Goal: Task Accomplishment & Management: Use online tool/utility

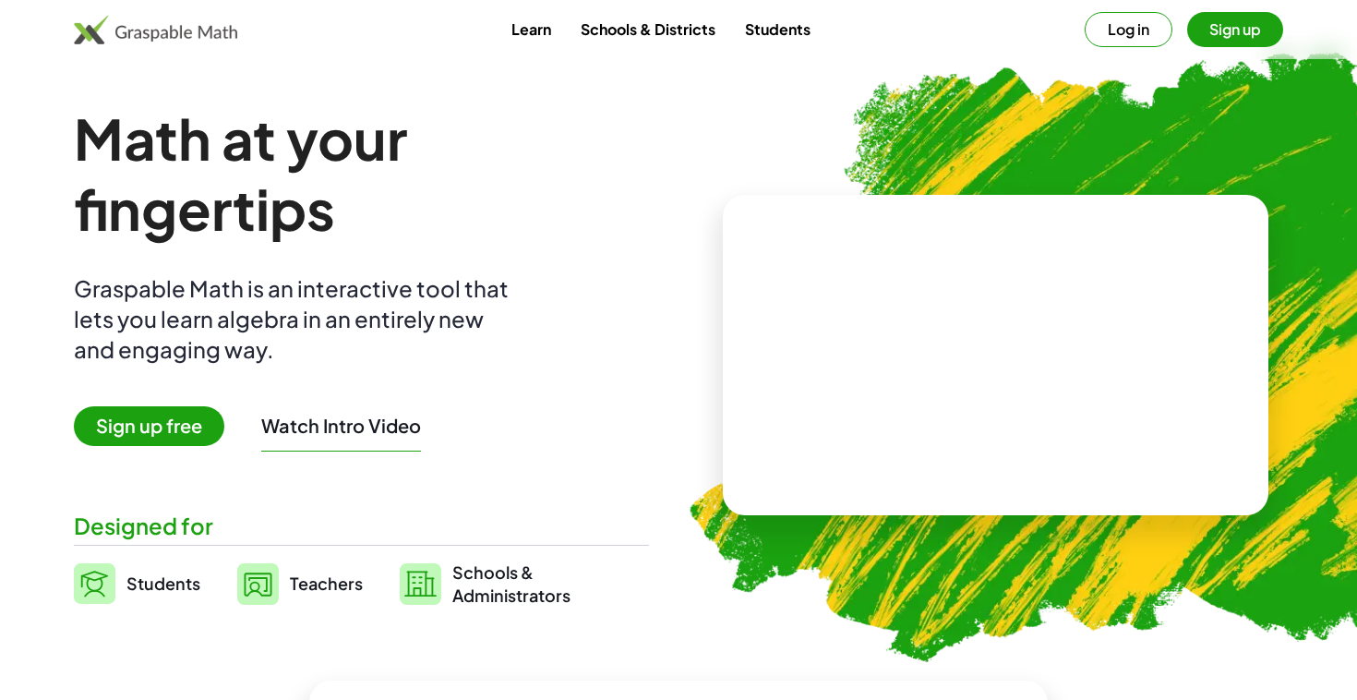
click at [1125, 30] on button "Log in" at bounding box center [1129, 29] width 88 height 35
click at [1135, 42] on button "Log in" at bounding box center [1129, 29] width 88 height 35
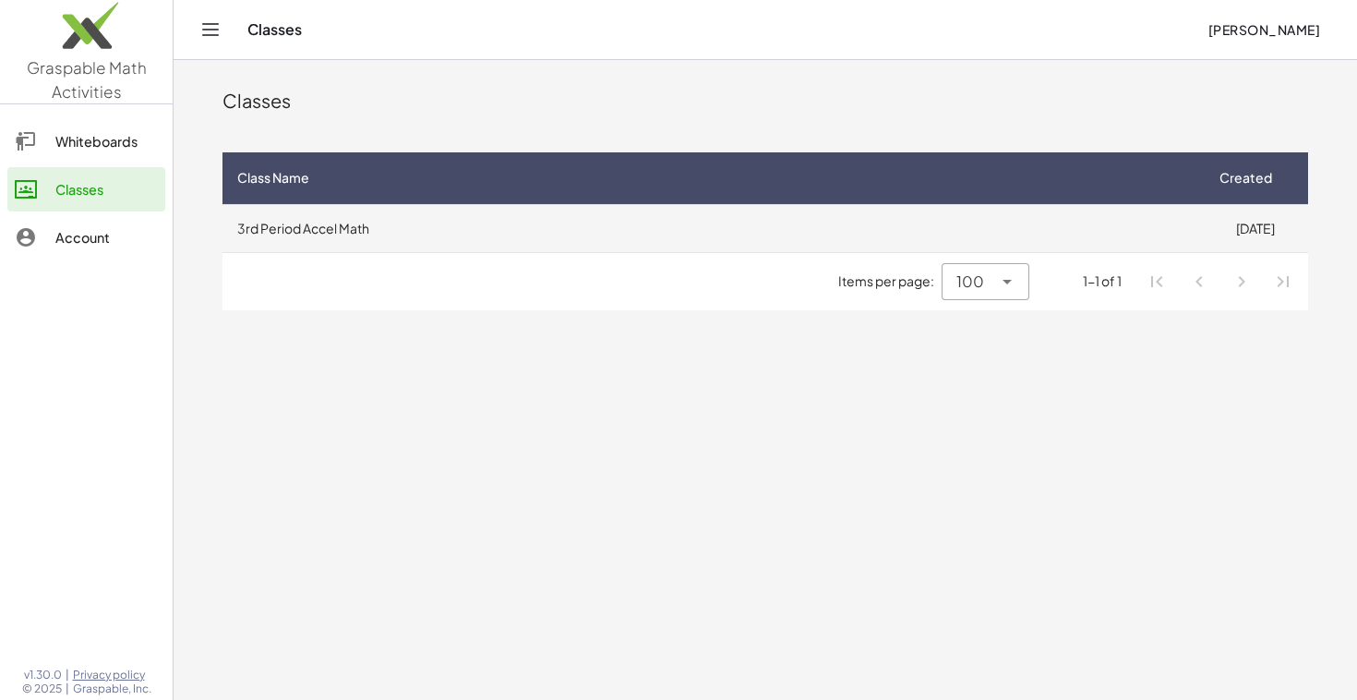
click at [631, 231] on td "3rd Period Accel Math" at bounding box center [713, 228] width 980 height 48
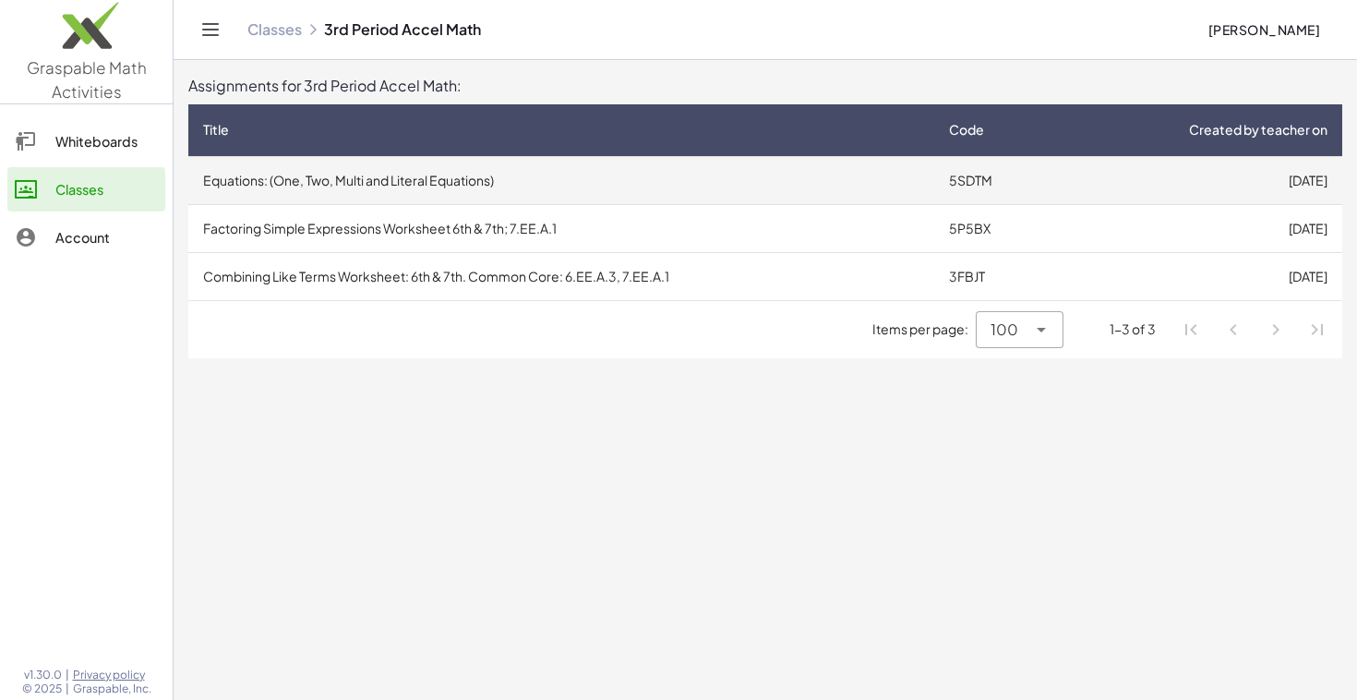
click at [597, 184] on td "Equations: (One, Two, Multi and Literal Equations)" at bounding box center [561, 180] width 746 height 48
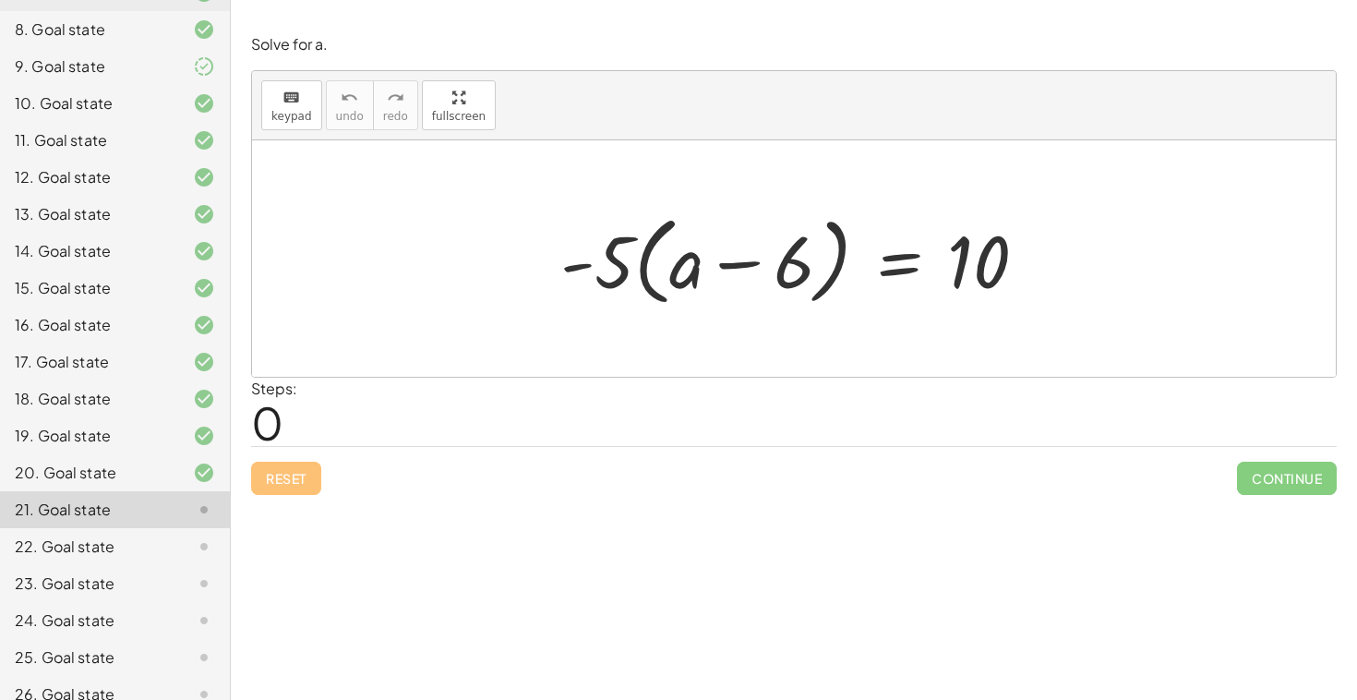
scroll to position [469, 0]
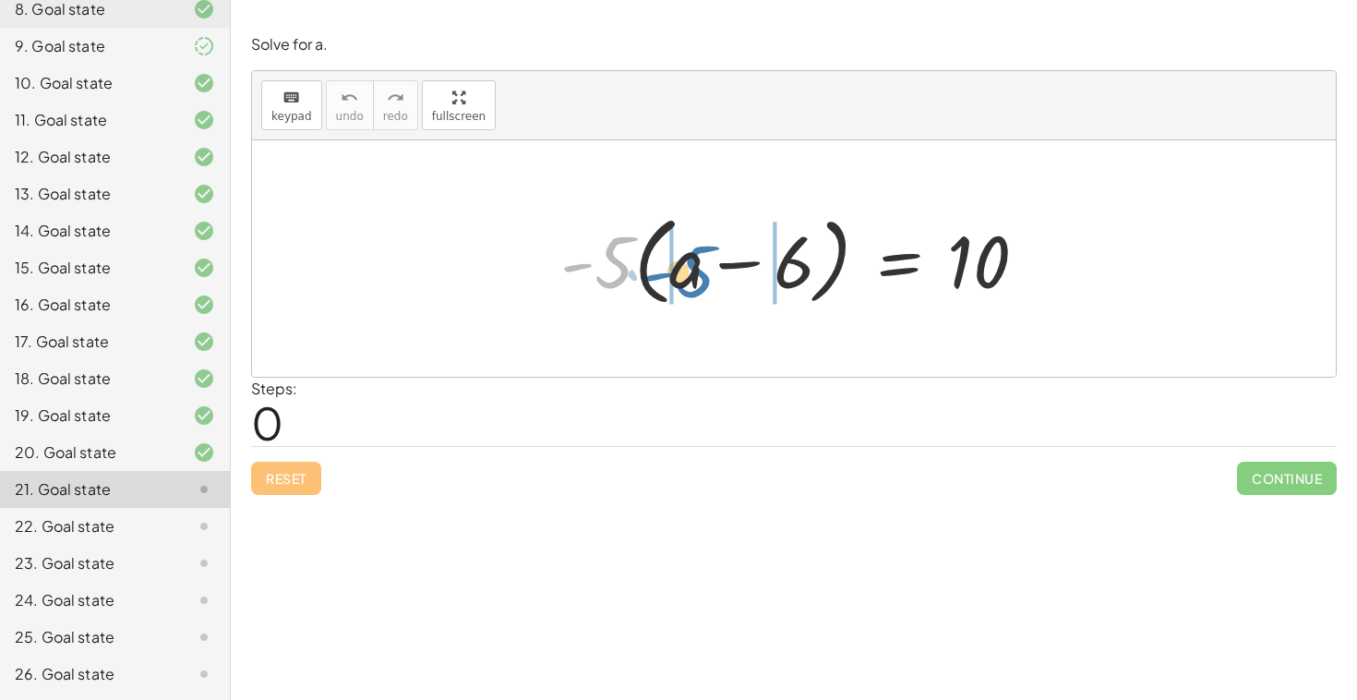
drag, startPoint x: 608, startPoint y: 267, endPoint x: 689, endPoint y: 276, distance: 81.8
click at [689, 276] on div at bounding box center [801, 259] width 500 height 106
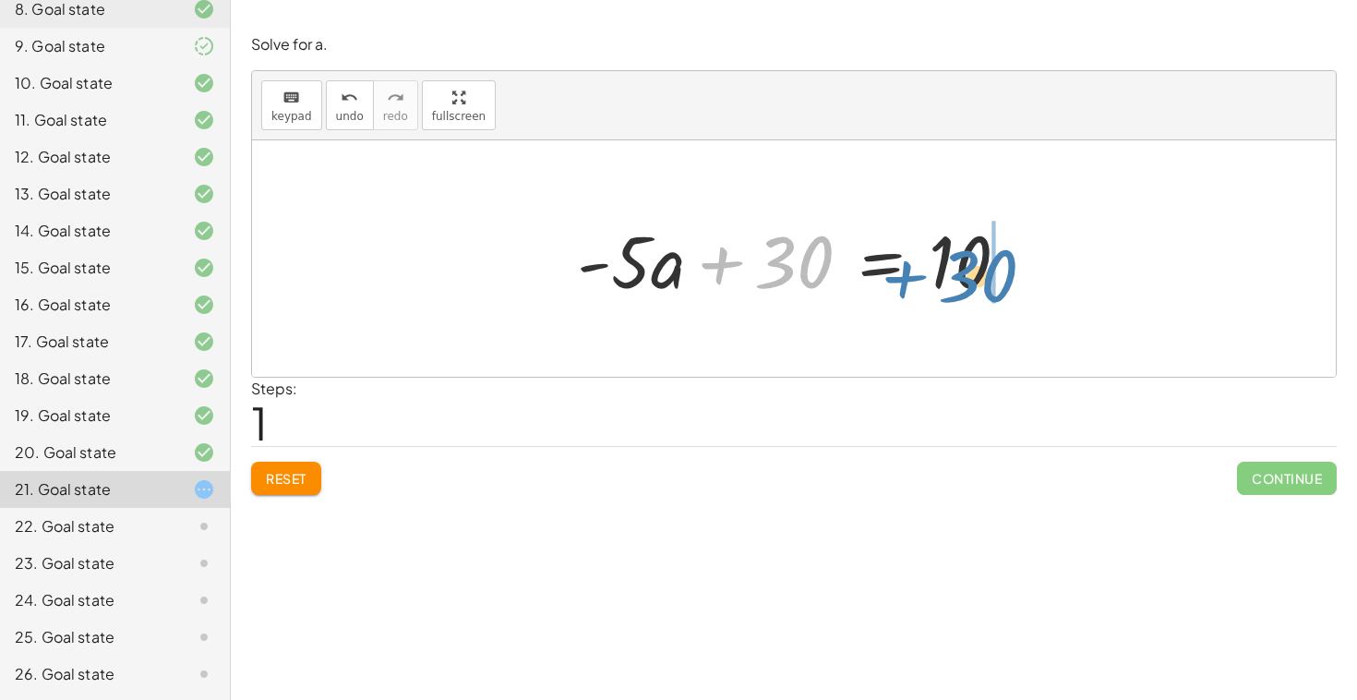
drag, startPoint x: 774, startPoint y: 279, endPoint x: 958, endPoint y: 293, distance: 185.2
click at [958, 293] on div at bounding box center [800, 258] width 465 height 95
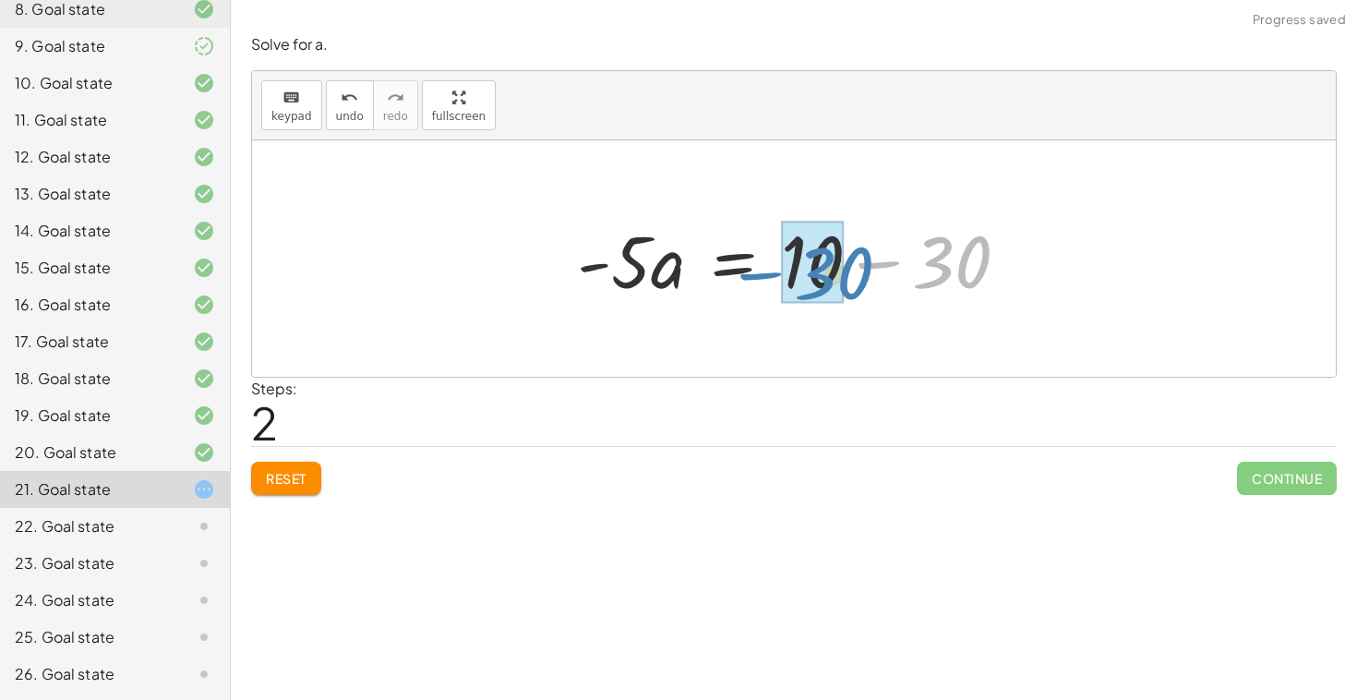
drag, startPoint x: 944, startPoint y: 263, endPoint x: 816, endPoint y: 275, distance: 128.0
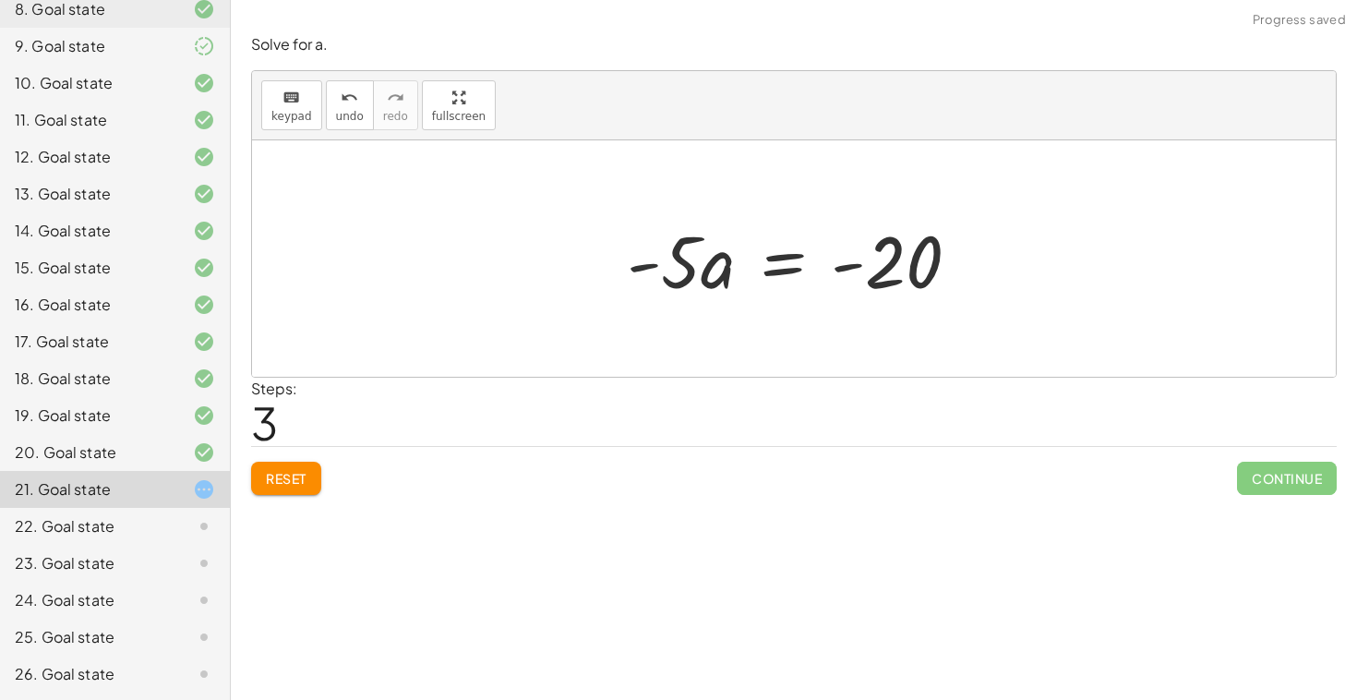
click at [631, 283] on div at bounding box center [801, 258] width 367 height 95
drag, startPoint x: 679, startPoint y: 283, endPoint x: 912, endPoint y: 278, distance: 233.7
click at [912, 278] on div at bounding box center [801, 258] width 367 height 95
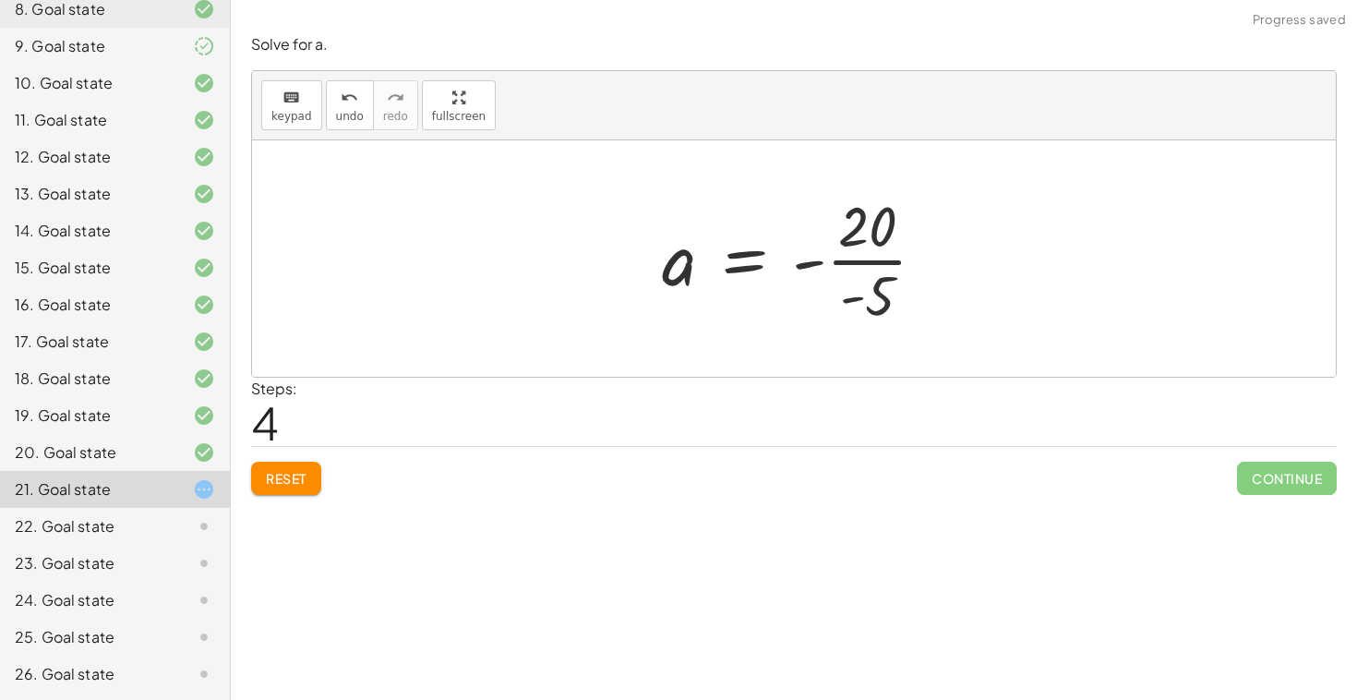
click at [894, 219] on div at bounding box center [801, 258] width 297 height 142
drag, startPoint x: 872, startPoint y: 219, endPoint x: 865, endPoint y: 309, distance: 90.7
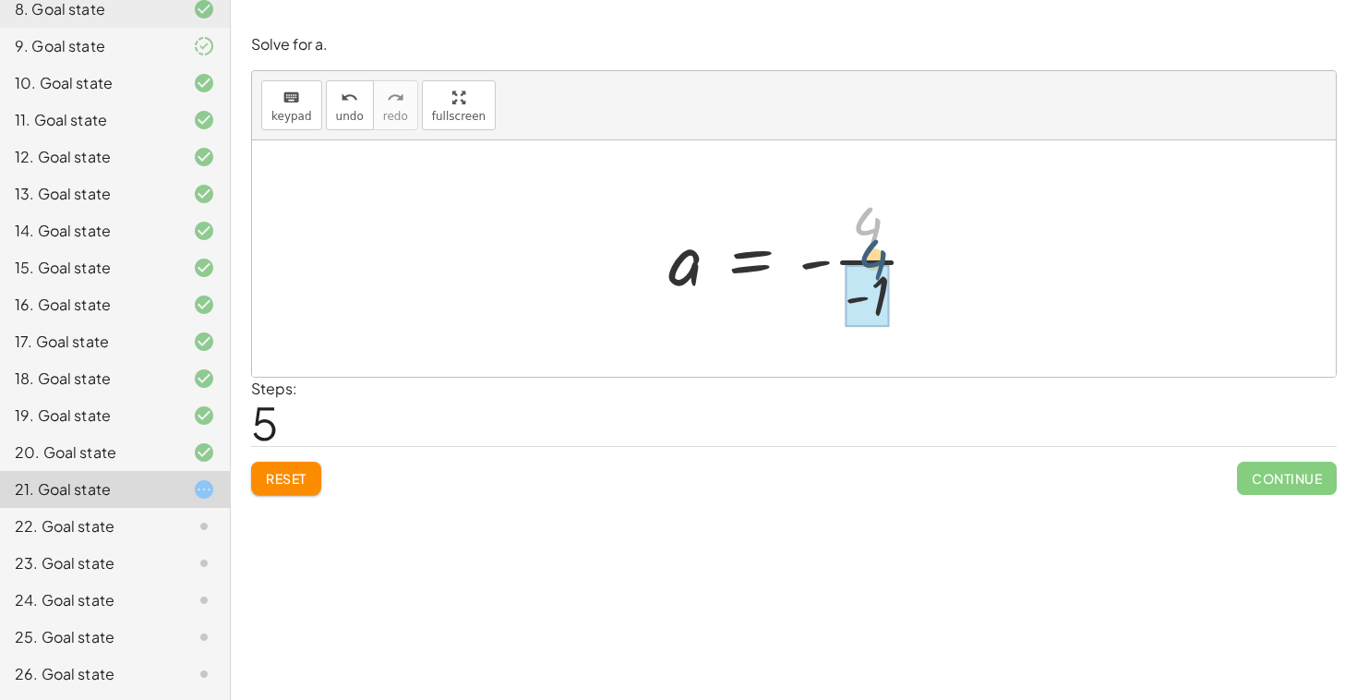
drag, startPoint x: 874, startPoint y: 238, endPoint x: 882, endPoint y: 287, distance: 49.5
drag, startPoint x: 806, startPoint y: 262, endPoint x: 830, endPoint y: 266, distance: 24.3
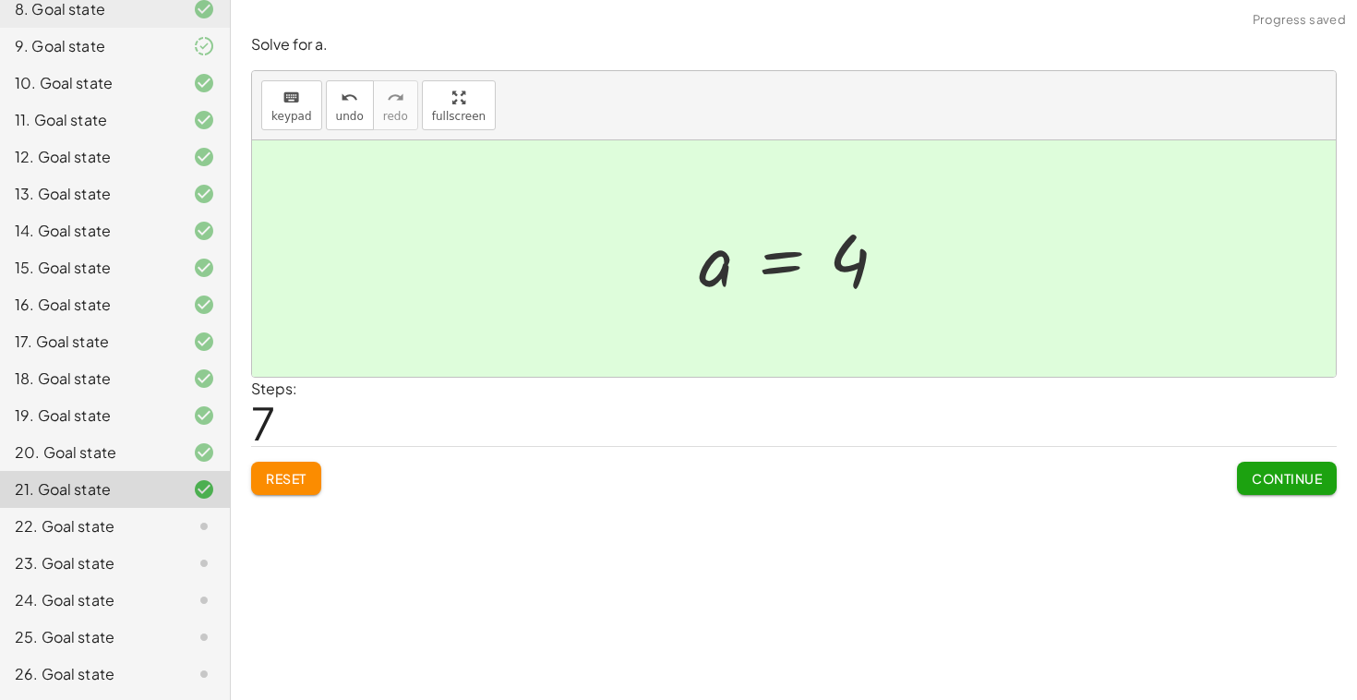
click at [1281, 484] on span "Continue" at bounding box center [1287, 478] width 70 height 17
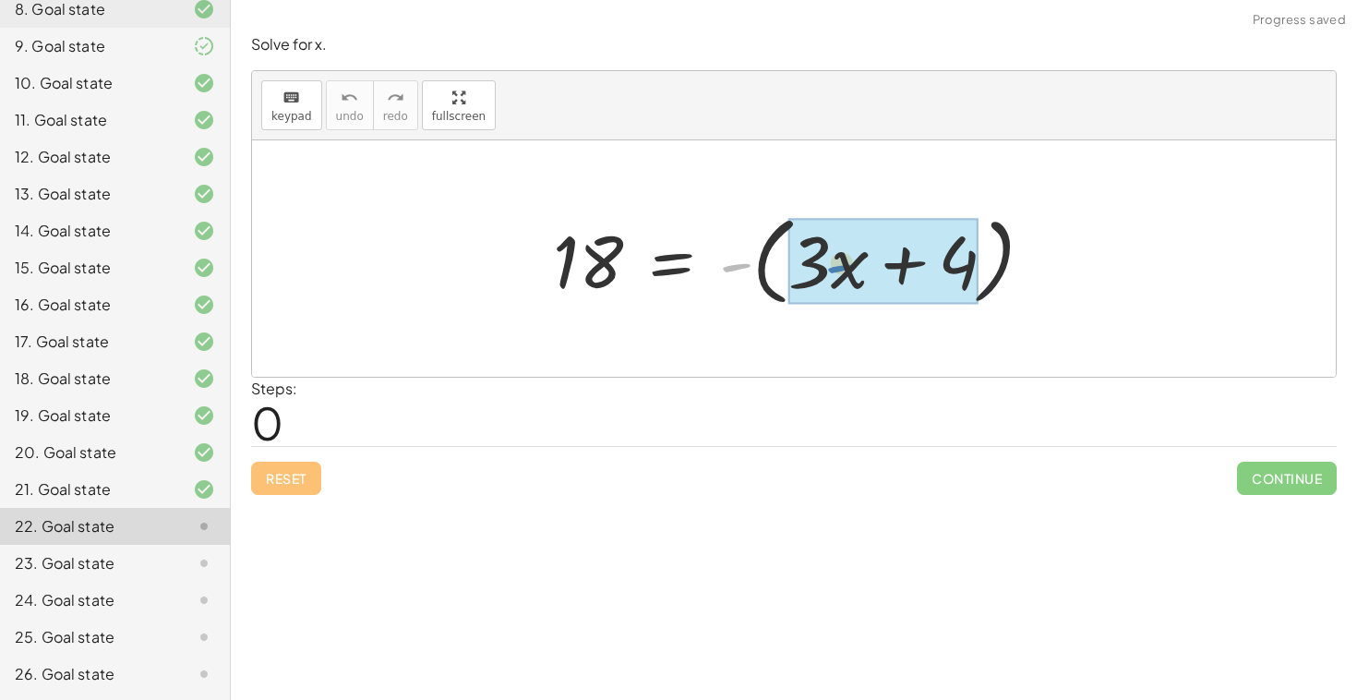
drag, startPoint x: 731, startPoint y: 271, endPoint x: 846, endPoint y: 272, distance: 114.5
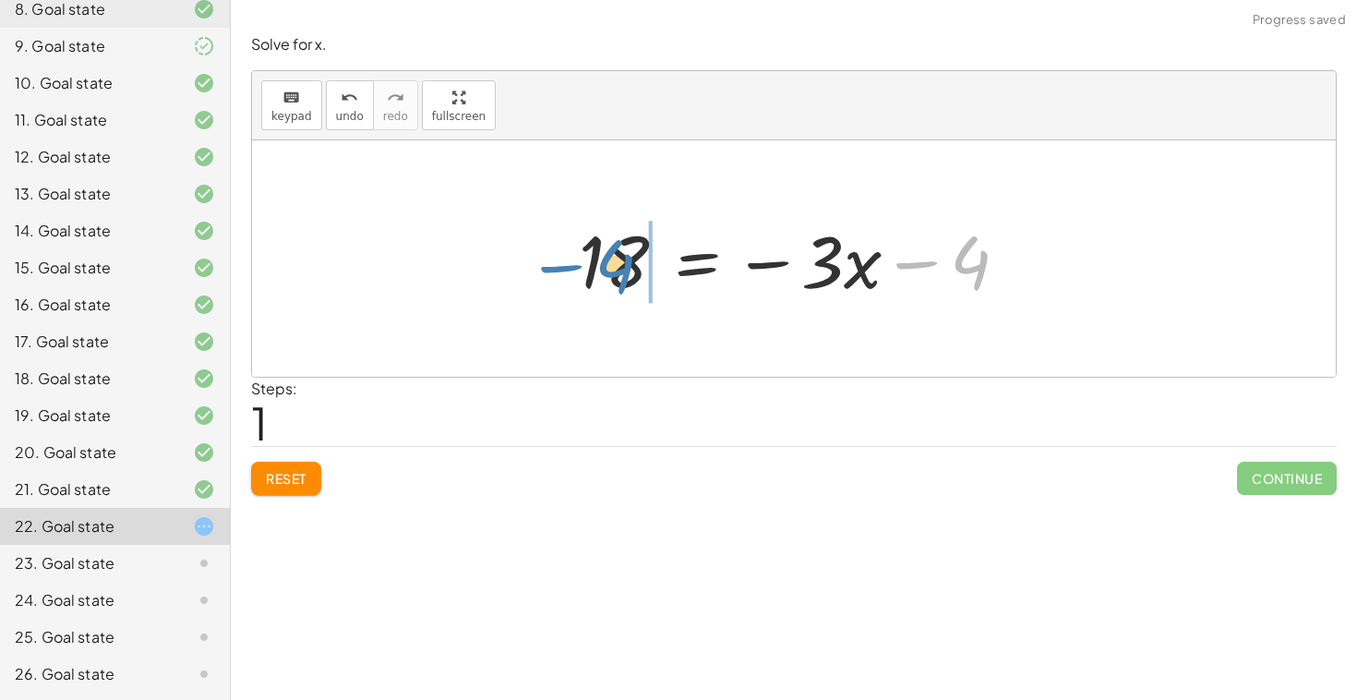
drag, startPoint x: 957, startPoint y: 268, endPoint x: 601, endPoint y: 271, distance: 355.5
click at [602, 271] on div at bounding box center [802, 258] width 464 height 95
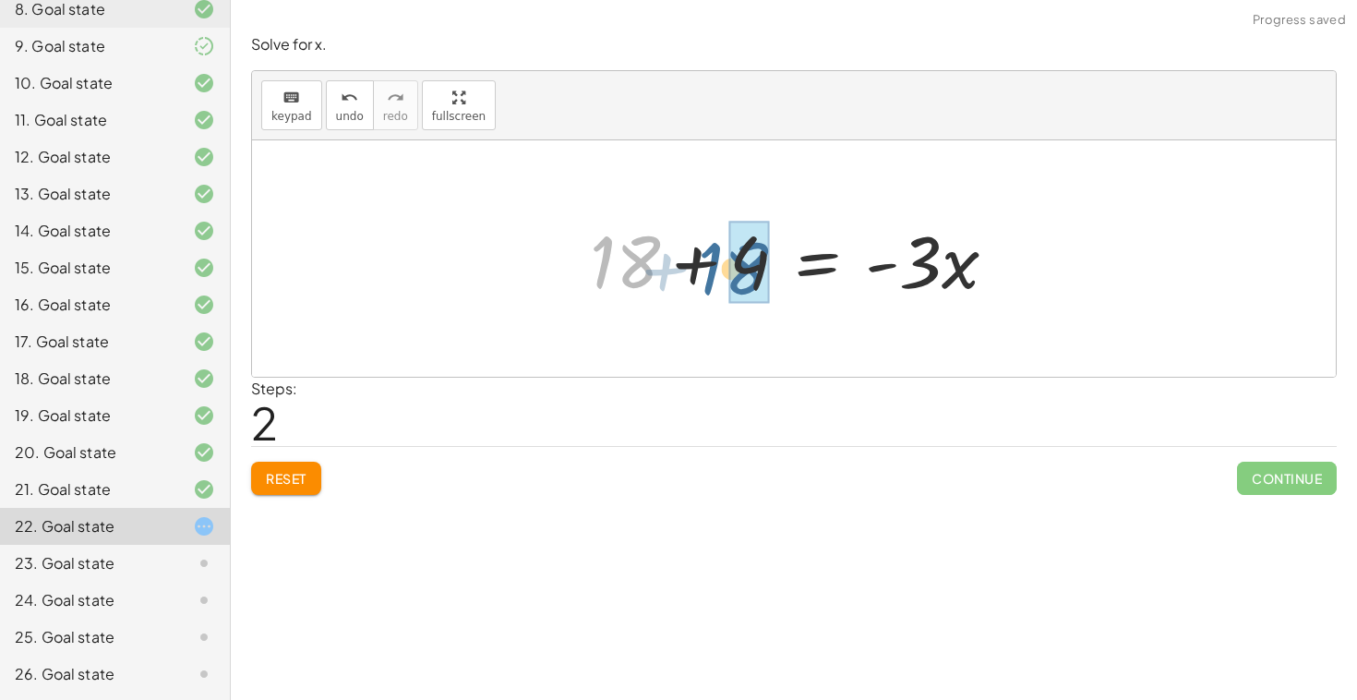
drag, startPoint x: 638, startPoint y: 268, endPoint x: 753, endPoint y: 274, distance: 114.7
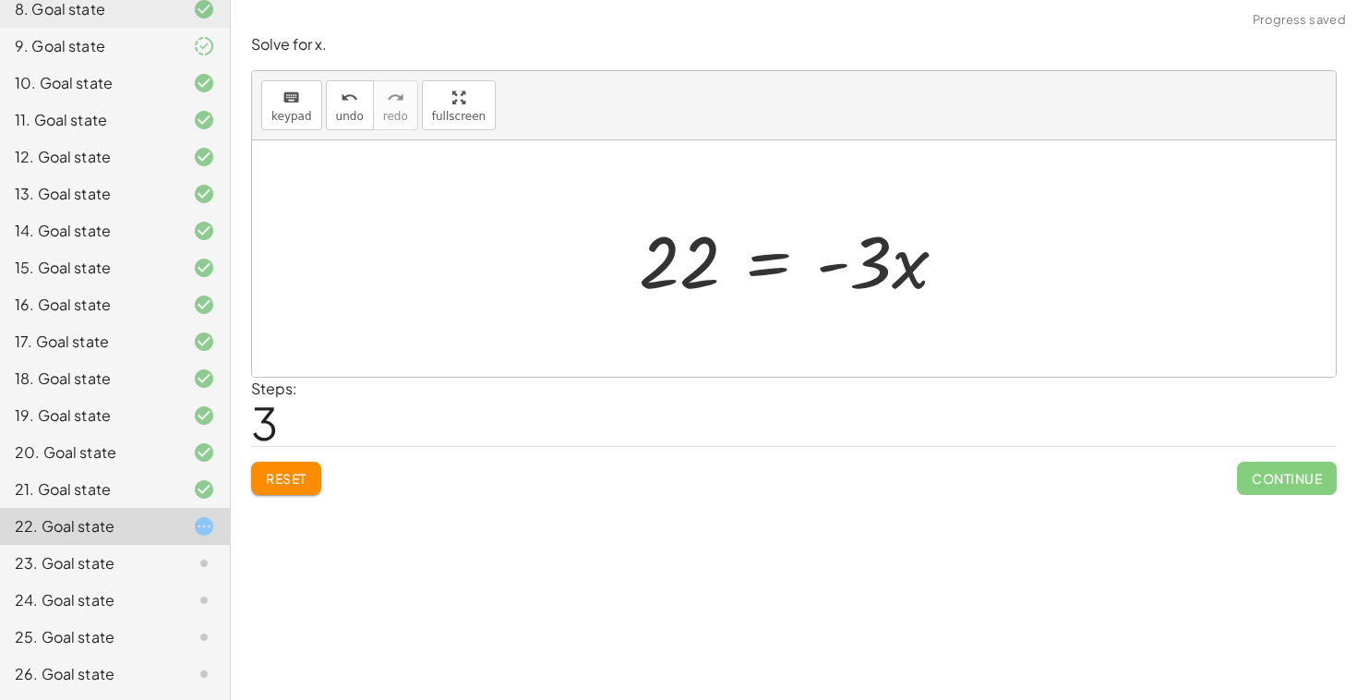
click at [936, 272] on div at bounding box center [801, 258] width 342 height 95
drag, startPoint x: 877, startPoint y: 271, endPoint x: 700, endPoint y: 352, distance: 195.0
click at [700, 352] on div "18 = - ( + · 3 · x + 4 ) 18 = − · 3 · x − 4 + 18 + 4 = · - 3 · x · - 3 = · 3 · …" at bounding box center [794, 258] width 1084 height 236
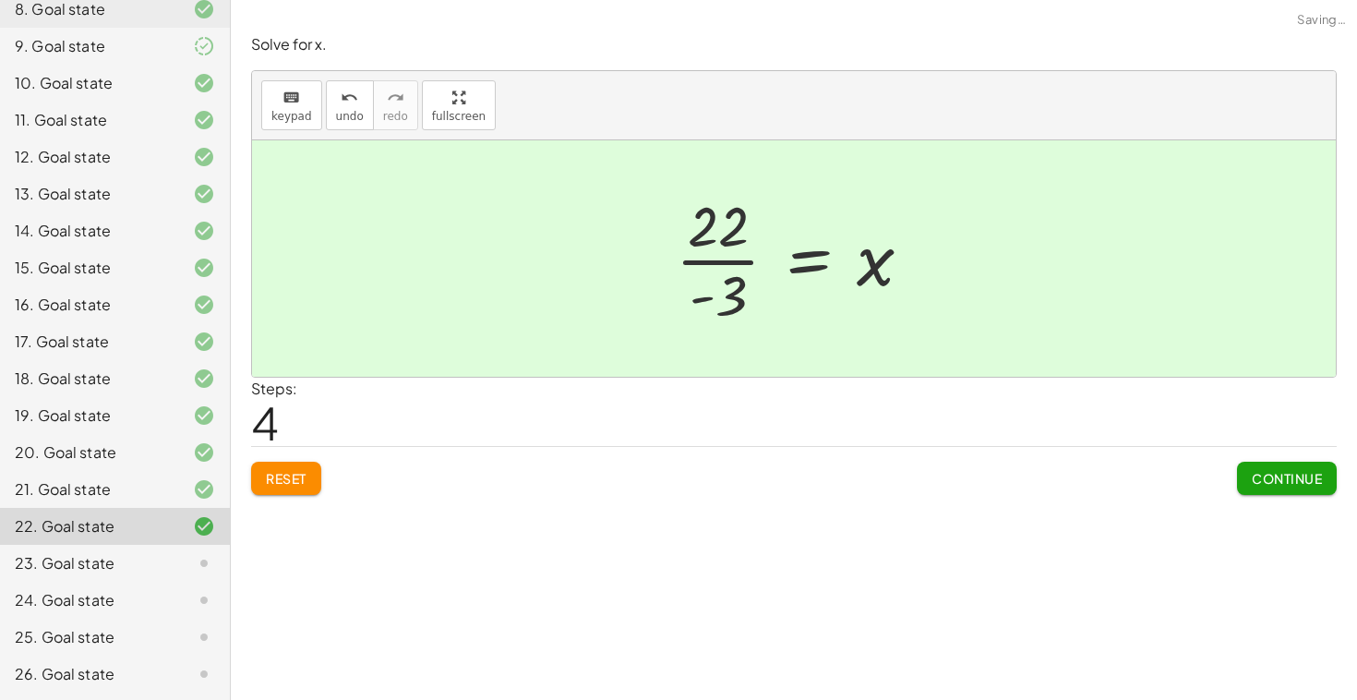
click at [0, 0] on div "Solve for x. keyboard keypad undo undo redo redo fullscreen 18 = - ( + · 3 · x …" at bounding box center [0, 0] width 0 height 0
click at [1250, 490] on button "Continue" at bounding box center [1287, 478] width 100 height 33
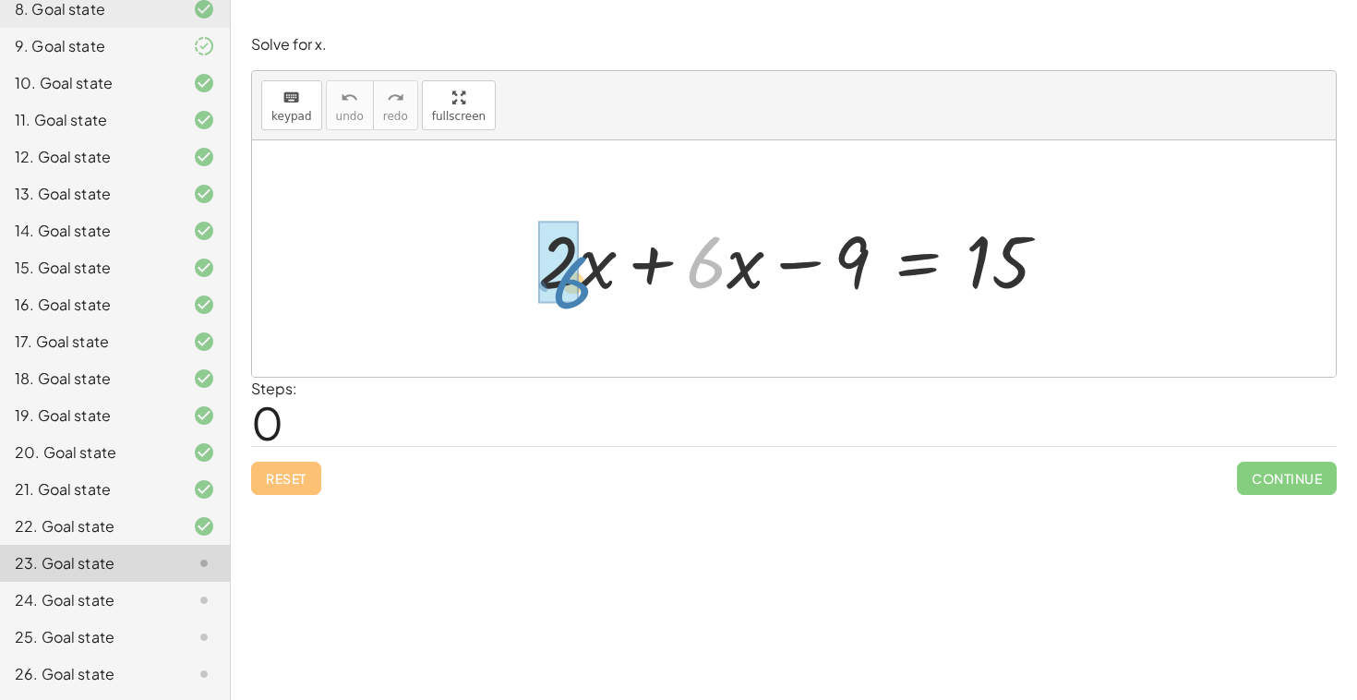
drag, startPoint x: 710, startPoint y: 275, endPoint x: 572, endPoint y: 295, distance: 138.9
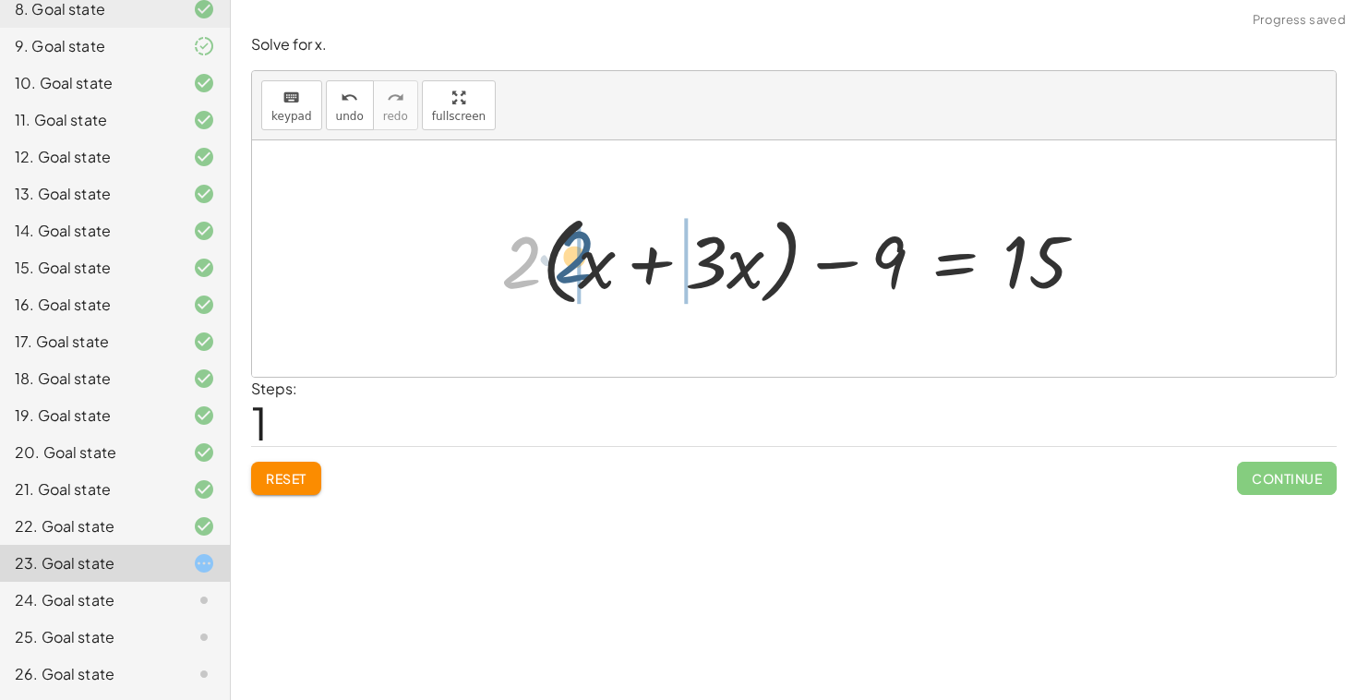
drag, startPoint x: 528, startPoint y: 267, endPoint x: 572, endPoint y: 261, distance: 44.7
click at [574, 261] on div at bounding box center [801, 259] width 618 height 106
click at [289, 476] on span "Reset" at bounding box center [286, 478] width 41 height 17
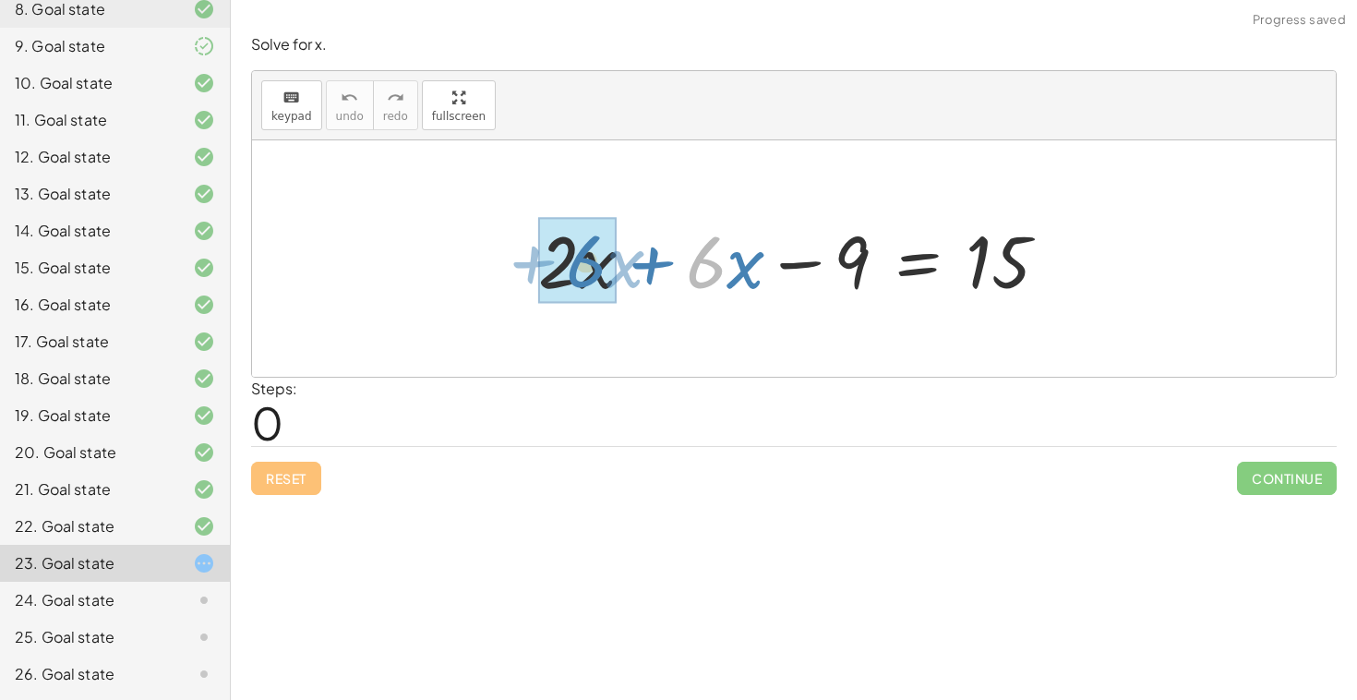
drag, startPoint x: 706, startPoint y: 256, endPoint x: 587, endPoint y: 255, distance: 119.1
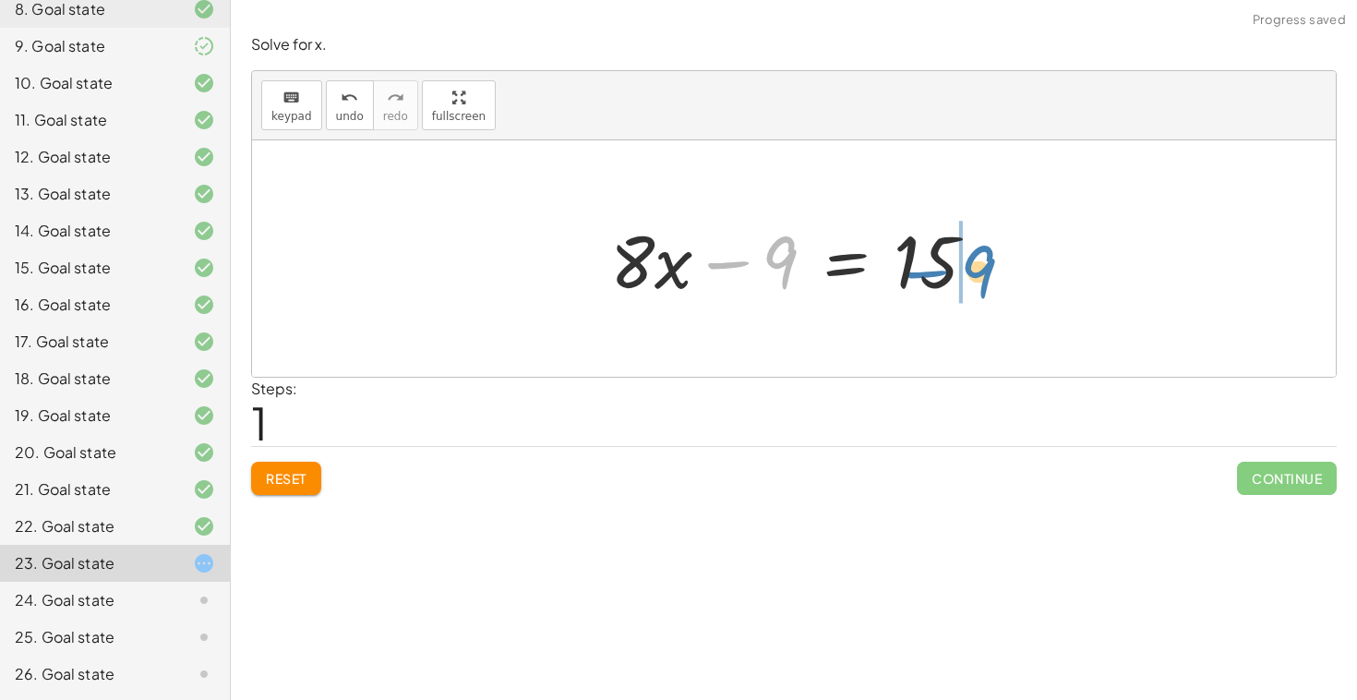
drag, startPoint x: 785, startPoint y: 272, endPoint x: 983, endPoint y: 280, distance: 198.7
click at [984, 280] on div at bounding box center [800, 258] width 399 height 95
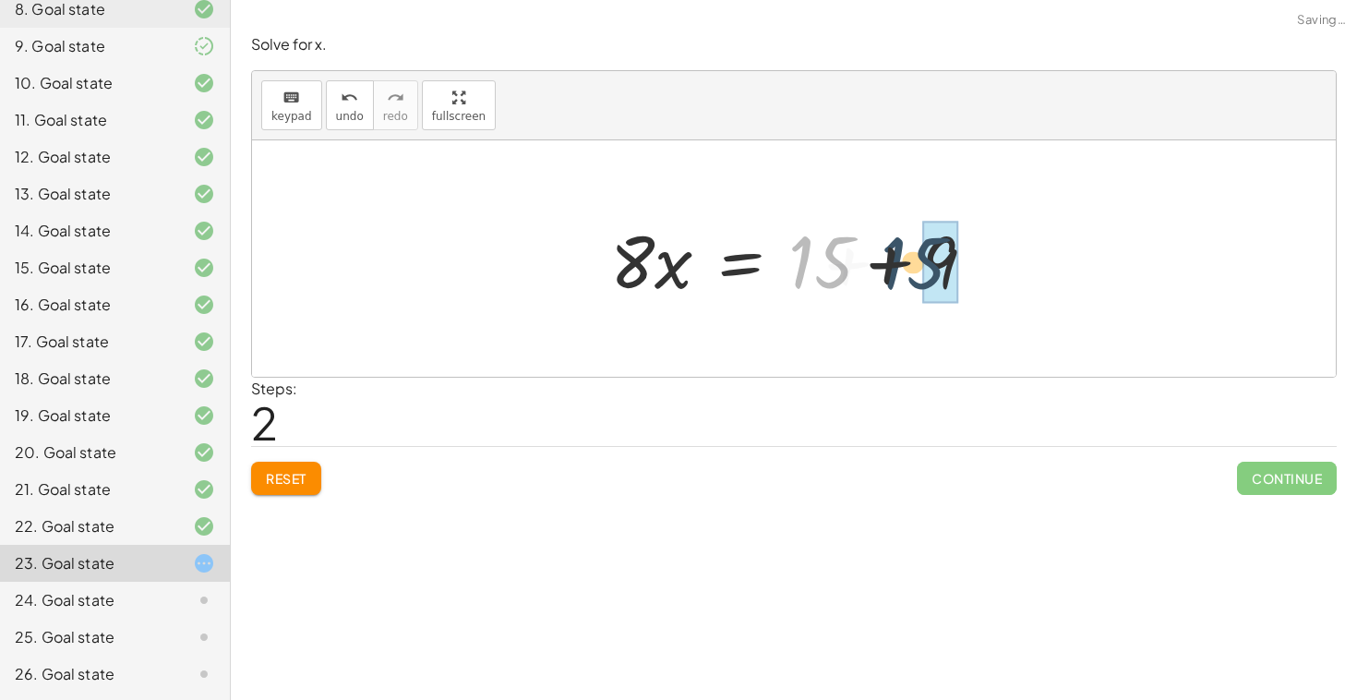
drag, startPoint x: 839, startPoint y: 270, endPoint x: 977, endPoint y: 273, distance: 137.6
click at [977, 273] on div at bounding box center [800, 258] width 399 height 95
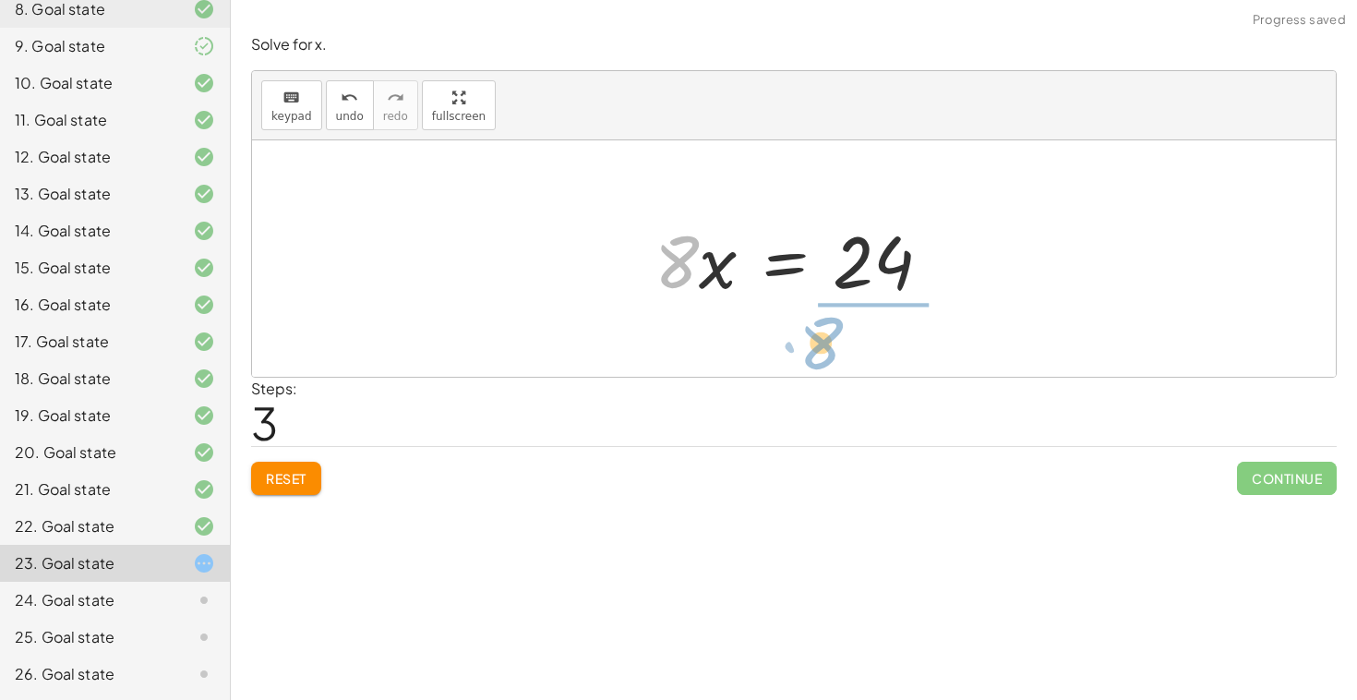
drag, startPoint x: 682, startPoint y: 262, endPoint x: 832, endPoint y: 339, distance: 168.1
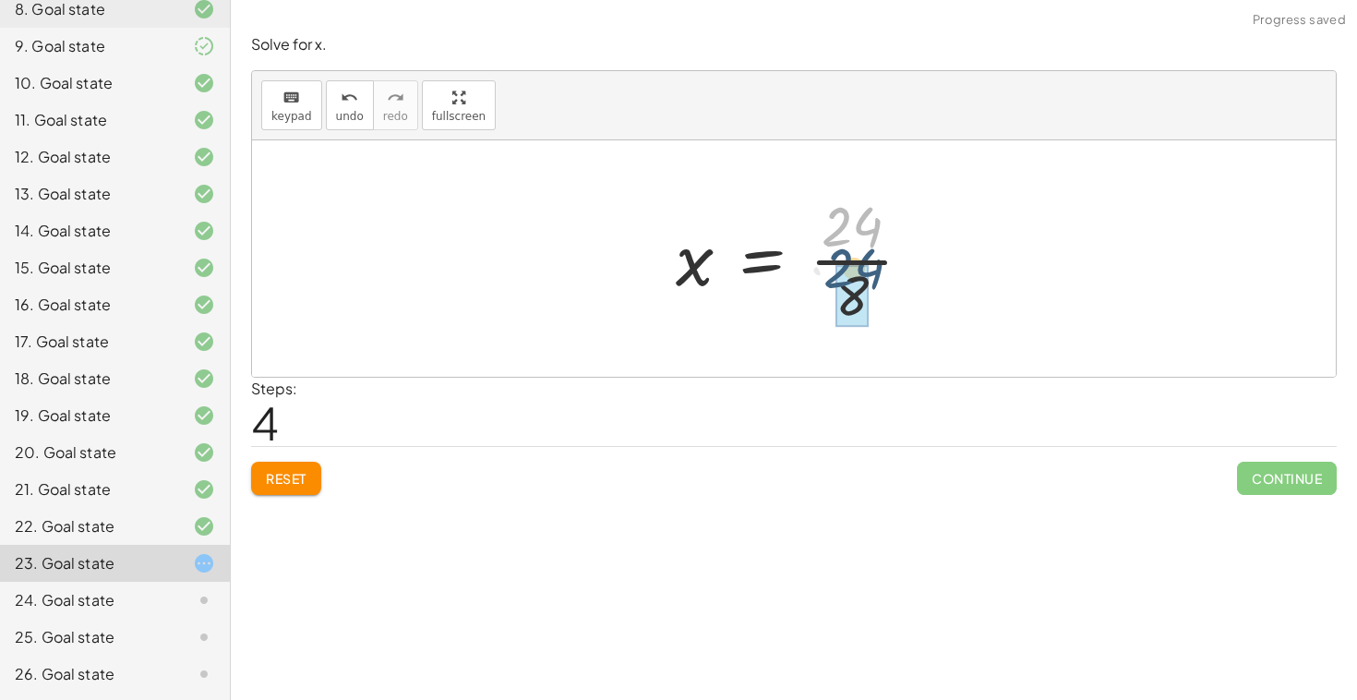
drag, startPoint x: 856, startPoint y: 235, endPoint x: 861, endPoint y: 277, distance: 42.8
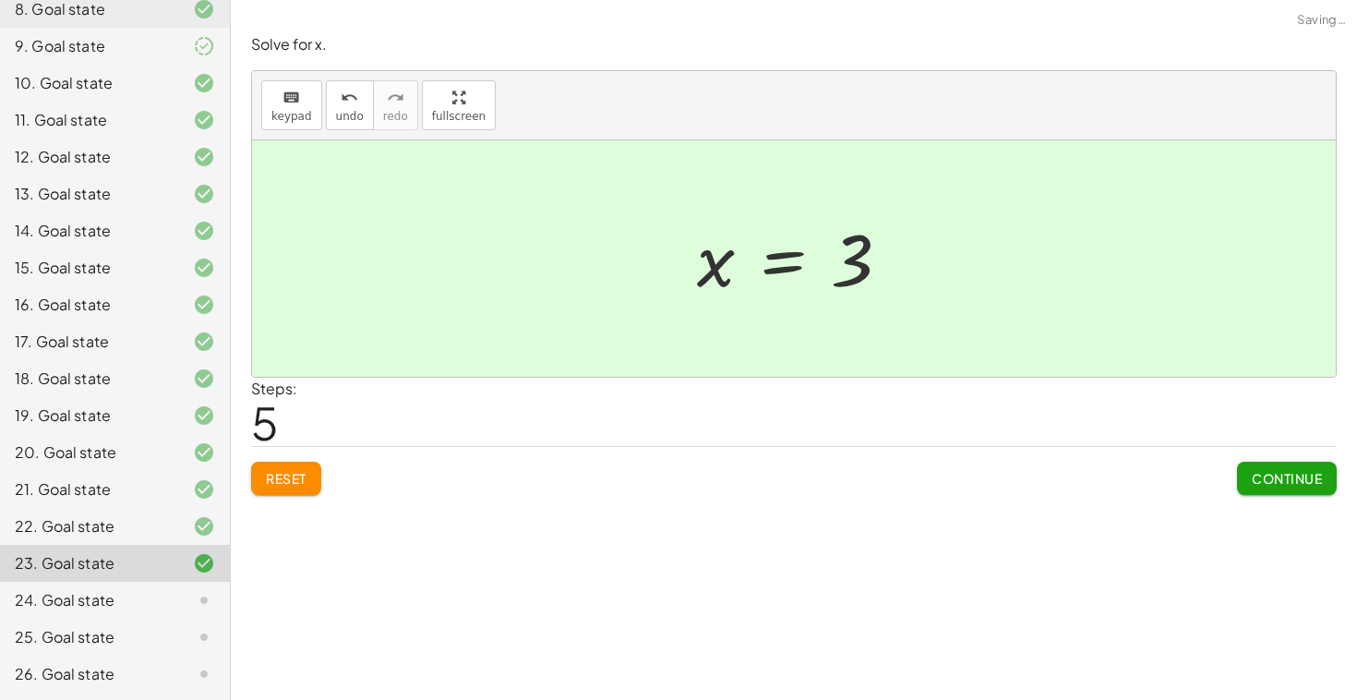
click at [1261, 477] on span "Continue" at bounding box center [1287, 478] width 70 height 17
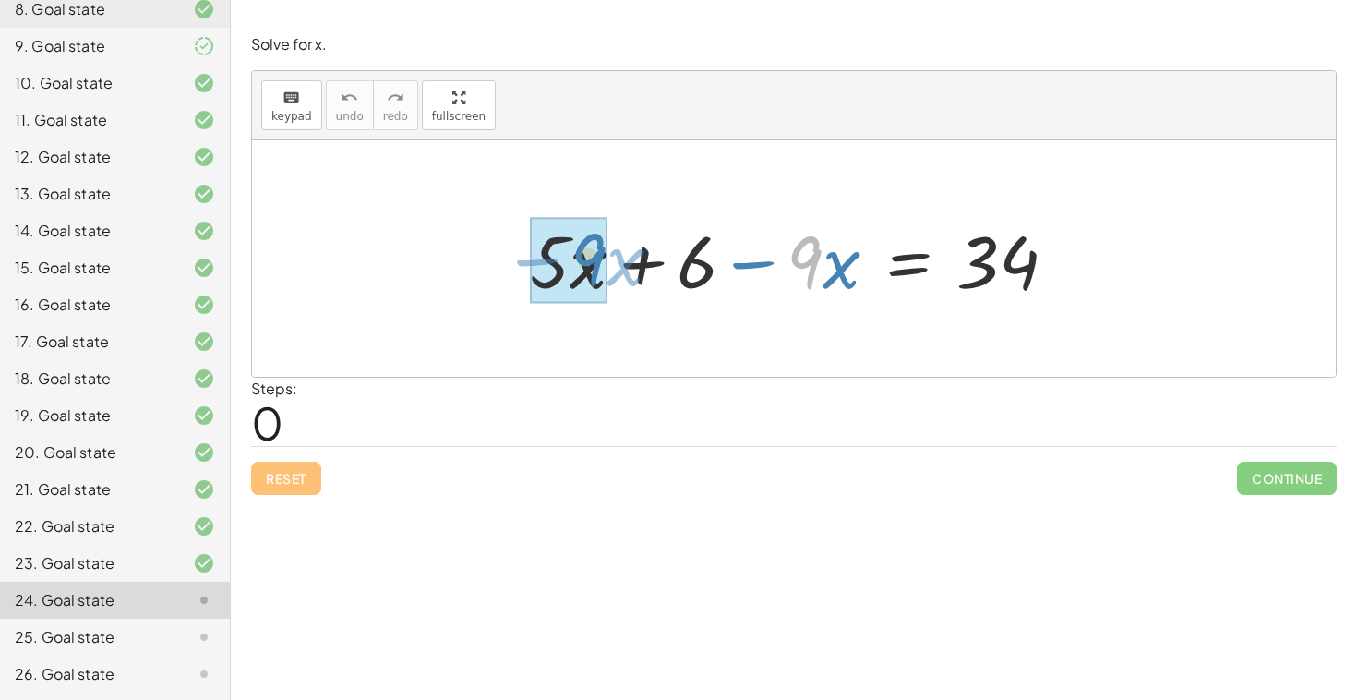
drag, startPoint x: 810, startPoint y: 277, endPoint x: 581, endPoint y: 275, distance: 229.0
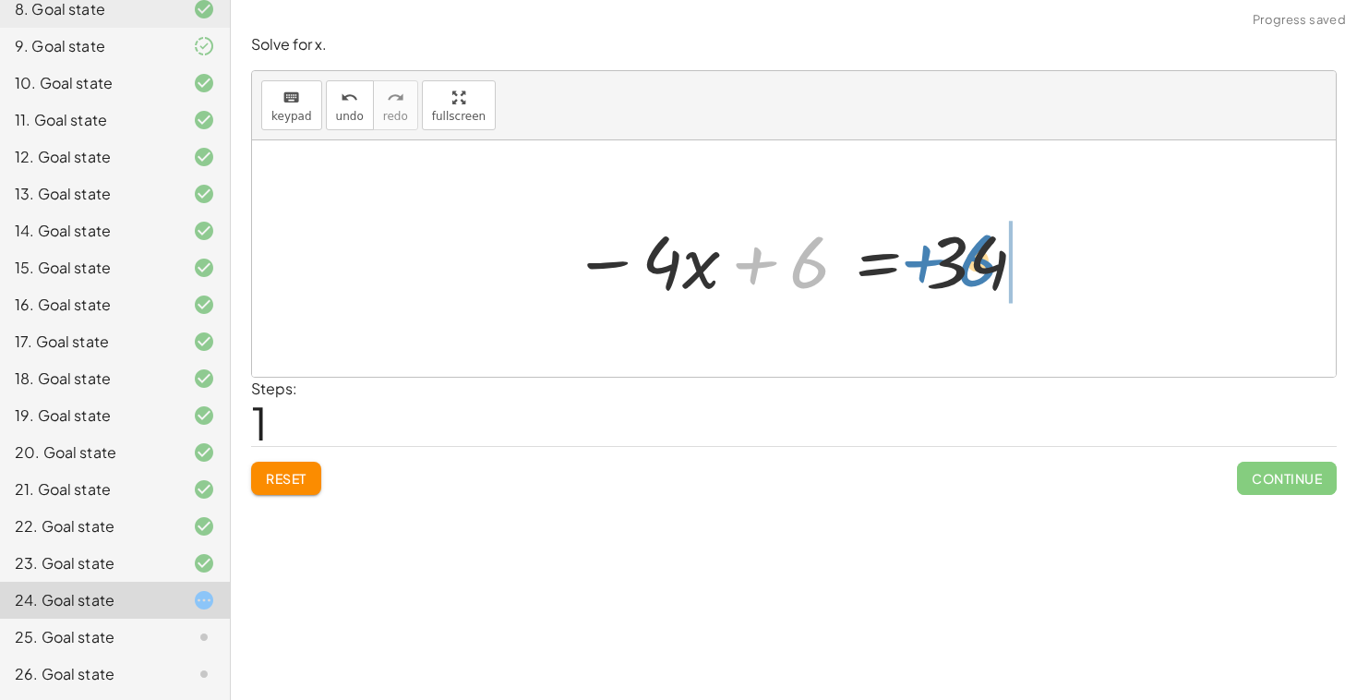
drag, startPoint x: 809, startPoint y: 273, endPoint x: 977, endPoint y: 271, distance: 168.1
click at [977, 271] on div at bounding box center [800, 258] width 475 height 95
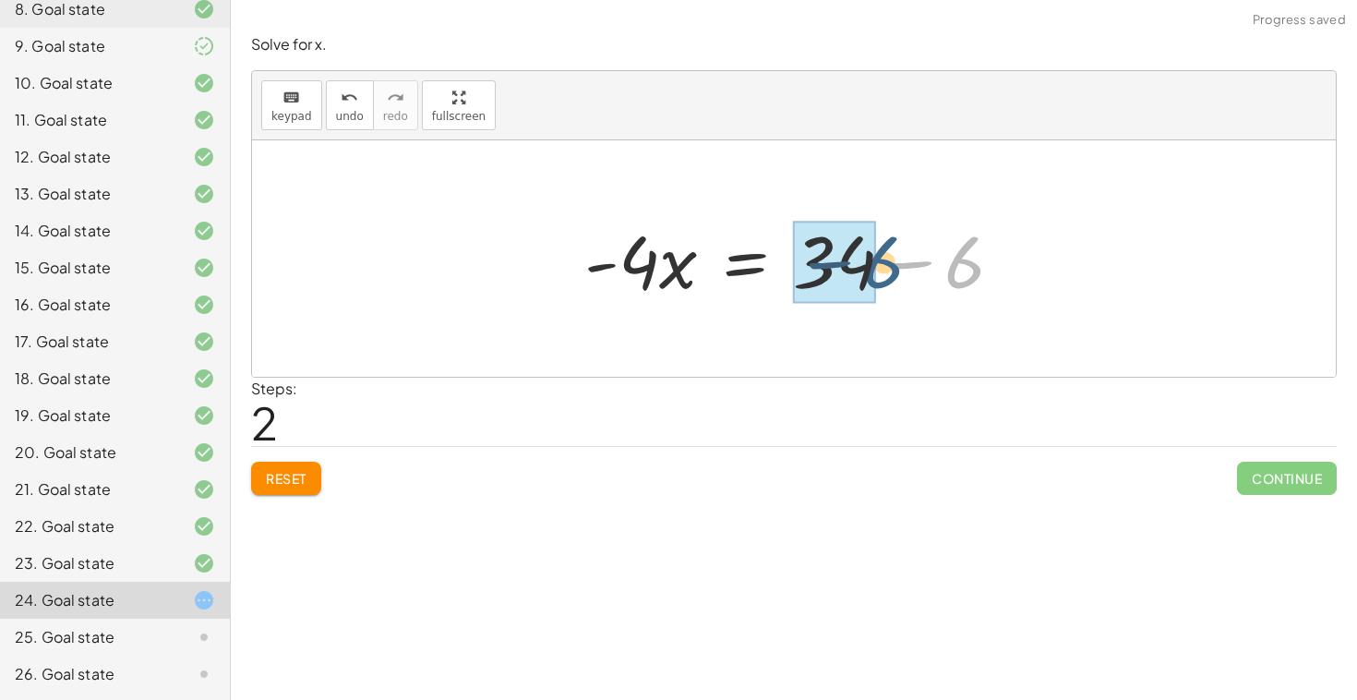
drag, startPoint x: 956, startPoint y: 272, endPoint x: 863, endPoint y: 275, distance: 92.4
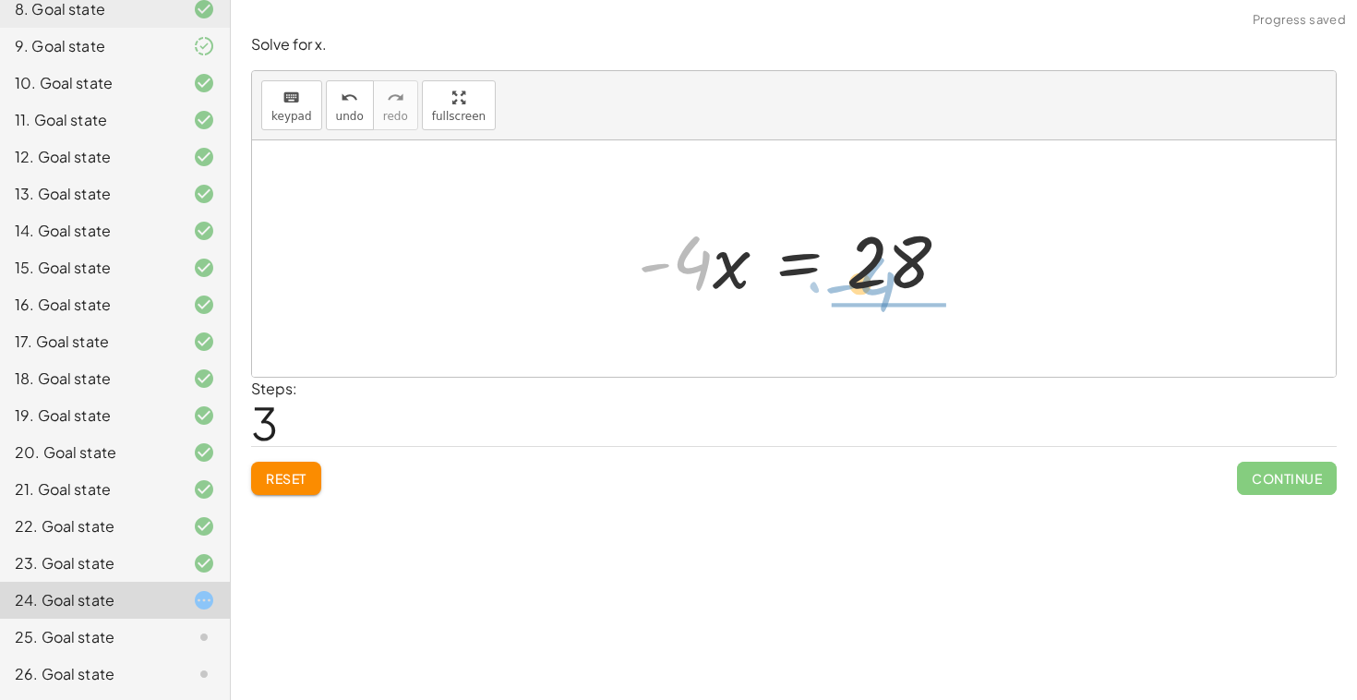
drag, startPoint x: 690, startPoint y: 266, endPoint x: 875, endPoint y: 305, distance: 189.6
click at [875, 301] on div at bounding box center [801, 258] width 344 height 95
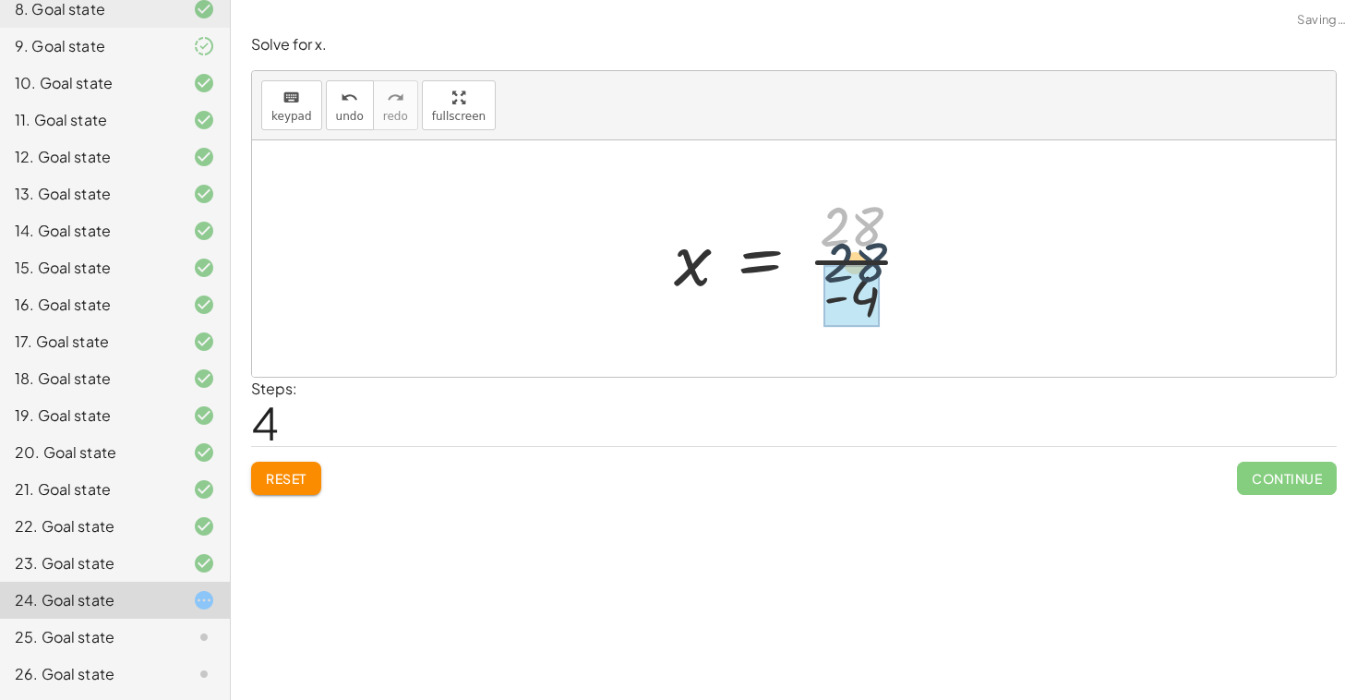
drag, startPoint x: 853, startPoint y: 216, endPoint x: 861, endPoint y: 269, distance: 53.3
drag, startPoint x: 851, startPoint y: 232, endPoint x: 843, endPoint y: 263, distance: 32.5
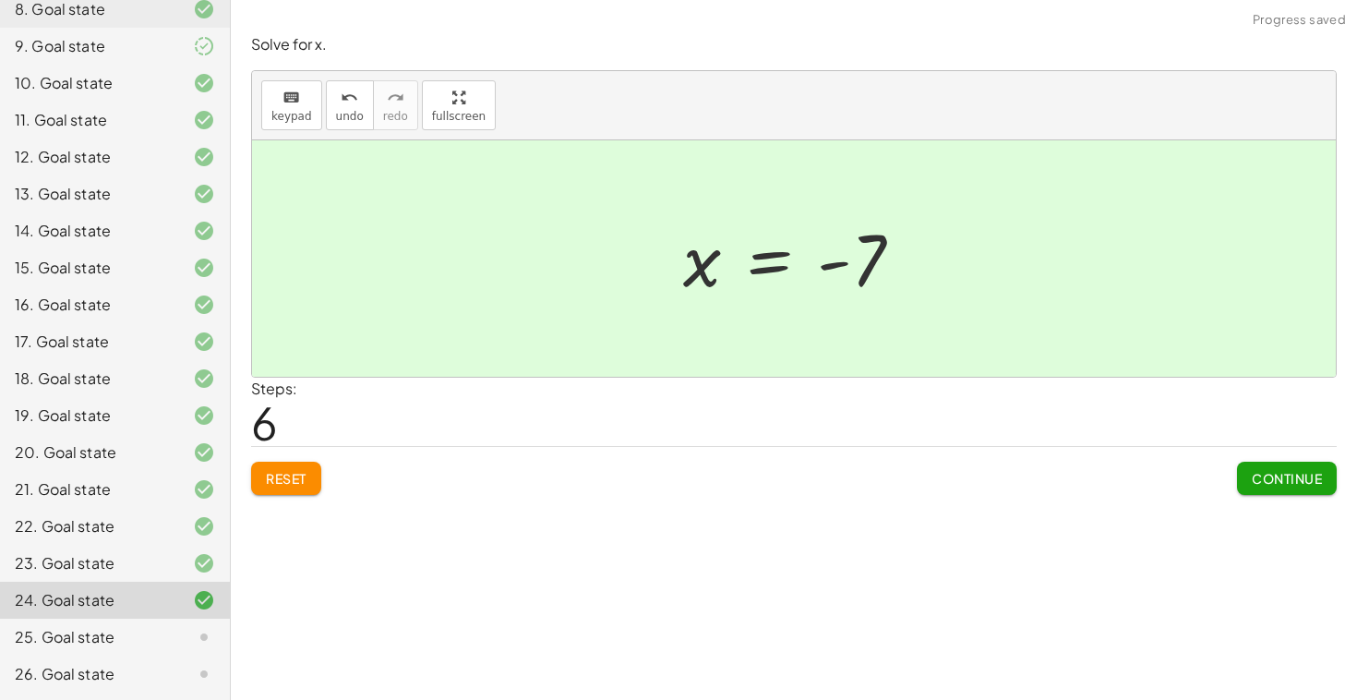
click at [1292, 480] on span "Continue" at bounding box center [1287, 478] width 70 height 17
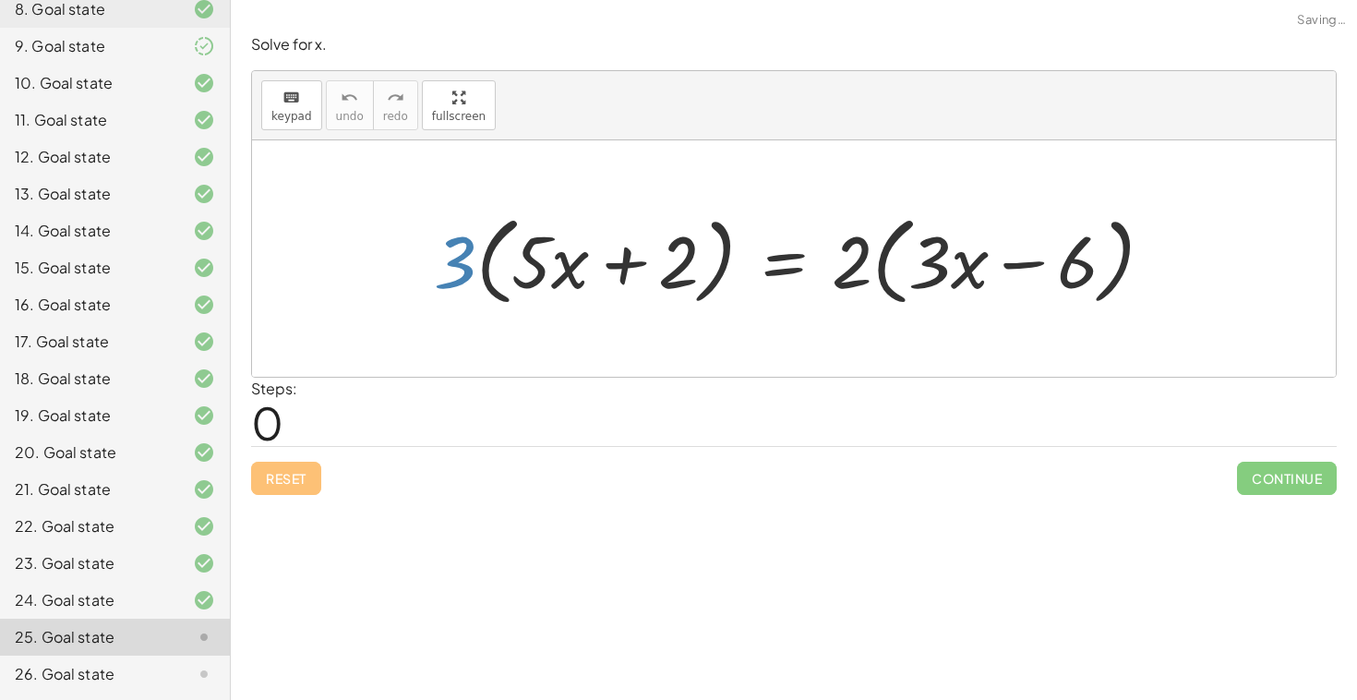
click at [474, 274] on div at bounding box center [801, 259] width 753 height 106
drag, startPoint x: 474, startPoint y: 274, endPoint x: 580, endPoint y: 271, distance: 106.2
click at [575, 271] on div at bounding box center [801, 259] width 753 height 106
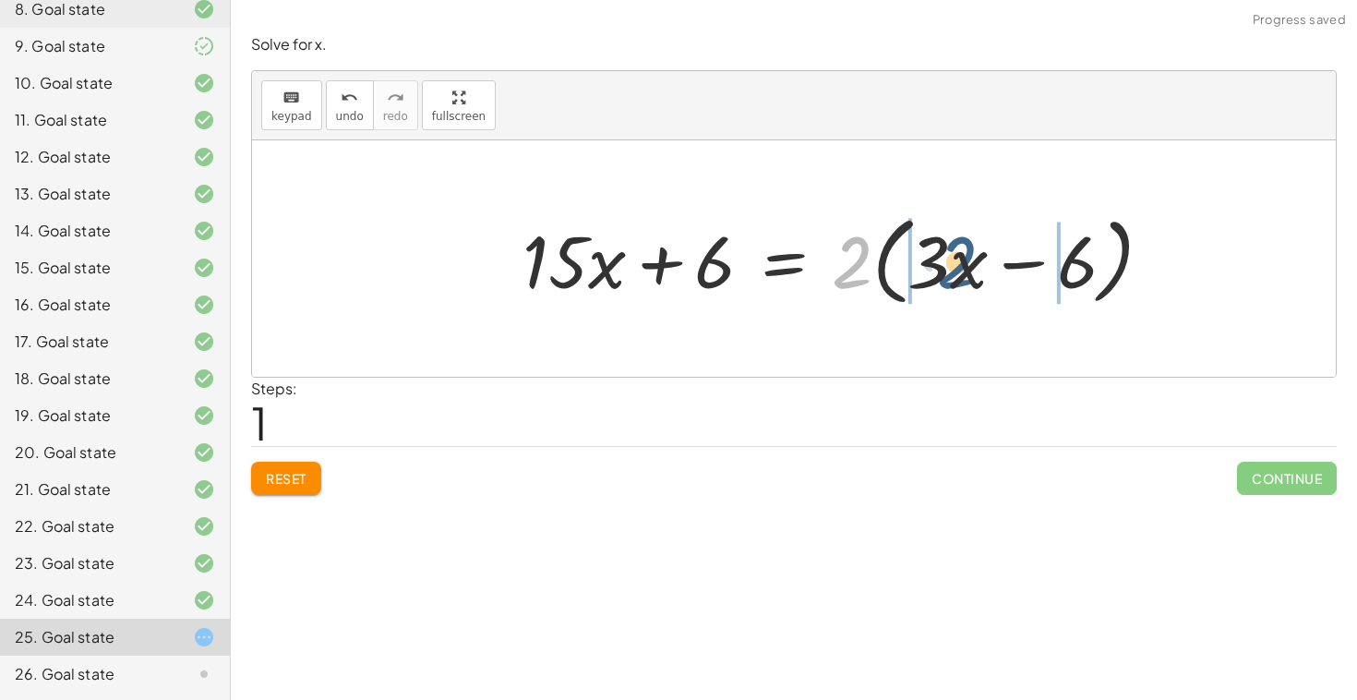
drag, startPoint x: 847, startPoint y: 266, endPoint x: 956, endPoint y: 266, distance: 109.0
click at [956, 266] on div at bounding box center [845, 259] width 664 height 106
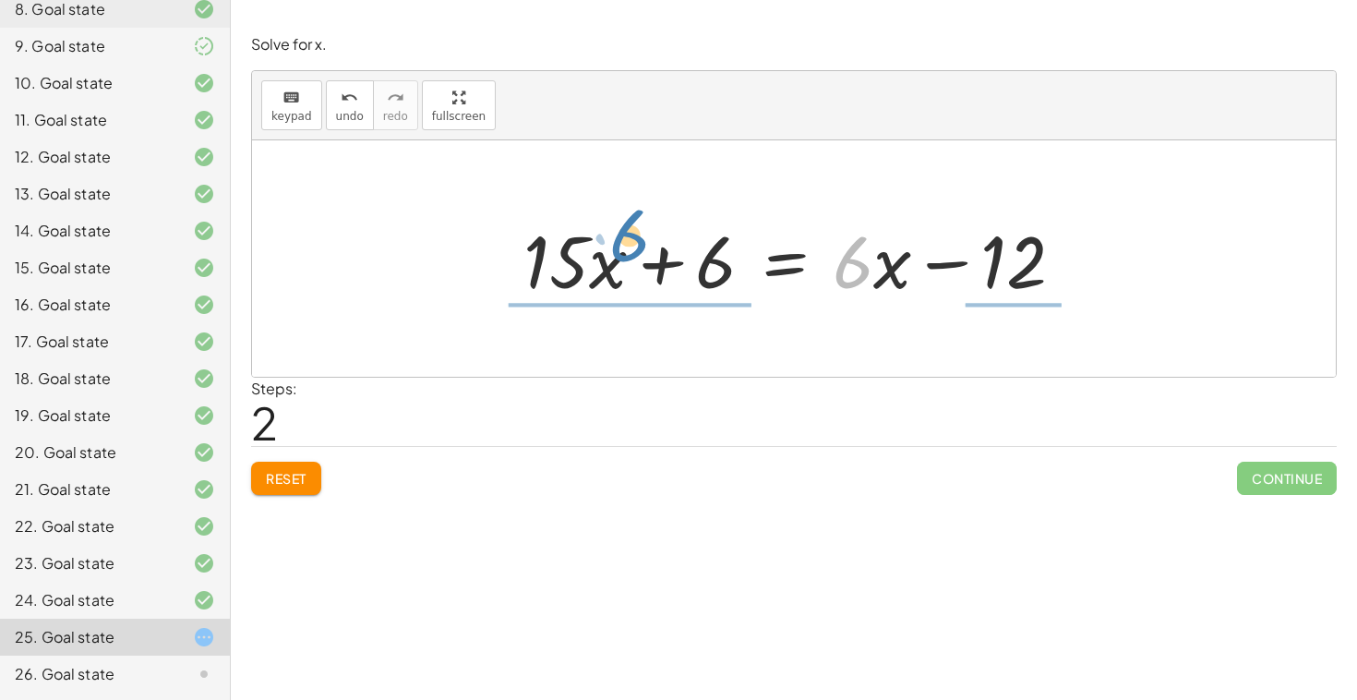
drag, startPoint x: 855, startPoint y: 276, endPoint x: 583, endPoint y: 259, distance: 272.9
click at [585, 261] on div at bounding box center [801, 258] width 574 height 95
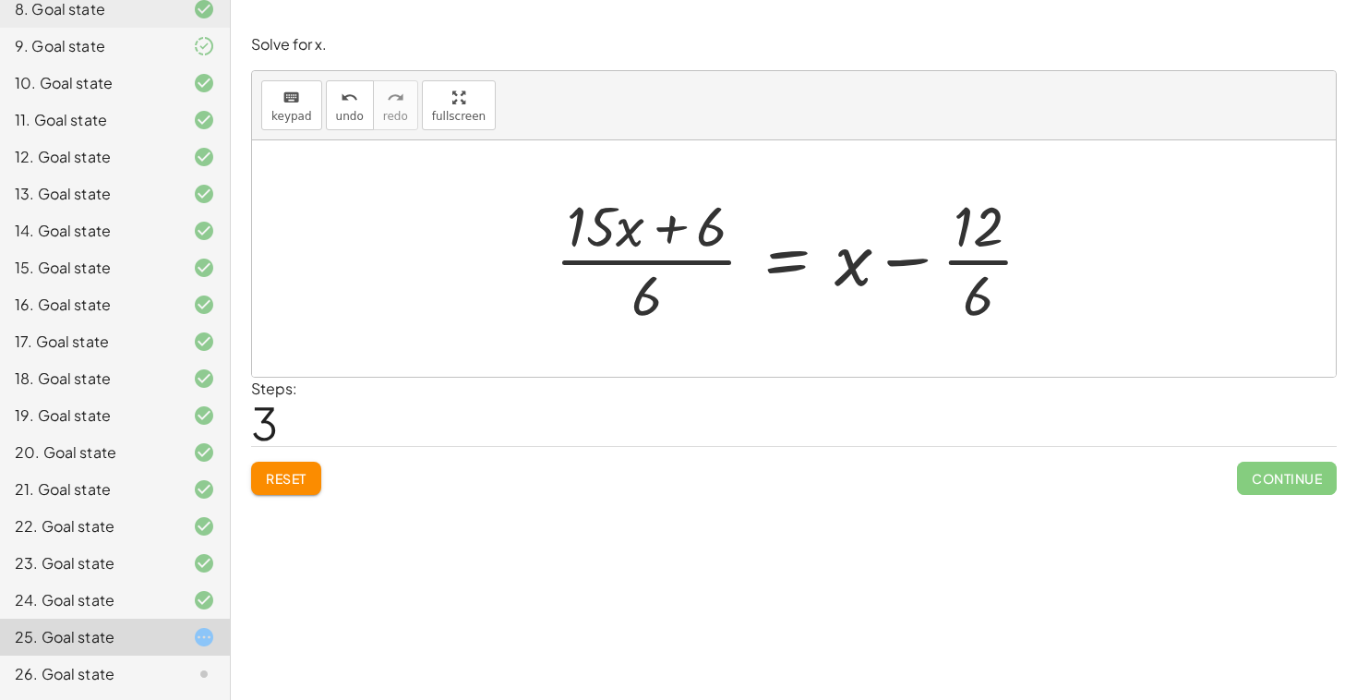
click at [311, 475] on button "Reset" at bounding box center [286, 478] width 70 height 33
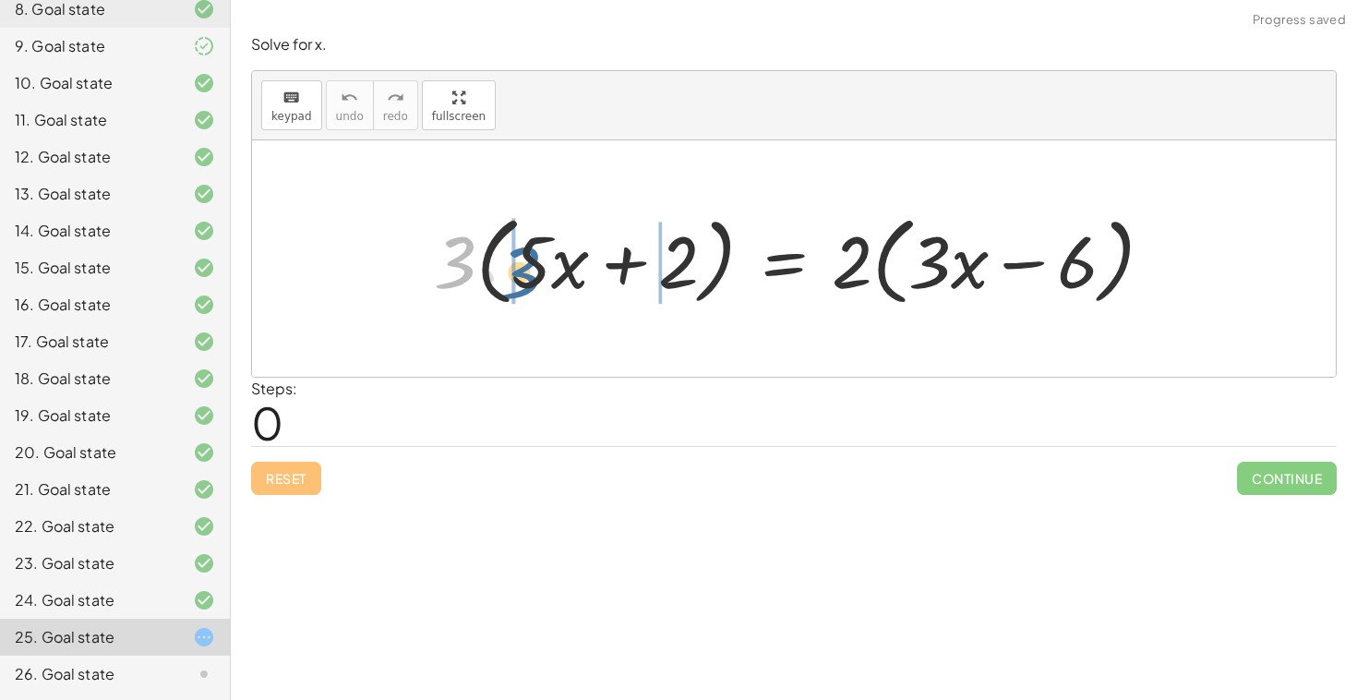
drag, startPoint x: 450, startPoint y: 283, endPoint x: 522, endPoint y: 294, distance: 72.9
click at [521, 294] on div at bounding box center [801, 259] width 753 height 106
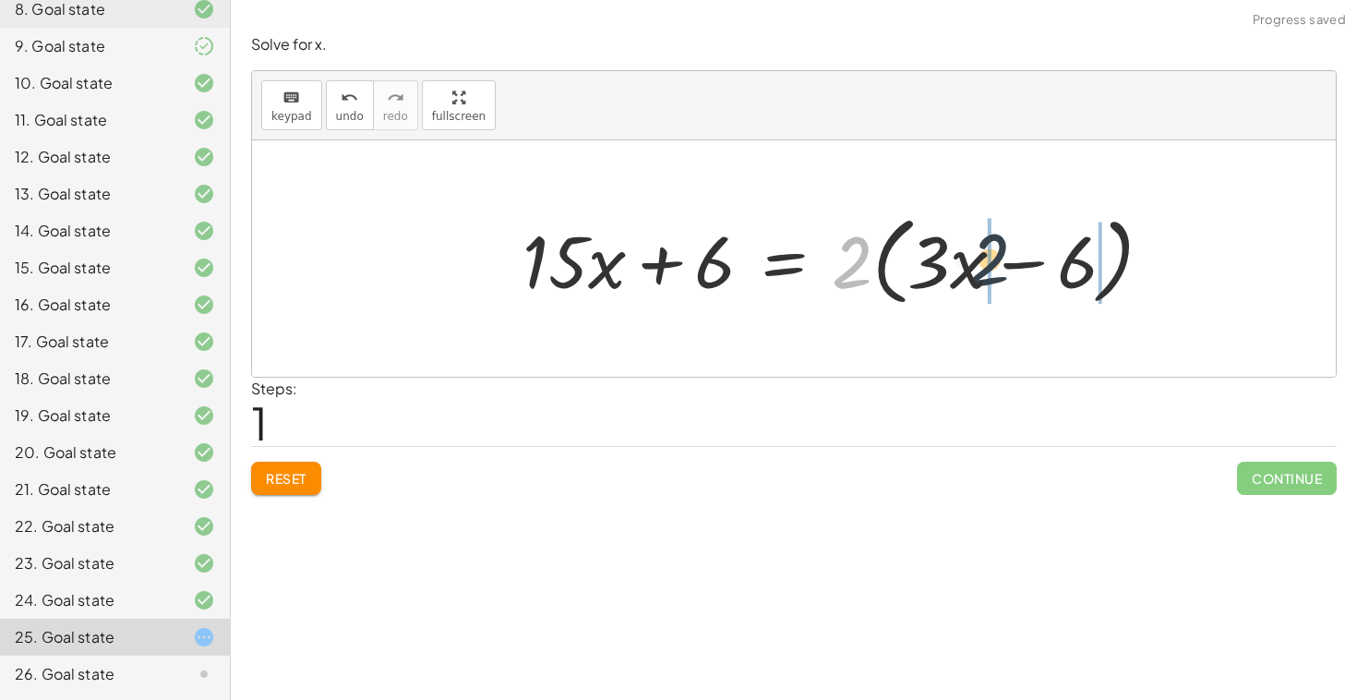
drag, startPoint x: 847, startPoint y: 265, endPoint x: 1022, endPoint y: 266, distance: 175.4
click at [1022, 266] on div at bounding box center [845, 259] width 664 height 106
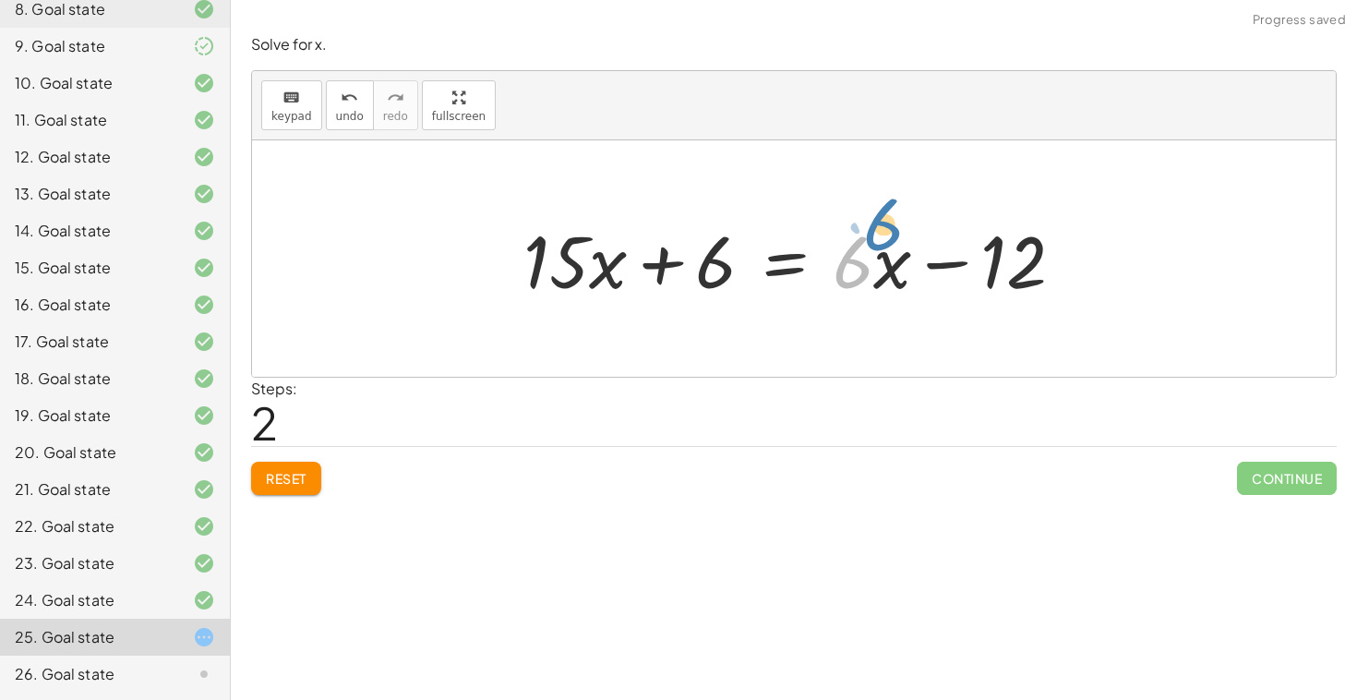
drag, startPoint x: 865, startPoint y: 272, endPoint x: 890, endPoint y: 254, distance: 31.0
click at [890, 252] on div at bounding box center [801, 258] width 574 height 95
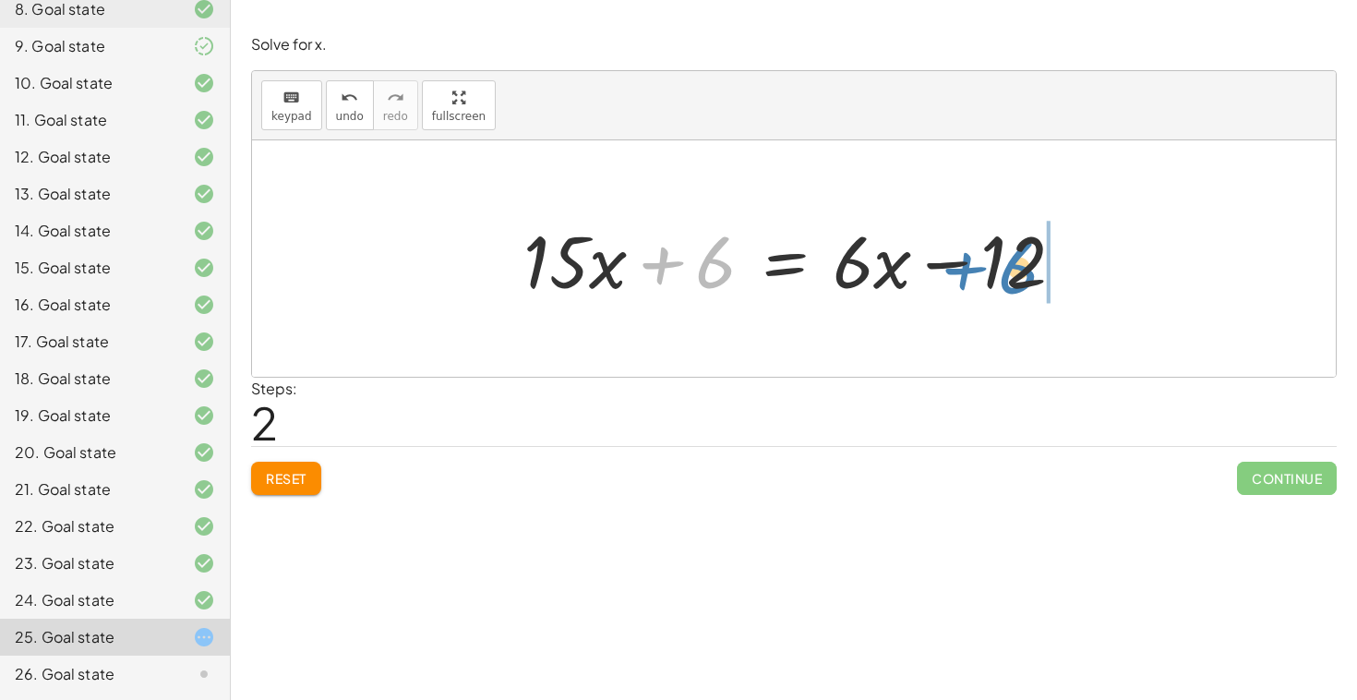
drag, startPoint x: 726, startPoint y: 270, endPoint x: 1029, endPoint y: 279, distance: 303.0
click at [1029, 278] on div at bounding box center [801, 258] width 574 height 95
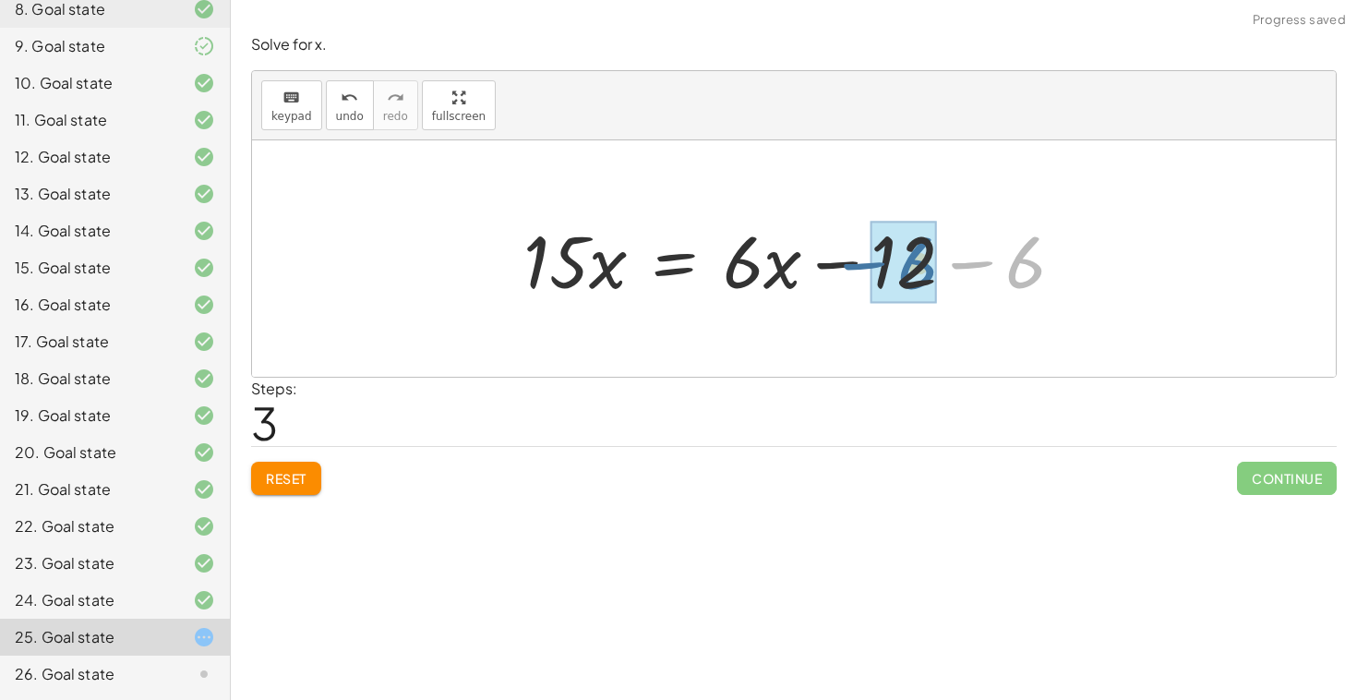
drag, startPoint x: 1015, startPoint y: 275, endPoint x: 901, endPoint y: 276, distance: 113.6
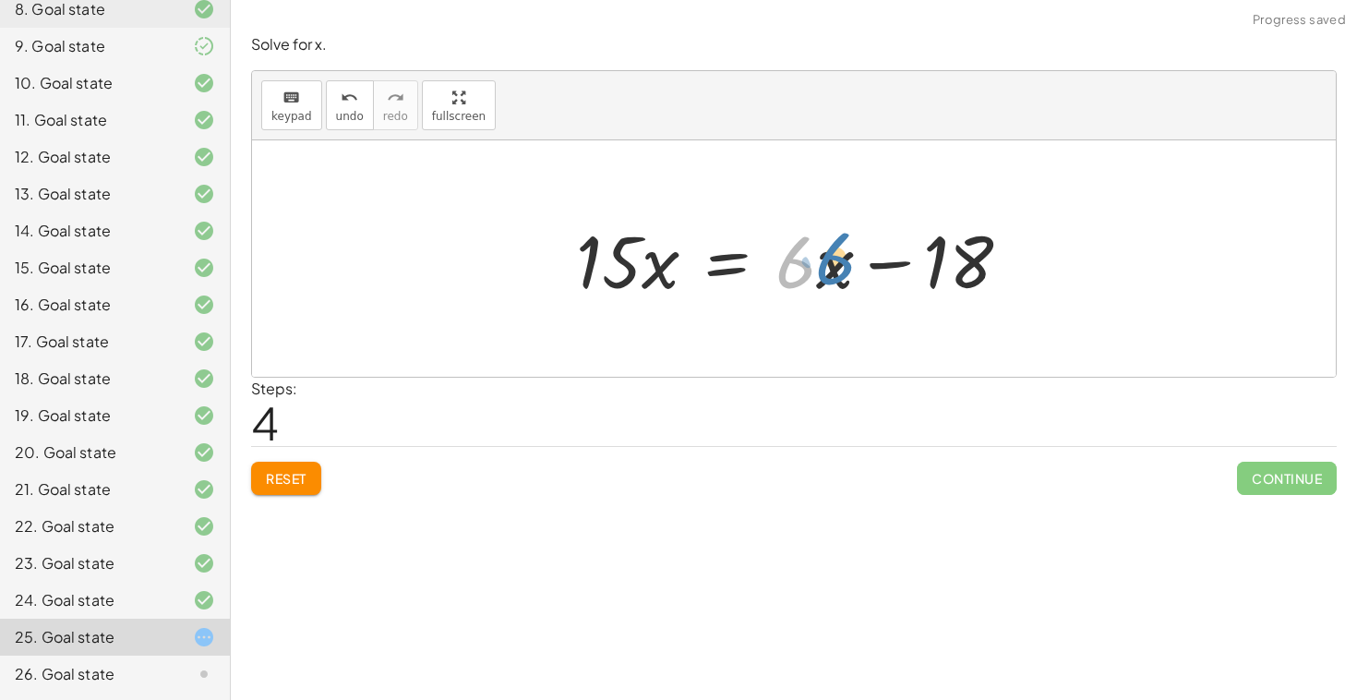
drag, startPoint x: 801, startPoint y: 275, endPoint x: 839, endPoint y: 271, distance: 39.0
click at [839, 271] on div at bounding box center [801, 258] width 468 height 95
click at [826, 273] on div at bounding box center [801, 258] width 468 height 95
click at [806, 276] on div at bounding box center [801, 258] width 468 height 95
drag, startPoint x: 820, startPoint y: 278, endPoint x: 823, endPoint y: 260, distance: 17.8
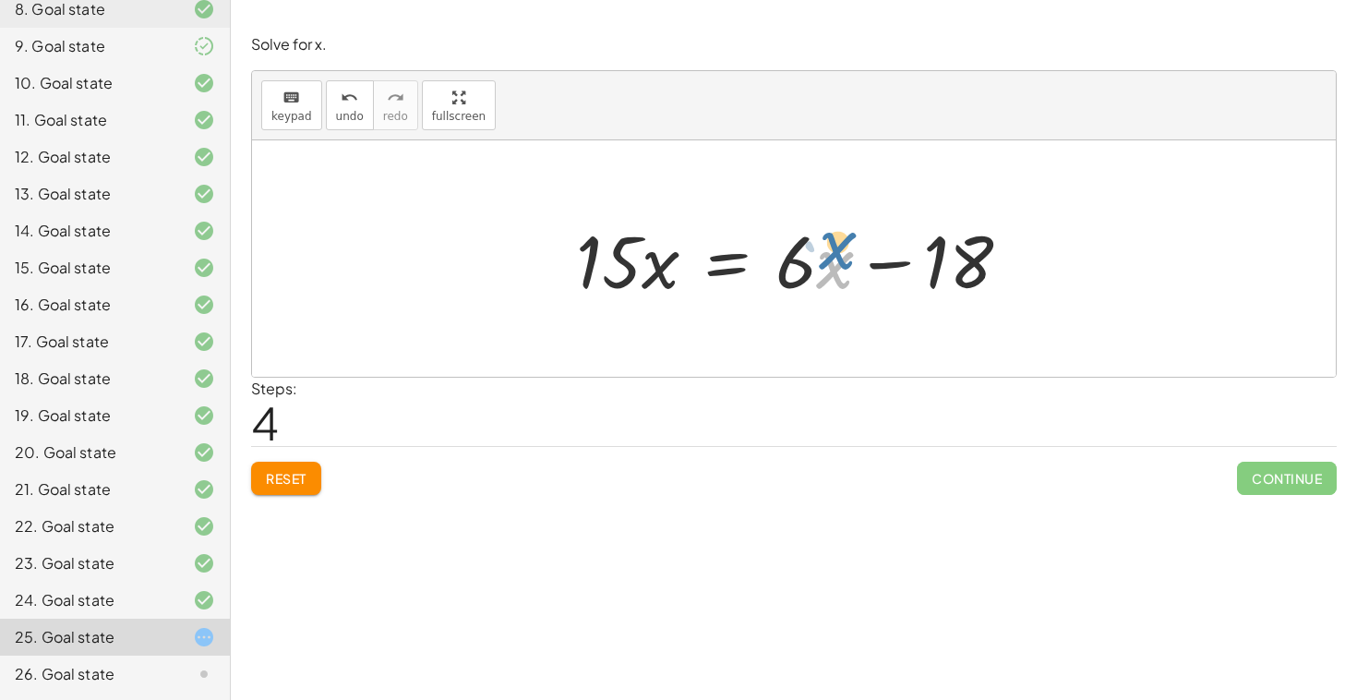
click at [823, 260] on div at bounding box center [801, 258] width 468 height 95
drag, startPoint x: 804, startPoint y: 263, endPoint x: 548, endPoint y: 259, distance: 256.7
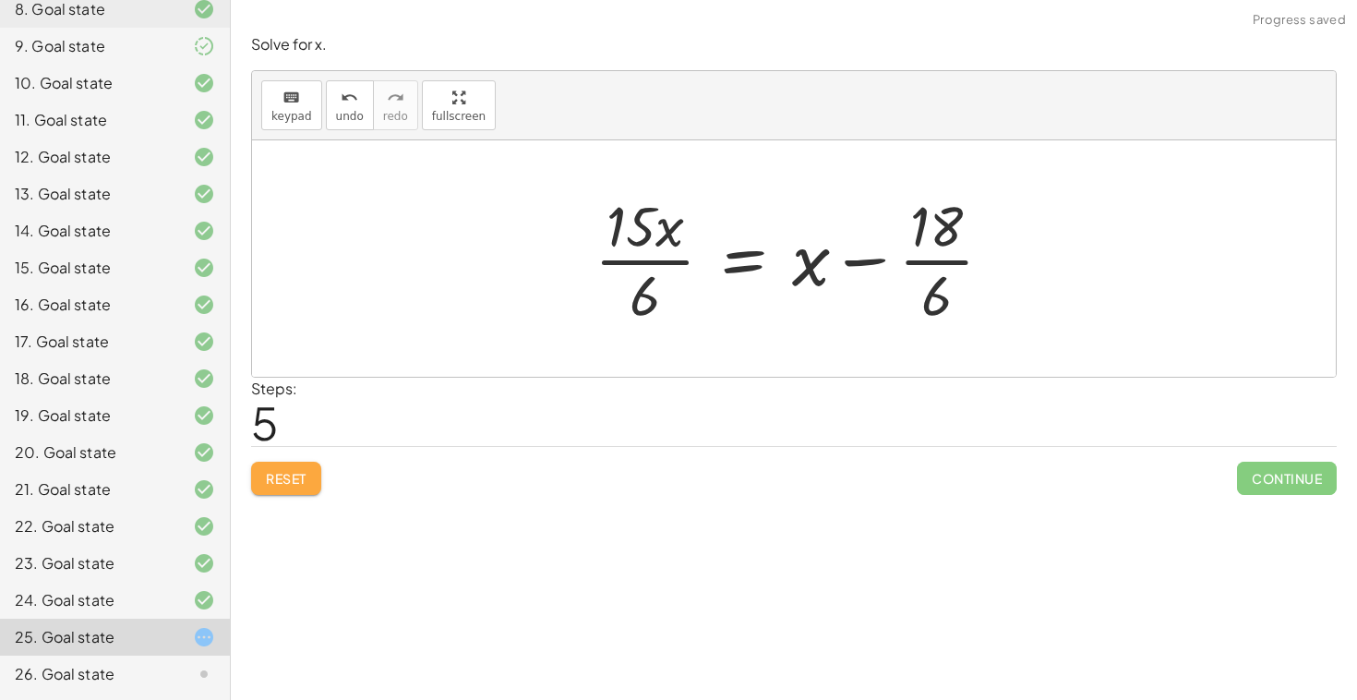
click at [287, 485] on span "Reset" at bounding box center [286, 478] width 41 height 17
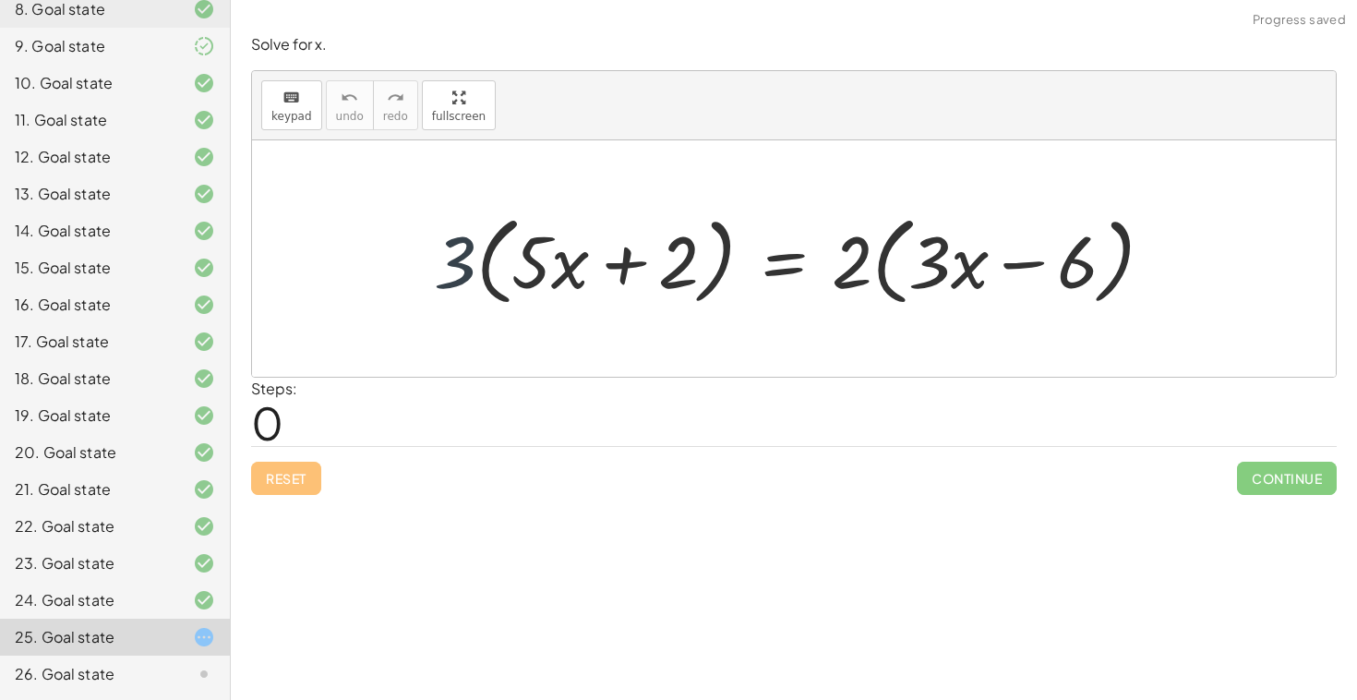
drag, startPoint x: 467, startPoint y: 283, endPoint x: 476, endPoint y: 286, distance: 9.6
click at [476, 286] on div at bounding box center [801, 259] width 753 height 106
drag, startPoint x: 444, startPoint y: 276, endPoint x: 564, endPoint y: 279, distance: 120.1
click at [555, 278] on div at bounding box center [801, 259] width 753 height 106
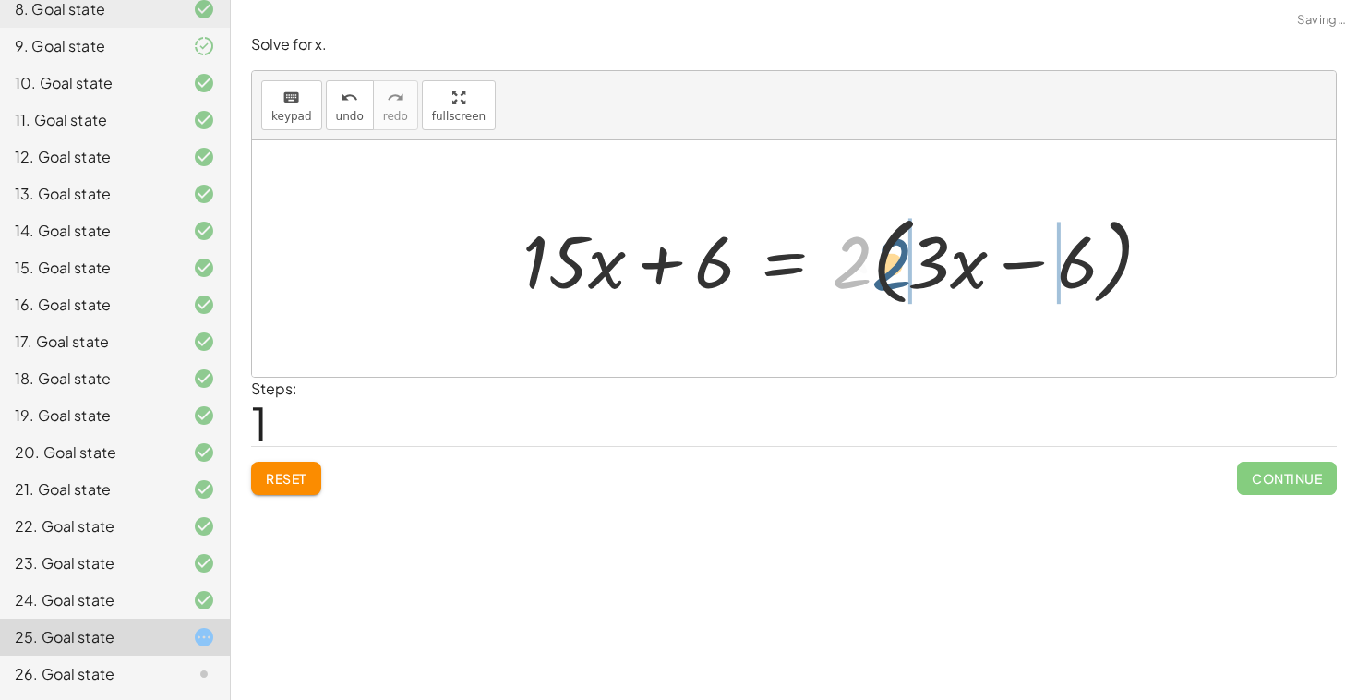
drag, startPoint x: 867, startPoint y: 268, endPoint x: 939, endPoint y: 268, distance: 72.0
click at [938, 268] on div at bounding box center [845, 259] width 664 height 106
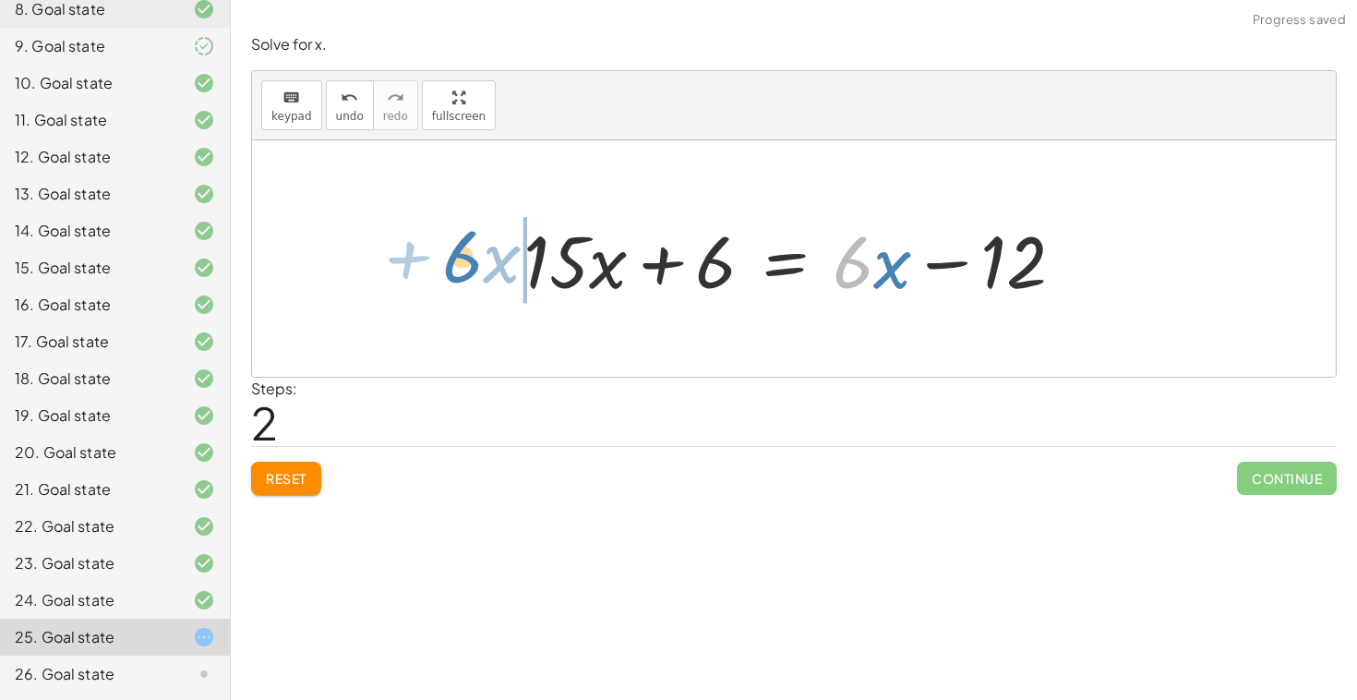
drag, startPoint x: 859, startPoint y: 279, endPoint x: 468, endPoint y: 273, distance: 390.6
click at [468, 273] on div "· 3 · ( + · 5 · x + 2 ) = · 2 · ( + · 3 · x − 6 ) + · 3 · 5 · x + · 3 · 2 = · 2…" at bounding box center [794, 258] width 1084 height 236
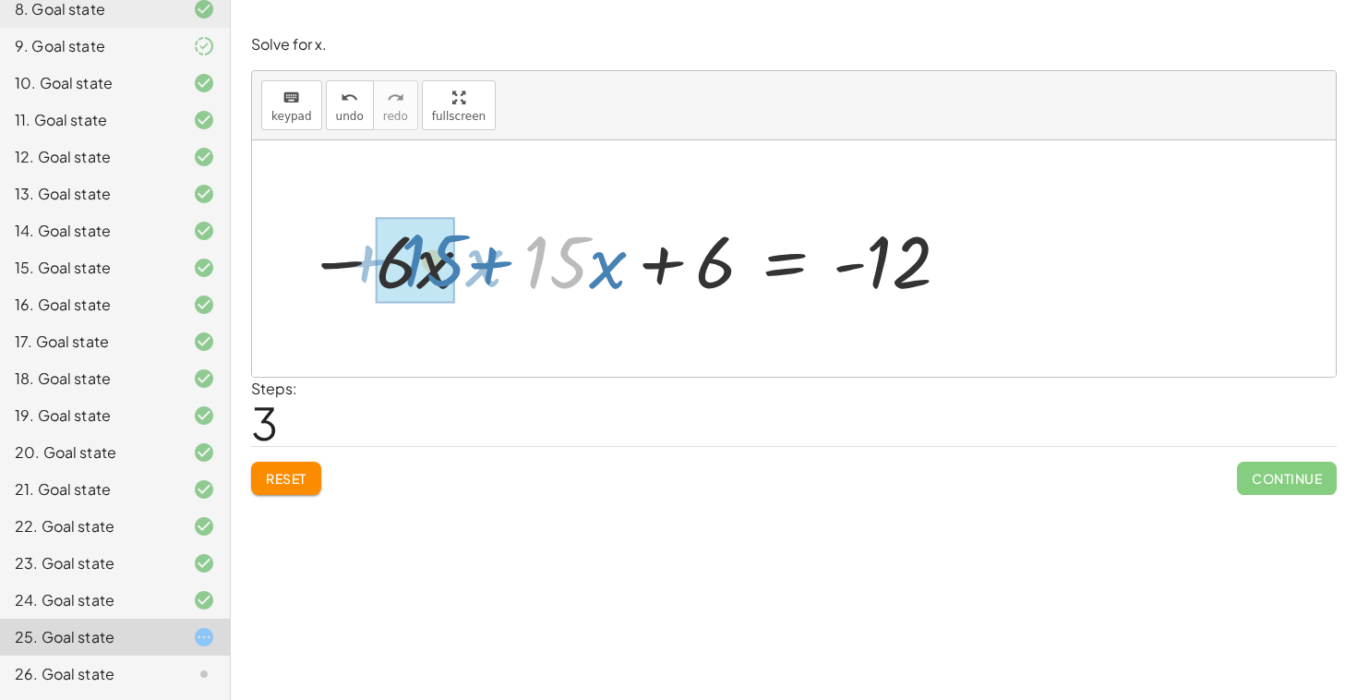
drag, startPoint x: 548, startPoint y: 263, endPoint x: 425, endPoint y: 259, distance: 122.9
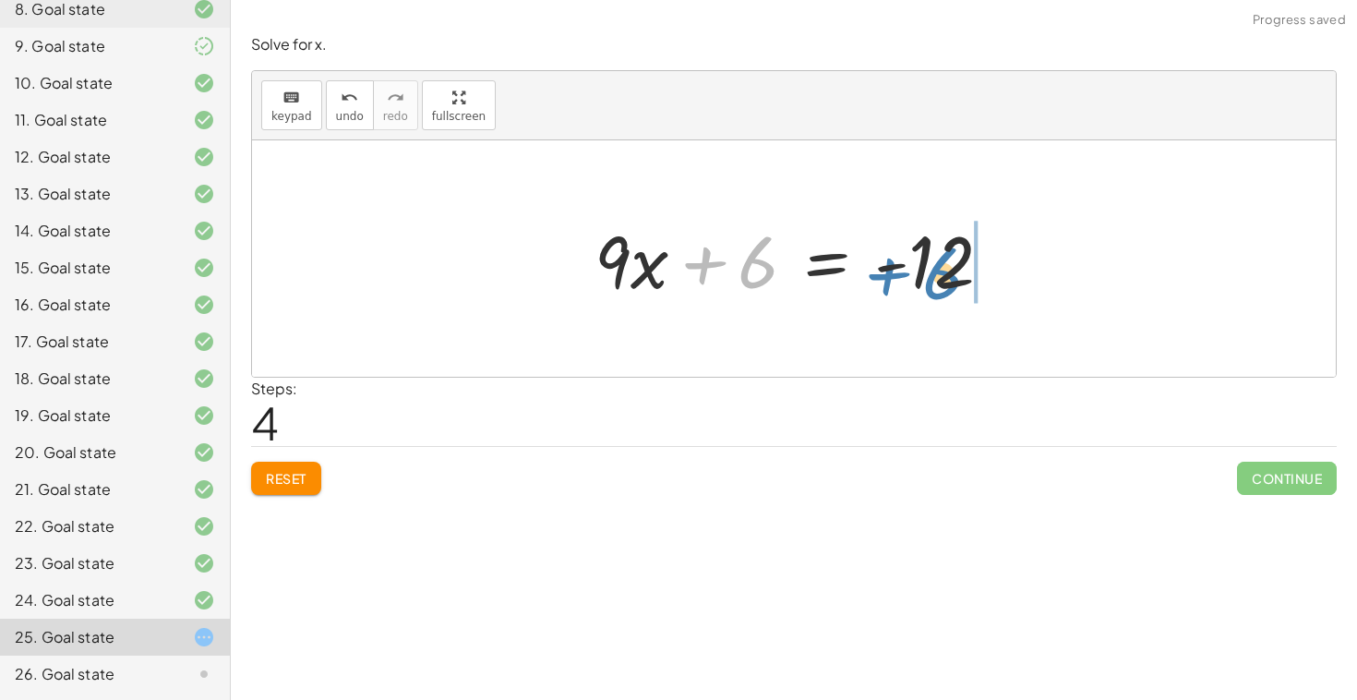
drag, startPoint x: 744, startPoint y: 279, endPoint x: 929, endPoint y: 290, distance: 185.0
click at [929, 290] on div at bounding box center [800, 258] width 430 height 95
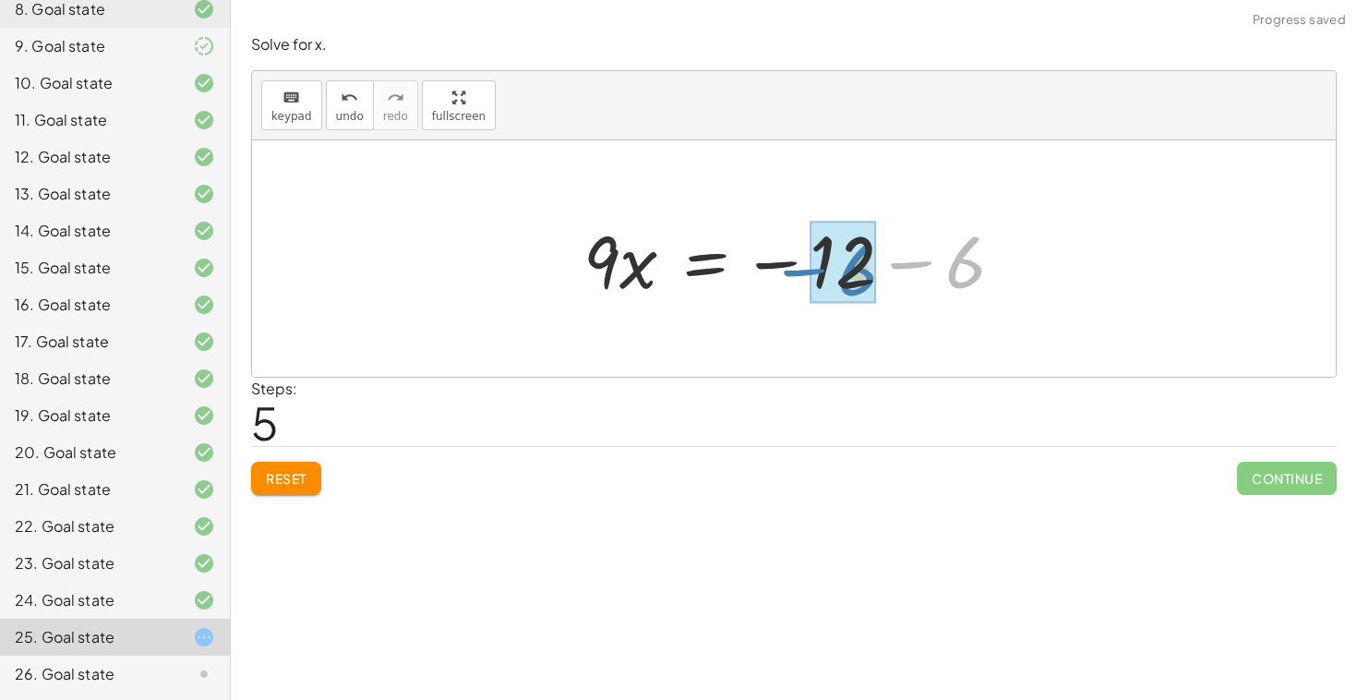
drag, startPoint x: 953, startPoint y: 276, endPoint x: 843, endPoint y: 284, distance: 110.2
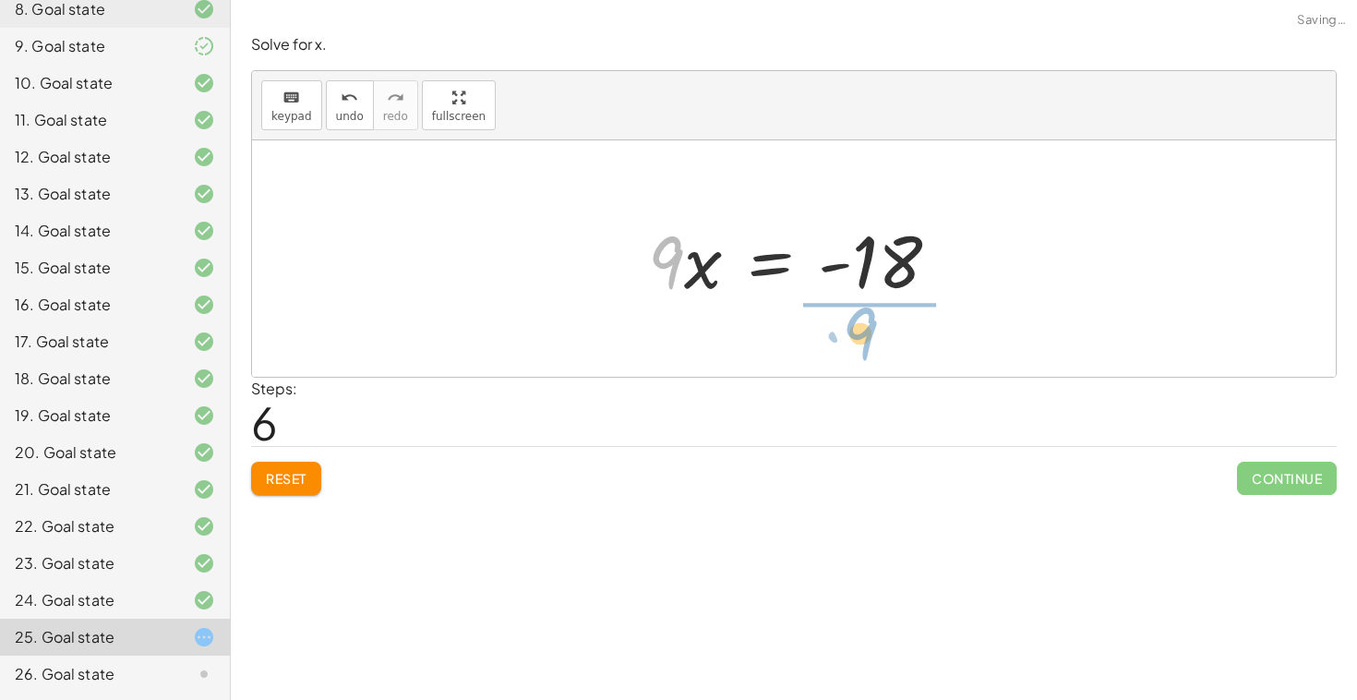
drag, startPoint x: 668, startPoint y: 275, endPoint x: 875, endPoint y: 353, distance: 220.9
click at [875, 353] on div "· 3 · ( + · 5 · x + 2 ) = · 2 · ( + · 3 · x − 6 ) + · 3 · 5 · x + · 3 · 2 = · 2…" at bounding box center [794, 258] width 1084 height 236
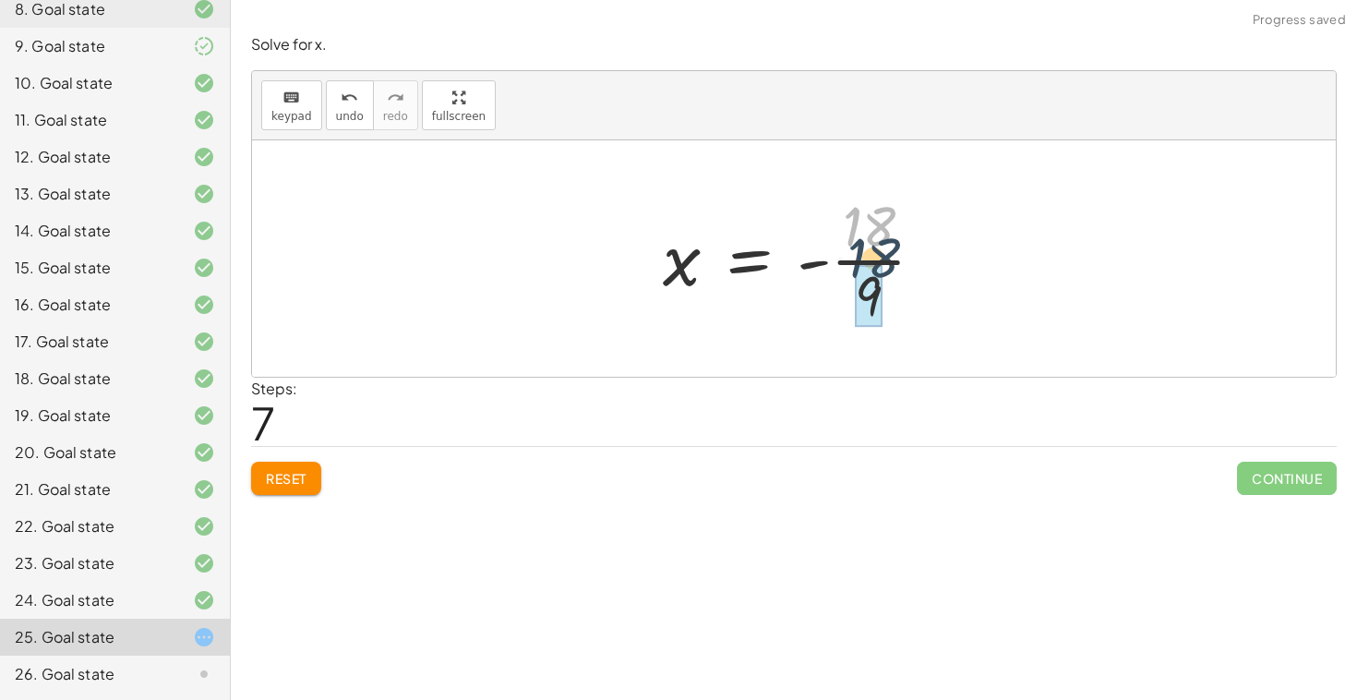
drag, startPoint x: 871, startPoint y: 233, endPoint x: 877, endPoint y: 273, distance: 41.1
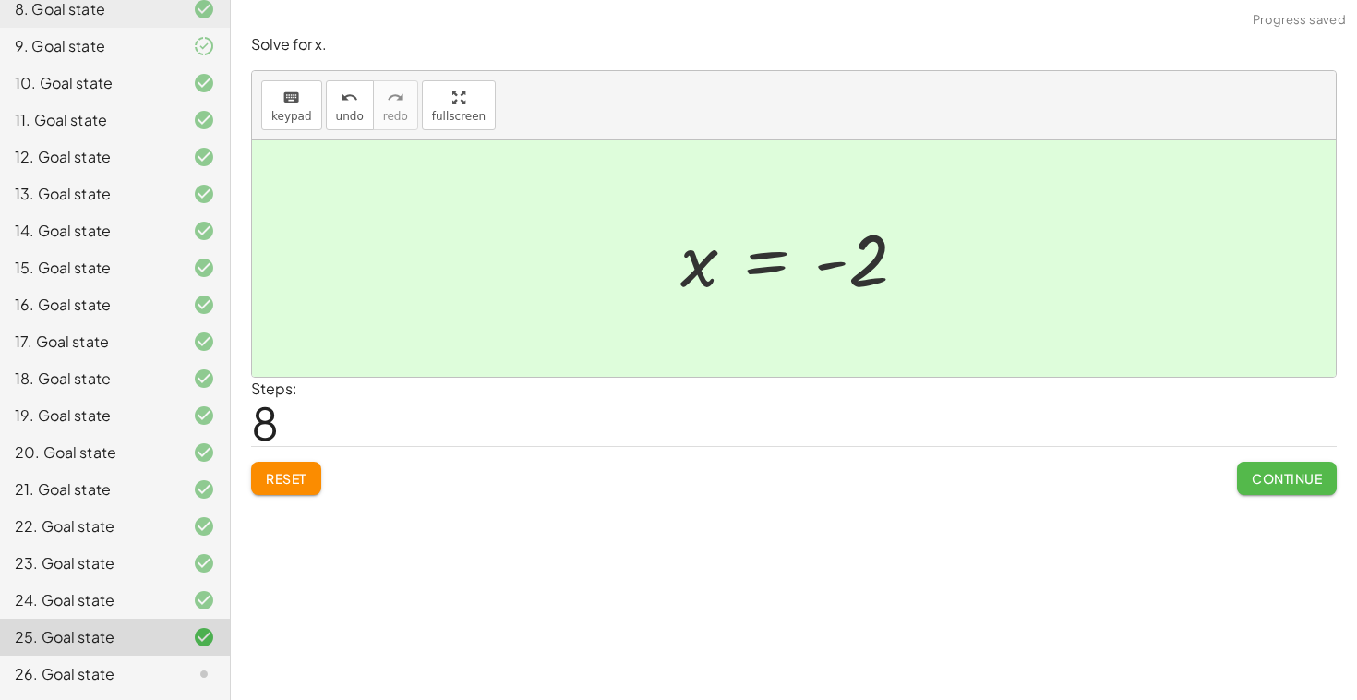
click at [1252, 481] on span "Continue" at bounding box center [1287, 478] width 70 height 17
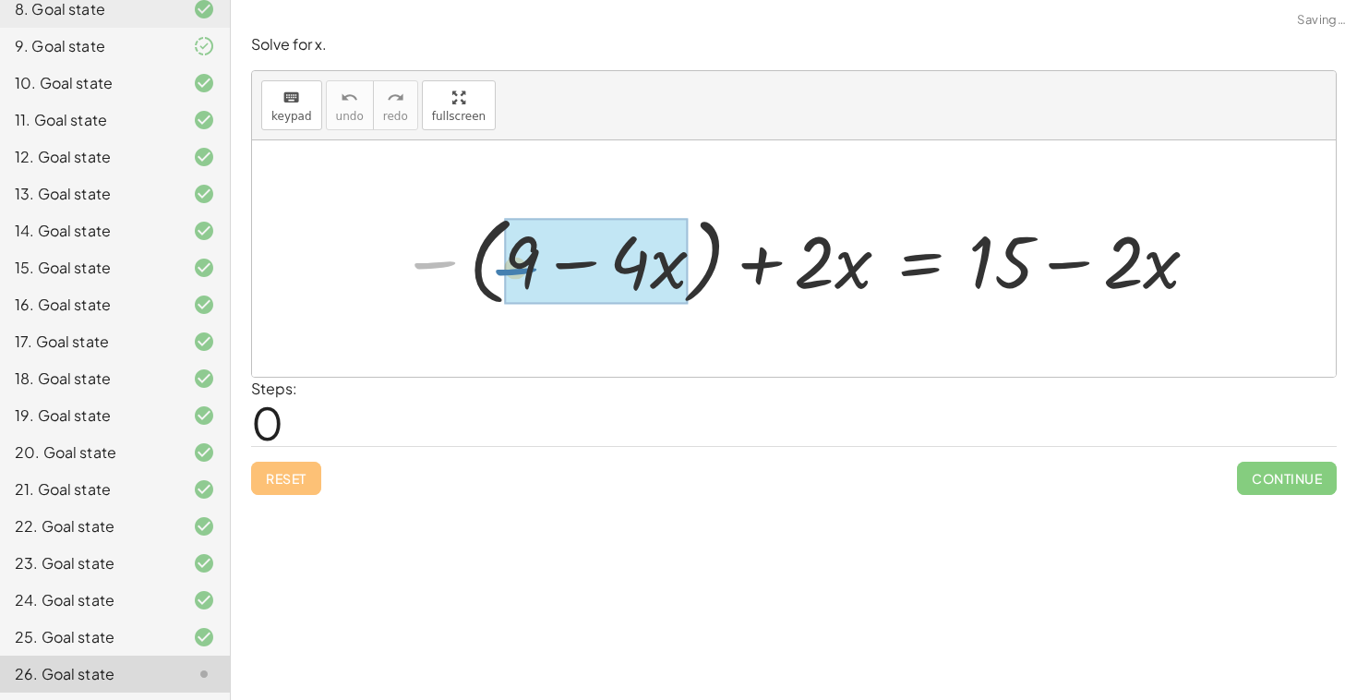
drag, startPoint x: 437, startPoint y: 271, endPoint x: 562, endPoint y: 281, distance: 126.0
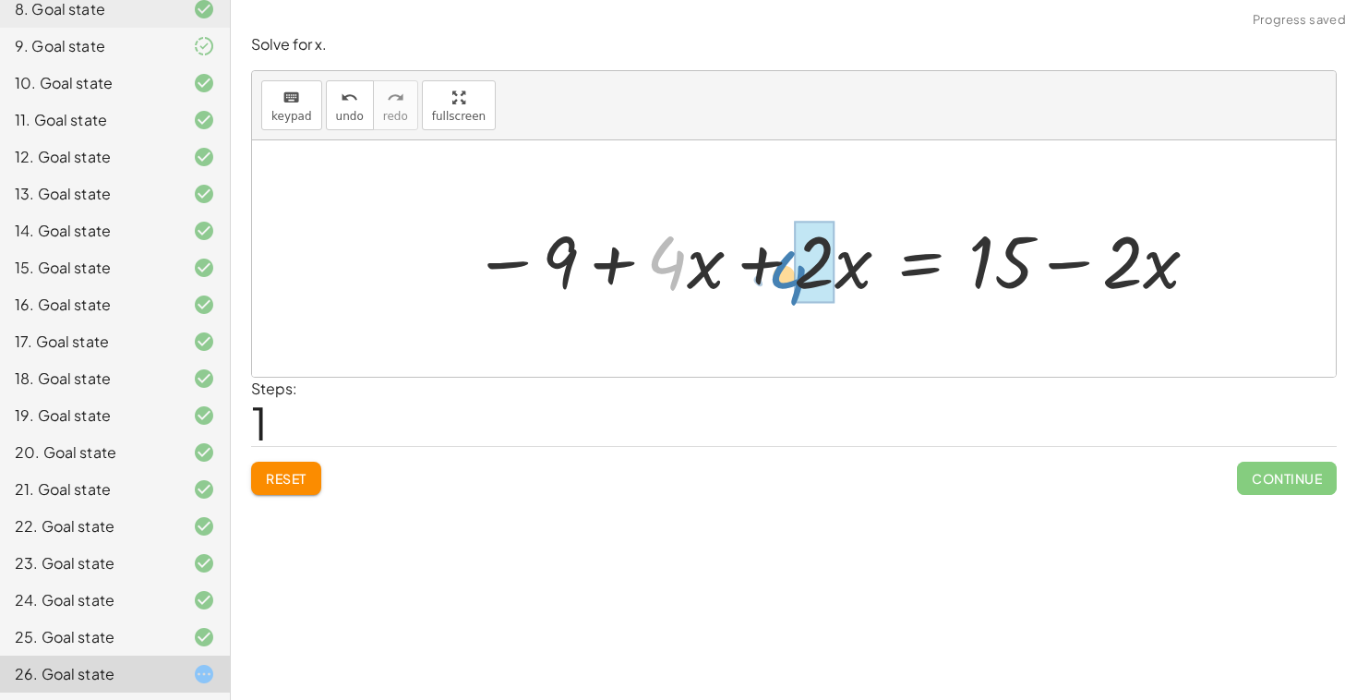
drag, startPoint x: 681, startPoint y: 272, endPoint x: 817, endPoint y: 290, distance: 136.9
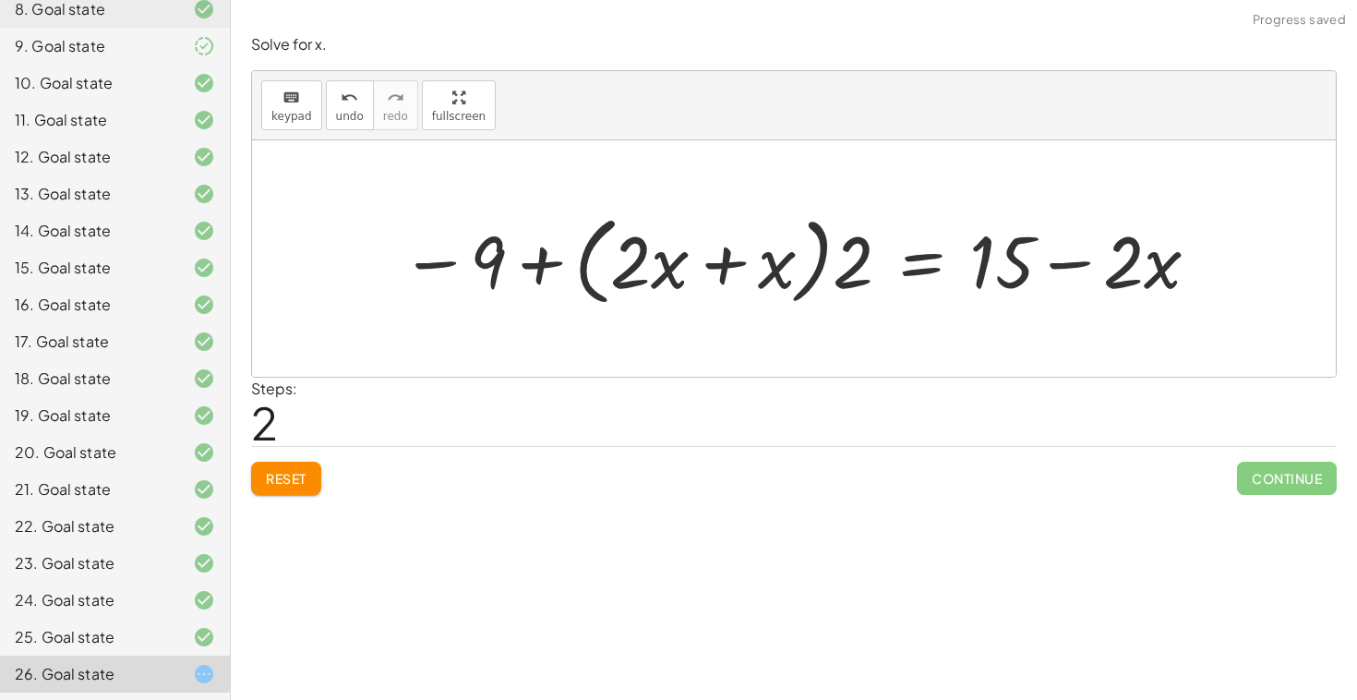
click at [312, 476] on button "Reset" at bounding box center [286, 478] width 70 height 33
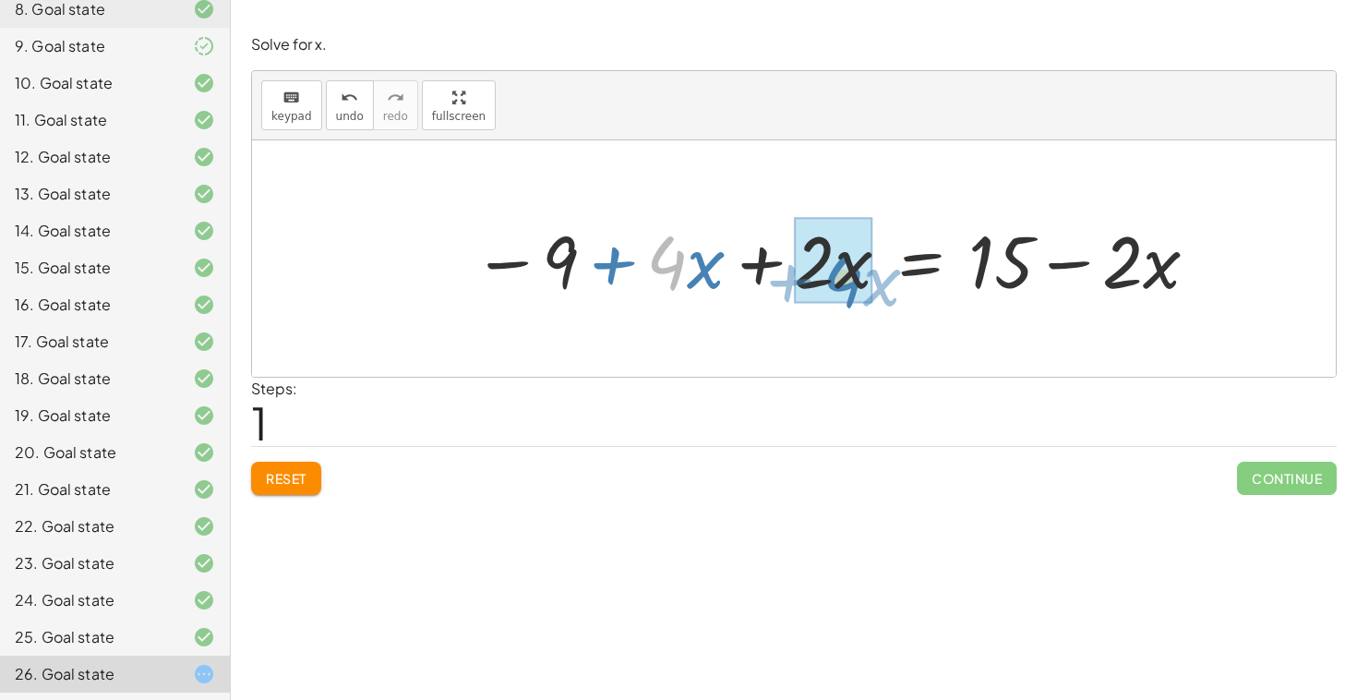
drag, startPoint x: 666, startPoint y: 272, endPoint x: 840, endPoint y: 289, distance: 175.3
click at [840, 289] on div at bounding box center [837, 258] width 747 height 95
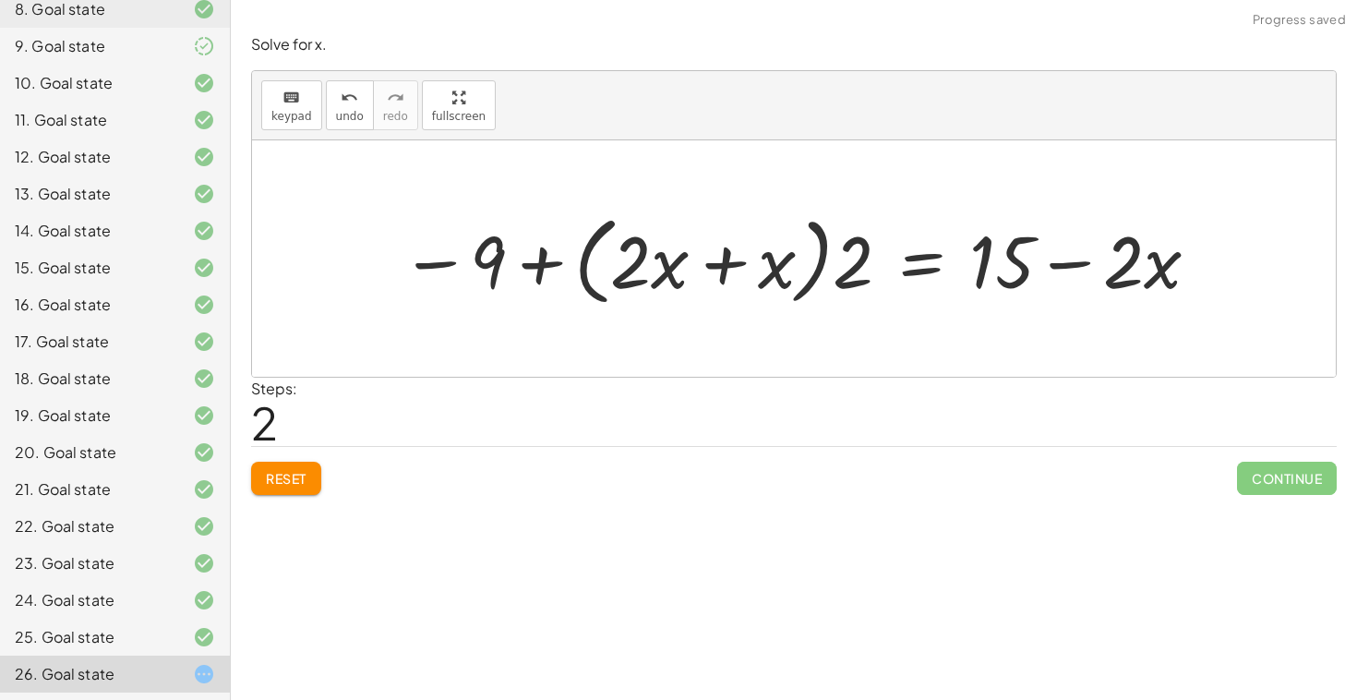
click at [311, 464] on button "Reset" at bounding box center [286, 478] width 70 height 33
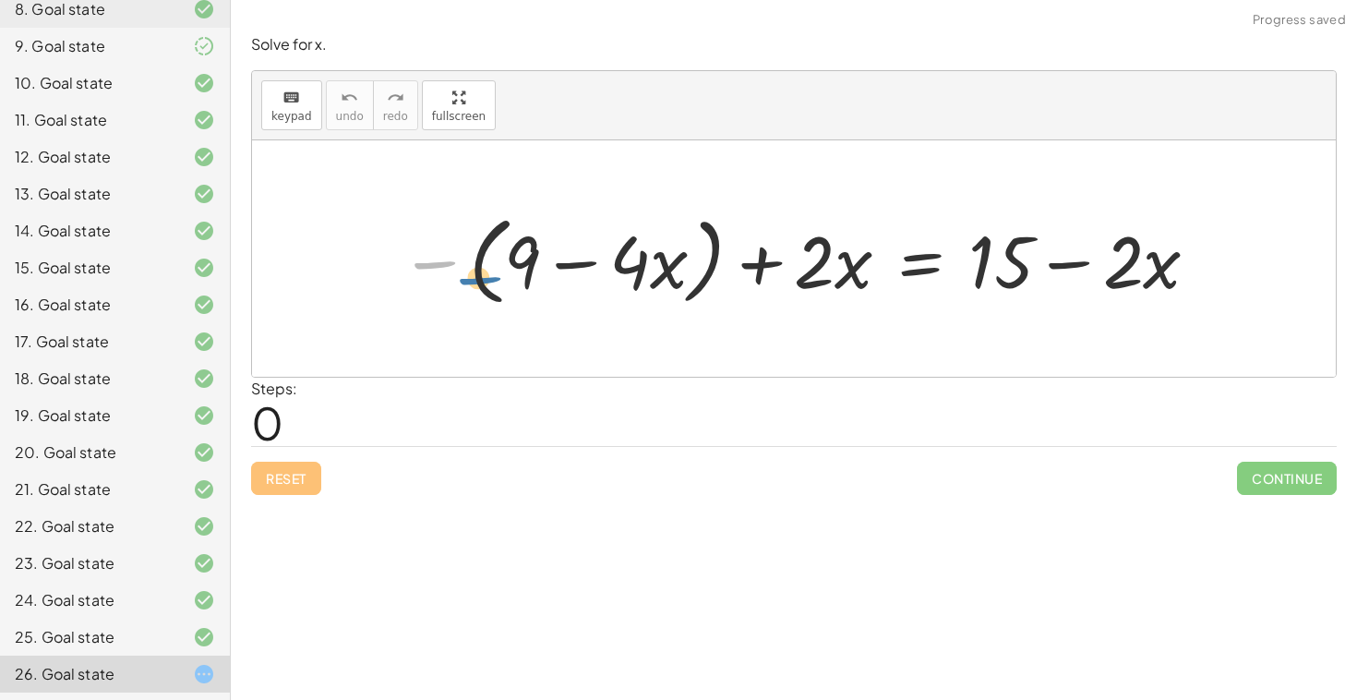
drag, startPoint x: 432, startPoint y: 265, endPoint x: 481, endPoint y: 279, distance: 50.9
click at [480, 279] on div at bounding box center [801, 259] width 820 height 106
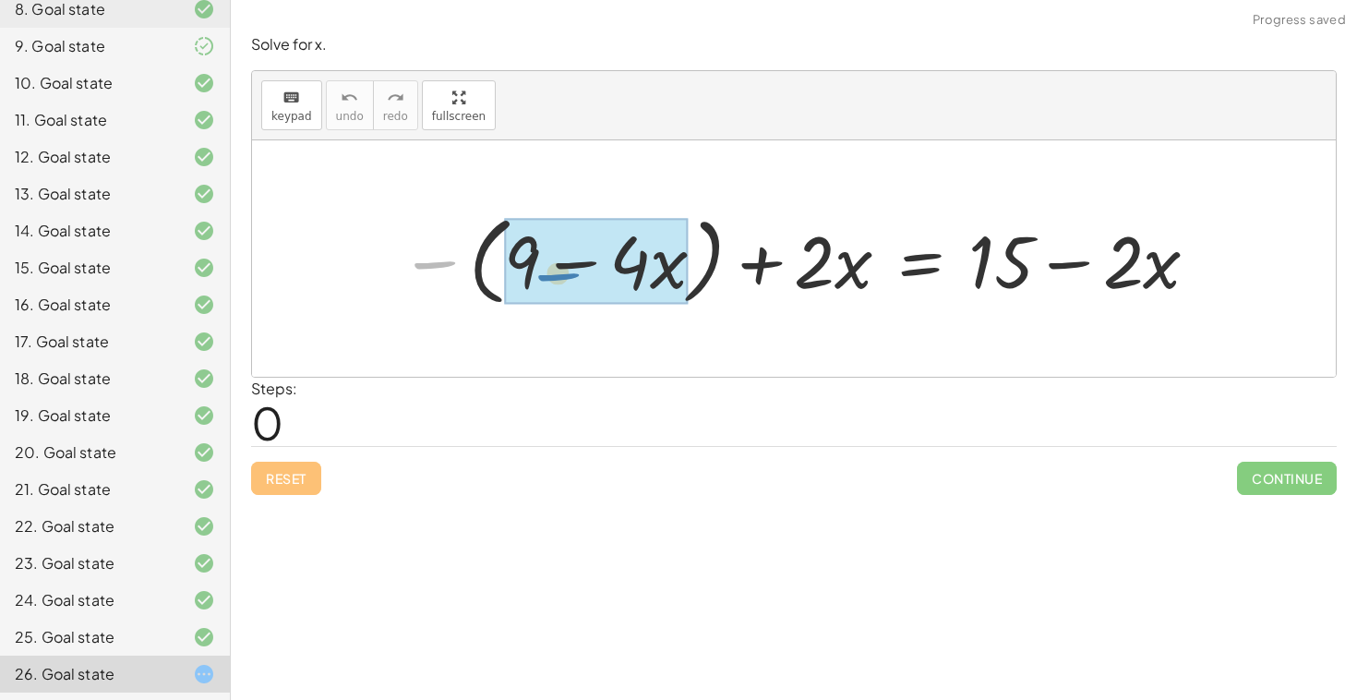
drag, startPoint x: 433, startPoint y: 273, endPoint x: 571, endPoint y: 287, distance: 138.3
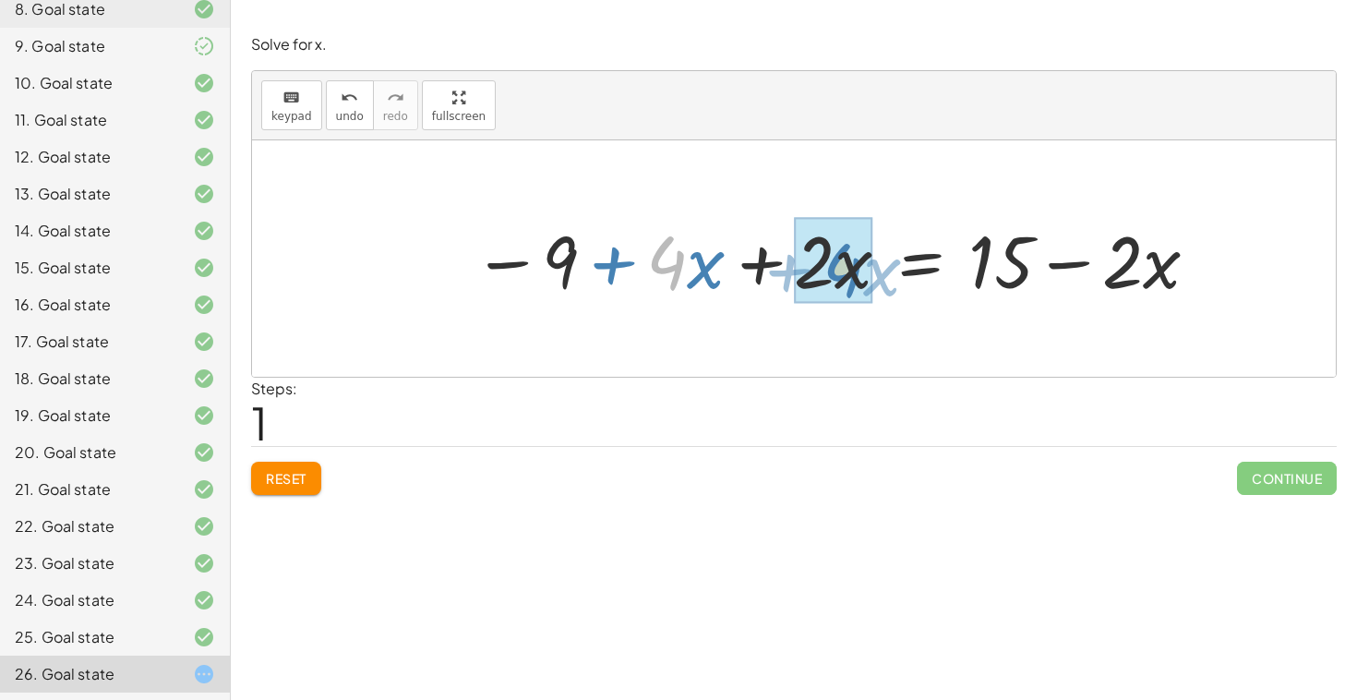
drag, startPoint x: 661, startPoint y: 268, endPoint x: 837, endPoint y: 274, distance: 176.5
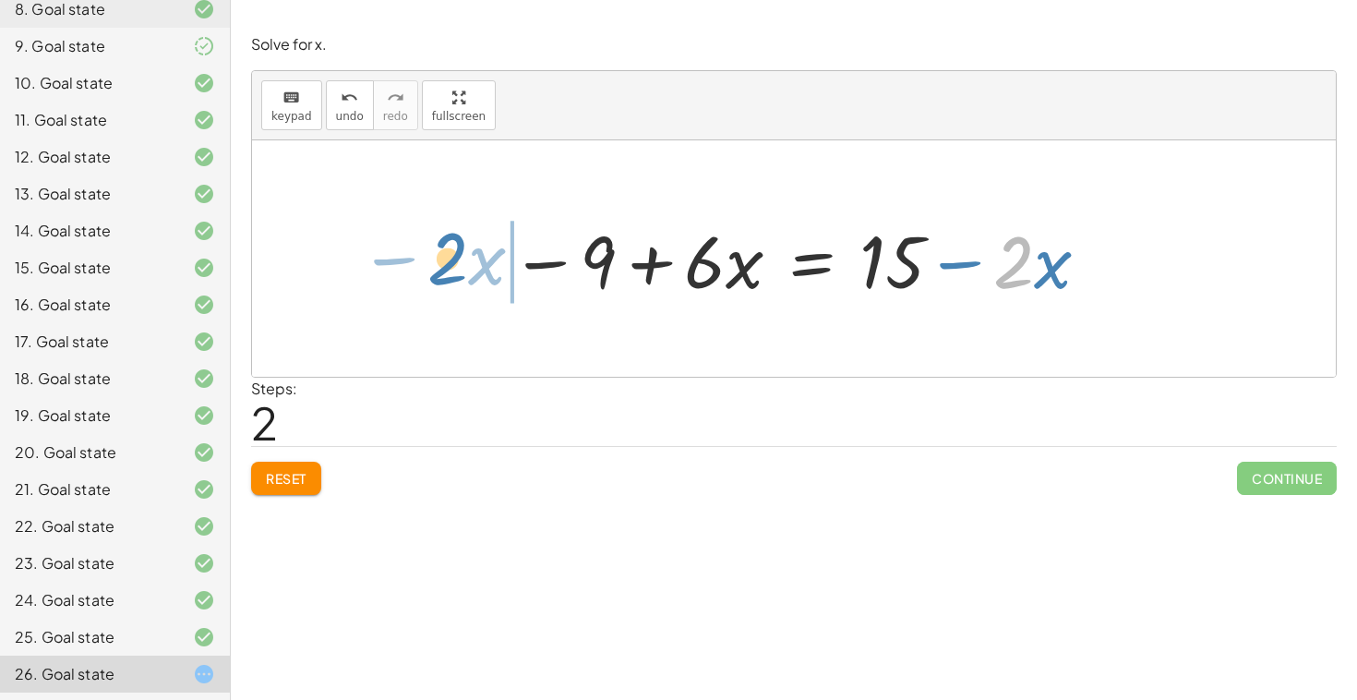
drag, startPoint x: 1025, startPoint y: 264, endPoint x: 459, endPoint y: 258, distance: 566.0
click at [459, 258] on div "− ( + 9 − · 4 · x ) + · 2 · x = + 15 − · 2 · x − 9 + · 4 · x + · 2 · x = + 15 −…" at bounding box center [794, 258] width 1084 height 236
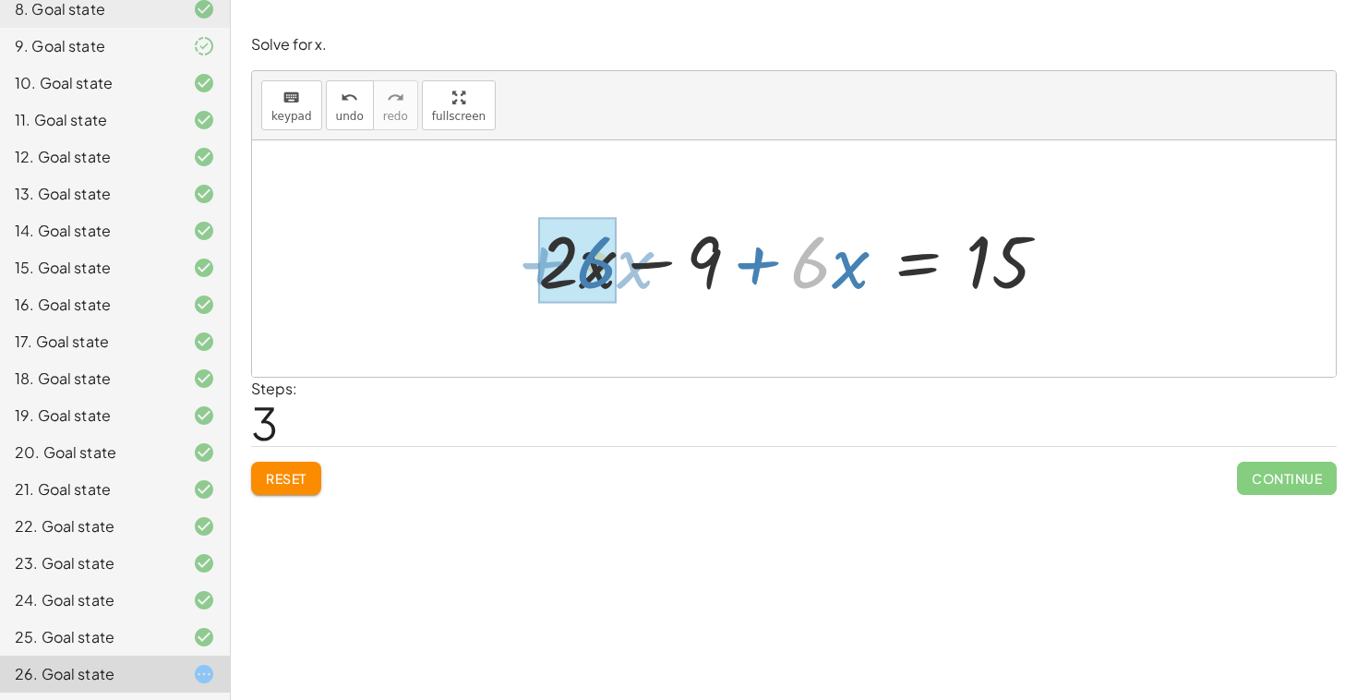
drag, startPoint x: 827, startPoint y: 266, endPoint x: 609, endPoint y: 266, distance: 217.9
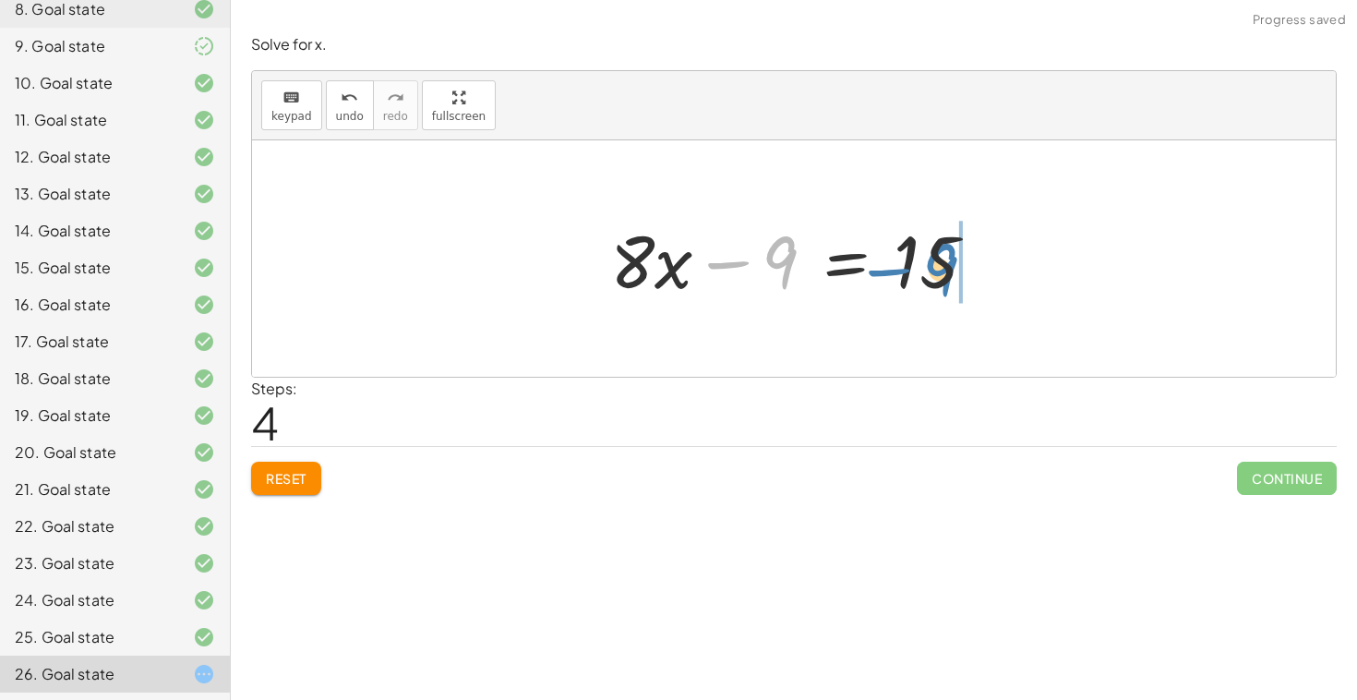
drag, startPoint x: 789, startPoint y: 265, endPoint x: 951, endPoint y: 272, distance: 161.8
click at [951, 272] on div at bounding box center [800, 258] width 399 height 95
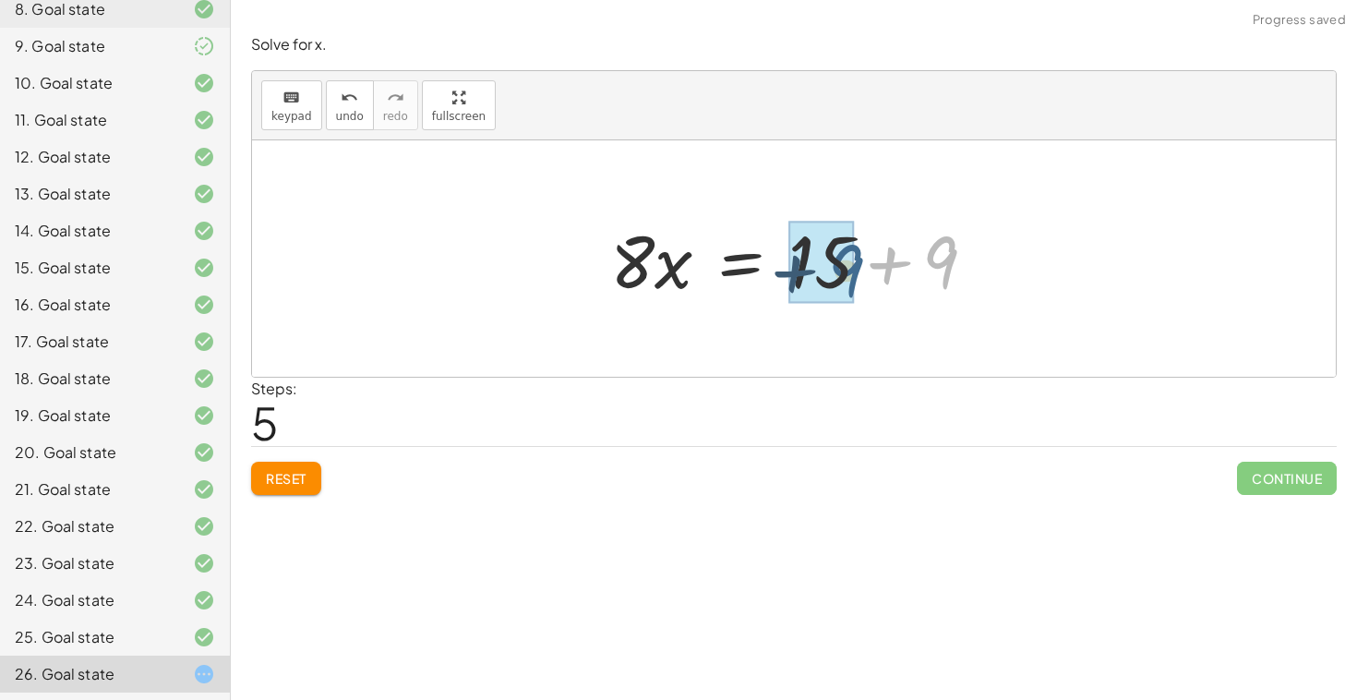
drag, startPoint x: 958, startPoint y: 256, endPoint x: 852, endPoint y: 264, distance: 106.5
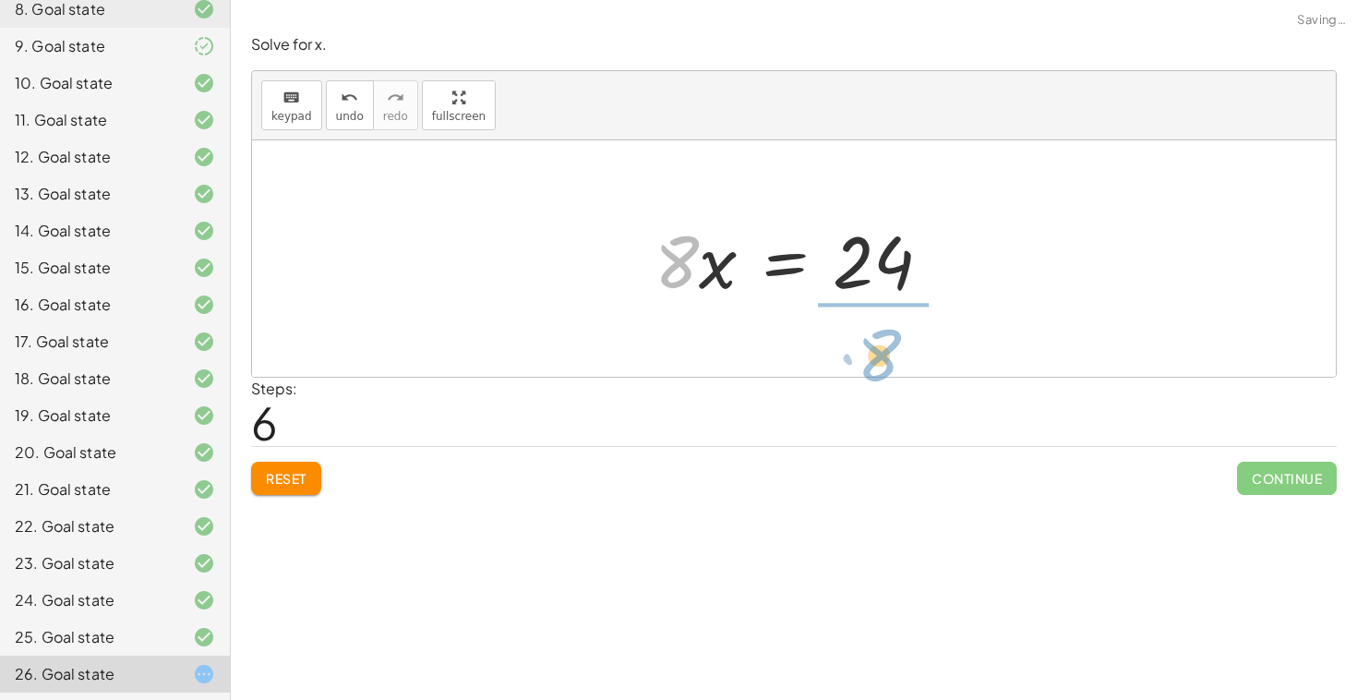
drag, startPoint x: 684, startPoint y: 270, endPoint x: 888, endPoint y: 361, distance: 223.6
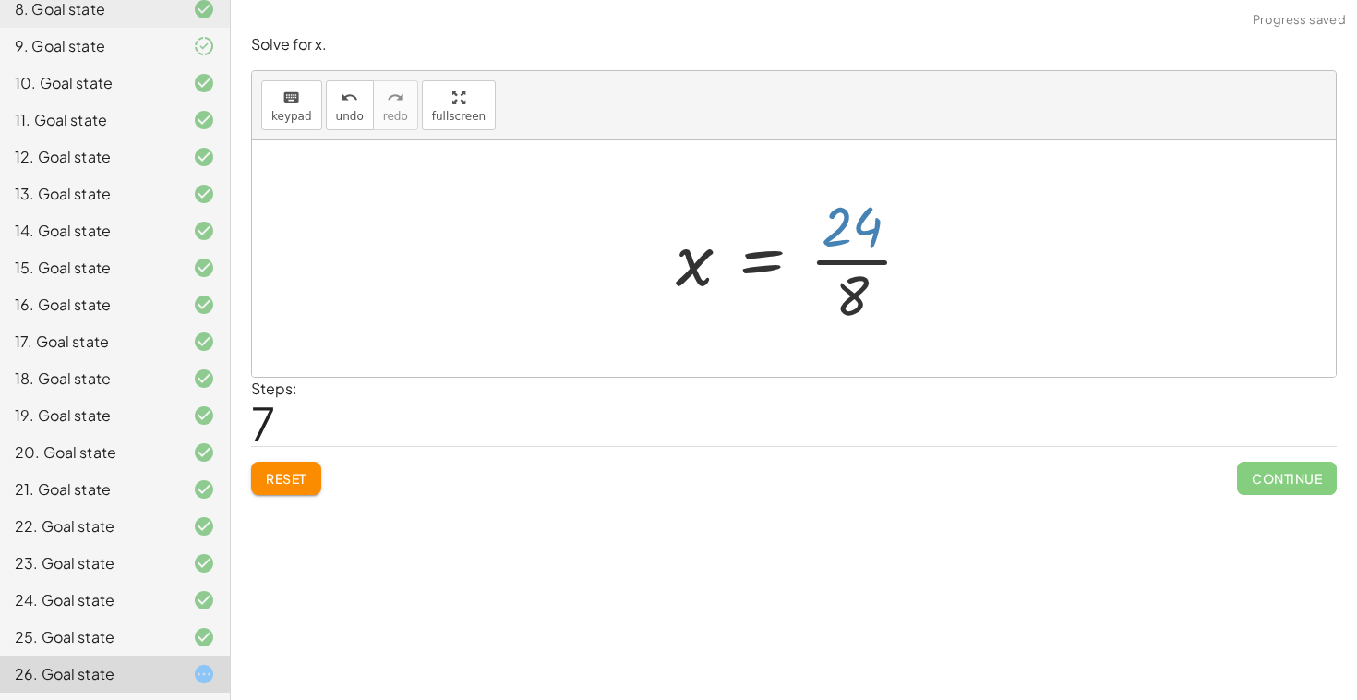
click at [866, 234] on div at bounding box center [802, 258] width 270 height 142
drag, startPoint x: 866, startPoint y: 234, endPoint x: 867, endPoint y: 290, distance: 56.3
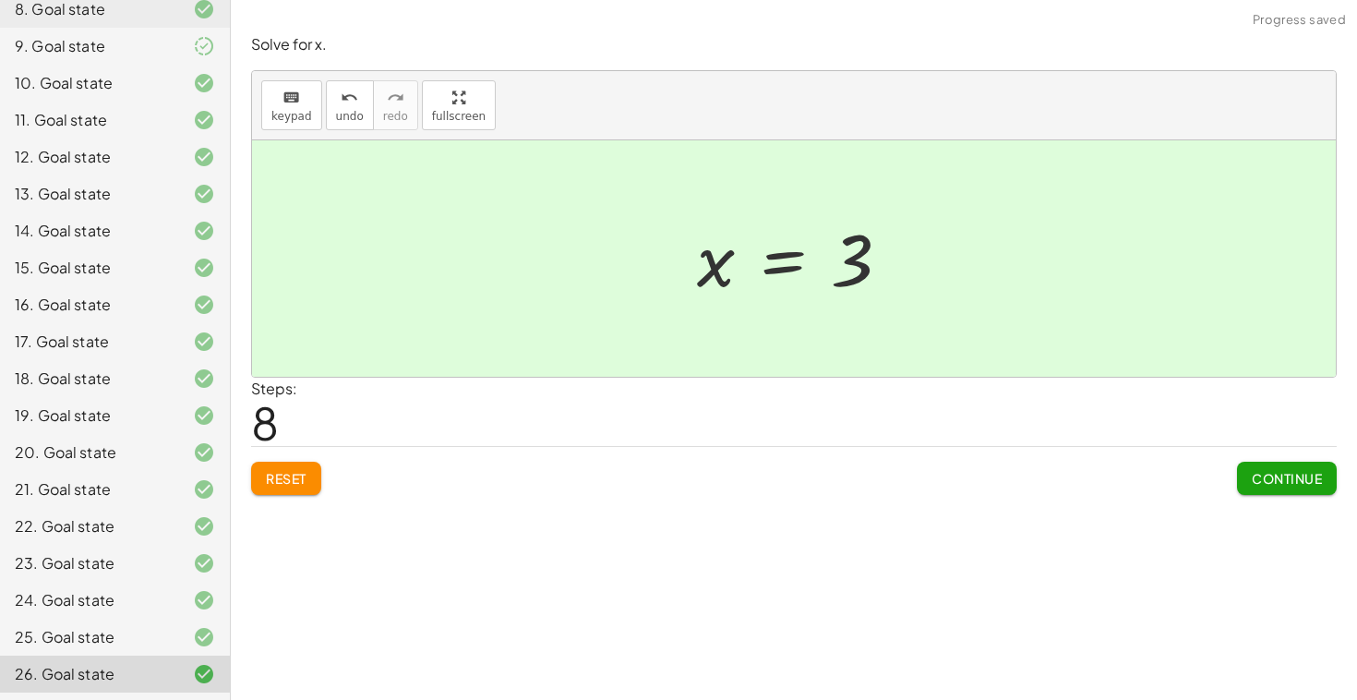
click at [1274, 485] on span "Continue" at bounding box center [1287, 478] width 70 height 17
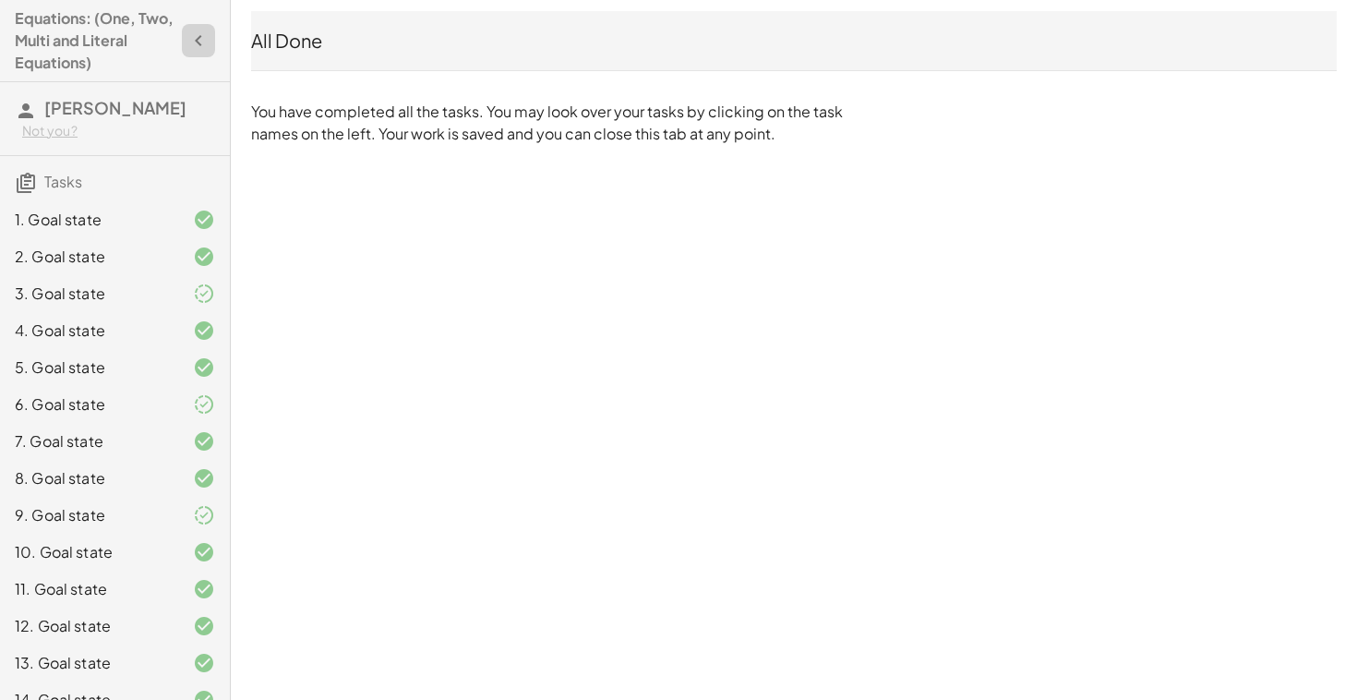
click at [195, 39] on icon "button" at bounding box center [198, 41] width 22 height 22
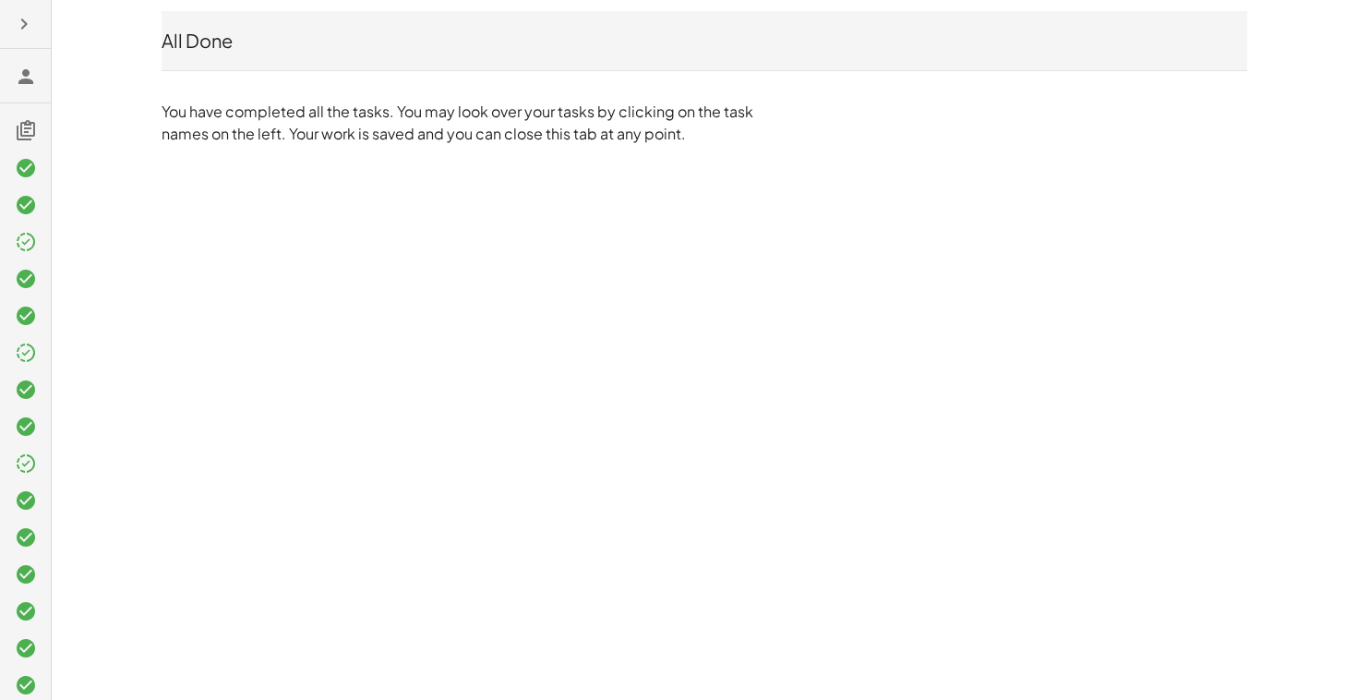
click at [29, 77] on icon at bounding box center [26, 77] width 22 height 22
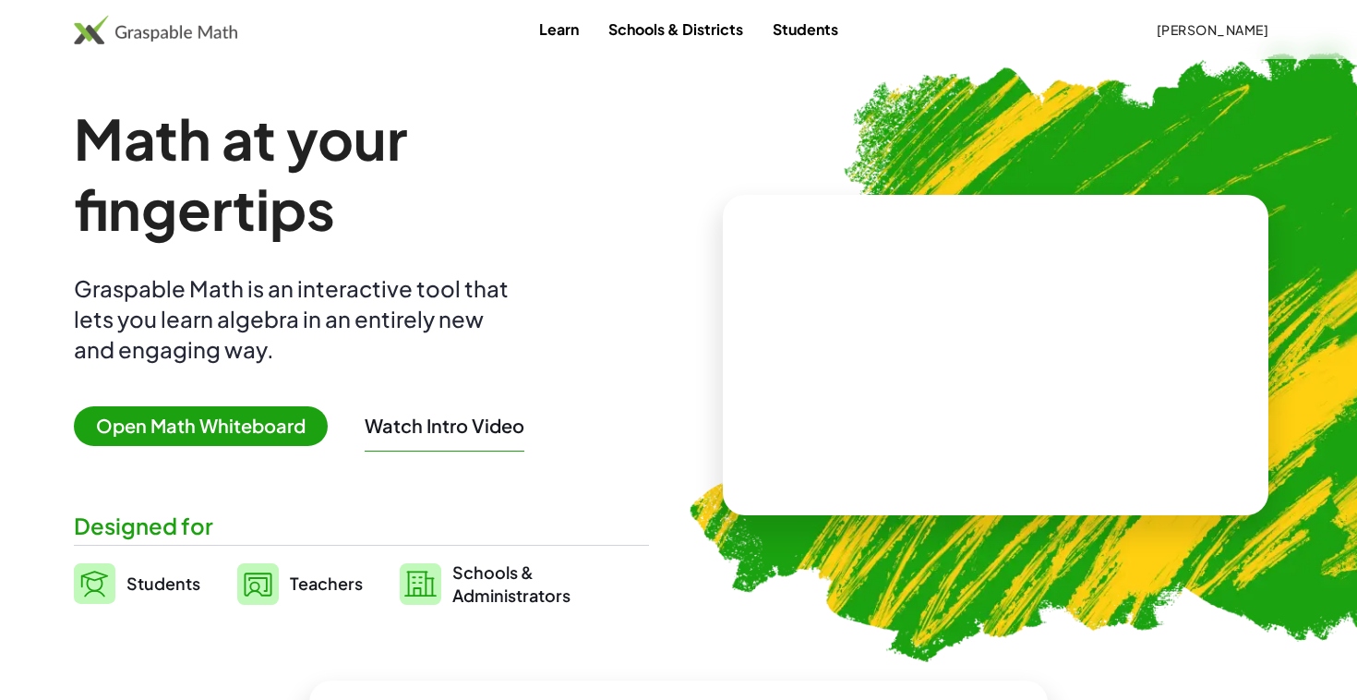
click at [1168, 42] on button "[PERSON_NAME]" at bounding box center [1212, 29] width 142 height 33
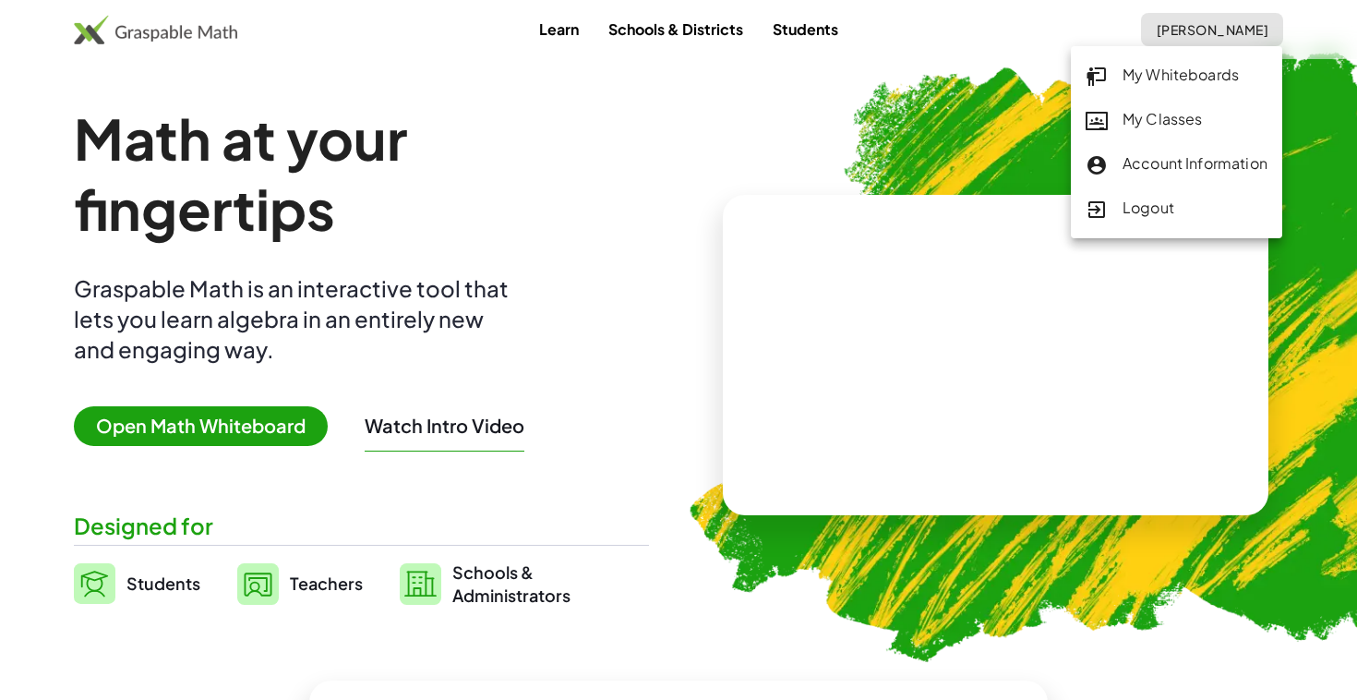
click at [1168, 41] on button "[PERSON_NAME]" at bounding box center [1212, 29] width 142 height 33
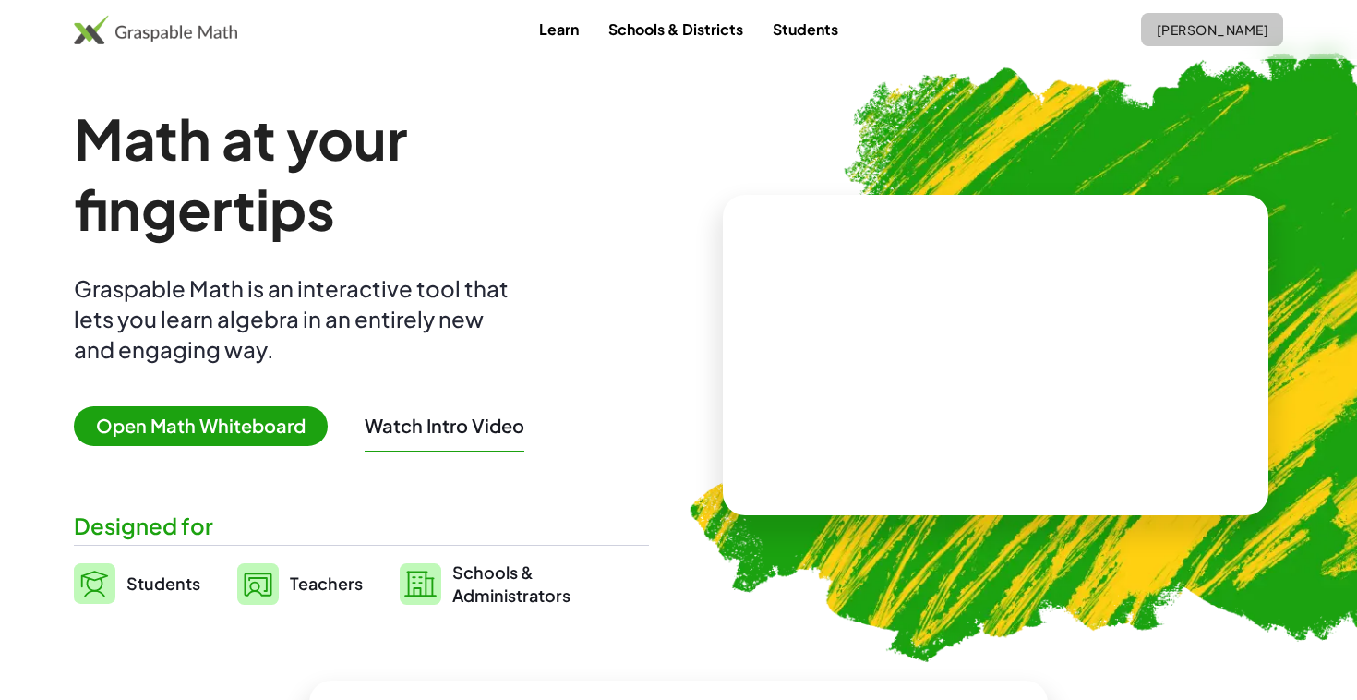
click at [1168, 41] on button "[PERSON_NAME]" at bounding box center [1212, 29] width 142 height 33
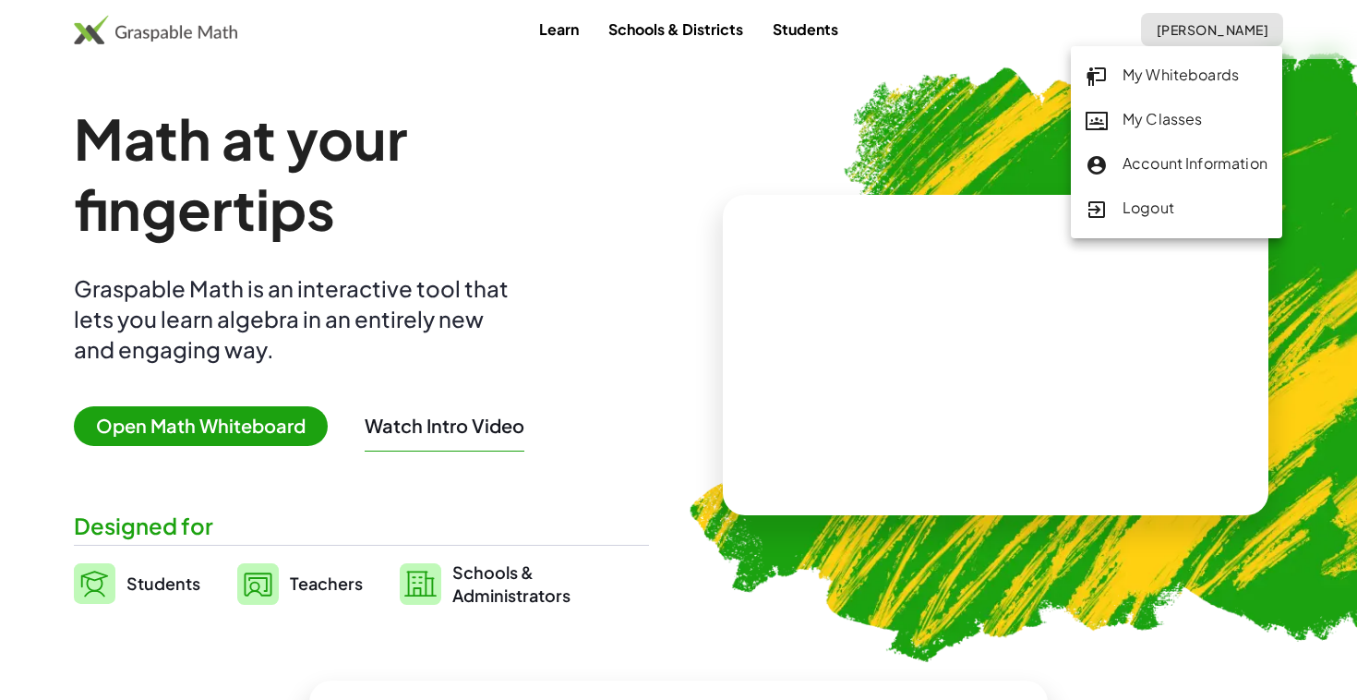
click at [1157, 117] on div "My Classes" at bounding box center [1177, 120] width 182 height 24
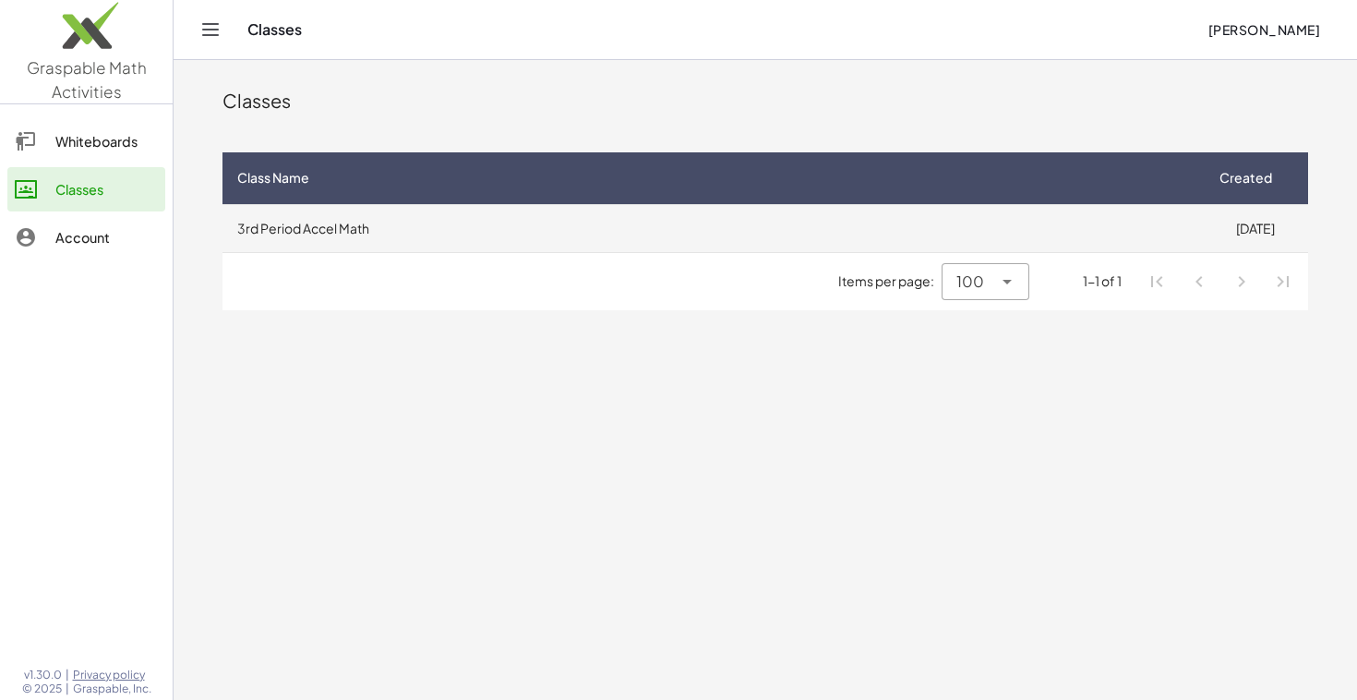
click at [410, 230] on td "3rd Period Accel Math" at bounding box center [713, 228] width 980 height 48
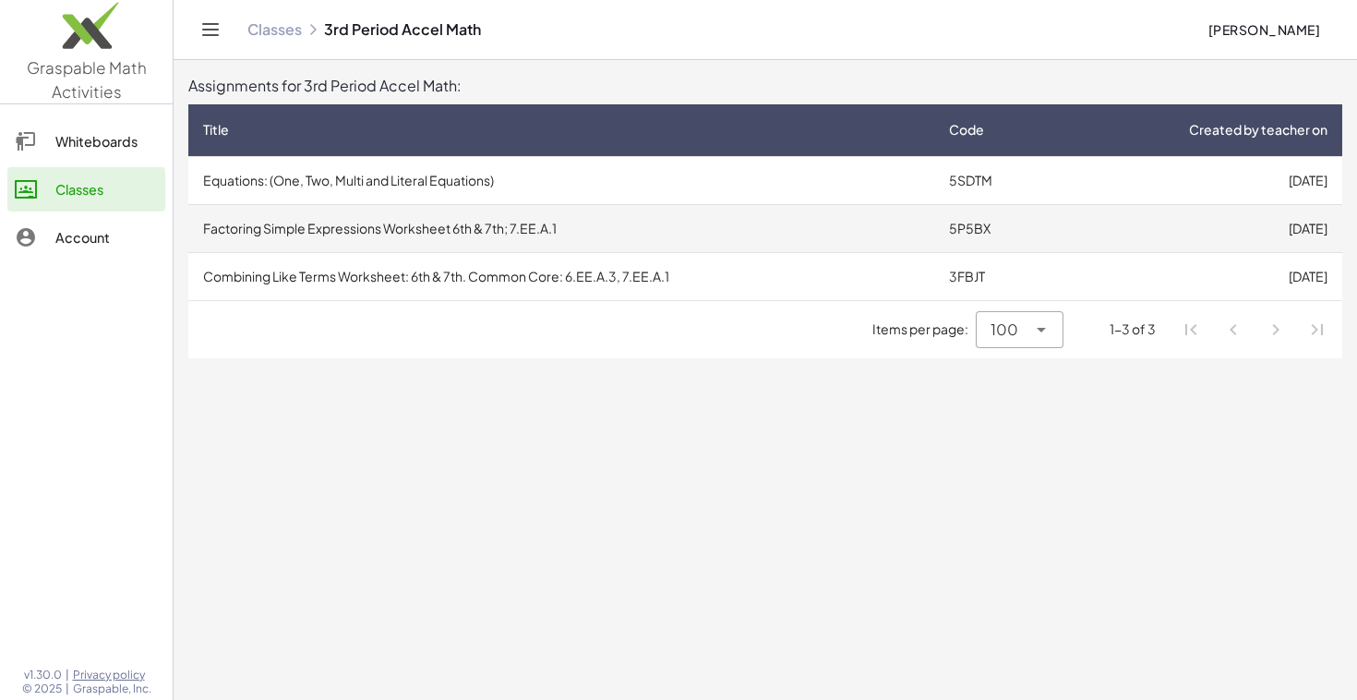
click at [446, 228] on td "Factoring Simple Expressions Worksheet 6th & 7th; 7.EE.A.1" at bounding box center [561, 228] width 746 height 48
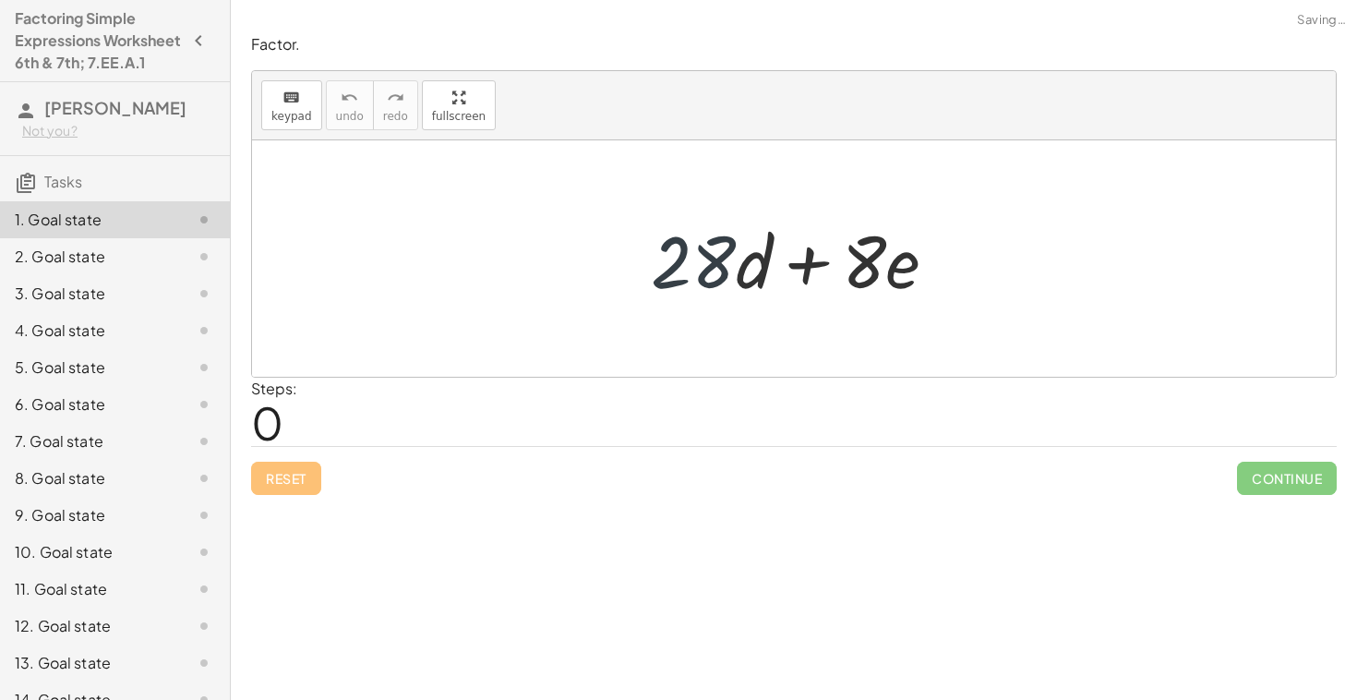
click at [687, 268] on div at bounding box center [801, 258] width 319 height 95
click at [695, 269] on div at bounding box center [801, 258] width 319 height 95
drag, startPoint x: 869, startPoint y: 269, endPoint x: 871, endPoint y: 281, distance: 12.1
click at [873, 281] on div at bounding box center [801, 258] width 319 height 95
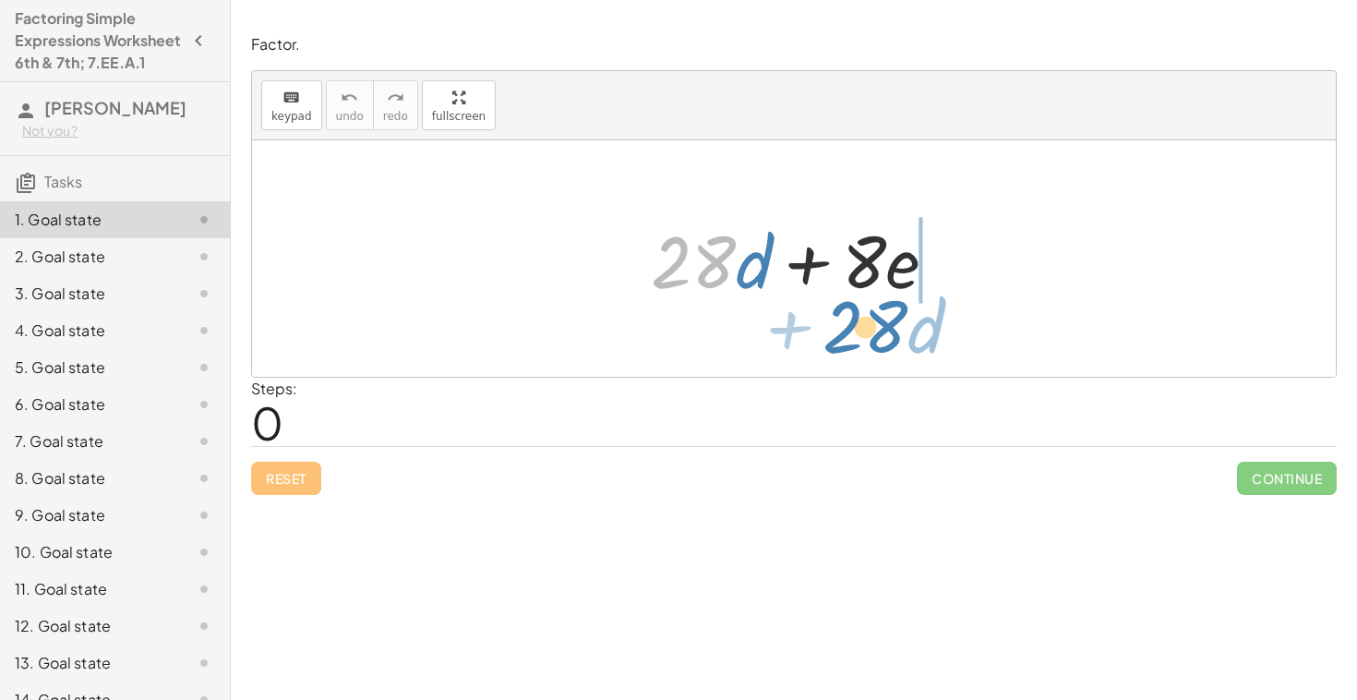
drag, startPoint x: 687, startPoint y: 279, endPoint x: 859, endPoint y: 343, distance: 183.5
click at [859, 343] on div "· 28 + · d + · 28 · d + · 8 · e" at bounding box center [794, 258] width 1084 height 236
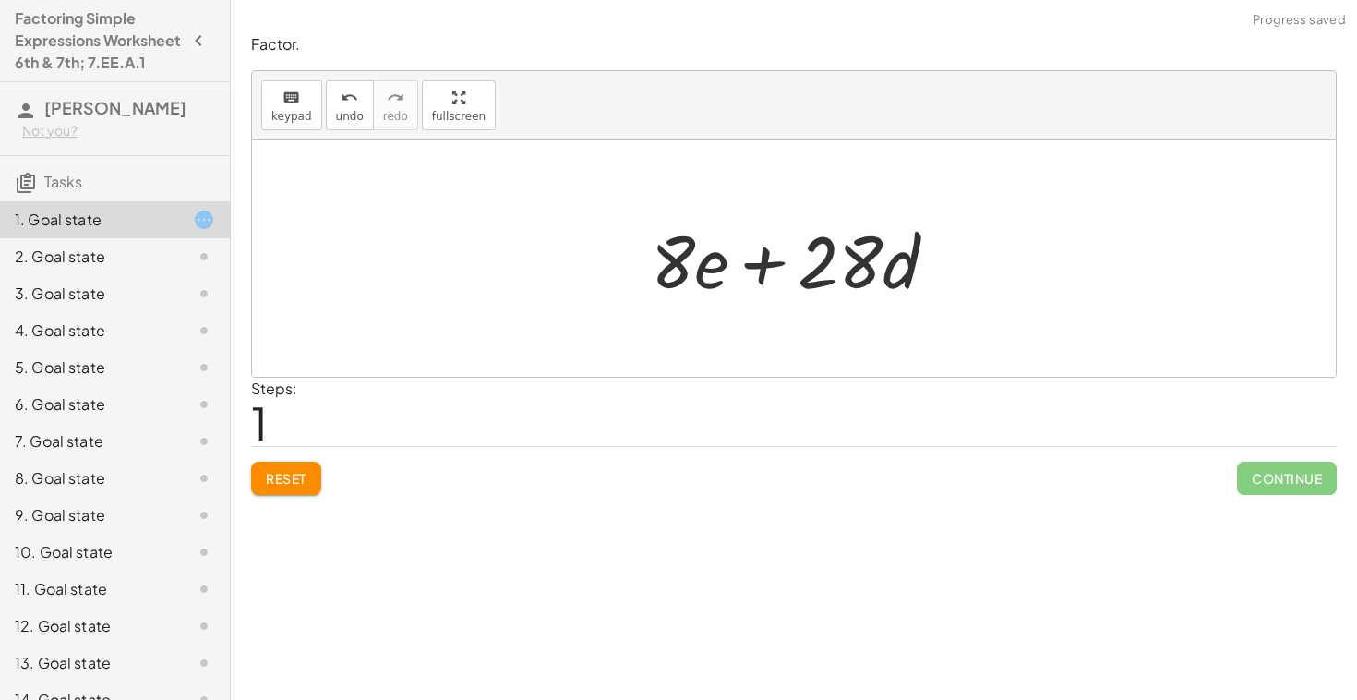
click at [671, 275] on div at bounding box center [801, 258] width 319 height 95
click at [707, 274] on div at bounding box center [801, 258] width 319 height 95
click at [782, 271] on div at bounding box center [801, 258] width 319 height 95
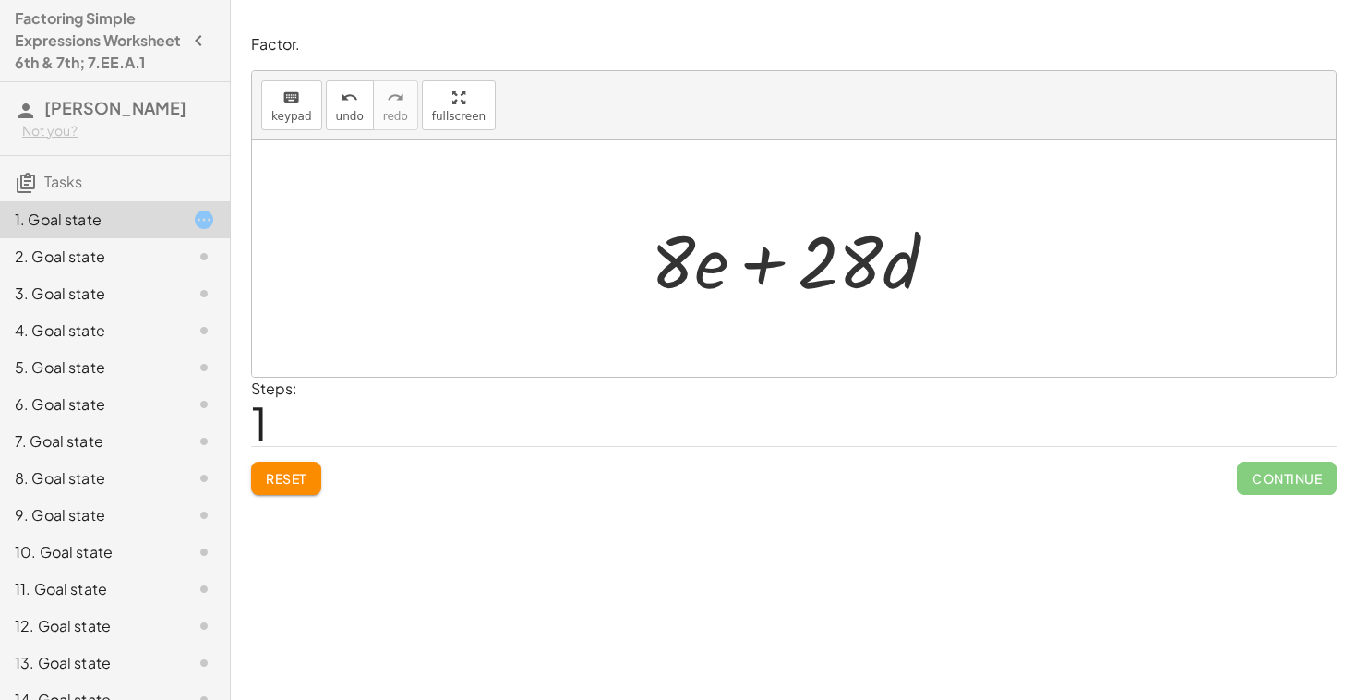
click at [772, 269] on div at bounding box center [801, 258] width 319 height 95
click at [835, 285] on div at bounding box center [801, 258] width 319 height 95
click at [319, 481] on button "Reset" at bounding box center [286, 478] width 70 height 33
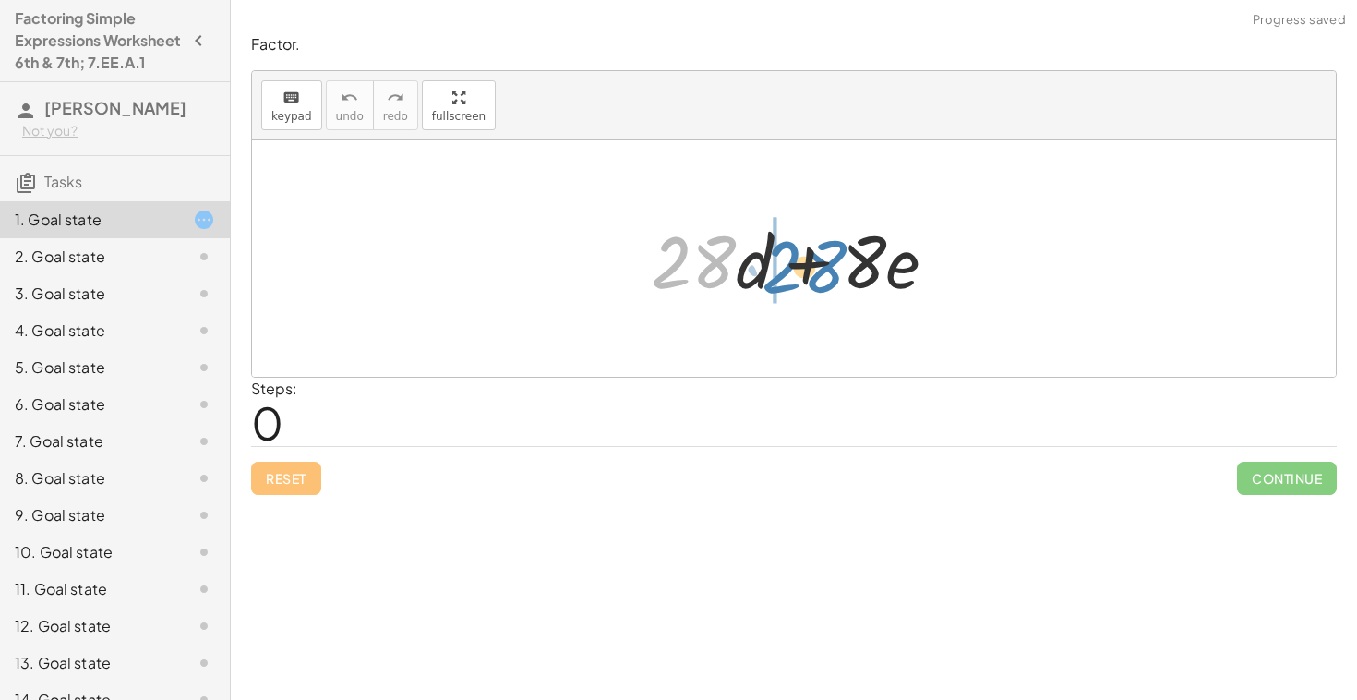
drag, startPoint x: 666, startPoint y: 267, endPoint x: 777, endPoint y: 271, distance: 110.9
click at [777, 271] on div at bounding box center [801, 258] width 319 height 95
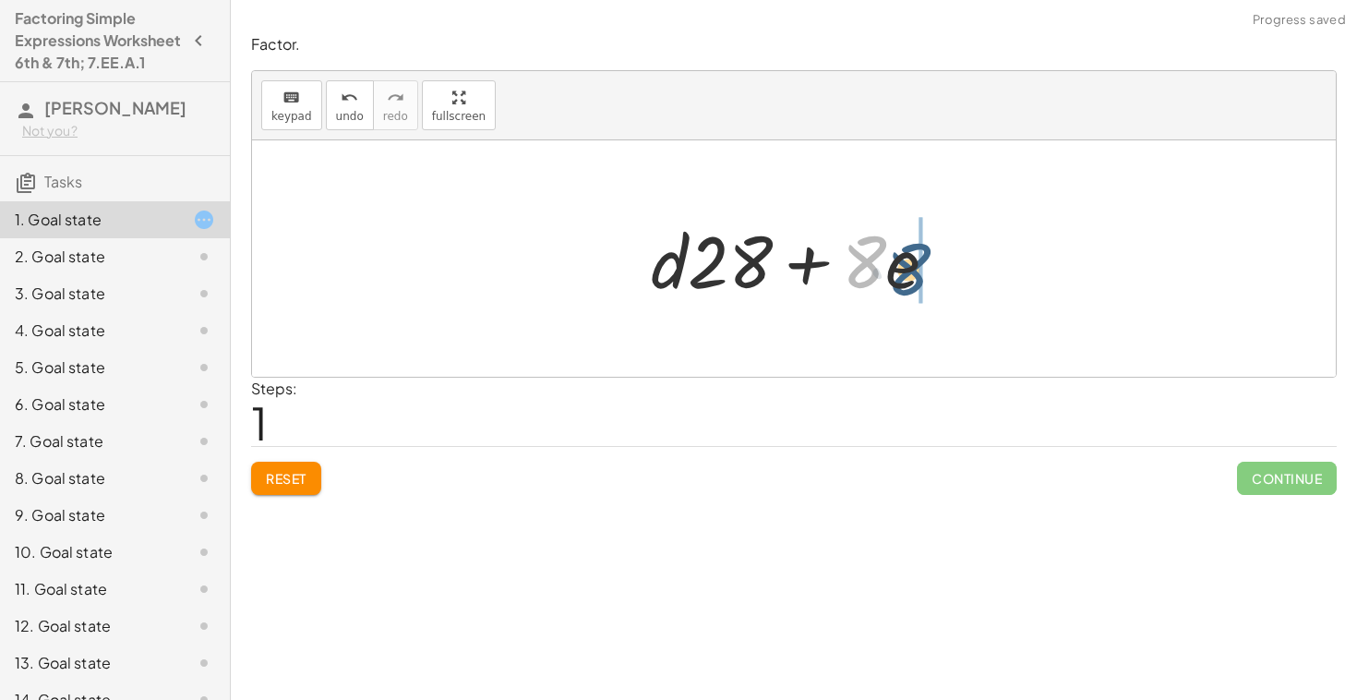
drag, startPoint x: 878, startPoint y: 270, endPoint x: 928, endPoint y: 276, distance: 50.3
click at [928, 276] on div at bounding box center [801, 258] width 319 height 95
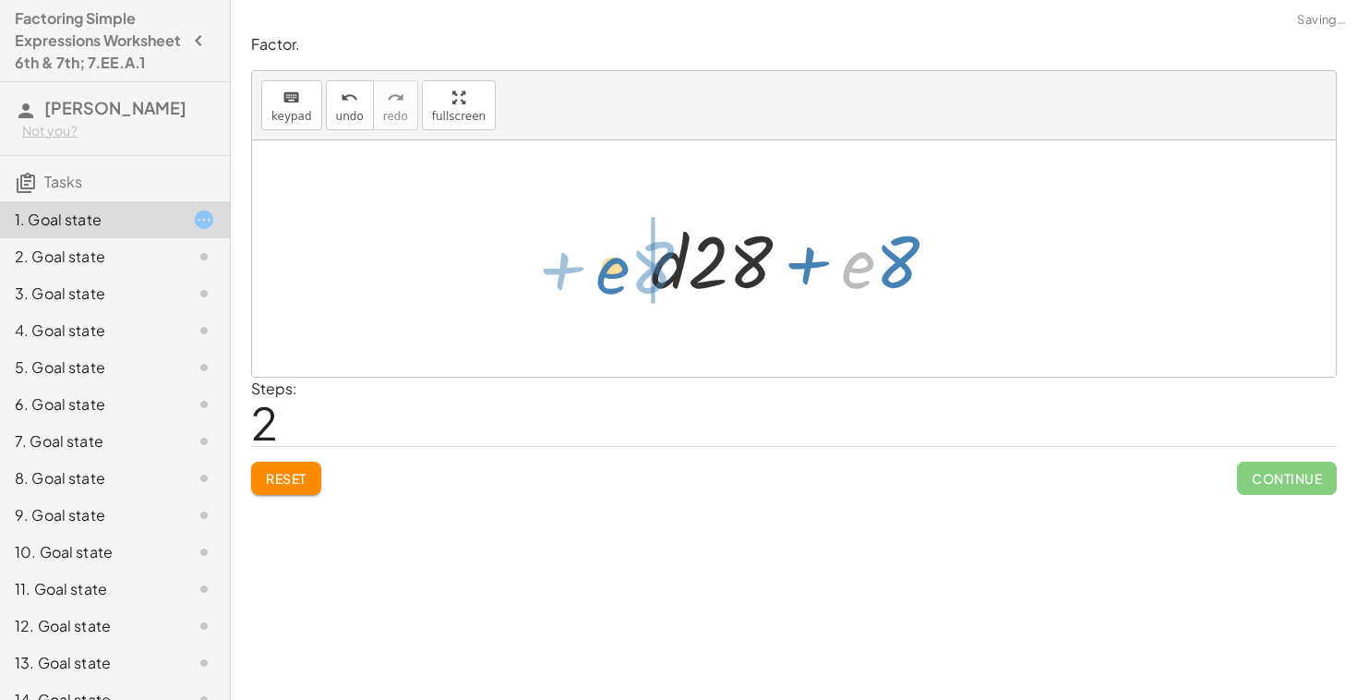
drag, startPoint x: 853, startPoint y: 271, endPoint x: 608, endPoint y: 274, distance: 245.6
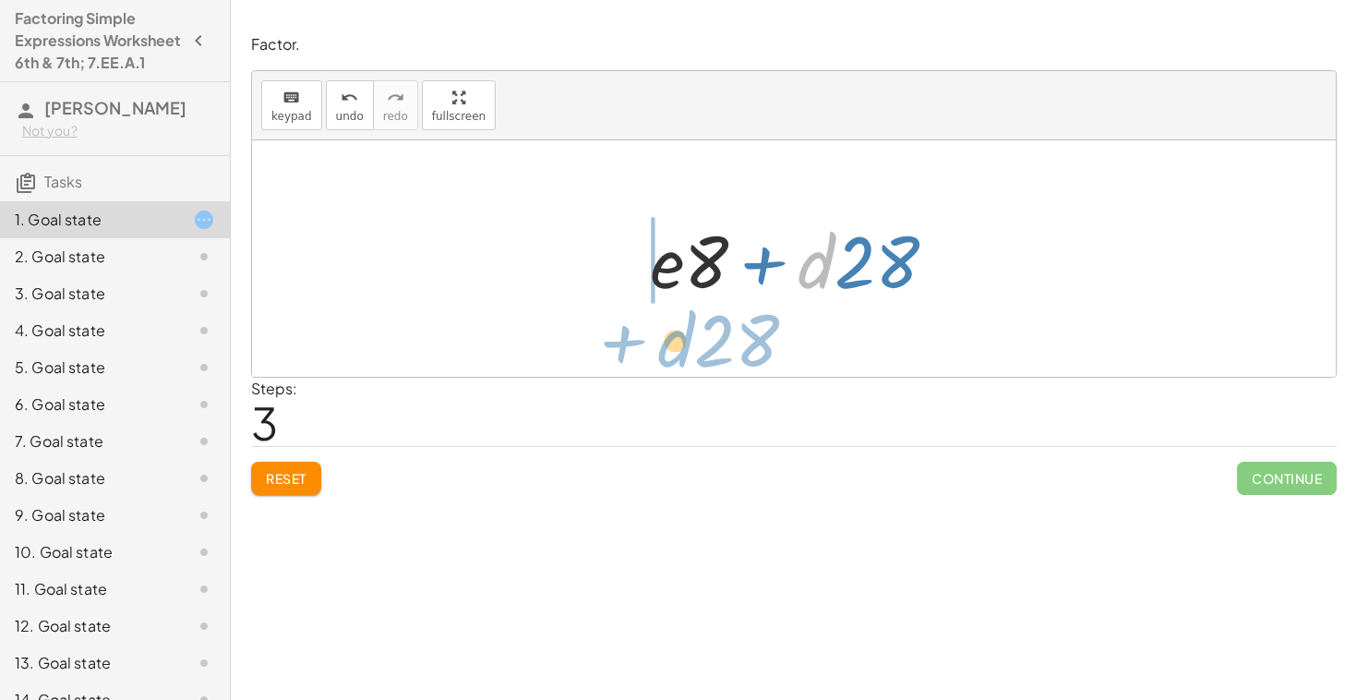
drag, startPoint x: 803, startPoint y: 273, endPoint x: 673, endPoint y: 366, distance: 159.6
click at [667, 361] on div "+ · 28 · d + · 8 · e + · d · 28 + · 8 · e + · d · 28 + · e · 8 · d + · 28 + · 2…" at bounding box center [794, 258] width 1084 height 236
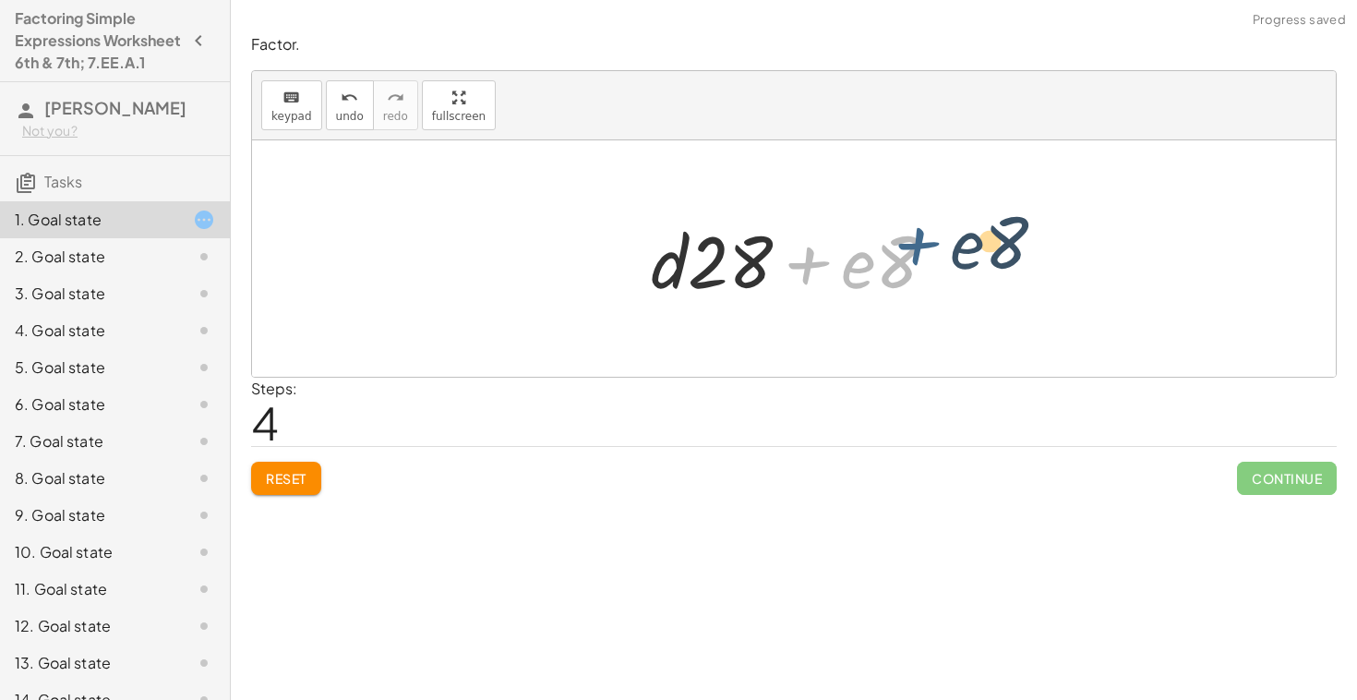
drag, startPoint x: 808, startPoint y: 263, endPoint x: 947, endPoint y: 259, distance: 139.5
click at [945, 258] on div at bounding box center [801, 258] width 319 height 95
click at [699, 279] on div at bounding box center [801, 258] width 319 height 95
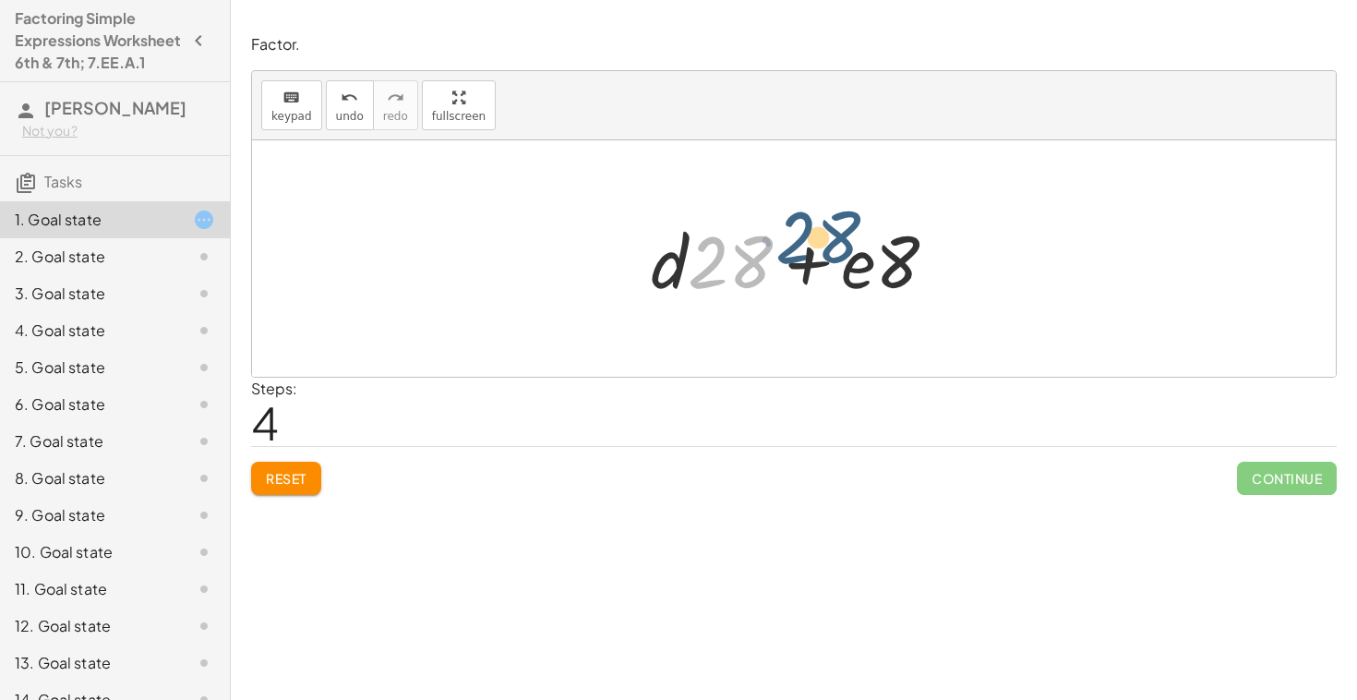
drag, startPoint x: 699, startPoint y: 279, endPoint x: 809, endPoint y: 275, distance: 109.9
click at [801, 267] on div at bounding box center [801, 258] width 319 height 95
drag, startPoint x: 711, startPoint y: 272, endPoint x: 885, endPoint y: 276, distance: 173.6
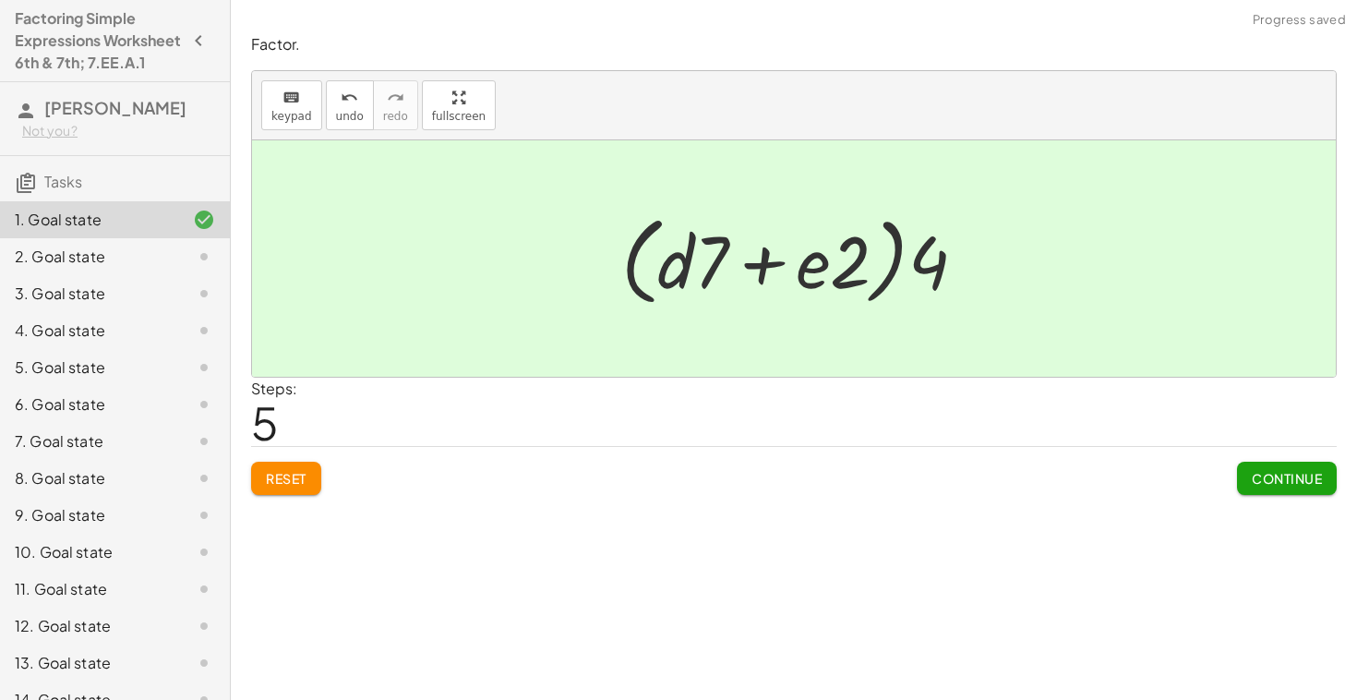
click at [1267, 490] on button "Continue" at bounding box center [1287, 478] width 100 height 33
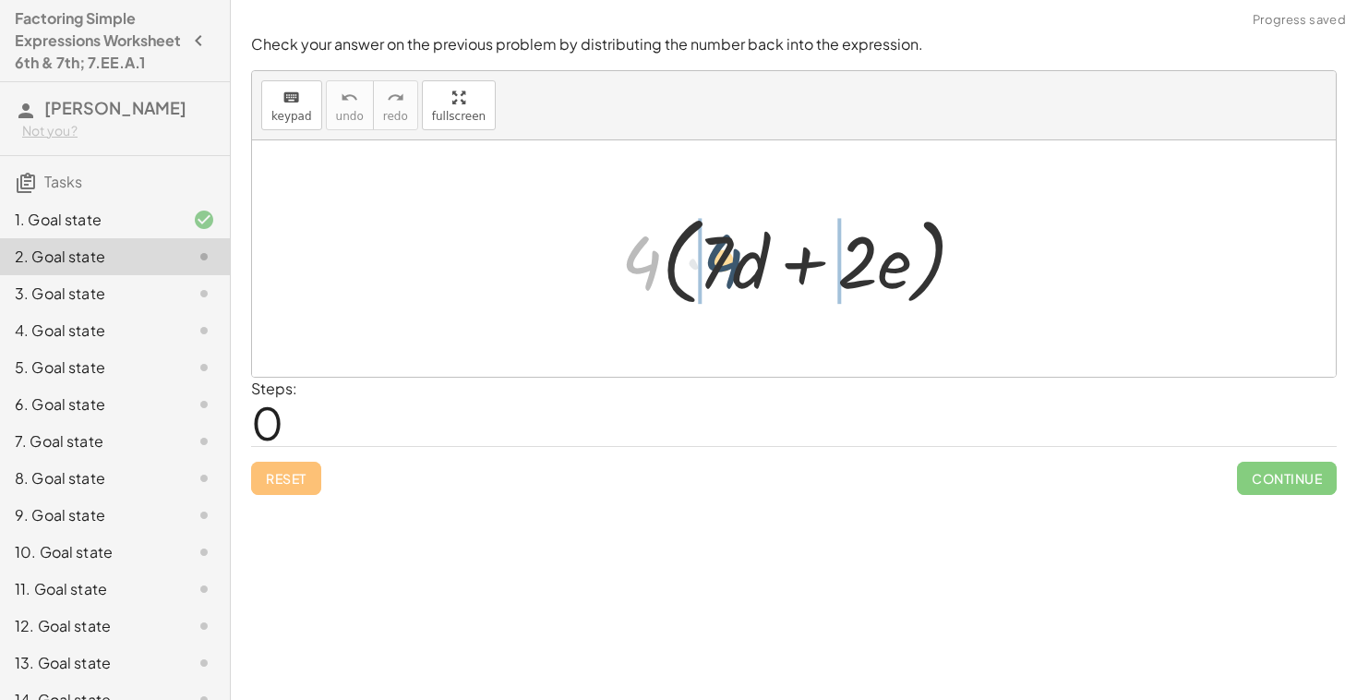
drag, startPoint x: 648, startPoint y: 262, endPoint x: 732, endPoint y: 260, distance: 84.0
click at [732, 260] on div at bounding box center [801, 259] width 379 height 106
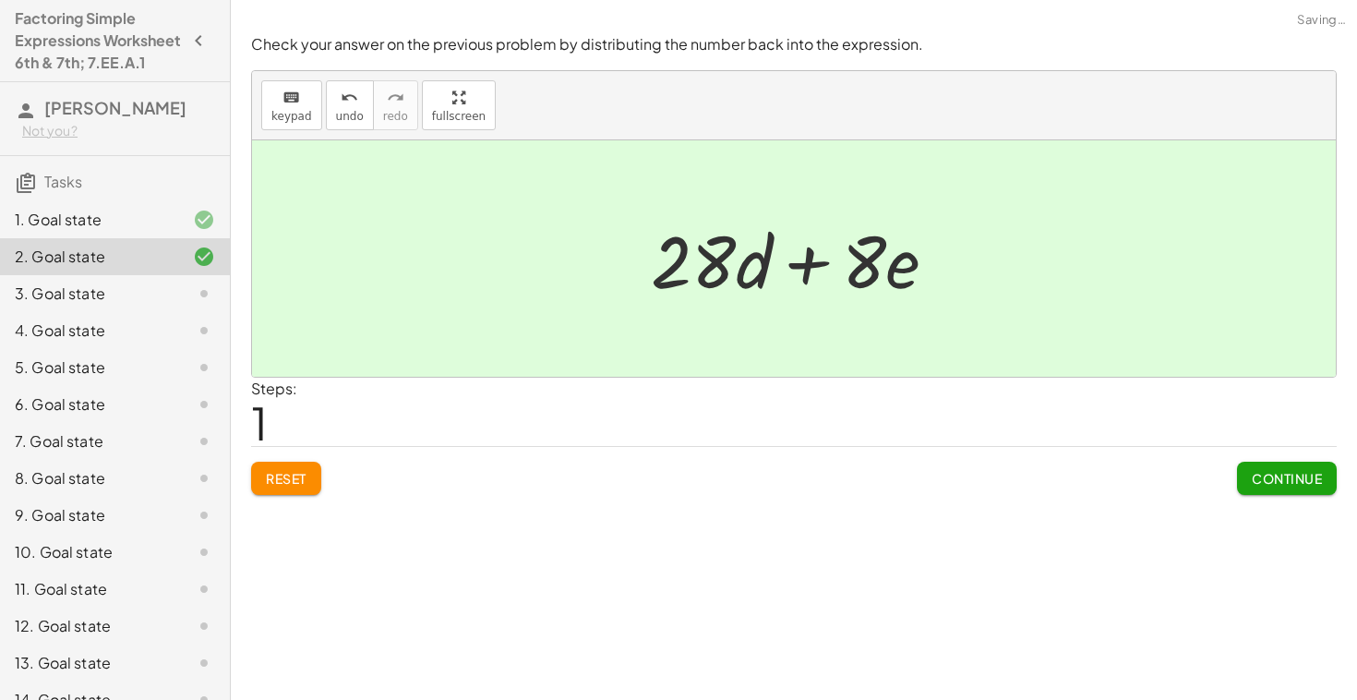
click at [1266, 491] on button "Continue" at bounding box center [1287, 478] width 100 height 33
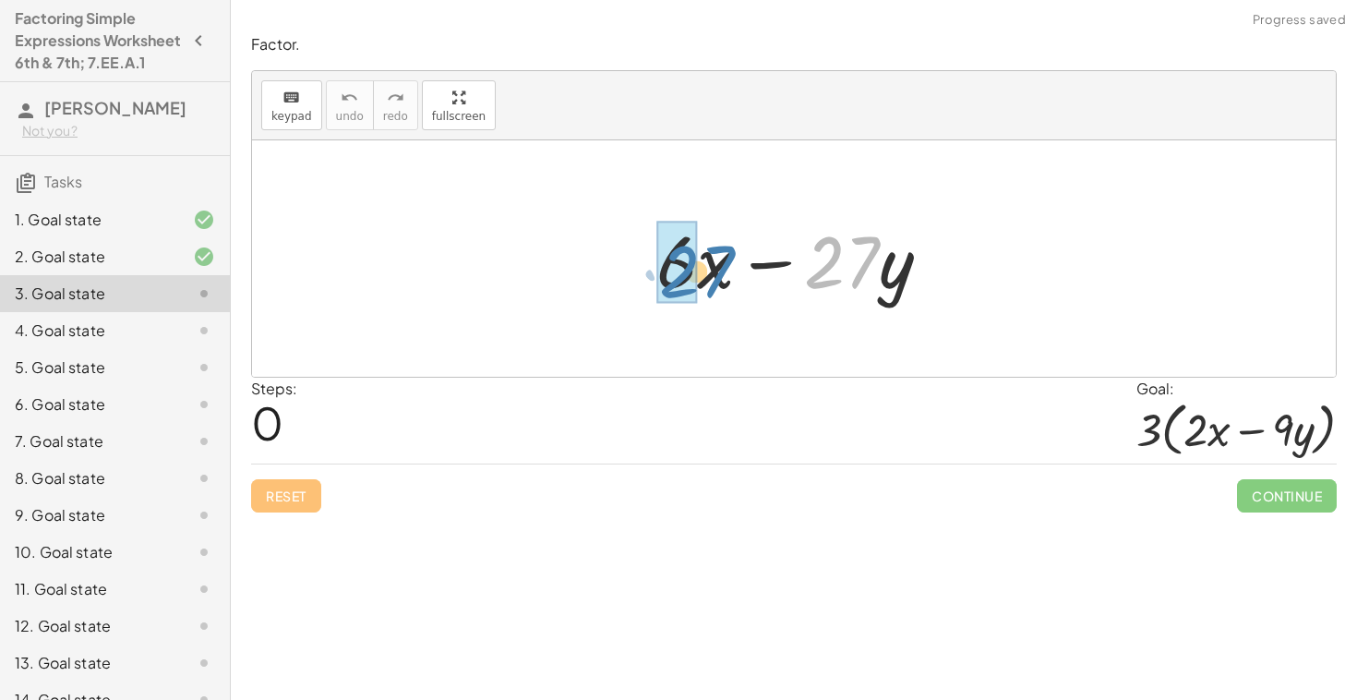
drag, startPoint x: 832, startPoint y: 277, endPoint x: 681, endPoint y: 285, distance: 150.7
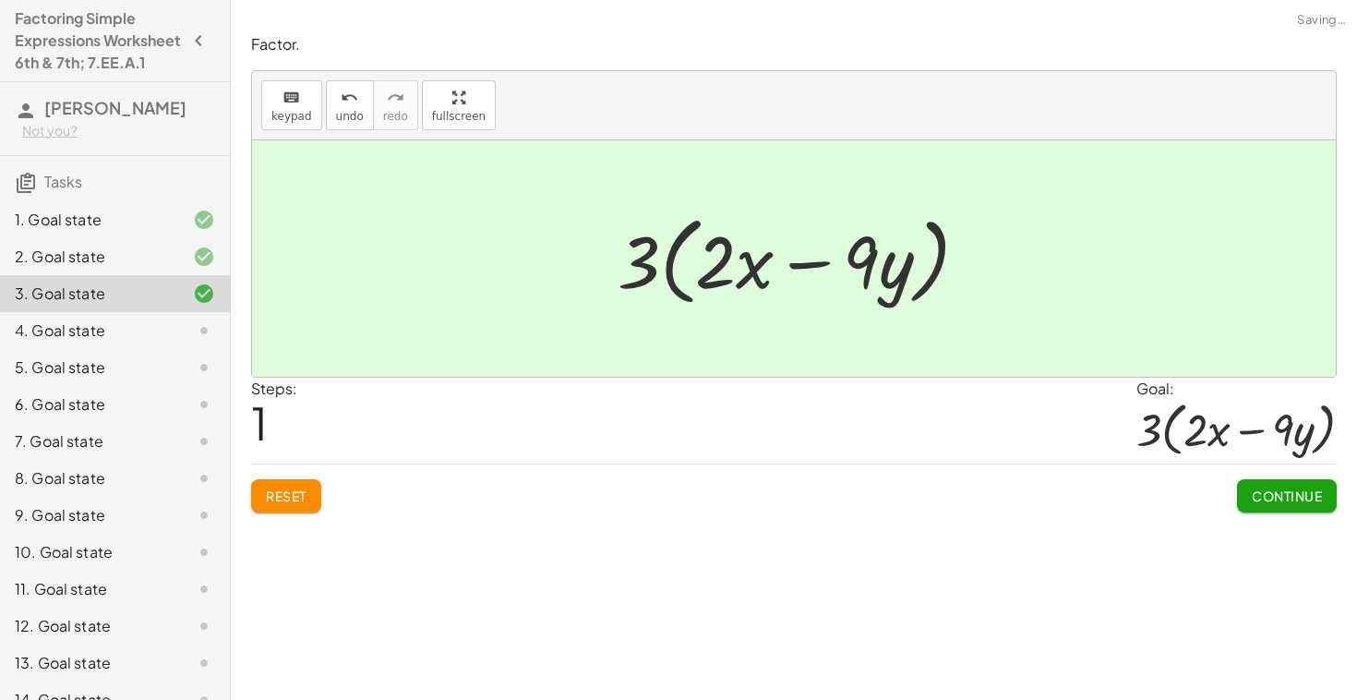
click at [1309, 500] on span "Continue" at bounding box center [1287, 496] width 70 height 17
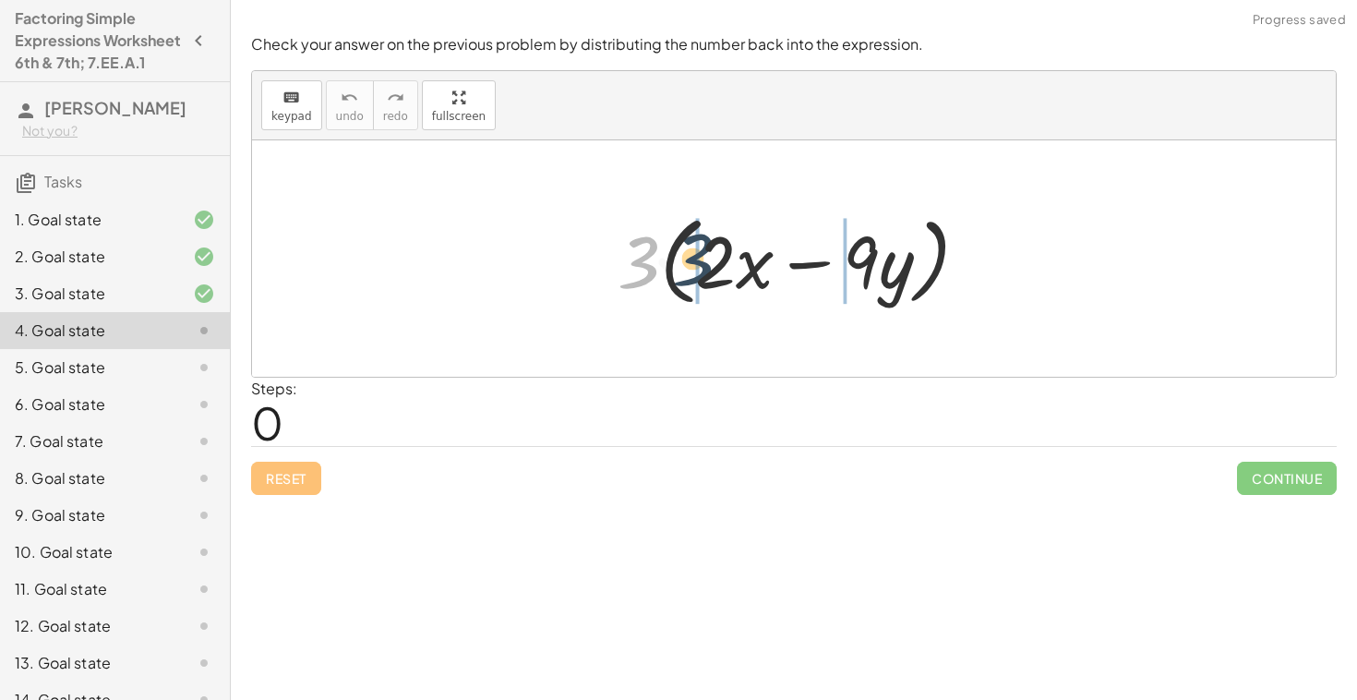
drag, startPoint x: 638, startPoint y: 264, endPoint x: 711, endPoint y: 260, distance: 73.0
click at [709, 260] on div at bounding box center [800, 259] width 384 height 106
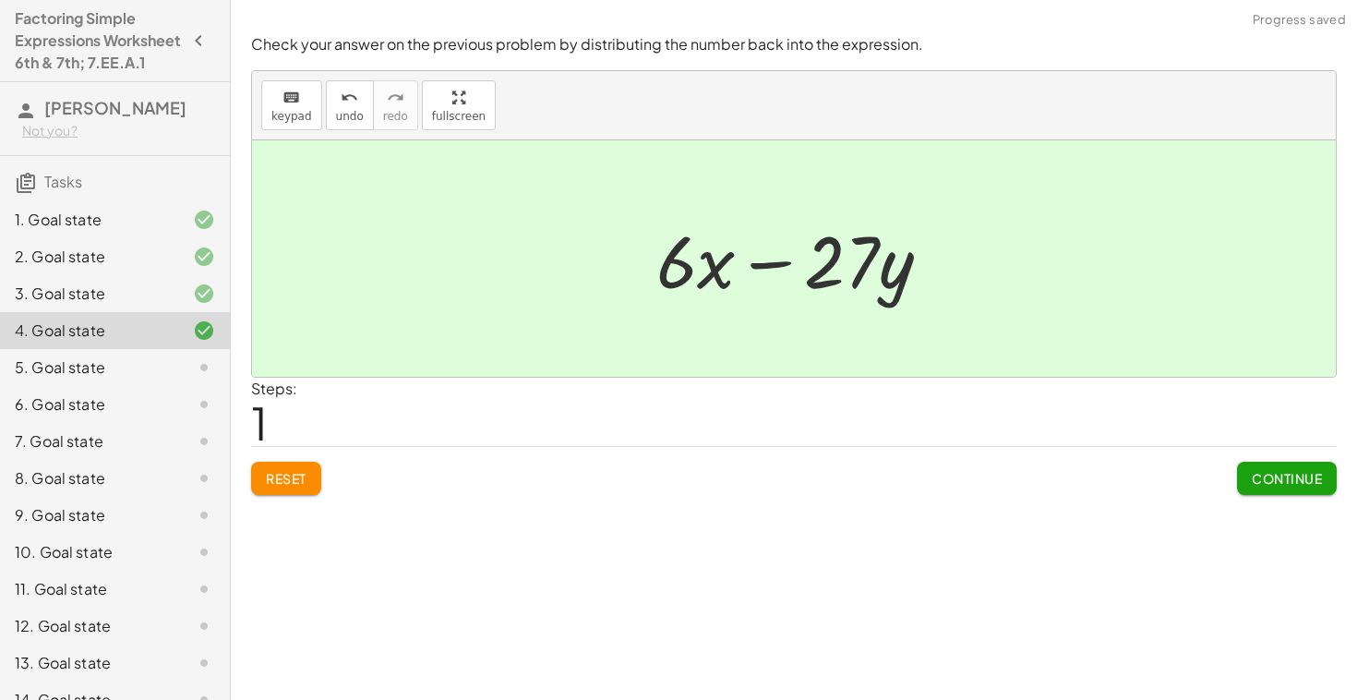
click at [1266, 488] on button "Continue" at bounding box center [1287, 478] width 100 height 33
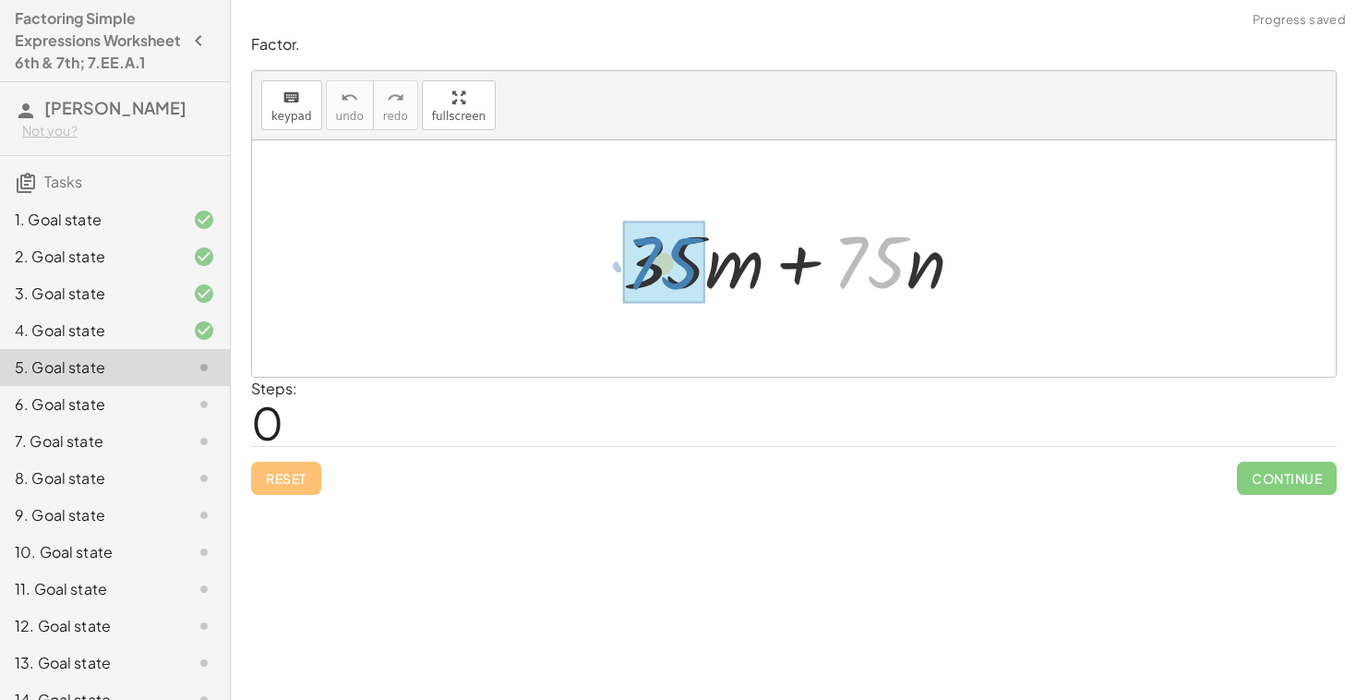
drag, startPoint x: 849, startPoint y: 271, endPoint x: 640, endPoint y: 272, distance: 208.7
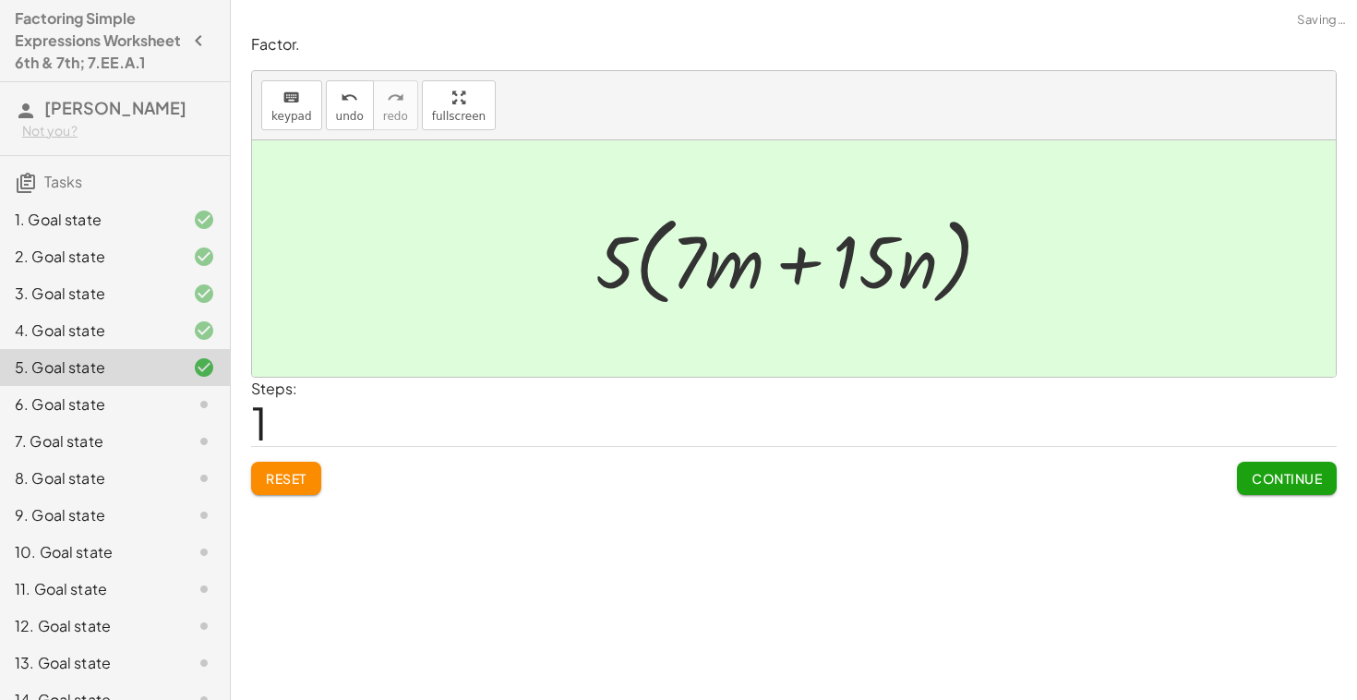
click at [1258, 470] on span "Continue" at bounding box center [1287, 478] width 70 height 17
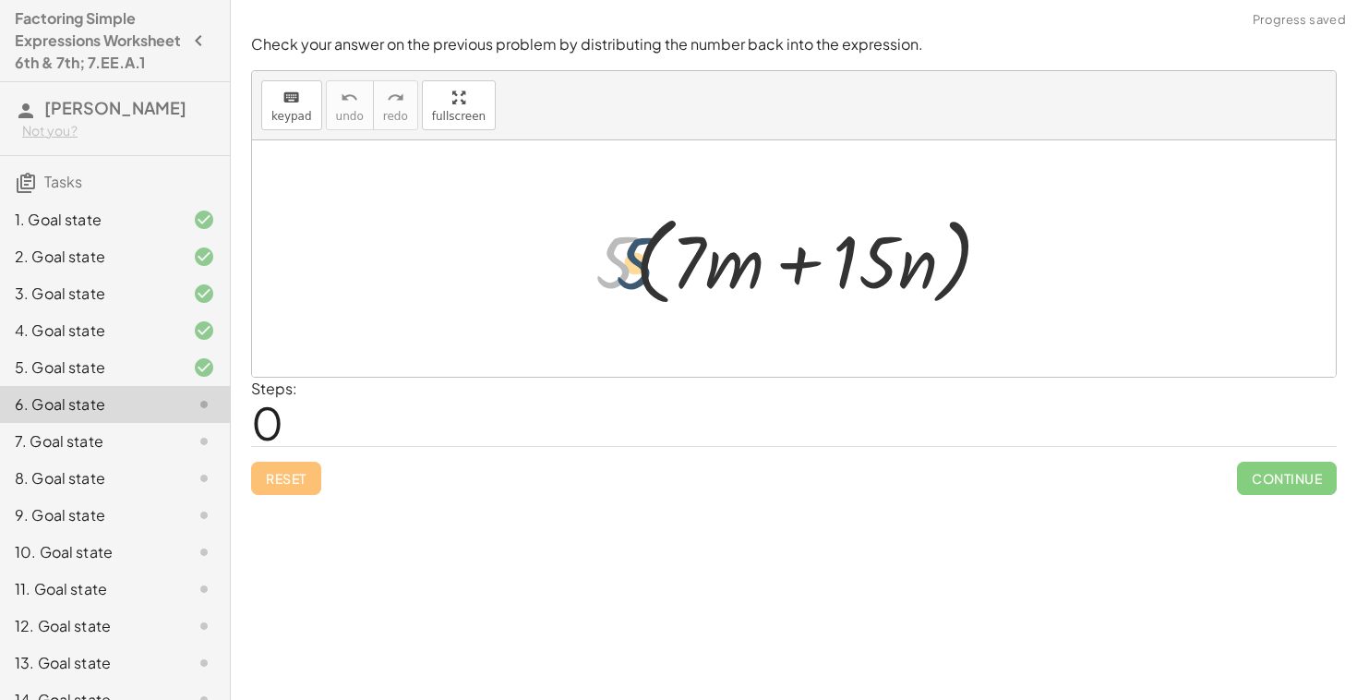
drag, startPoint x: 621, startPoint y: 269, endPoint x: 680, endPoint y: 274, distance: 58.4
click at [680, 274] on div at bounding box center [801, 259] width 430 height 106
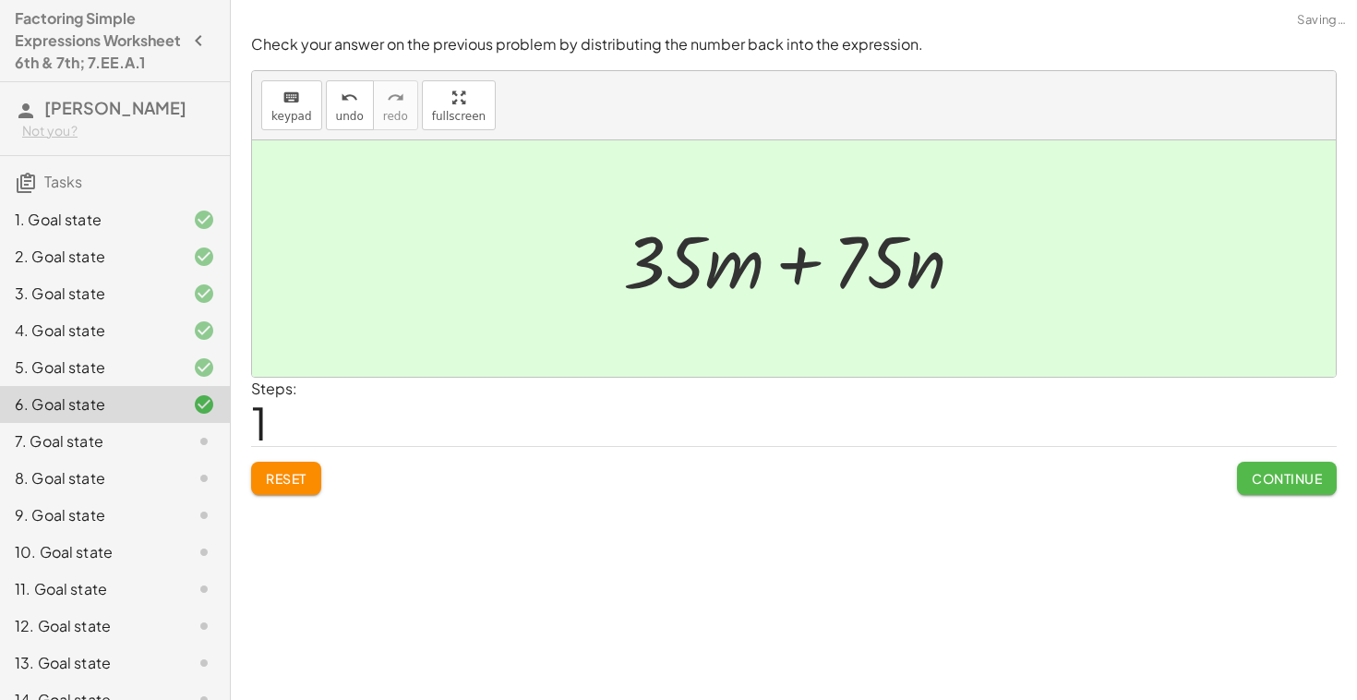
click at [1277, 494] on button "Continue" at bounding box center [1287, 478] width 100 height 33
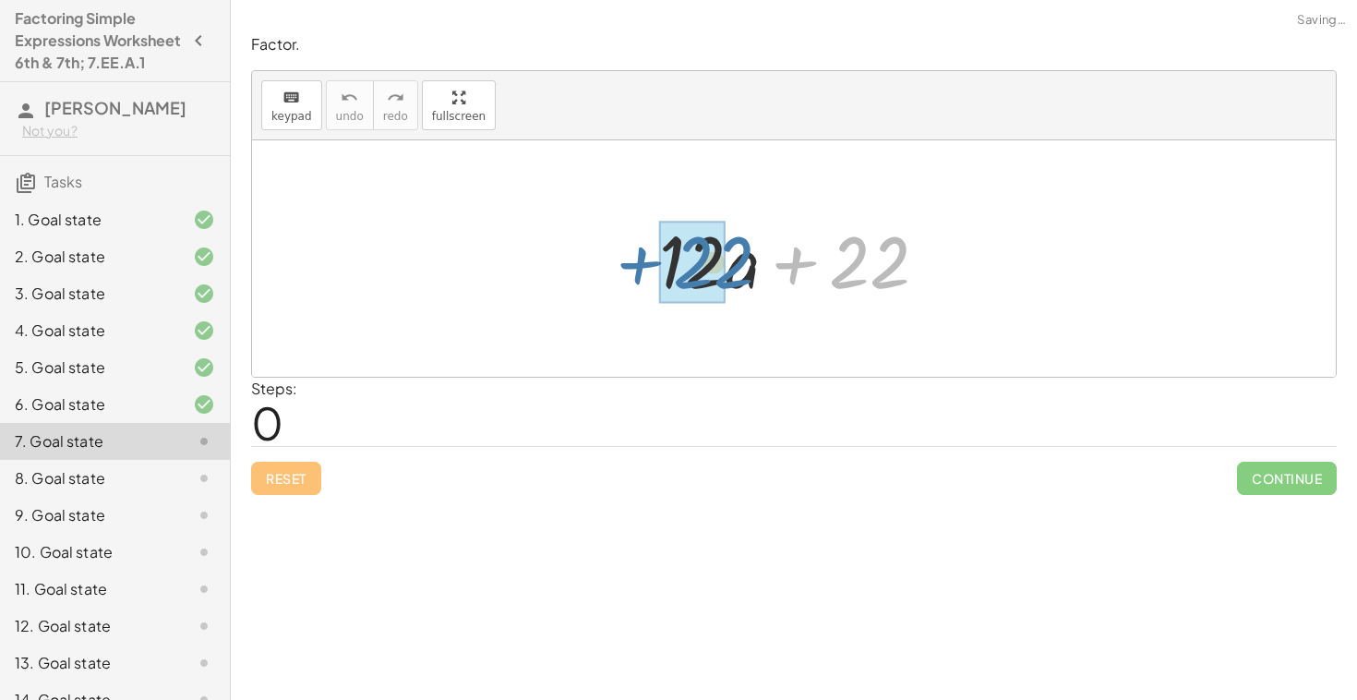
drag, startPoint x: 868, startPoint y: 282, endPoint x: 711, endPoint y: 283, distance: 157.0
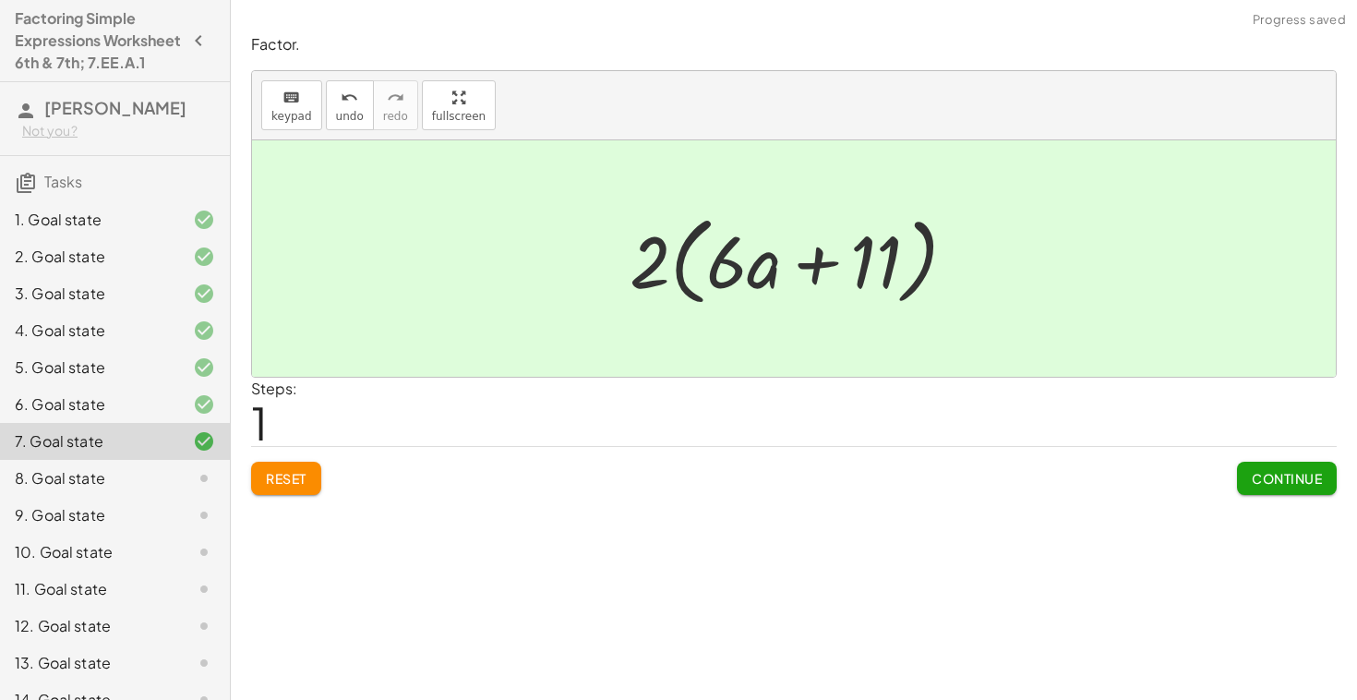
click at [1295, 478] on span "Continue" at bounding box center [1287, 478] width 70 height 17
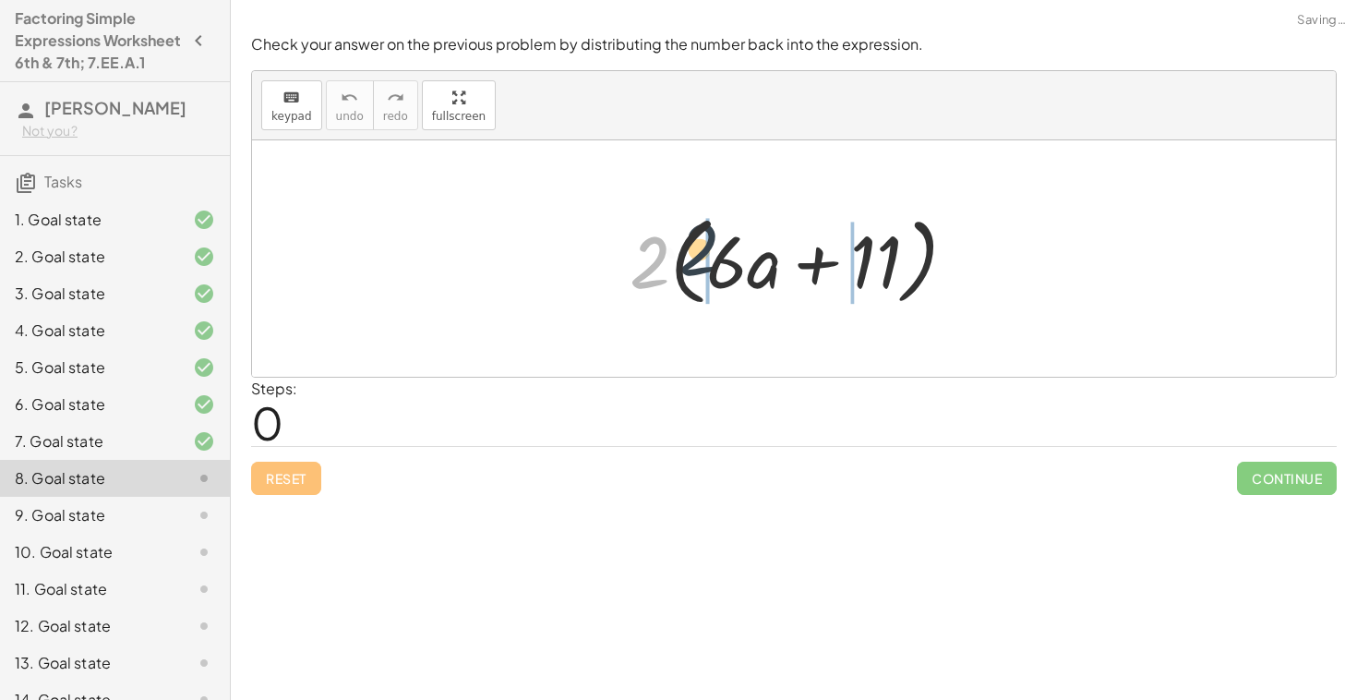
drag, startPoint x: 650, startPoint y: 271, endPoint x: 748, endPoint y: 259, distance: 98.6
click at [747, 259] on div at bounding box center [800, 259] width 360 height 106
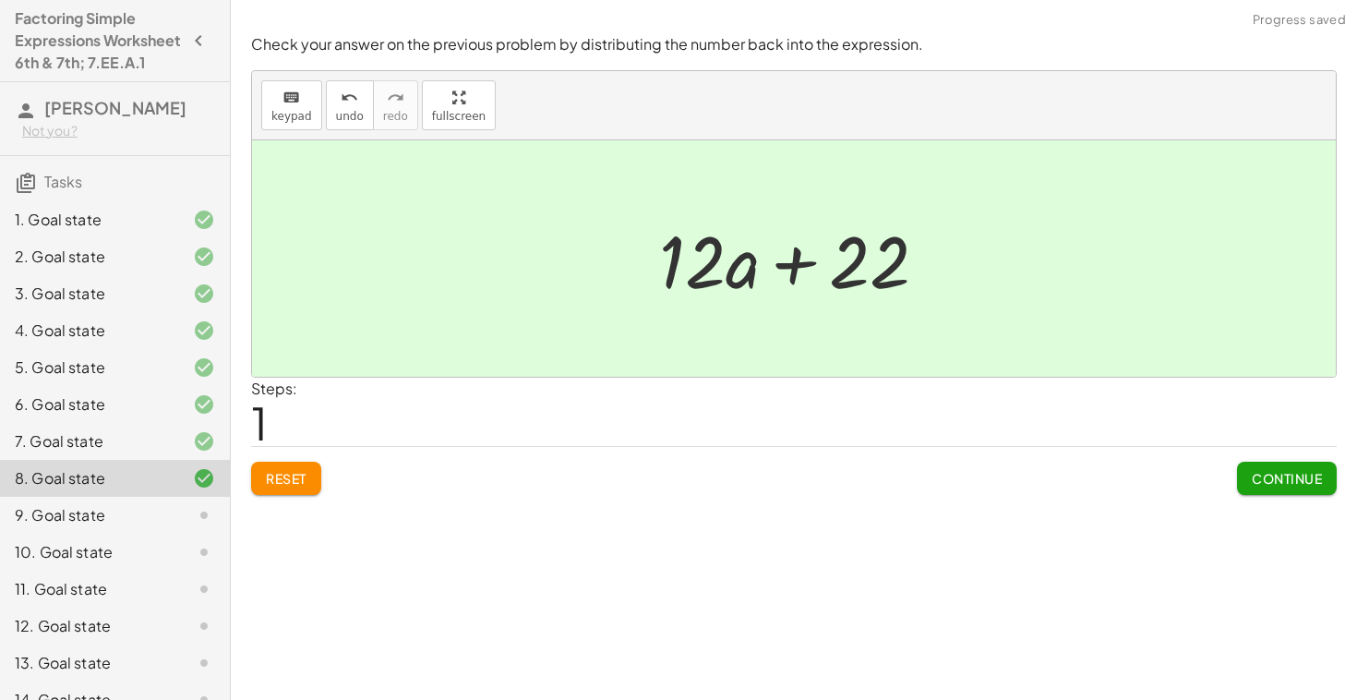
click at [1289, 473] on span "Continue" at bounding box center [1287, 478] width 70 height 17
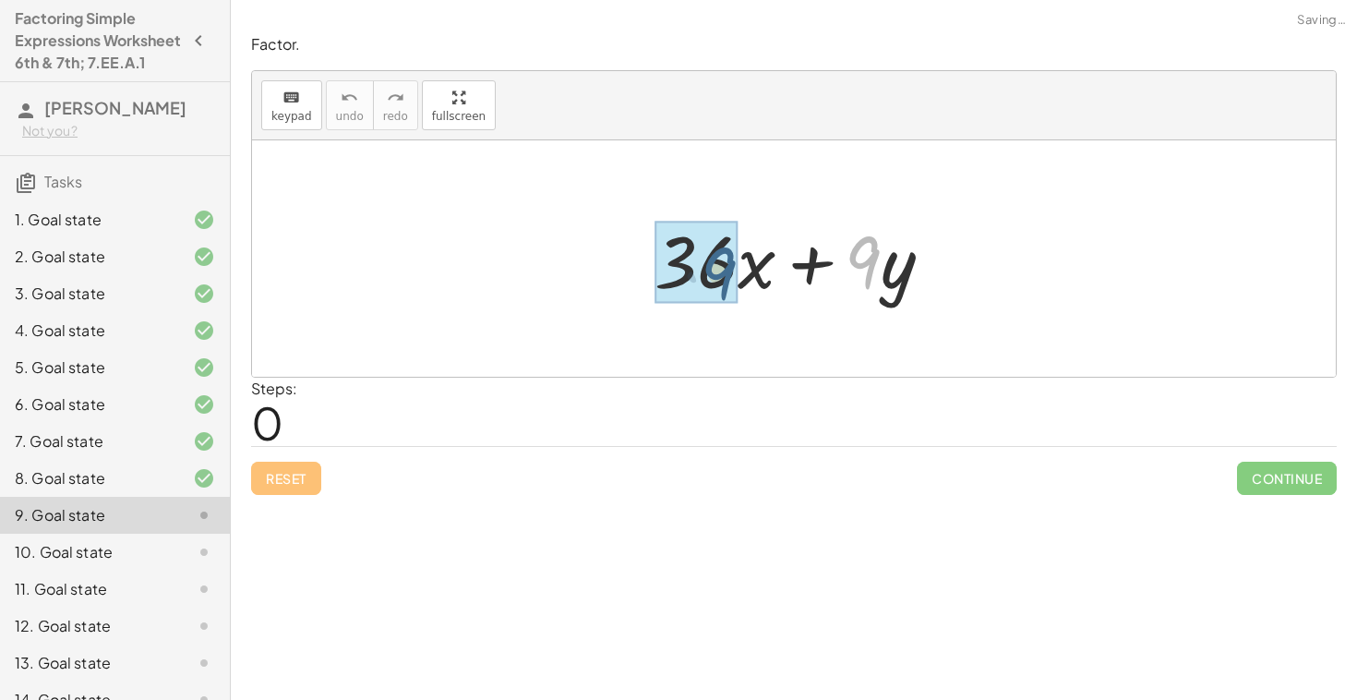
drag, startPoint x: 873, startPoint y: 271, endPoint x: 713, endPoint y: 283, distance: 160.1
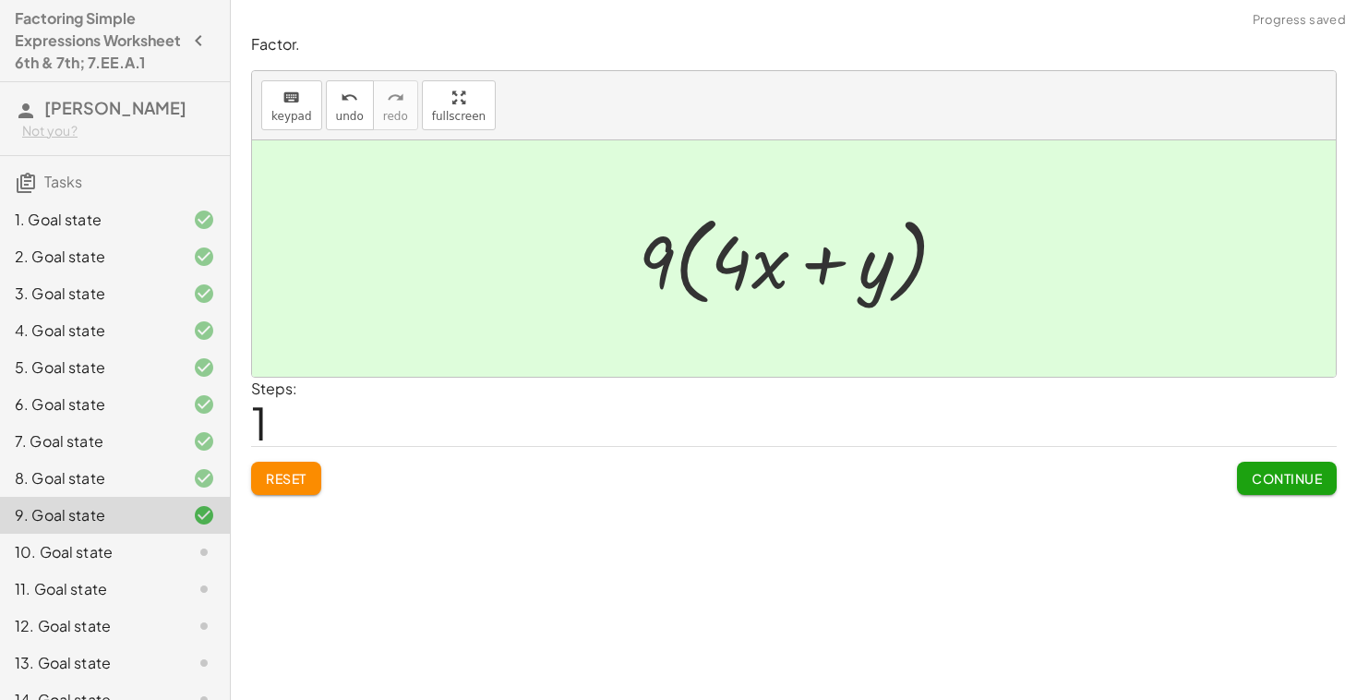
click at [1315, 489] on button "Continue" at bounding box center [1287, 478] width 100 height 33
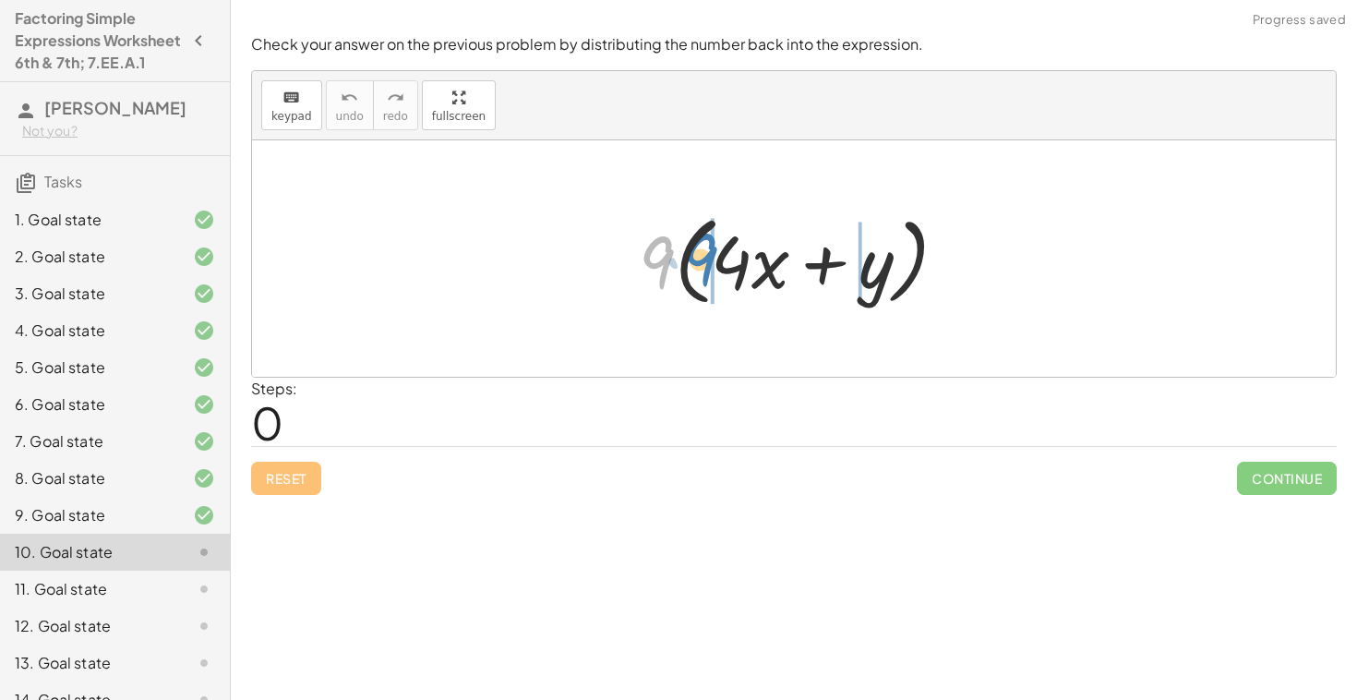
drag, startPoint x: 656, startPoint y: 277, endPoint x: 796, endPoint y: 271, distance: 139.5
click at [796, 271] on div at bounding box center [801, 259] width 343 height 106
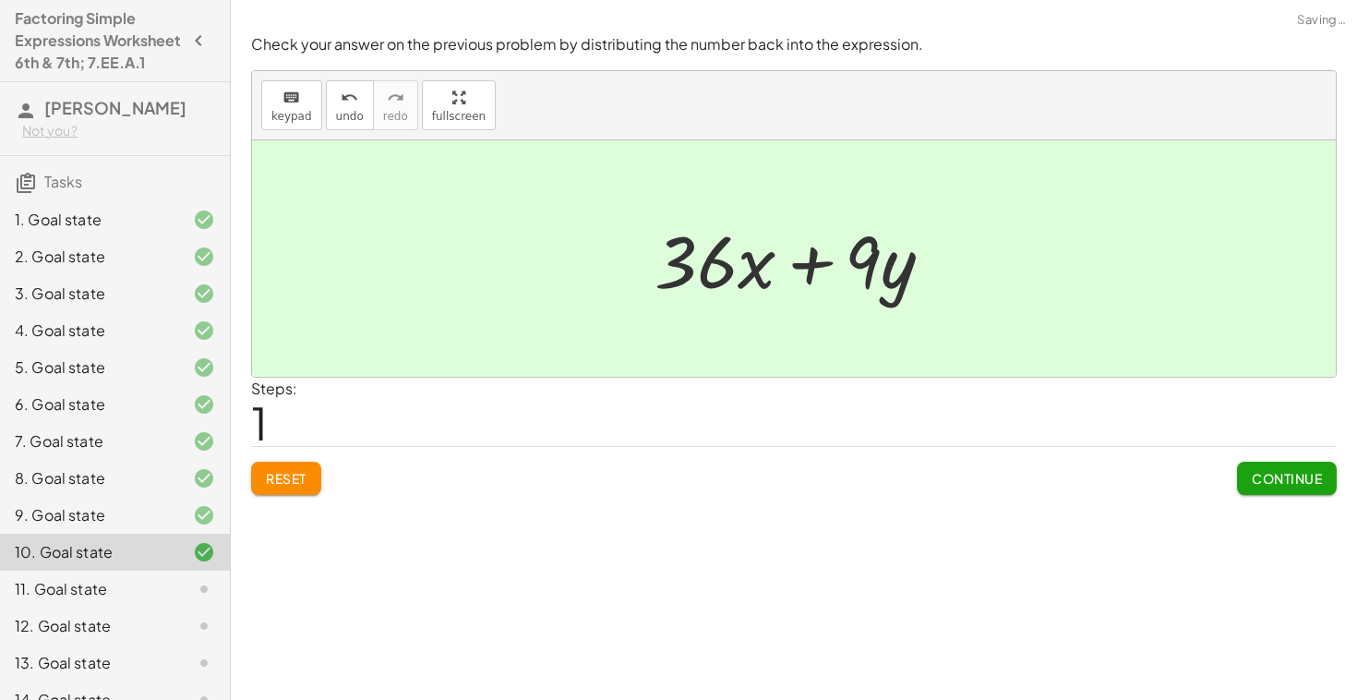
click at [1261, 476] on span "Continue" at bounding box center [1287, 478] width 70 height 17
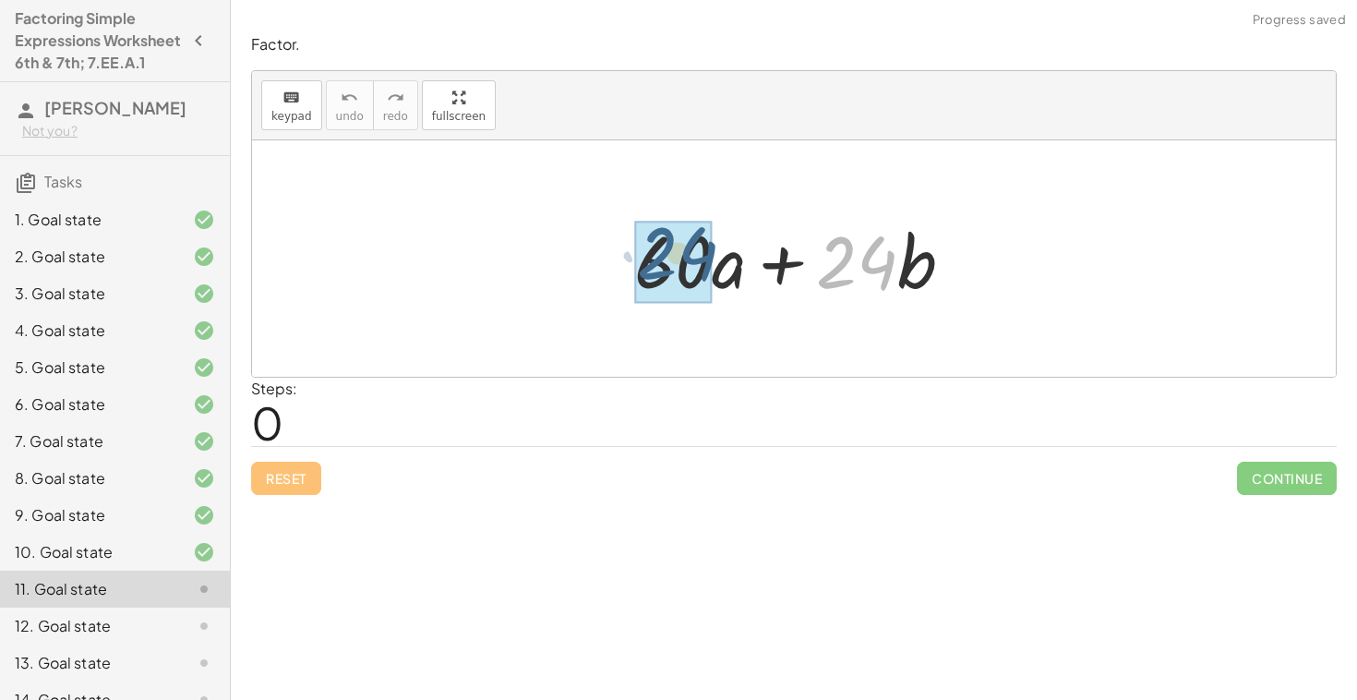
drag, startPoint x: 848, startPoint y: 252, endPoint x: 659, endPoint y: 247, distance: 188.4
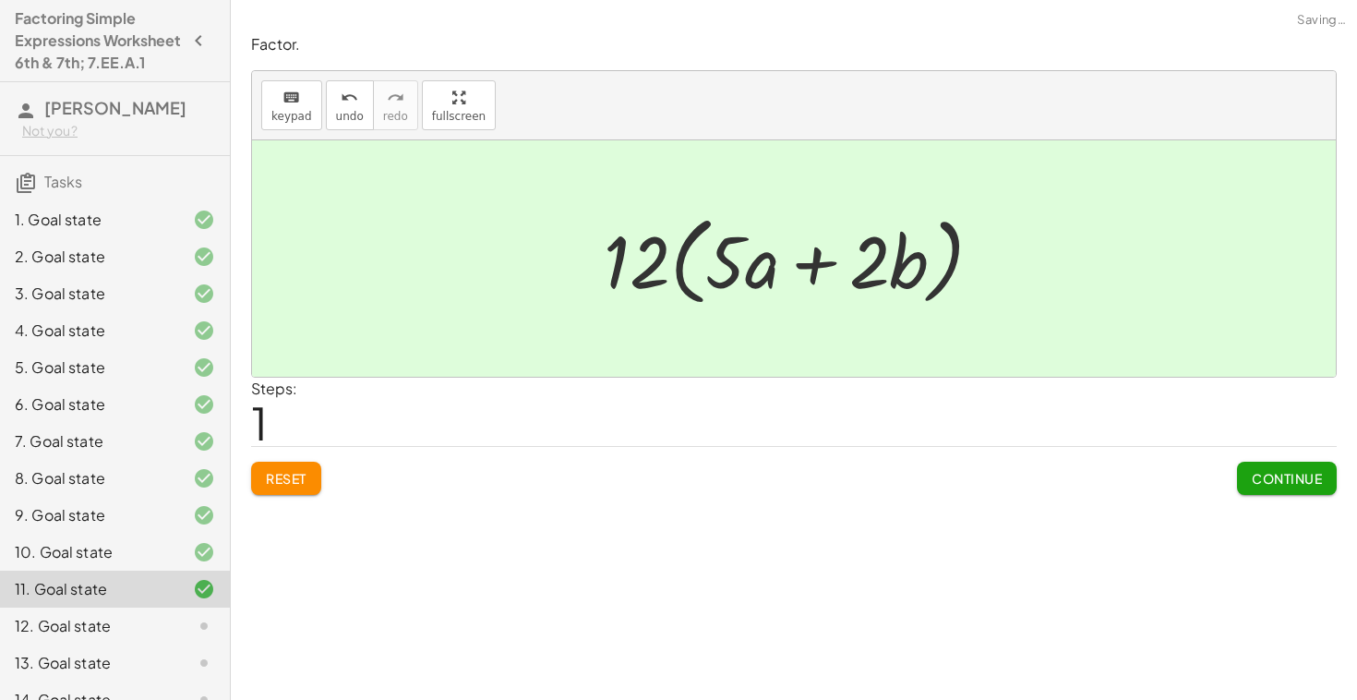
click at [1262, 468] on button "Continue" at bounding box center [1287, 478] width 100 height 33
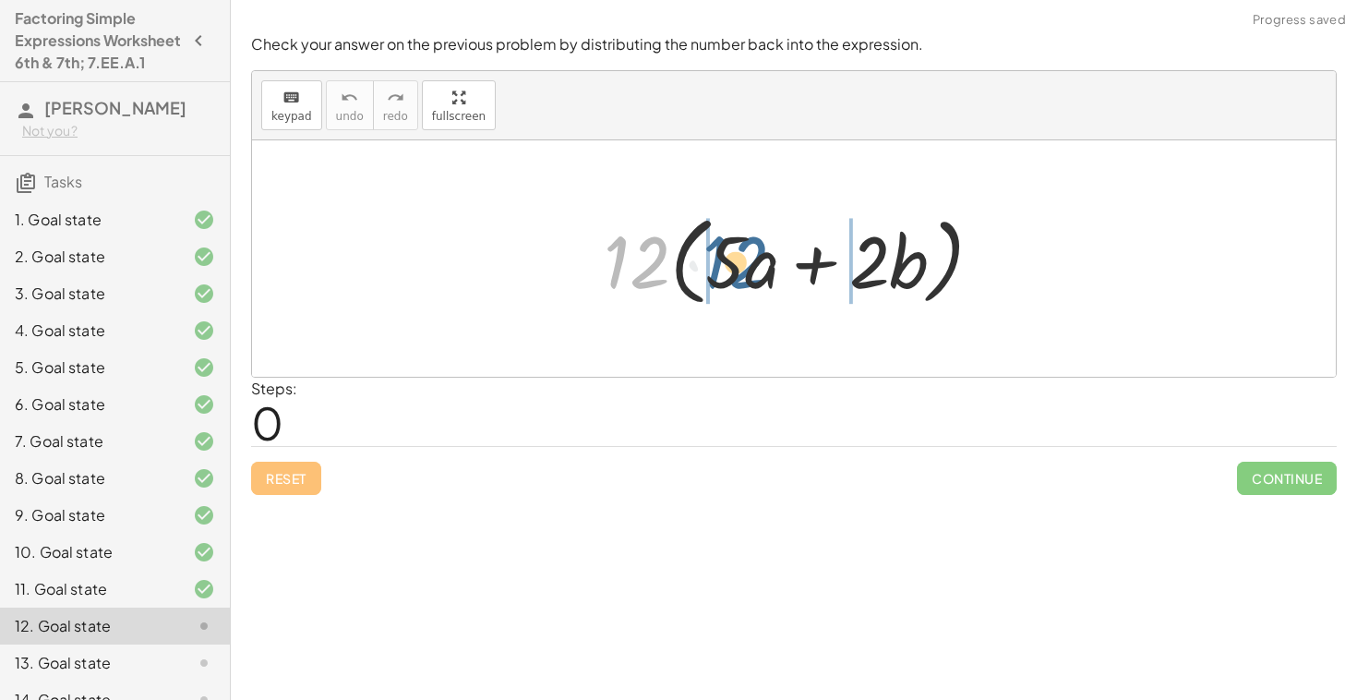
drag, startPoint x: 626, startPoint y: 247, endPoint x: 729, endPoint y: 247, distance: 102.5
click at [729, 247] on div at bounding box center [801, 259] width 413 height 106
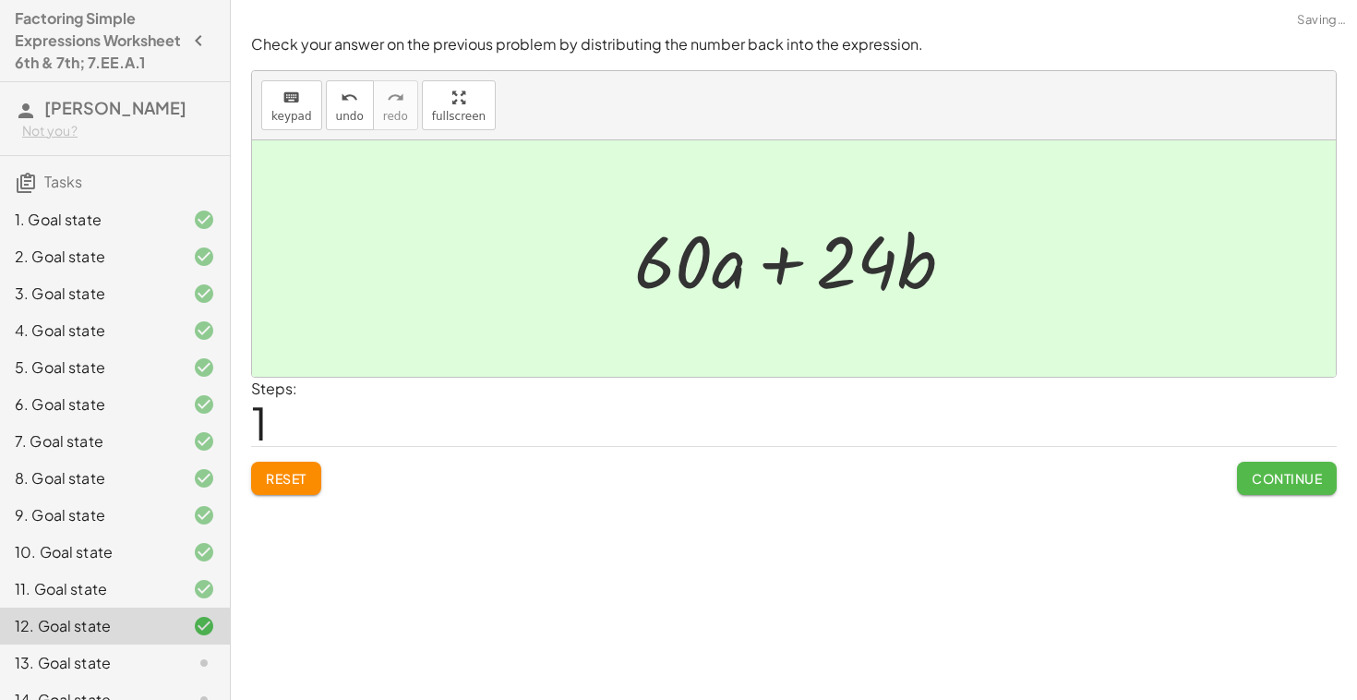
click at [1247, 478] on button "Continue" at bounding box center [1287, 478] width 100 height 33
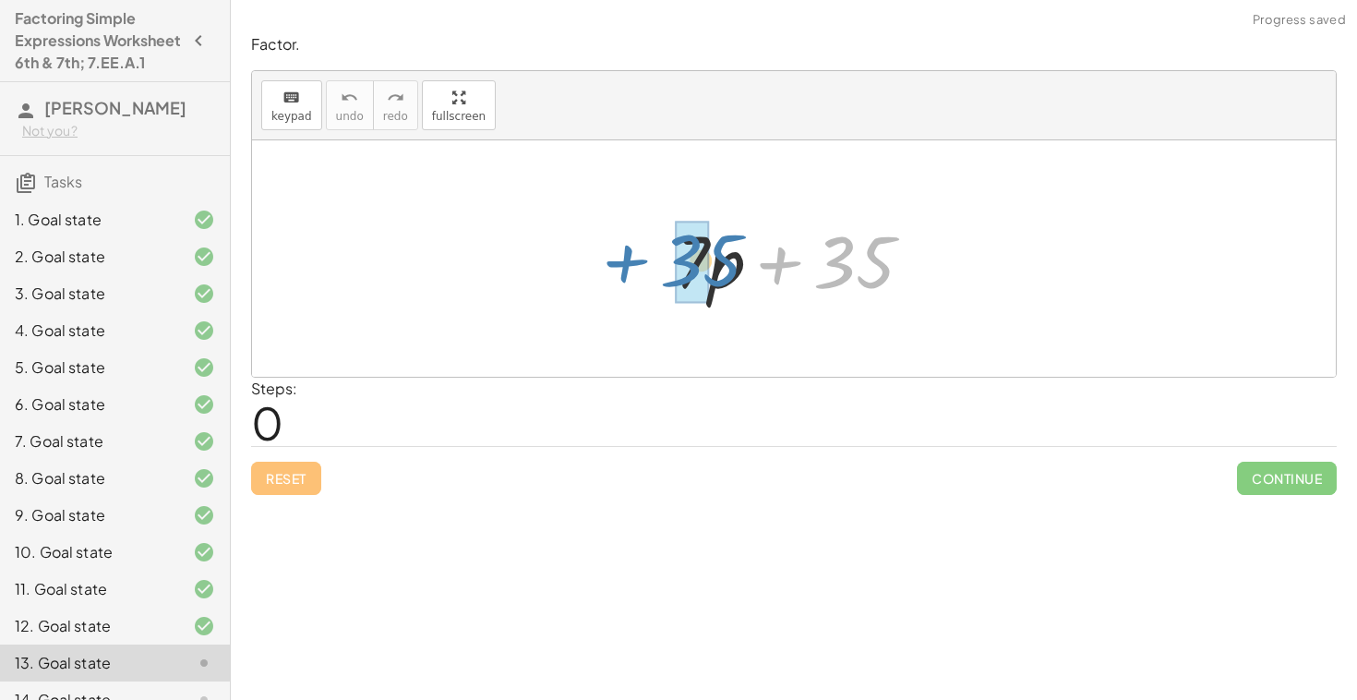
drag, startPoint x: 837, startPoint y: 270, endPoint x: 670, endPoint y: 271, distance: 167.1
click at [670, 271] on div at bounding box center [801, 258] width 271 height 95
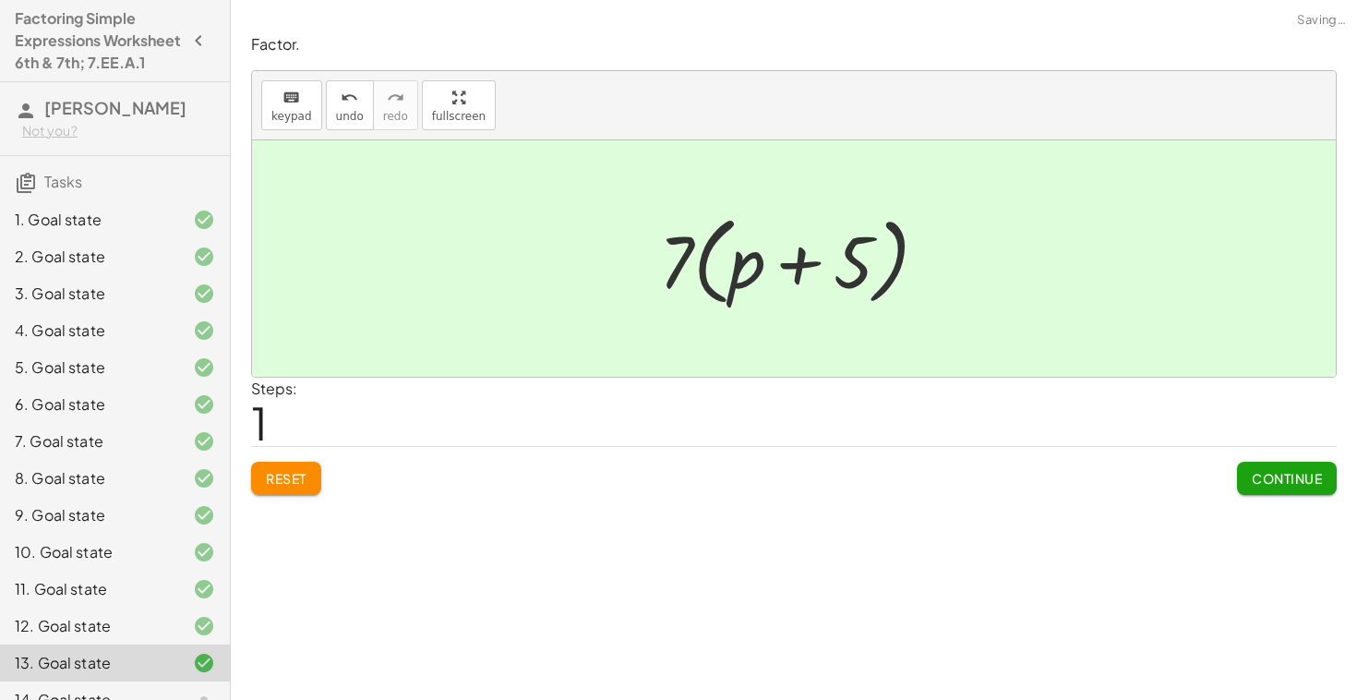
click at [1264, 481] on span "Continue" at bounding box center [1287, 478] width 70 height 17
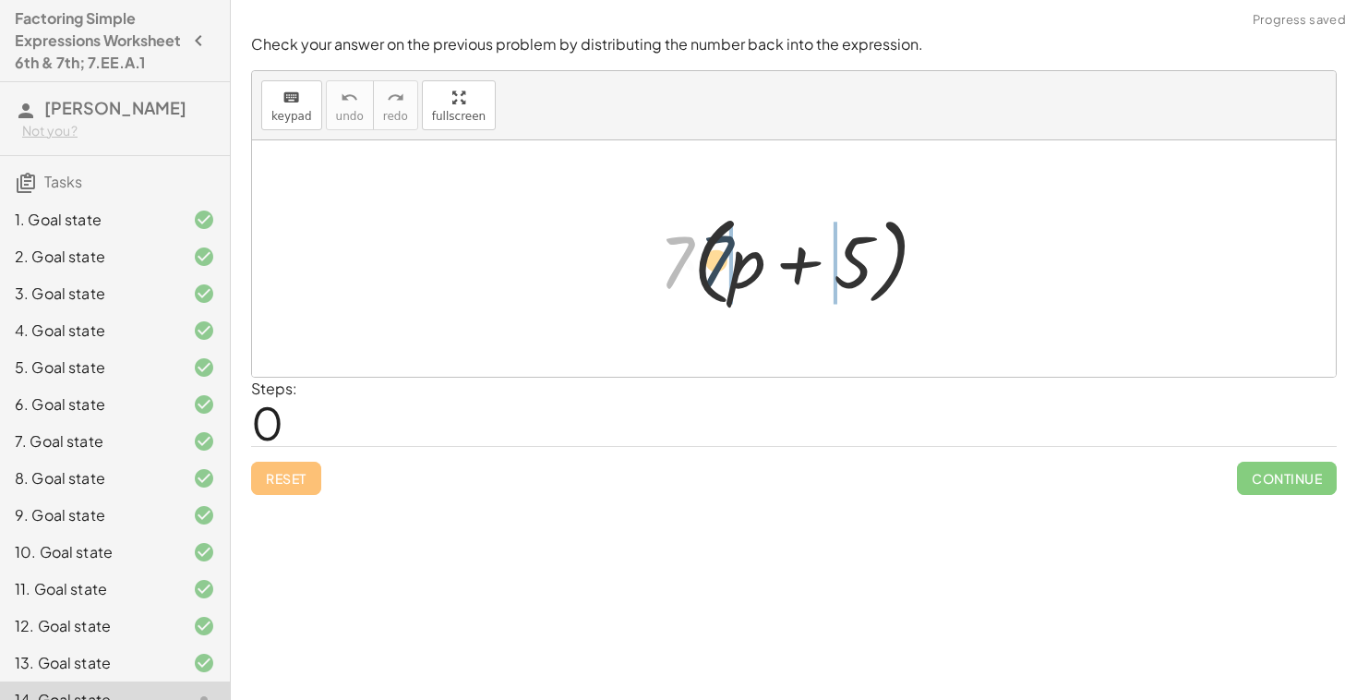
drag, startPoint x: 673, startPoint y: 253, endPoint x: 767, endPoint y: 259, distance: 94.3
click at [767, 259] on div at bounding box center [801, 259] width 302 height 106
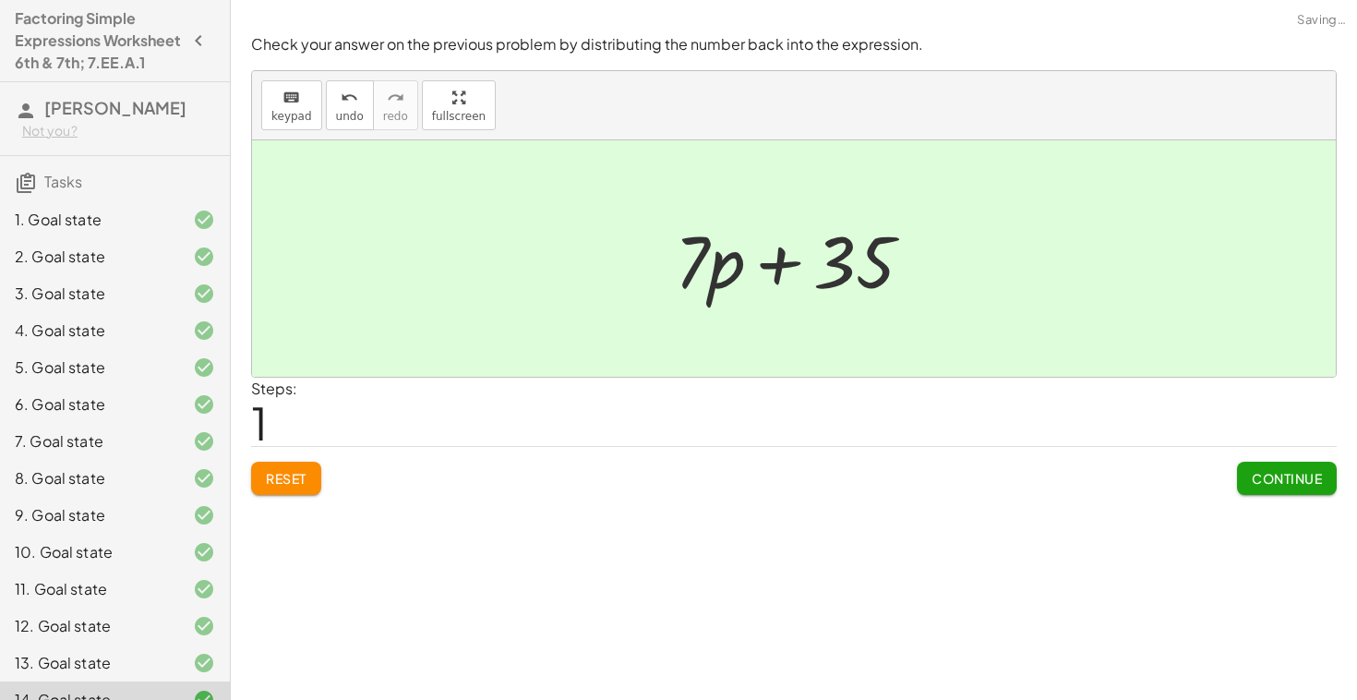
click at [1283, 486] on button "Continue" at bounding box center [1287, 478] width 100 height 33
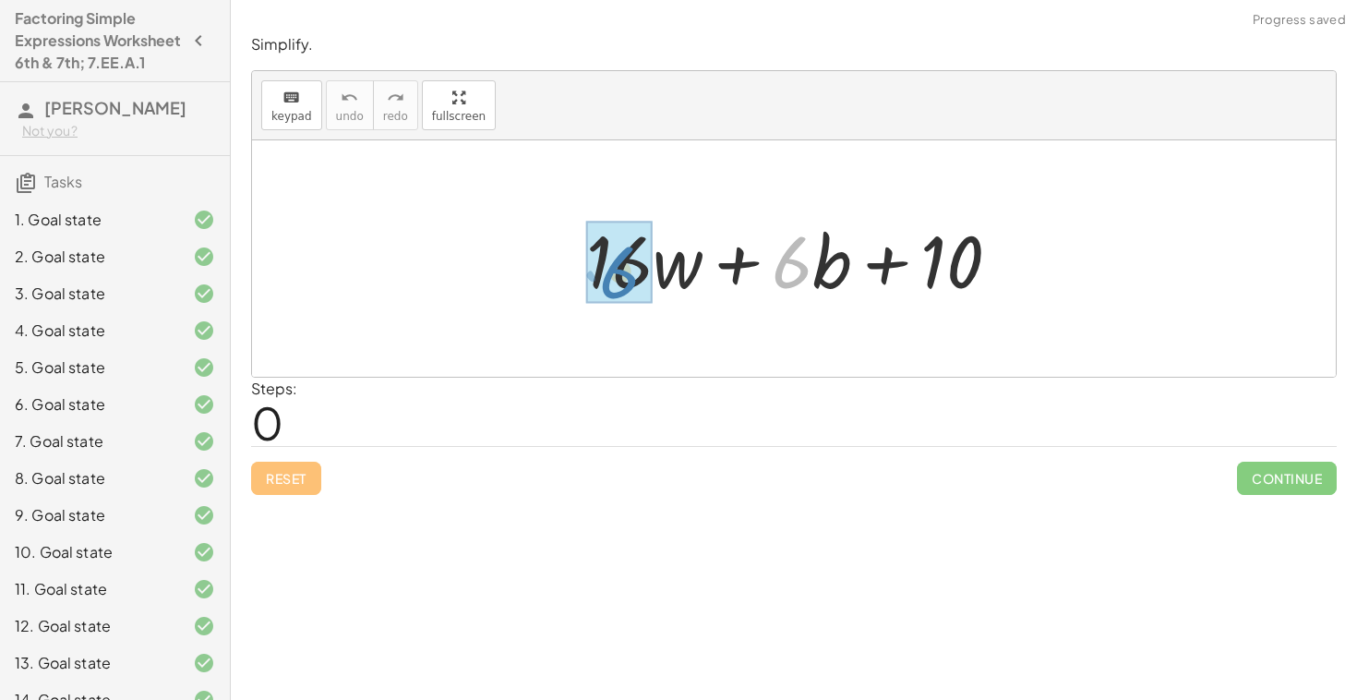
drag, startPoint x: 802, startPoint y: 276, endPoint x: 656, endPoint y: 283, distance: 147.0
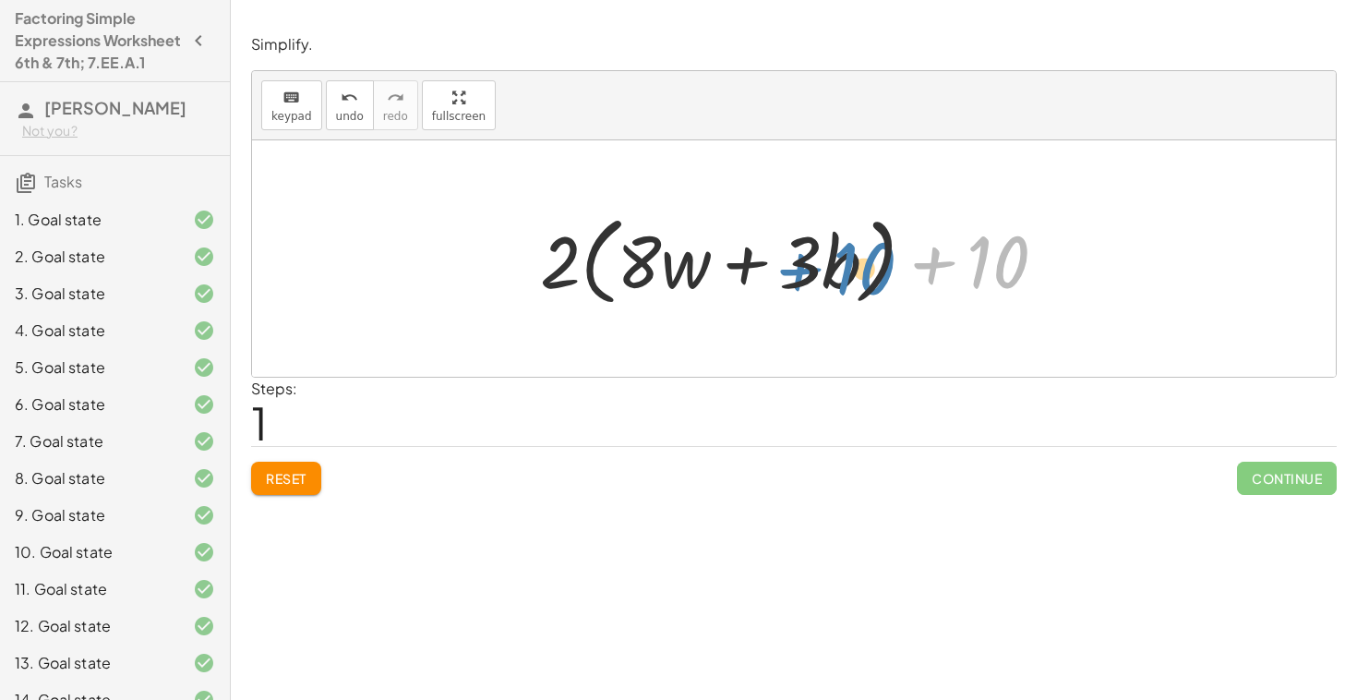
drag, startPoint x: 993, startPoint y: 276, endPoint x: 861, endPoint y: 283, distance: 131.3
click at [861, 283] on div at bounding box center [801, 259] width 540 height 106
drag, startPoint x: 976, startPoint y: 275, endPoint x: 600, endPoint y: 287, distance: 376.0
click at [599, 291] on div at bounding box center [801, 259] width 540 height 106
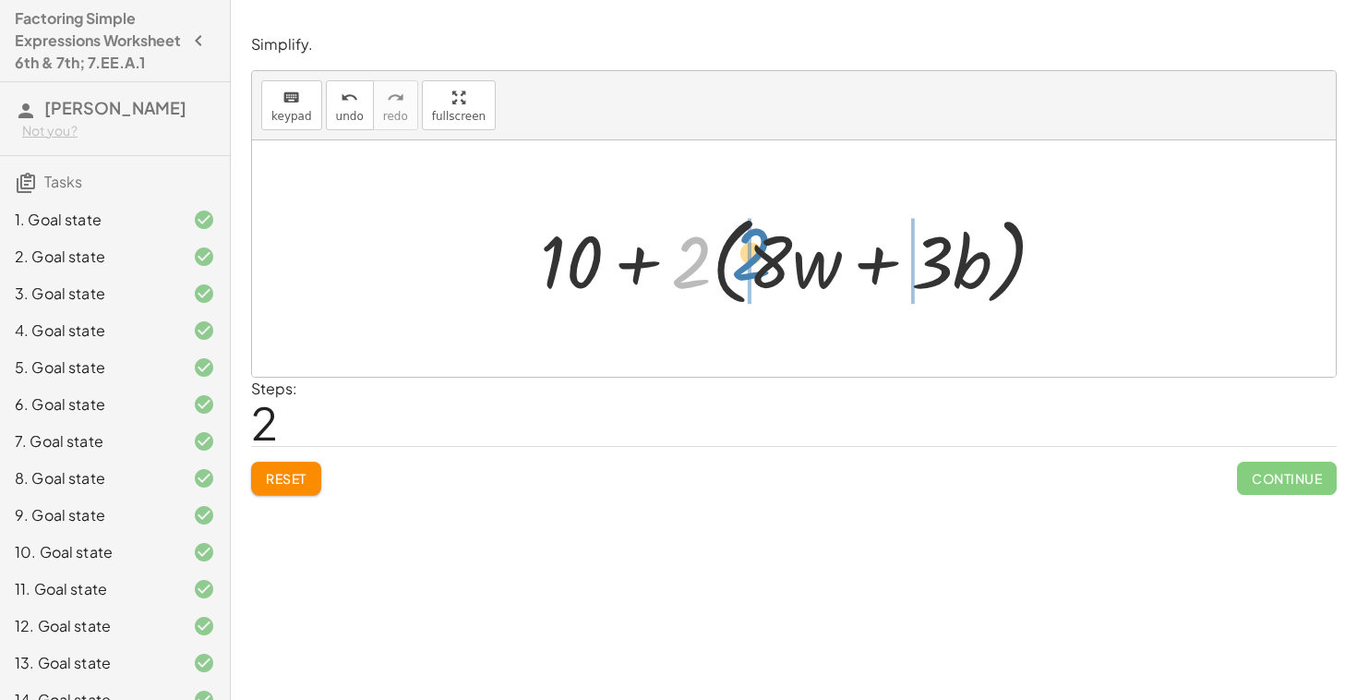
drag, startPoint x: 691, startPoint y: 278, endPoint x: 771, endPoint y: 271, distance: 80.6
click at [768, 270] on div at bounding box center [801, 259] width 540 height 106
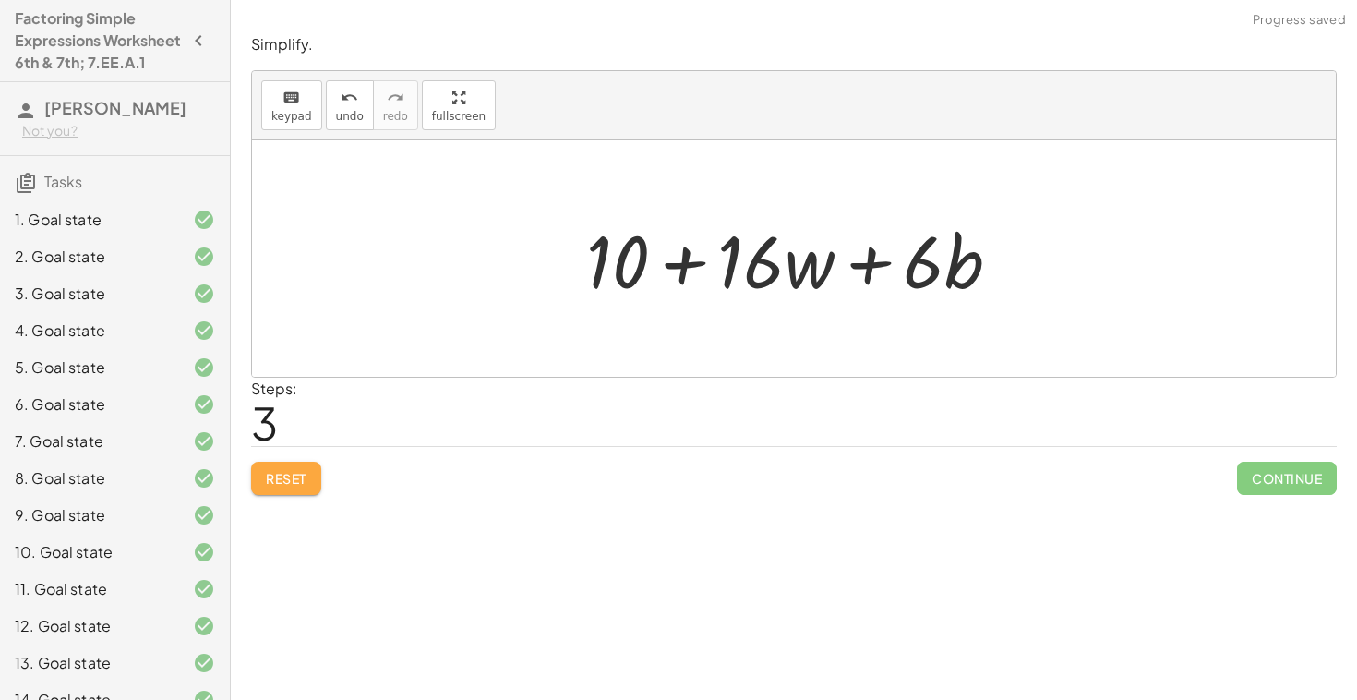
click at [319, 480] on button "Reset" at bounding box center [286, 478] width 70 height 33
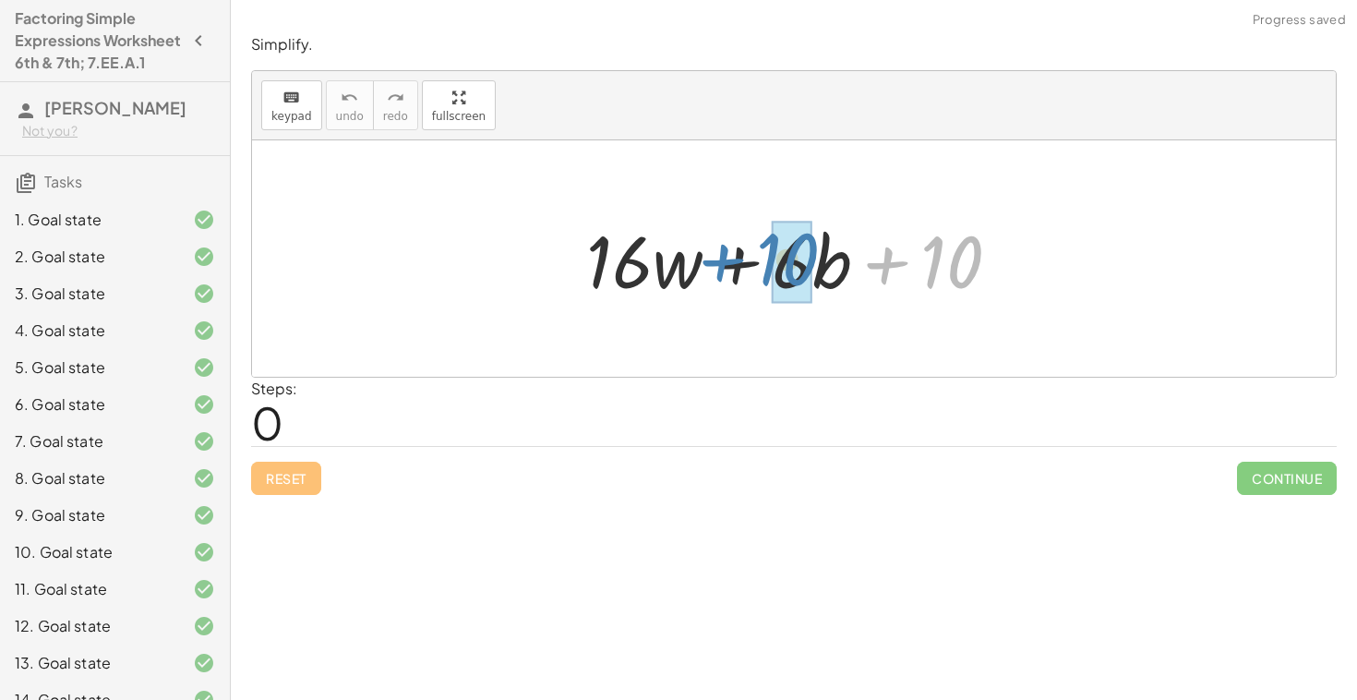
drag, startPoint x: 942, startPoint y: 278, endPoint x: 777, endPoint y: 273, distance: 164.4
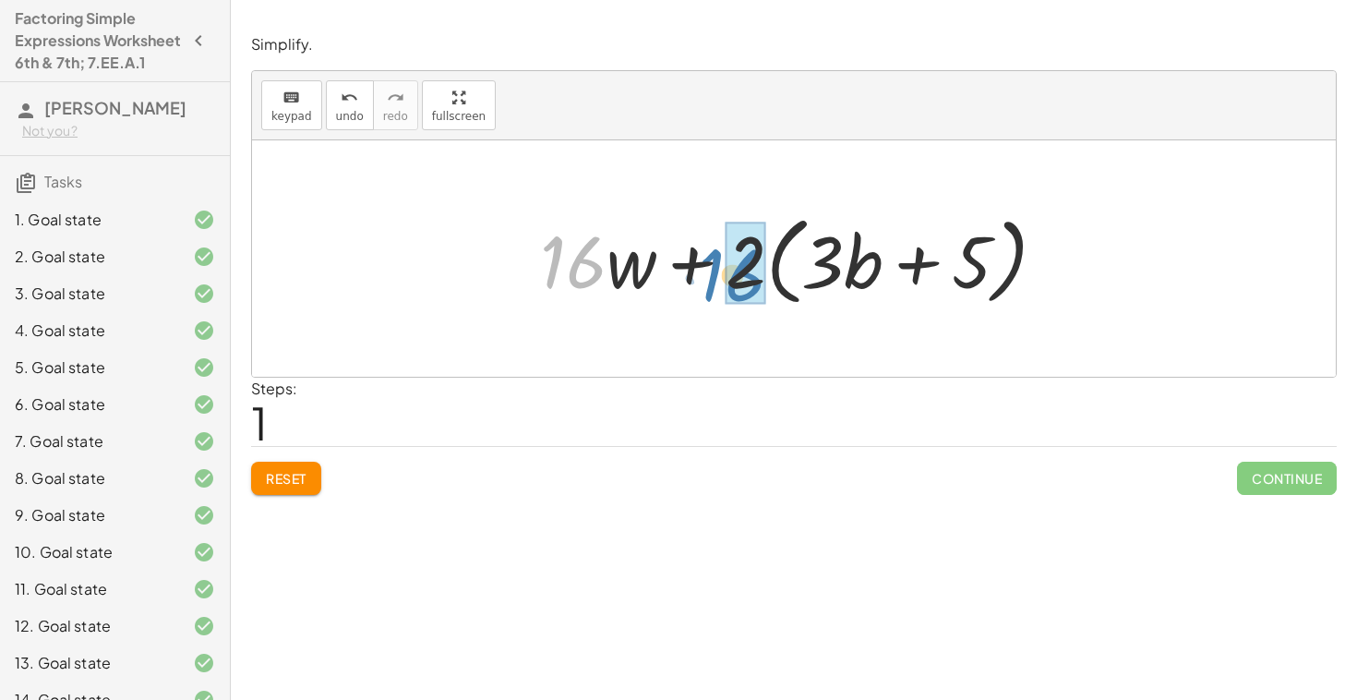
drag, startPoint x: 568, startPoint y: 274, endPoint x: 729, endPoint y: 285, distance: 161.0
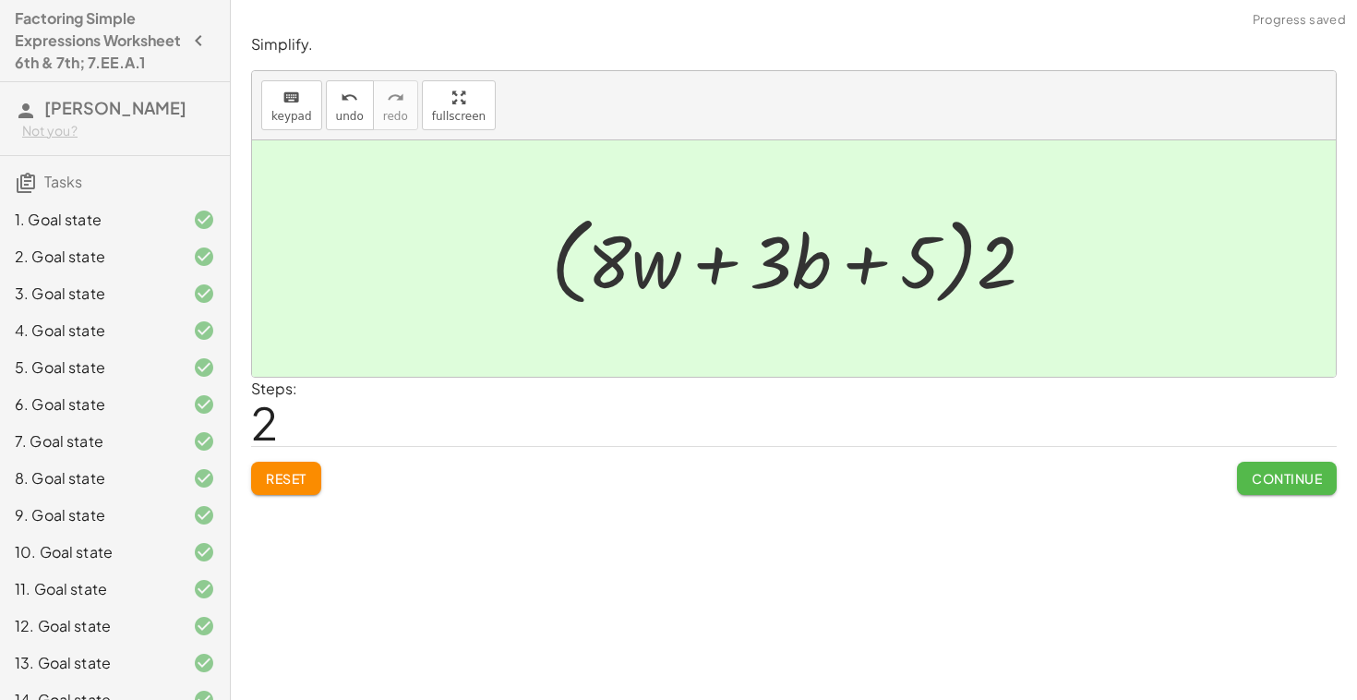
click at [1292, 485] on span "Continue" at bounding box center [1287, 478] width 70 height 17
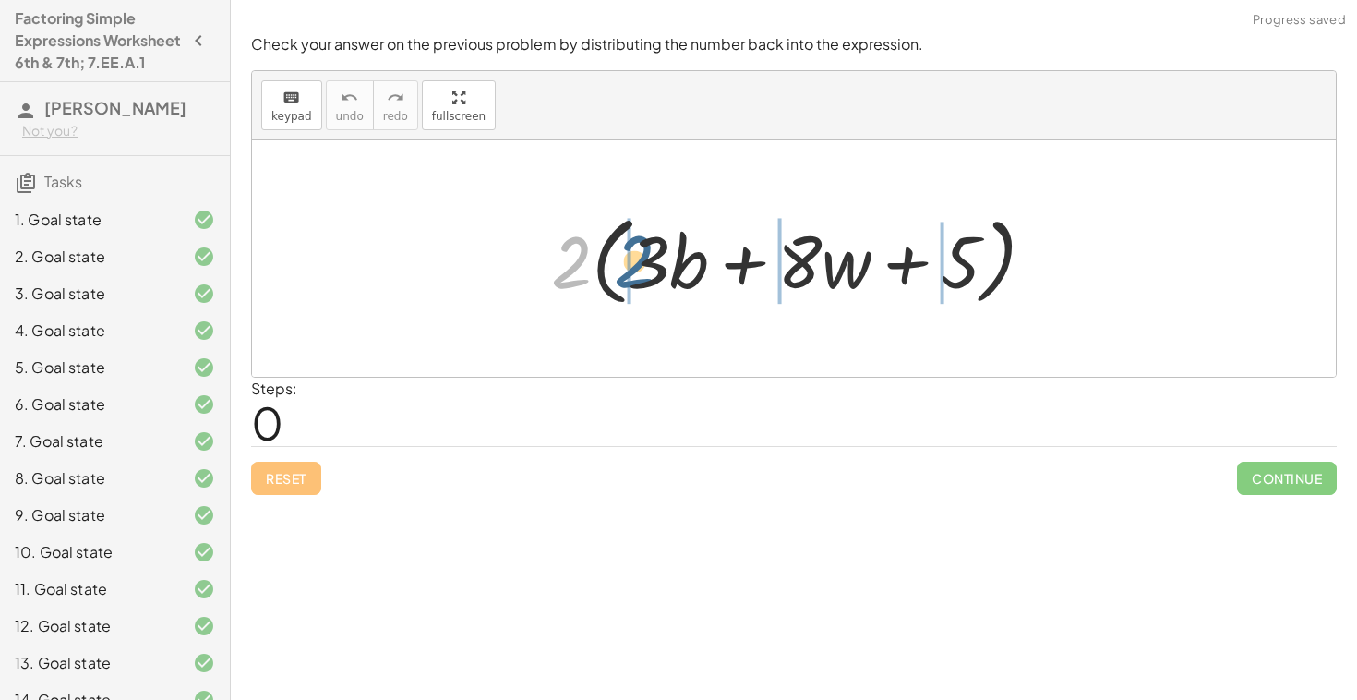
drag, startPoint x: 581, startPoint y: 282, endPoint x: 649, endPoint y: 279, distance: 68.4
click at [649, 279] on div at bounding box center [800, 259] width 517 height 106
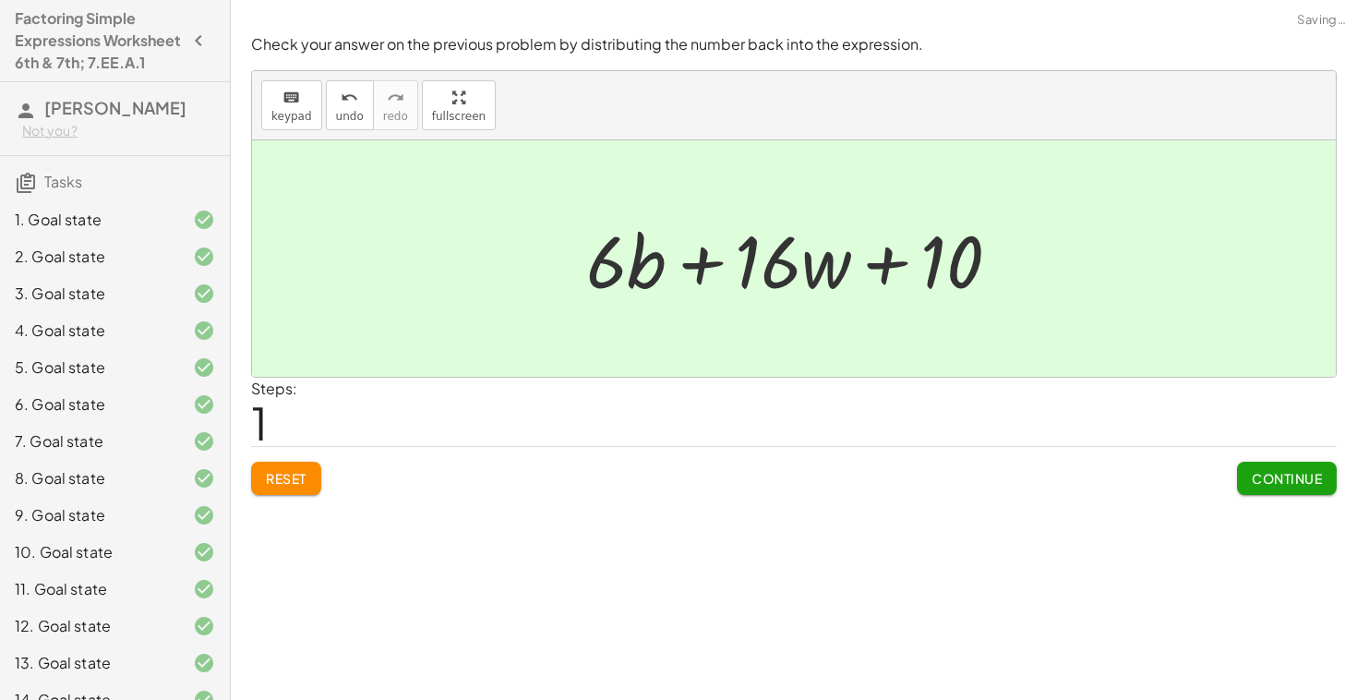
click at [1281, 488] on button "Continue" at bounding box center [1287, 478] width 100 height 33
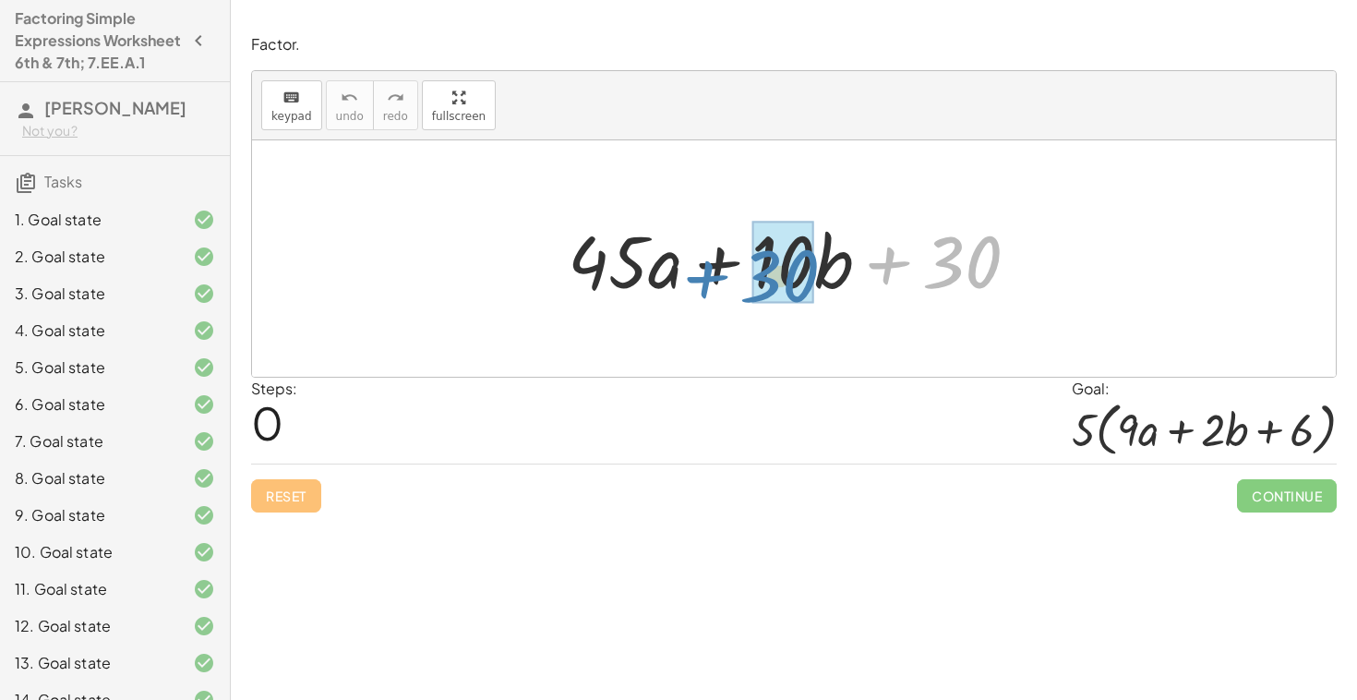
drag, startPoint x: 943, startPoint y: 267, endPoint x: 756, endPoint y: 281, distance: 187.0
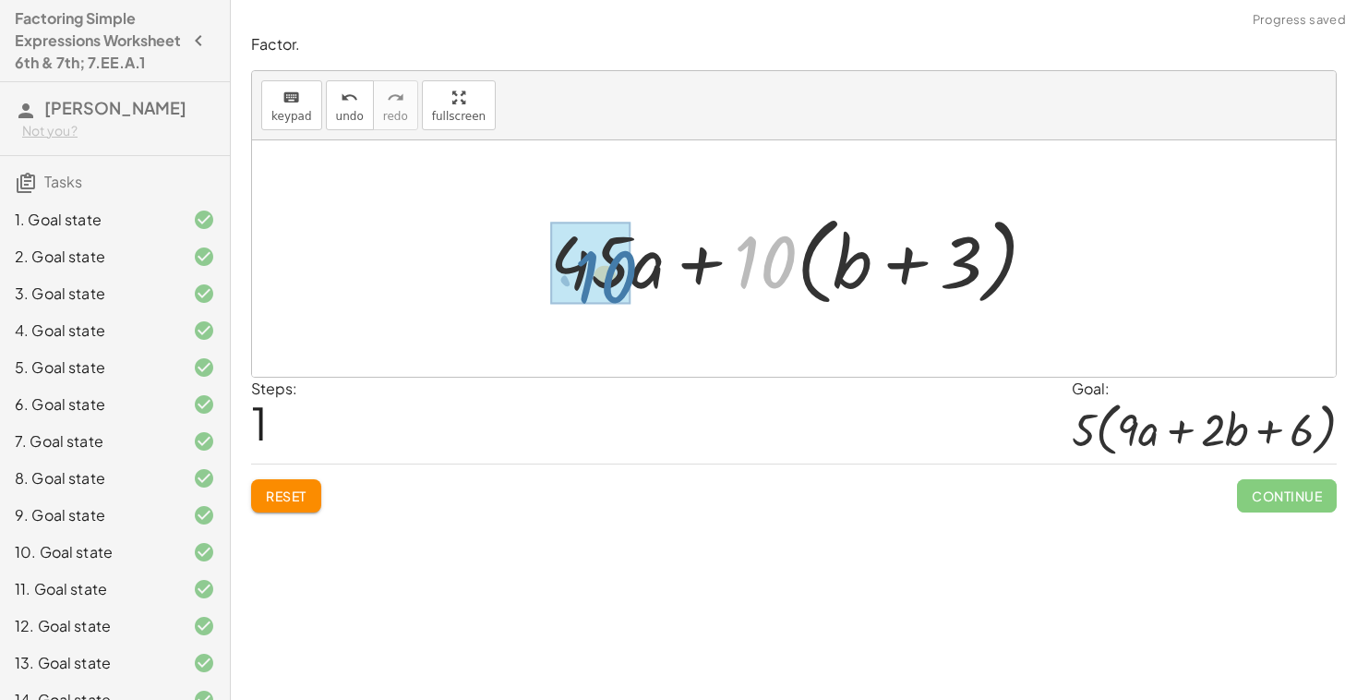
drag, startPoint x: 763, startPoint y: 275, endPoint x: 596, endPoint y: 287, distance: 167.6
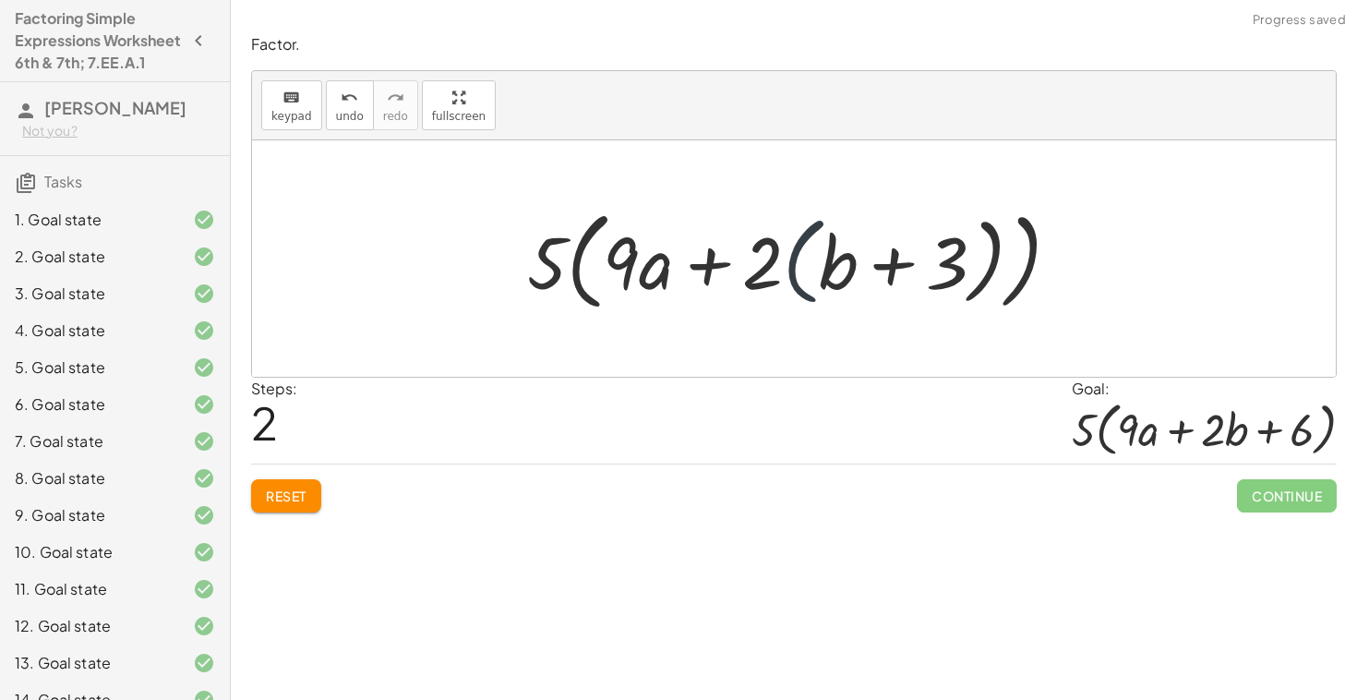
click at [793, 277] on div at bounding box center [801, 258] width 567 height 117
drag, startPoint x: 745, startPoint y: 265, endPoint x: 864, endPoint y: 266, distance: 119.1
click at [849, 264] on div at bounding box center [801, 258] width 567 height 117
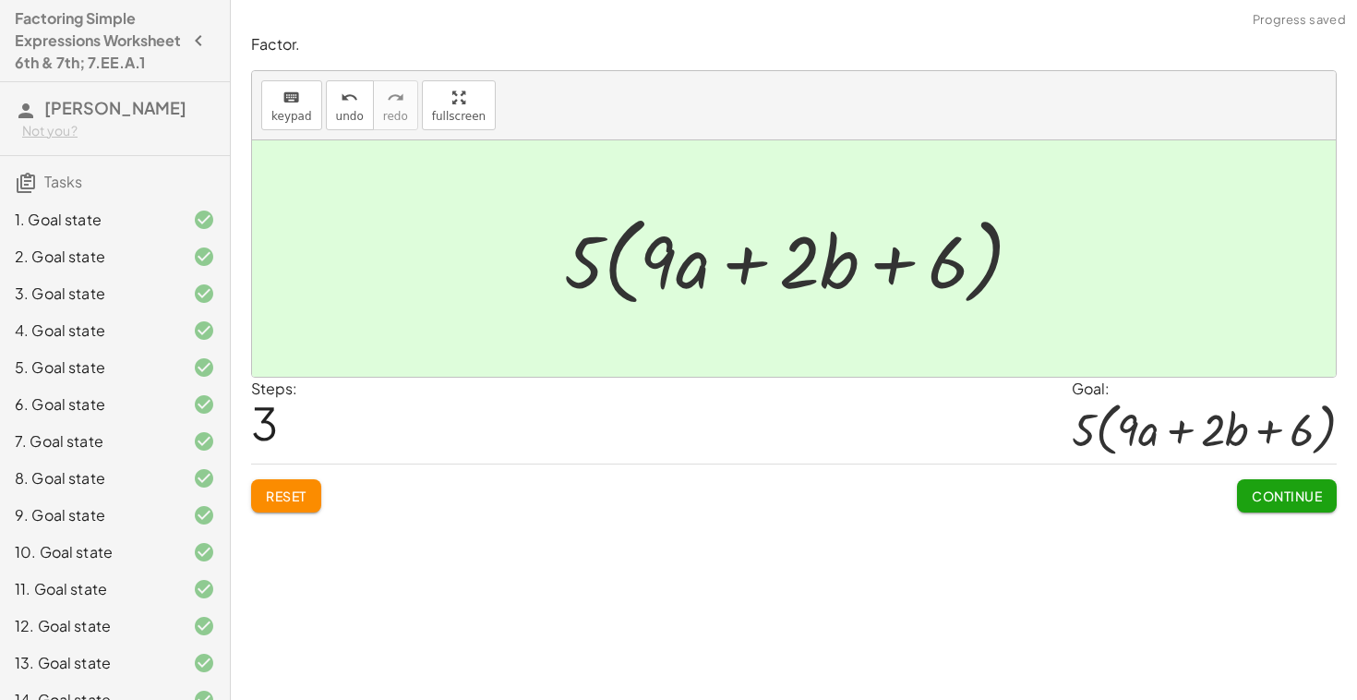
click at [1306, 508] on button "Continue" at bounding box center [1287, 495] width 100 height 33
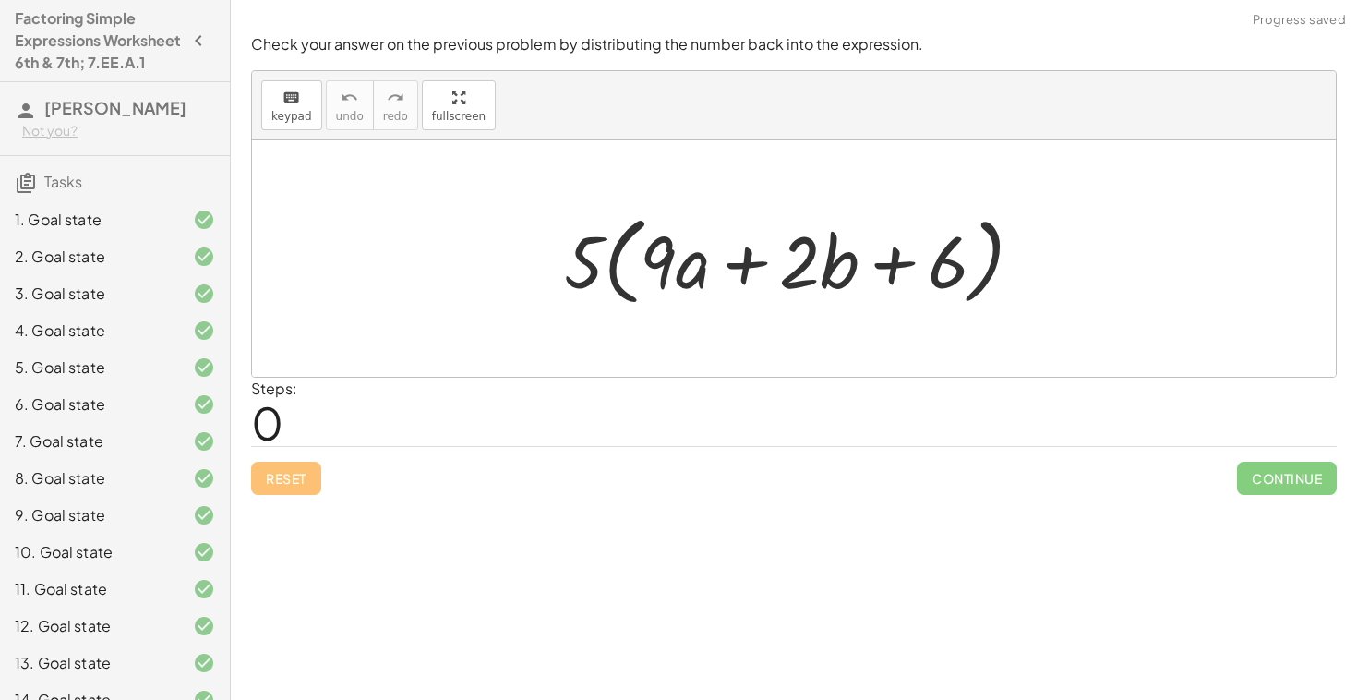
click at [603, 272] on div at bounding box center [801, 259] width 492 height 106
drag, startPoint x: 579, startPoint y: 270, endPoint x: 738, endPoint y: 274, distance: 158.9
click at [735, 274] on div at bounding box center [801, 259] width 492 height 106
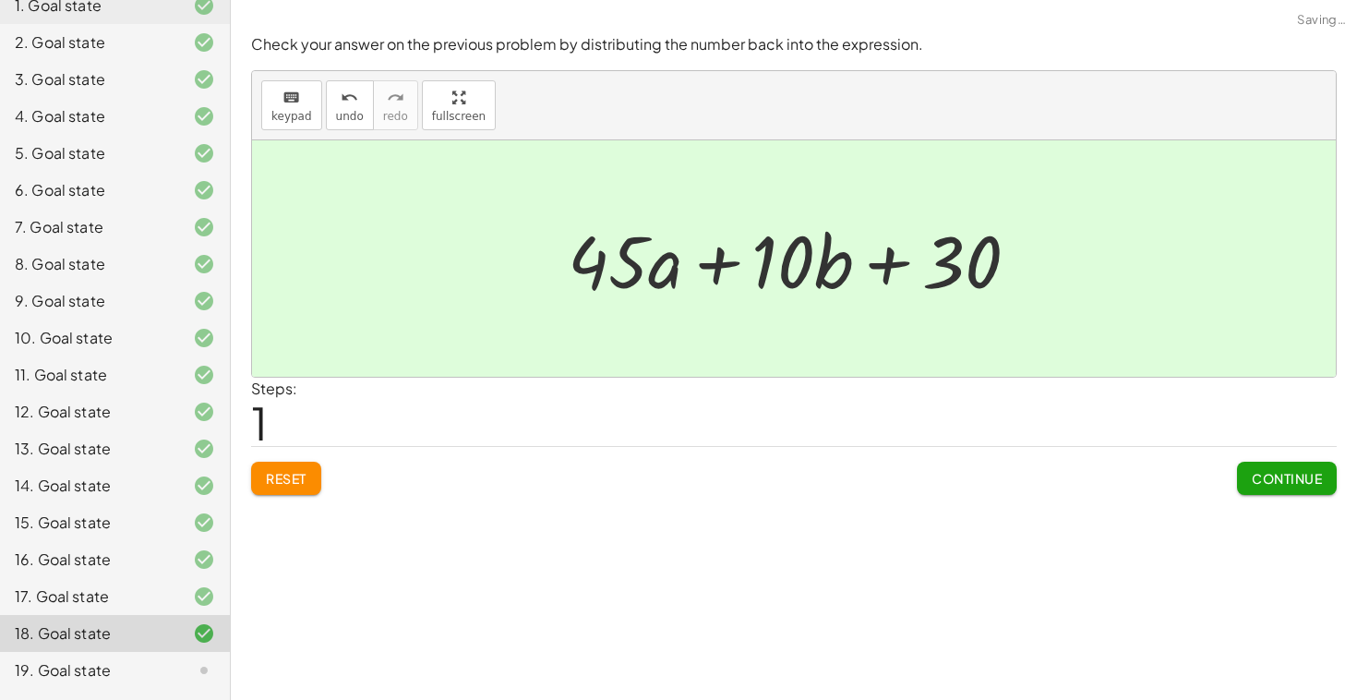
scroll to position [343, 0]
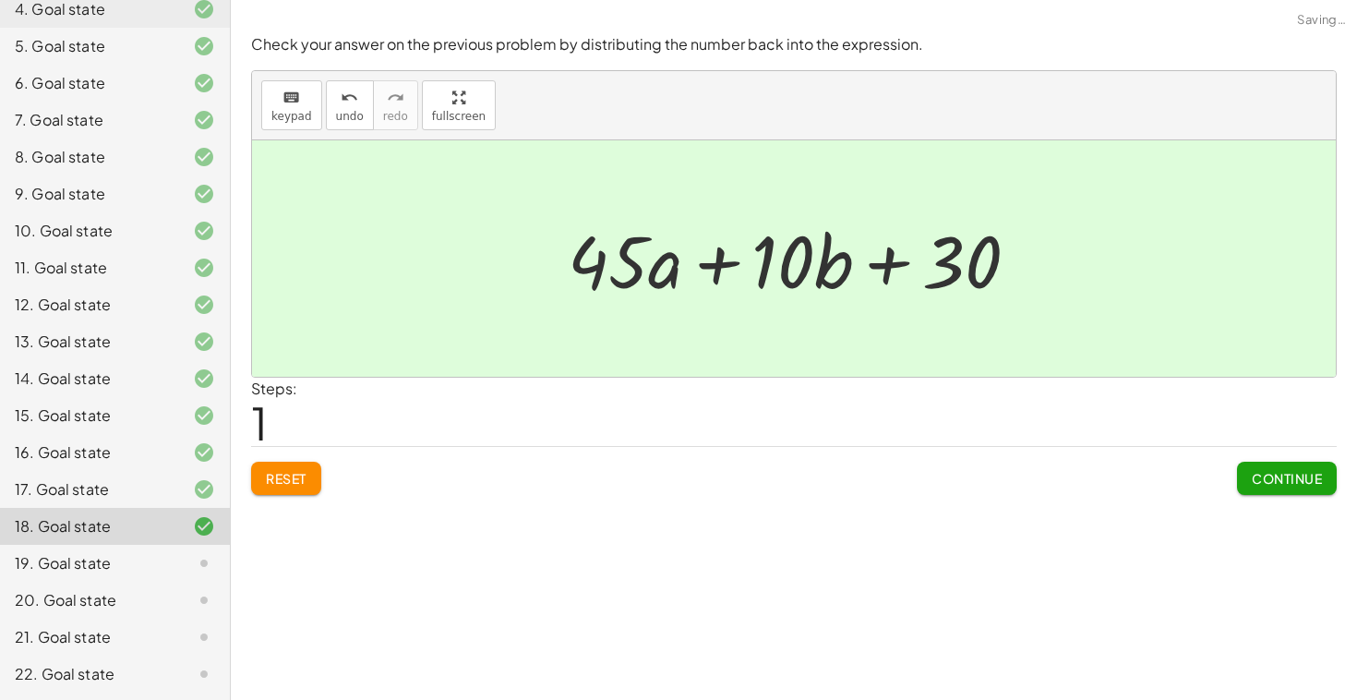
click at [1331, 488] on button "Continue" at bounding box center [1287, 478] width 100 height 33
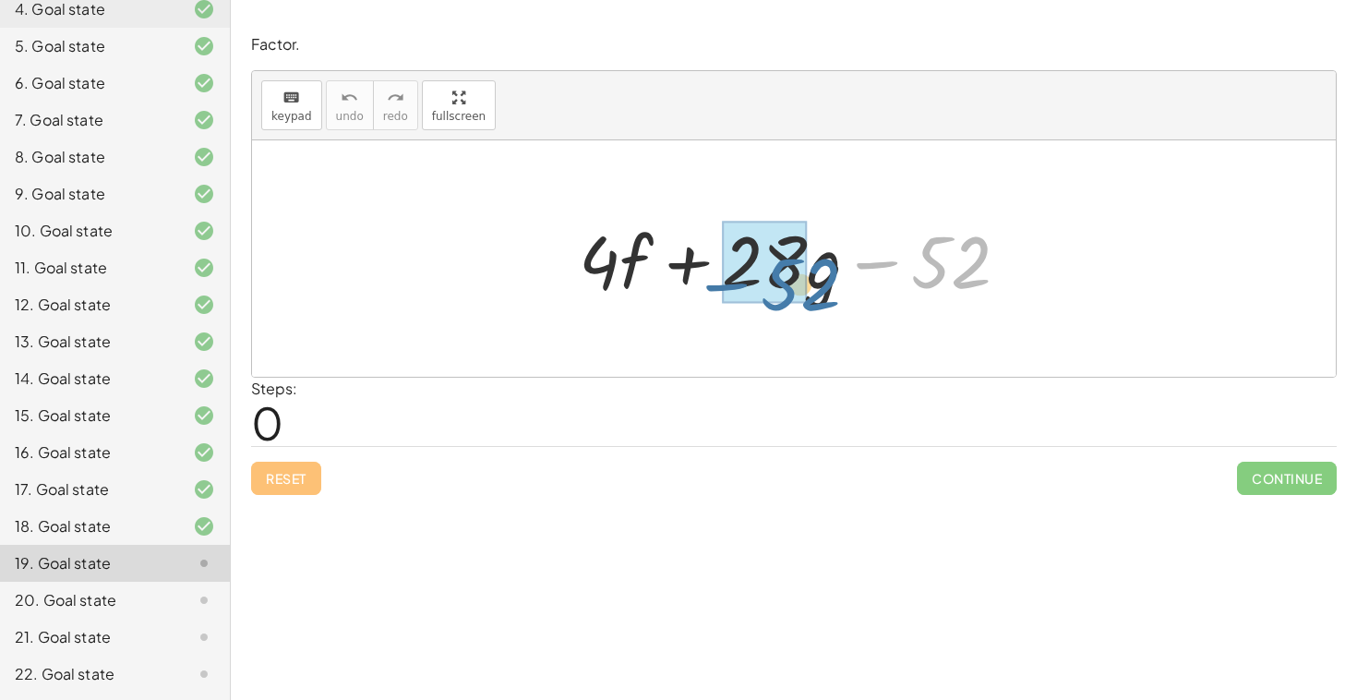
drag, startPoint x: 945, startPoint y: 276, endPoint x: 779, endPoint y: 300, distance: 167.9
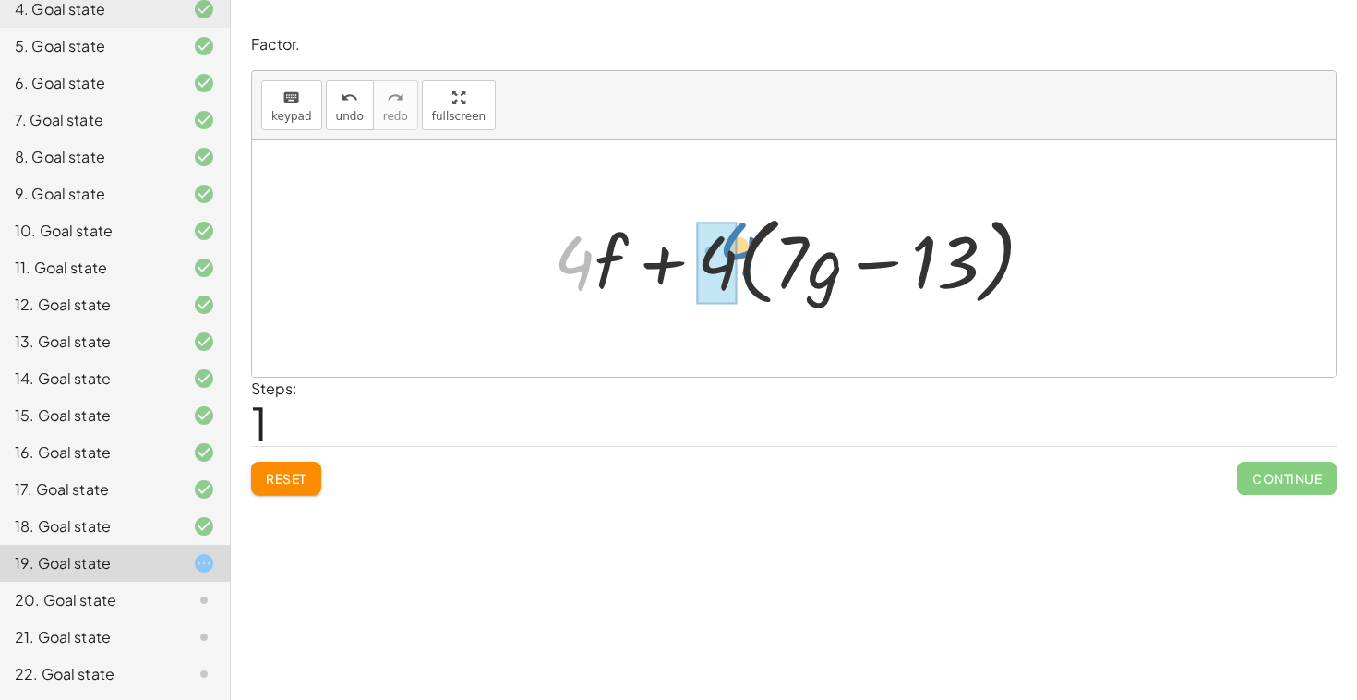
drag, startPoint x: 586, startPoint y: 277, endPoint x: 736, endPoint y: 272, distance: 149.7
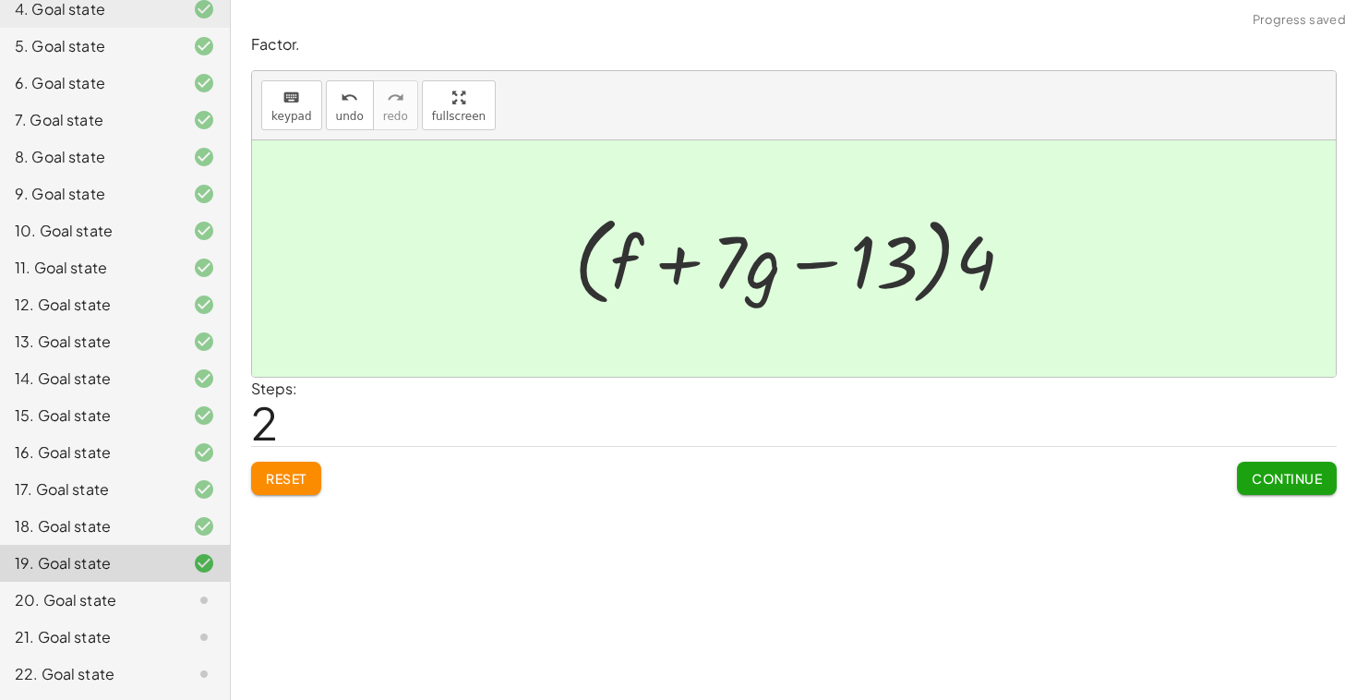
click at [1286, 490] on button "Continue" at bounding box center [1287, 478] width 100 height 33
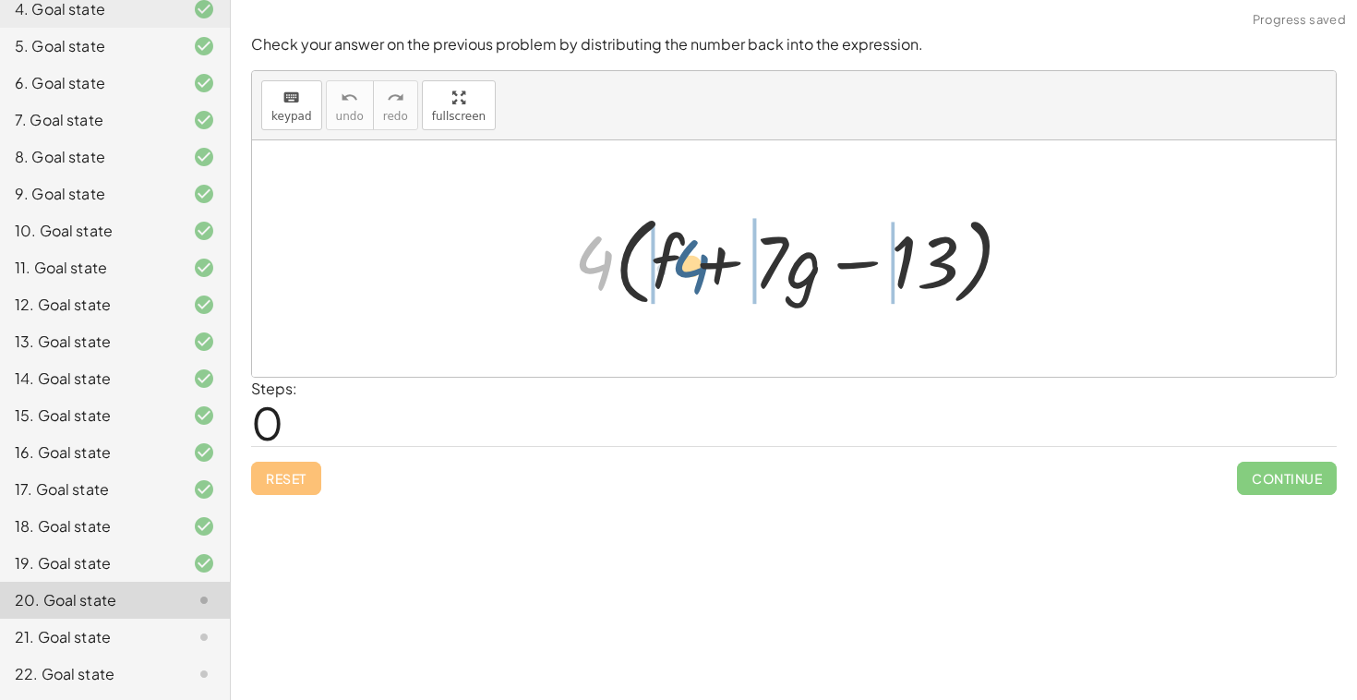
drag, startPoint x: 578, startPoint y: 257, endPoint x: 677, endPoint y: 259, distance: 98.8
click at [676, 259] on div at bounding box center [801, 259] width 473 height 106
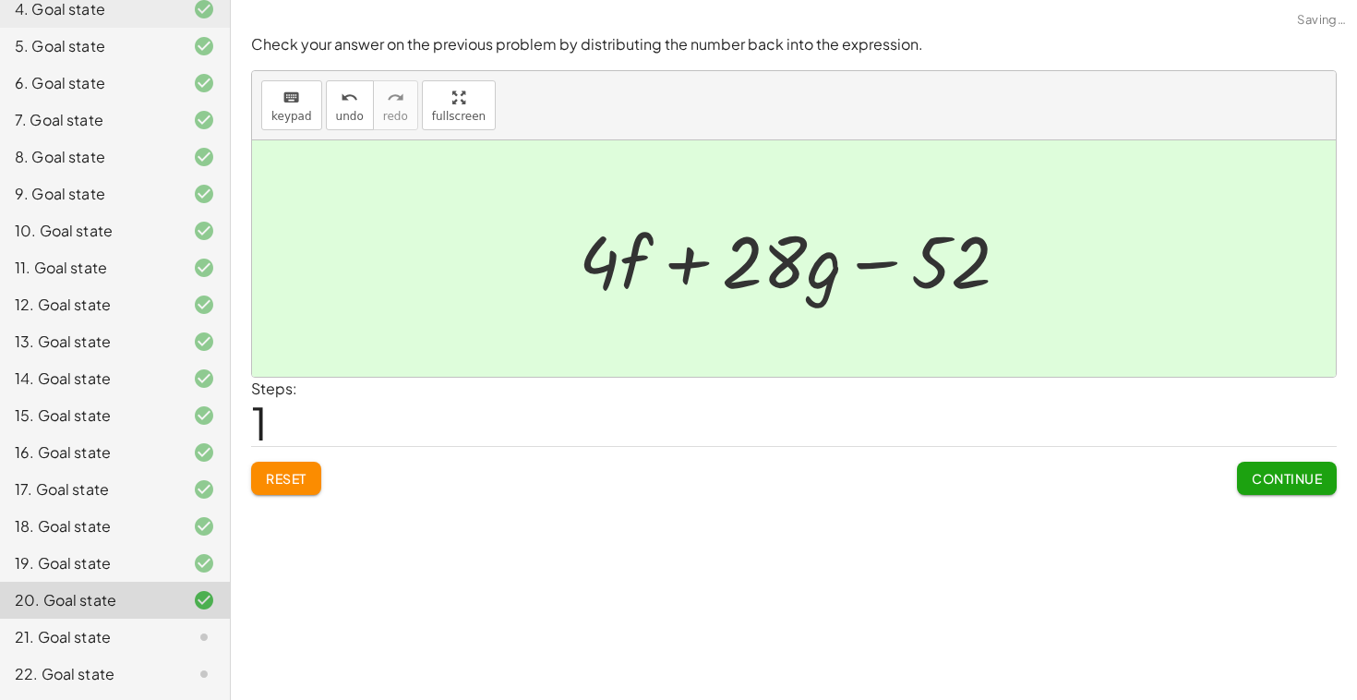
click at [1256, 482] on span "Continue" at bounding box center [1287, 478] width 70 height 17
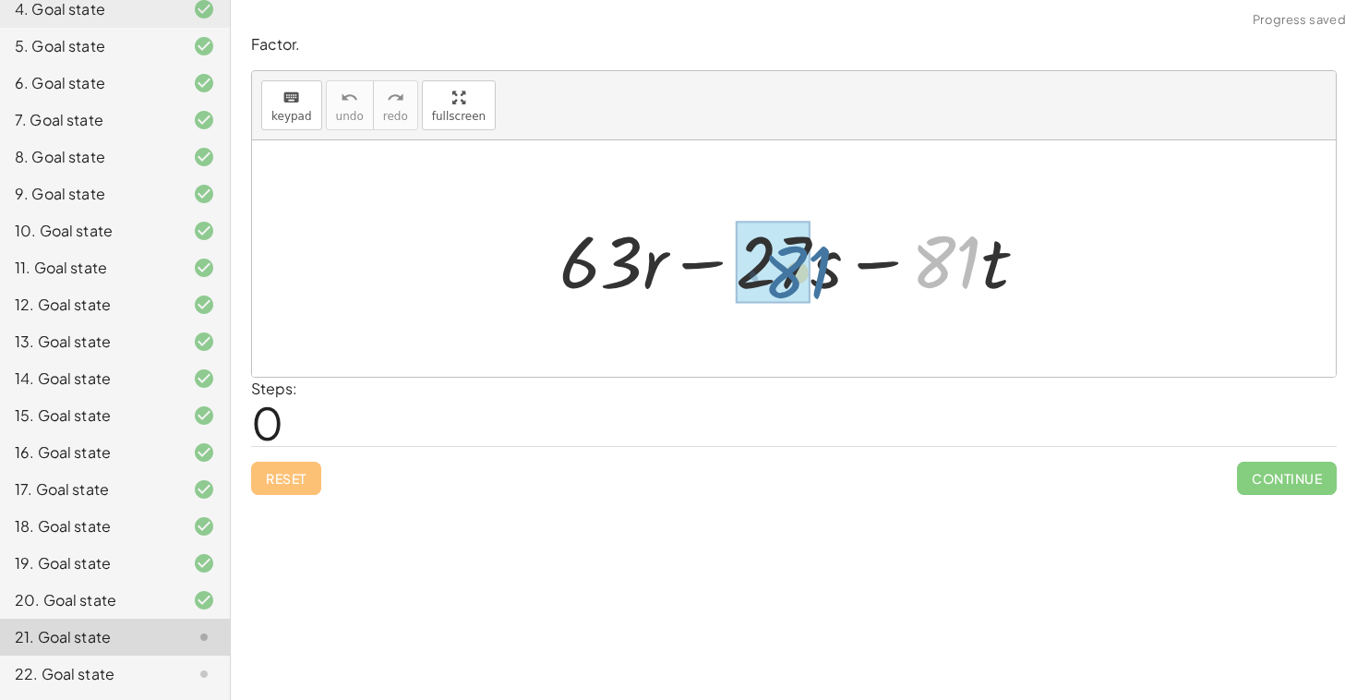
drag, startPoint x: 933, startPoint y: 258, endPoint x: 777, endPoint y: 269, distance: 156.4
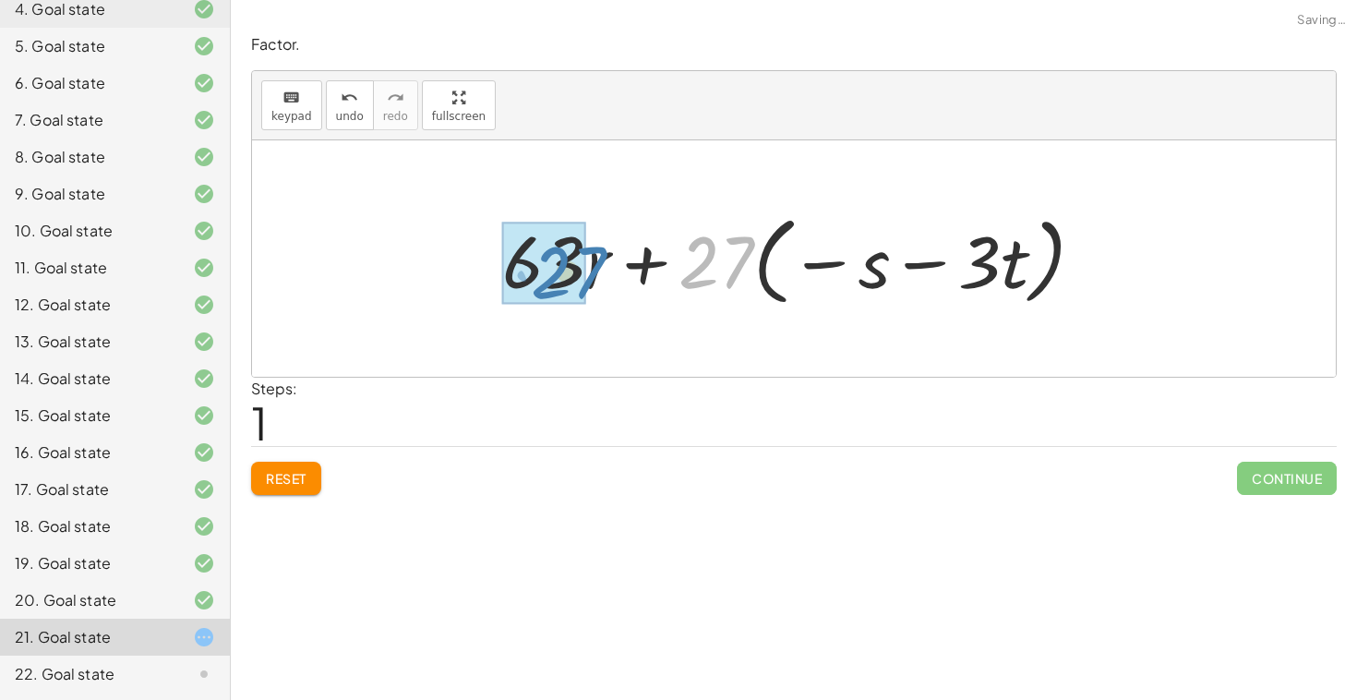
drag, startPoint x: 715, startPoint y: 252, endPoint x: 560, endPoint y: 258, distance: 154.3
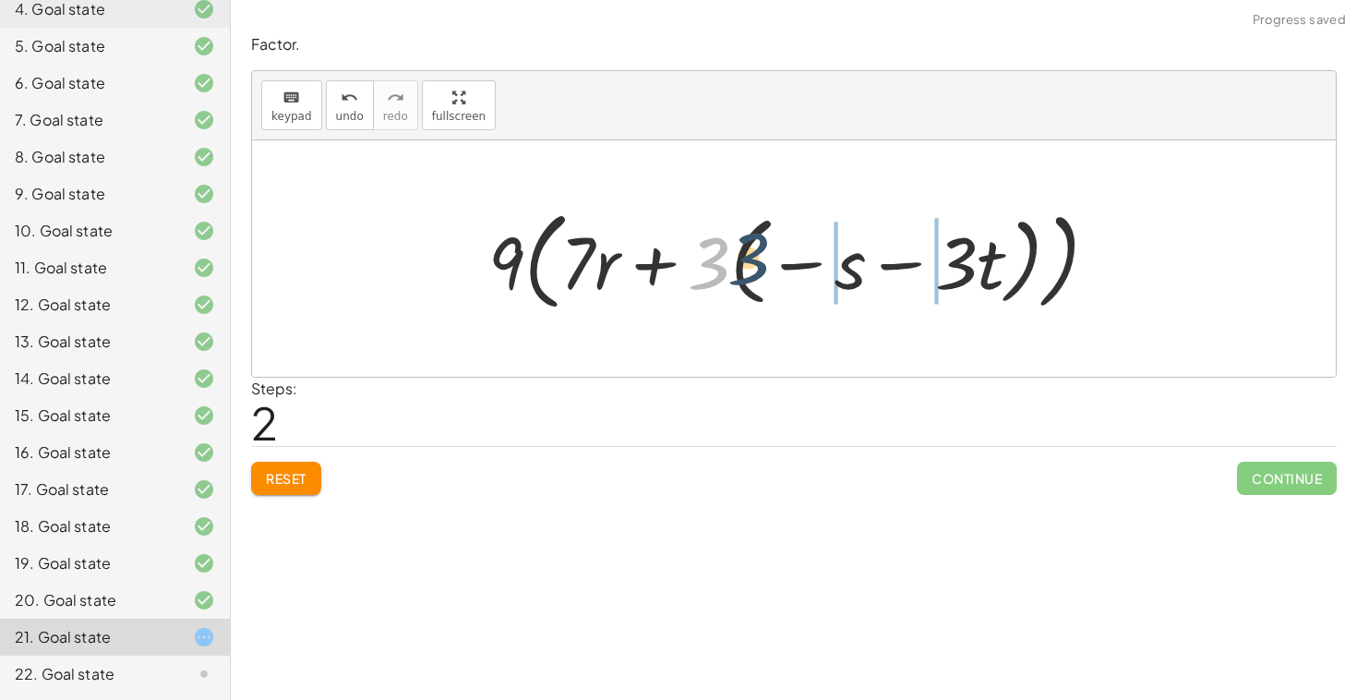
drag, startPoint x: 714, startPoint y: 265, endPoint x: 799, endPoint y: 261, distance: 85.0
click at [794, 259] on div at bounding box center [800, 258] width 643 height 117
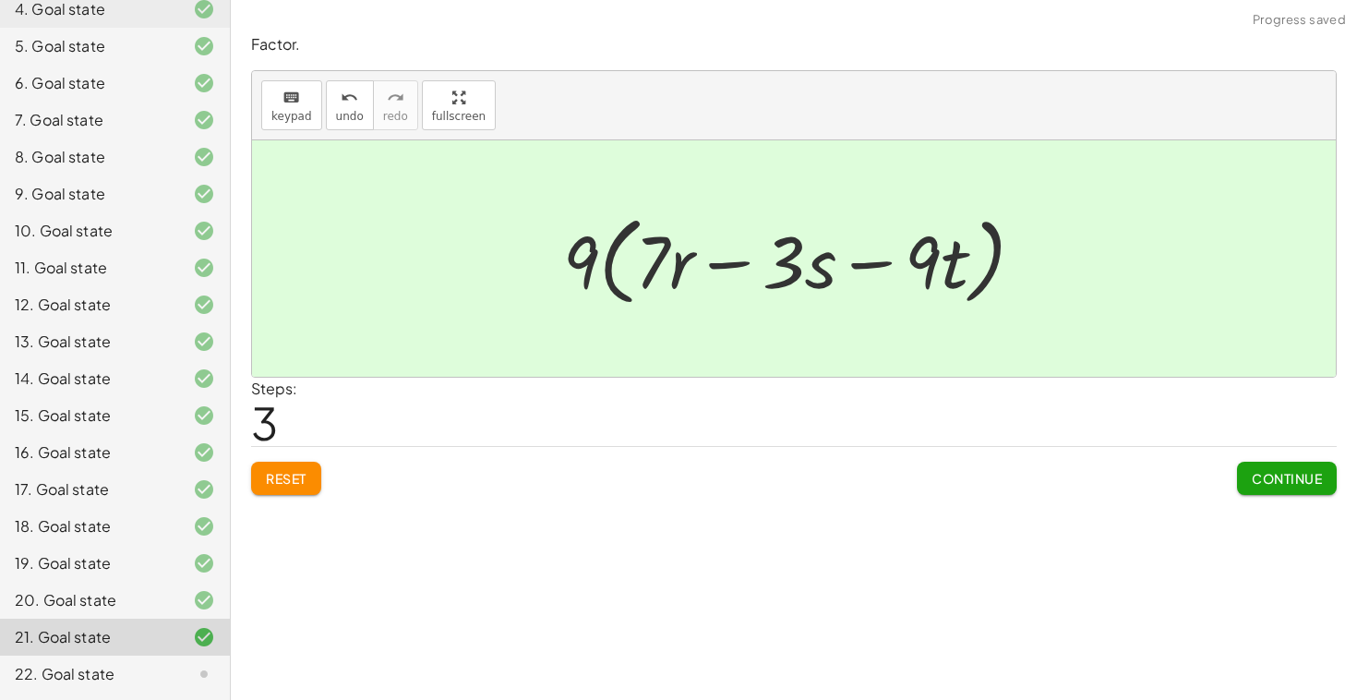
click at [1246, 481] on button "Continue" at bounding box center [1287, 478] width 100 height 33
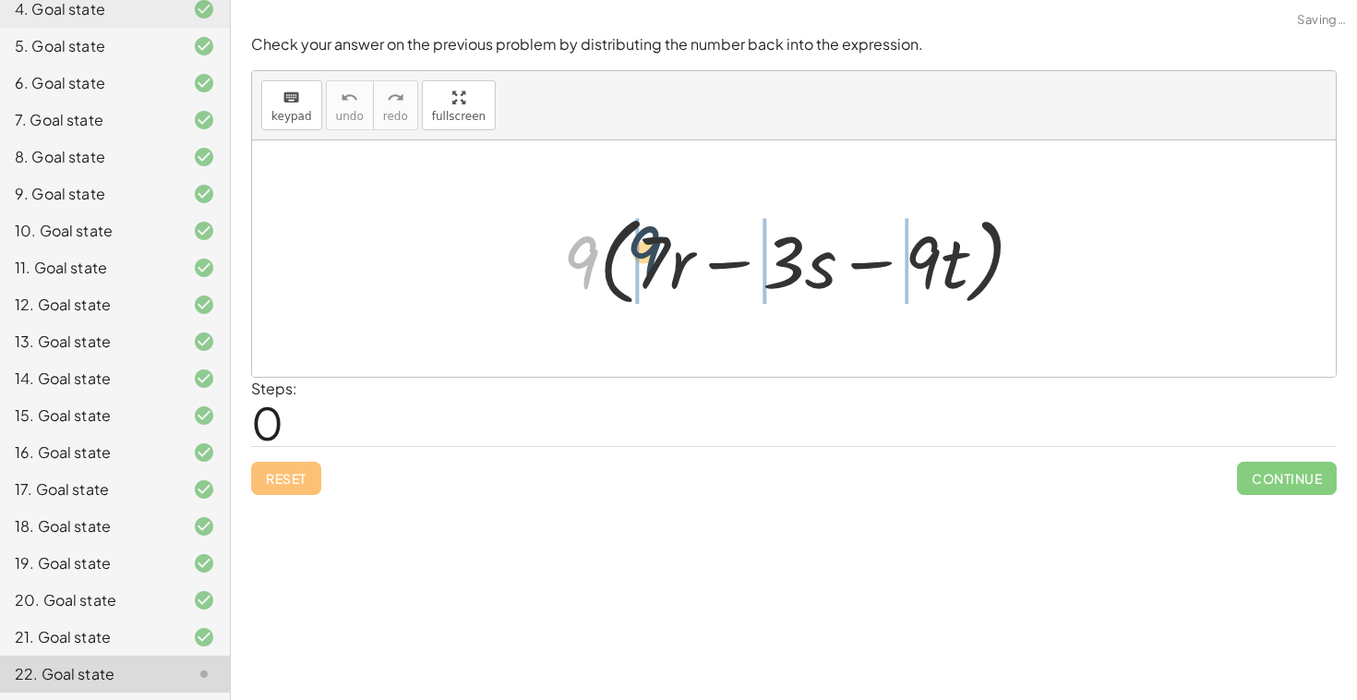
drag, startPoint x: 579, startPoint y: 271, endPoint x: 736, endPoint y: 260, distance: 157.3
click at [736, 260] on div at bounding box center [801, 259] width 495 height 106
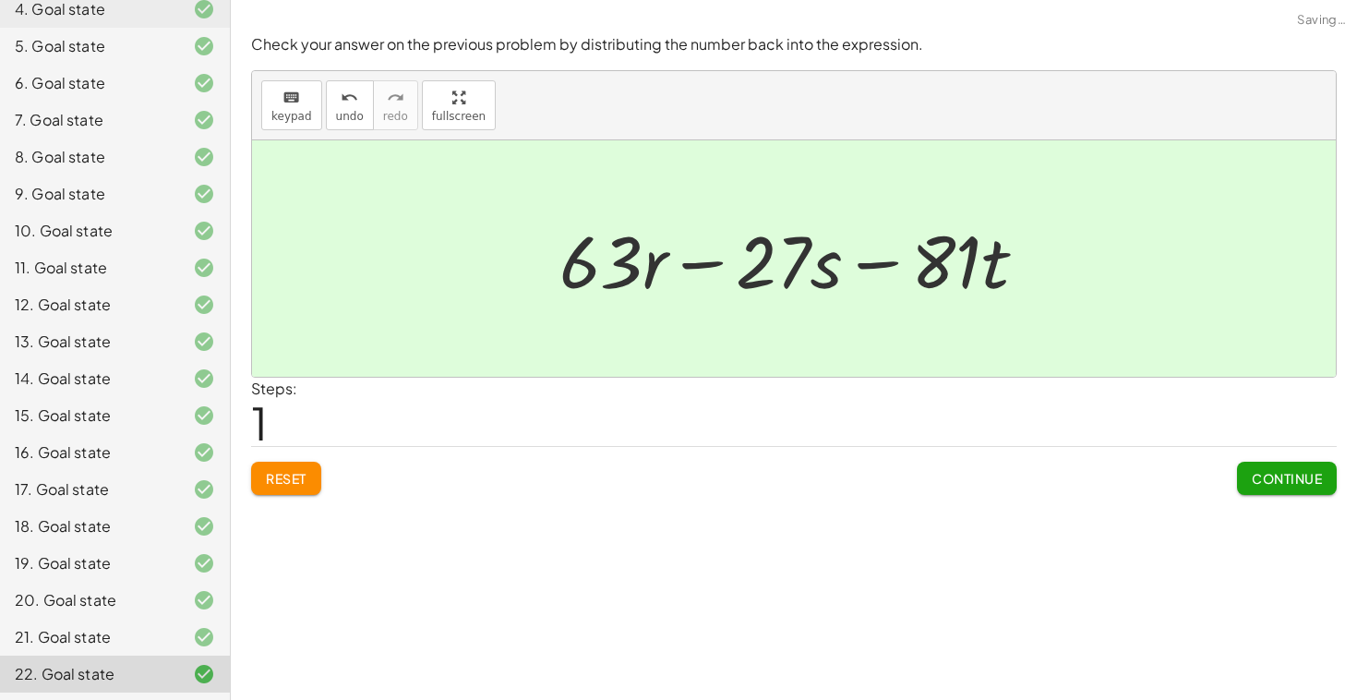
click at [1258, 469] on button "Continue" at bounding box center [1287, 478] width 100 height 33
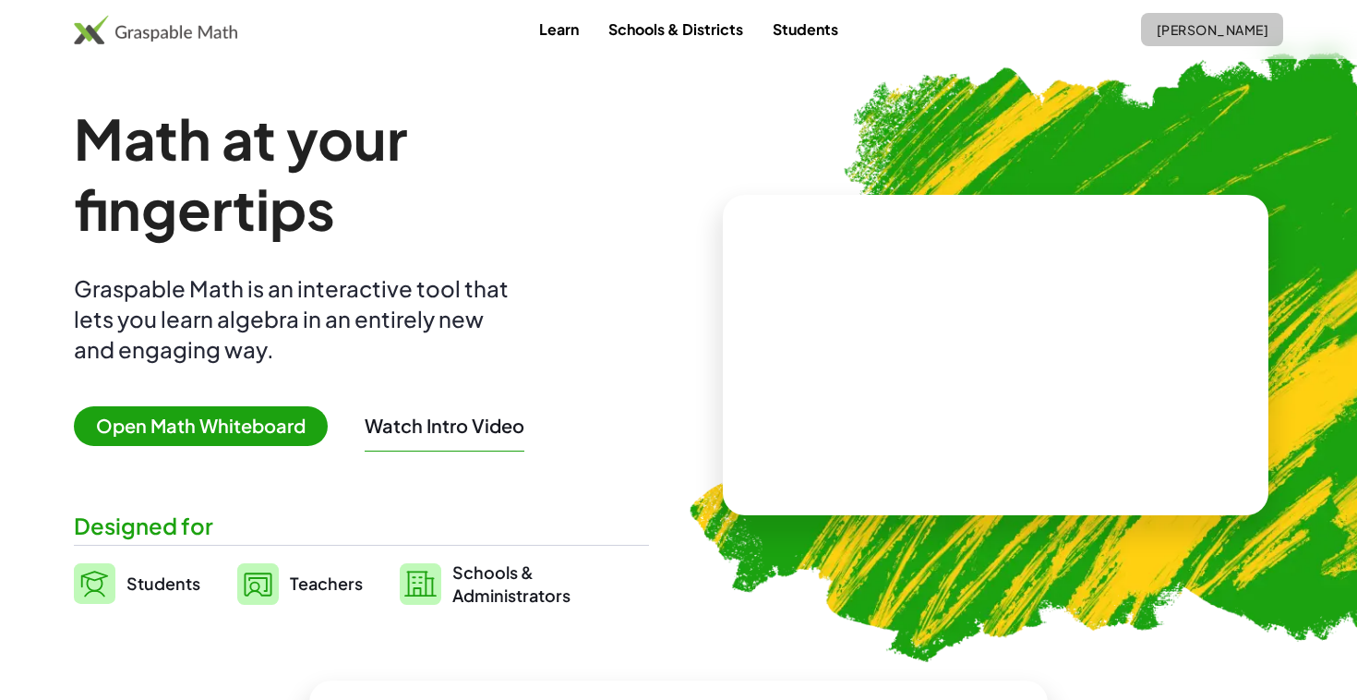
click at [1198, 40] on button "[PERSON_NAME]" at bounding box center [1212, 29] width 142 height 33
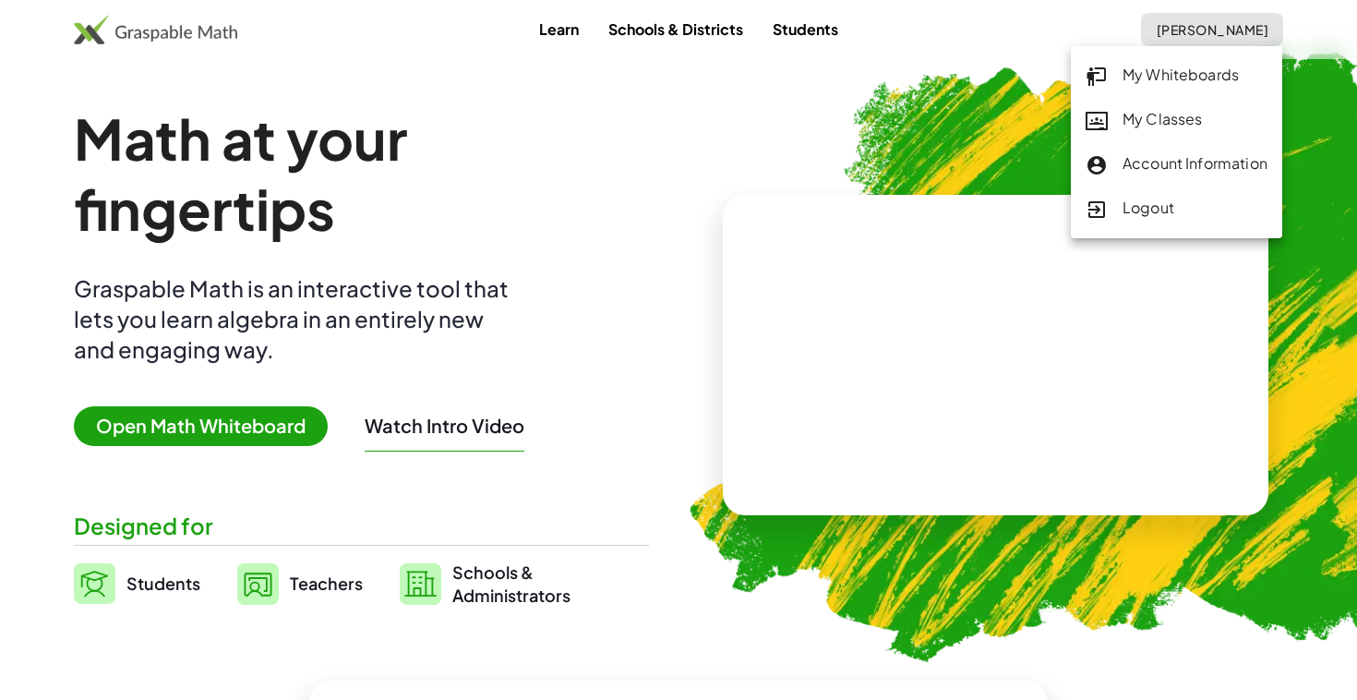
click at [1172, 130] on div "My Classes" at bounding box center [1177, 120] width 182 height 24
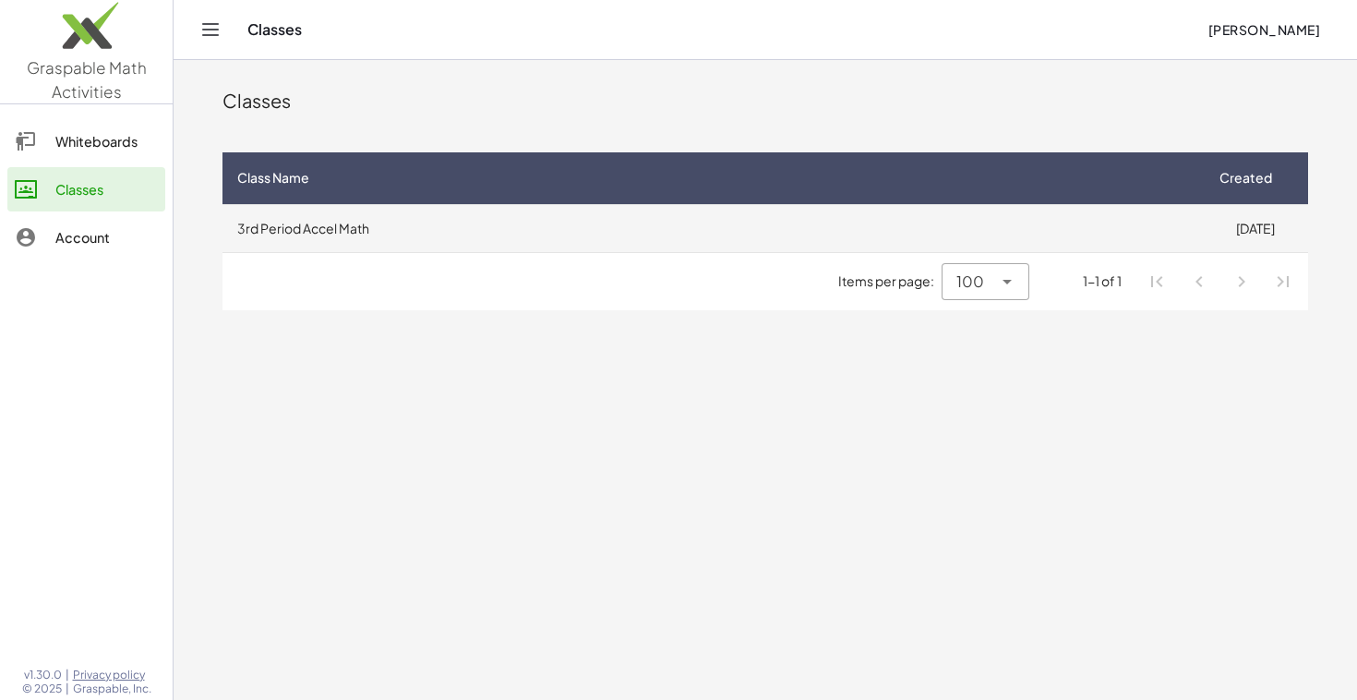
click at [410, 233] on td "3rd Period Accel Math" at bounding box center [713, 228] width 980 height 48
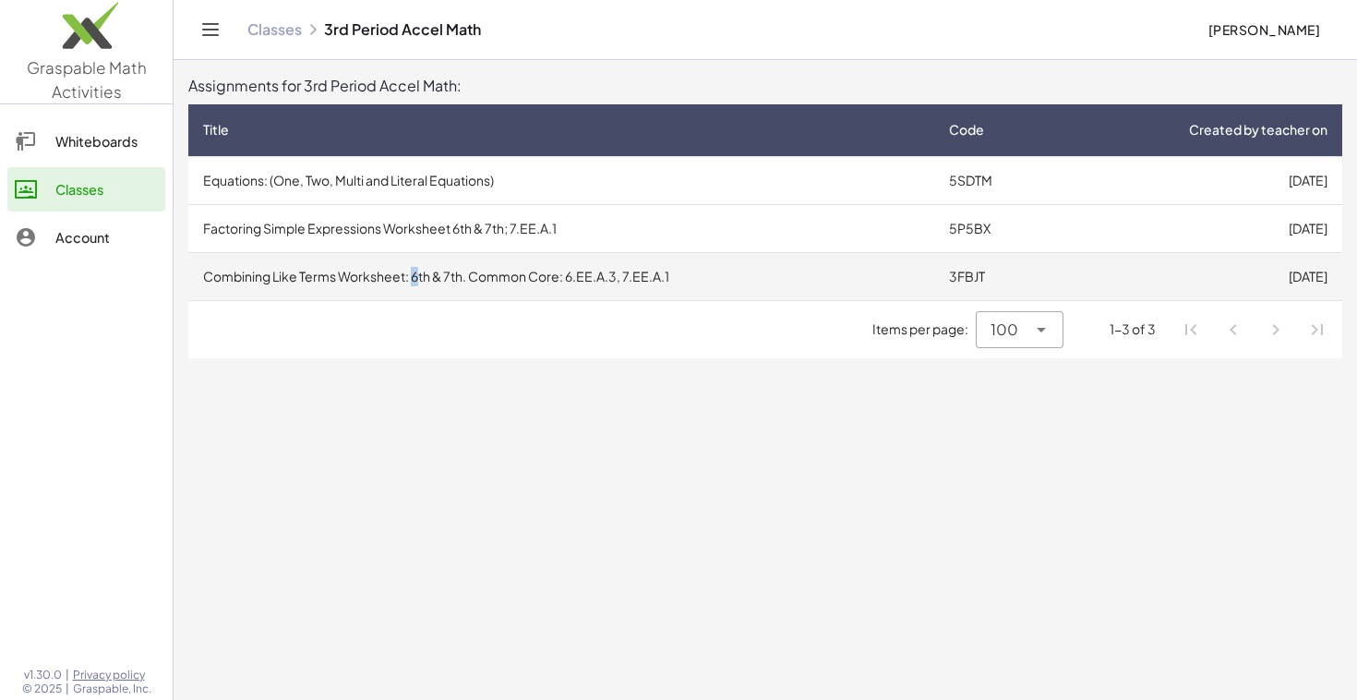
click at [416, 271] on td "Combining Like Terms Worksheet: 6th & 7th. Common Core: 6.EE.A.3, 7.EE.A.1" at bounding box center [561, 276] width 746 height 48
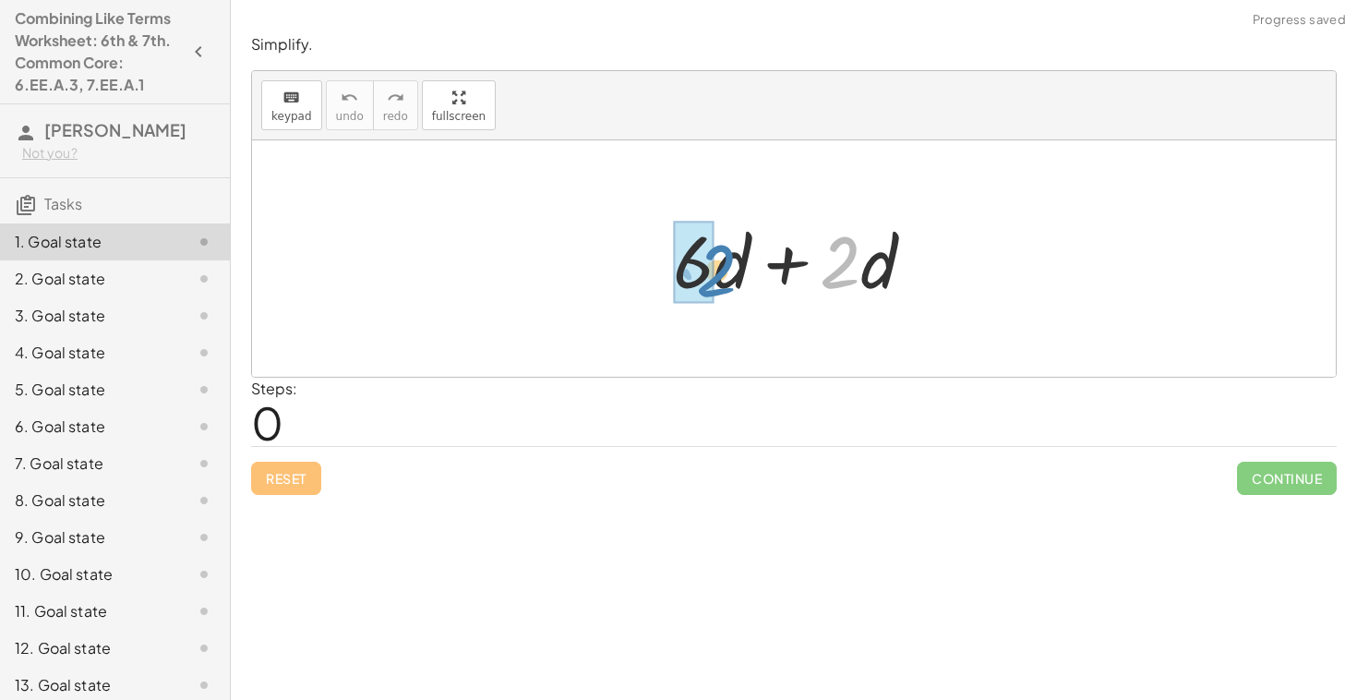
drag, startPoint x: 847, startPoint y: 278, endPoint x: 722, endPoint y: 286, distance: 124.9
click at [722, 286] on div at bounding box center [801, 258] width 275 height 95
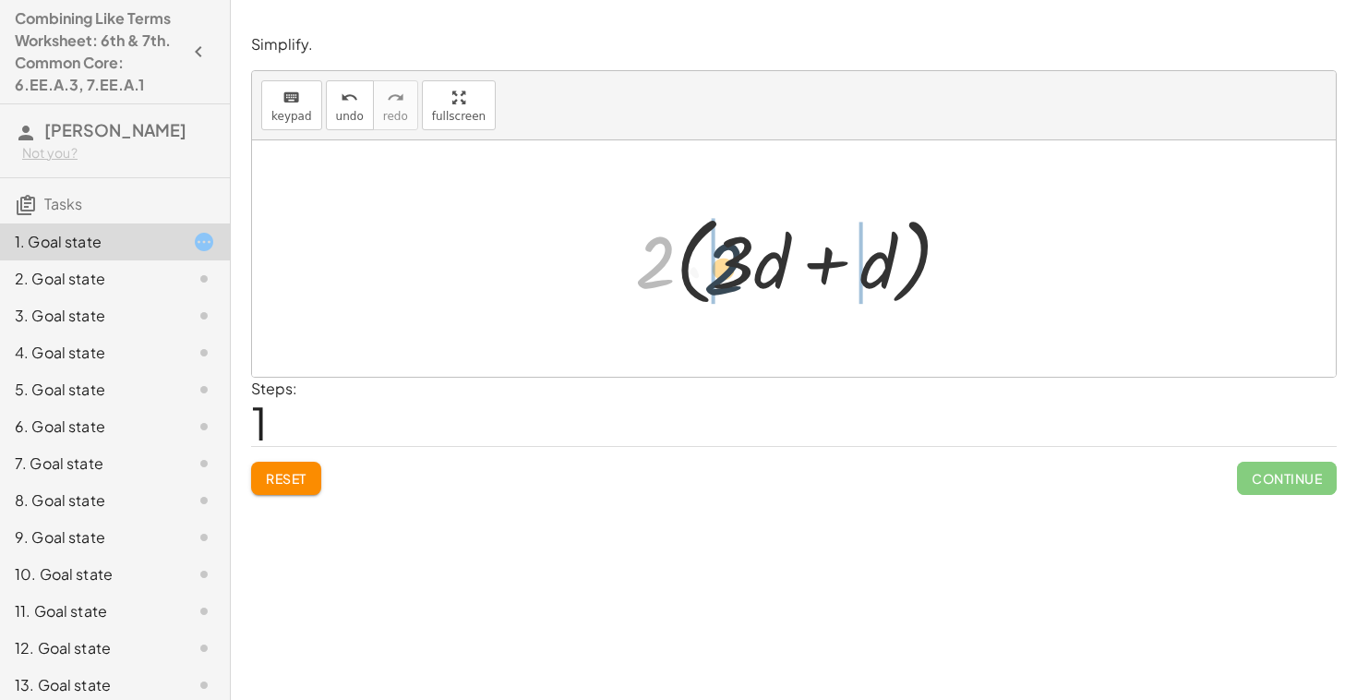
drag, startPoint x: 657, startPoint y: 276, endPoint x: 741, endPoint y: 284, distance: 83.5
click at [740, 284] on div at bounding box center [800, 259] width 349 height 106
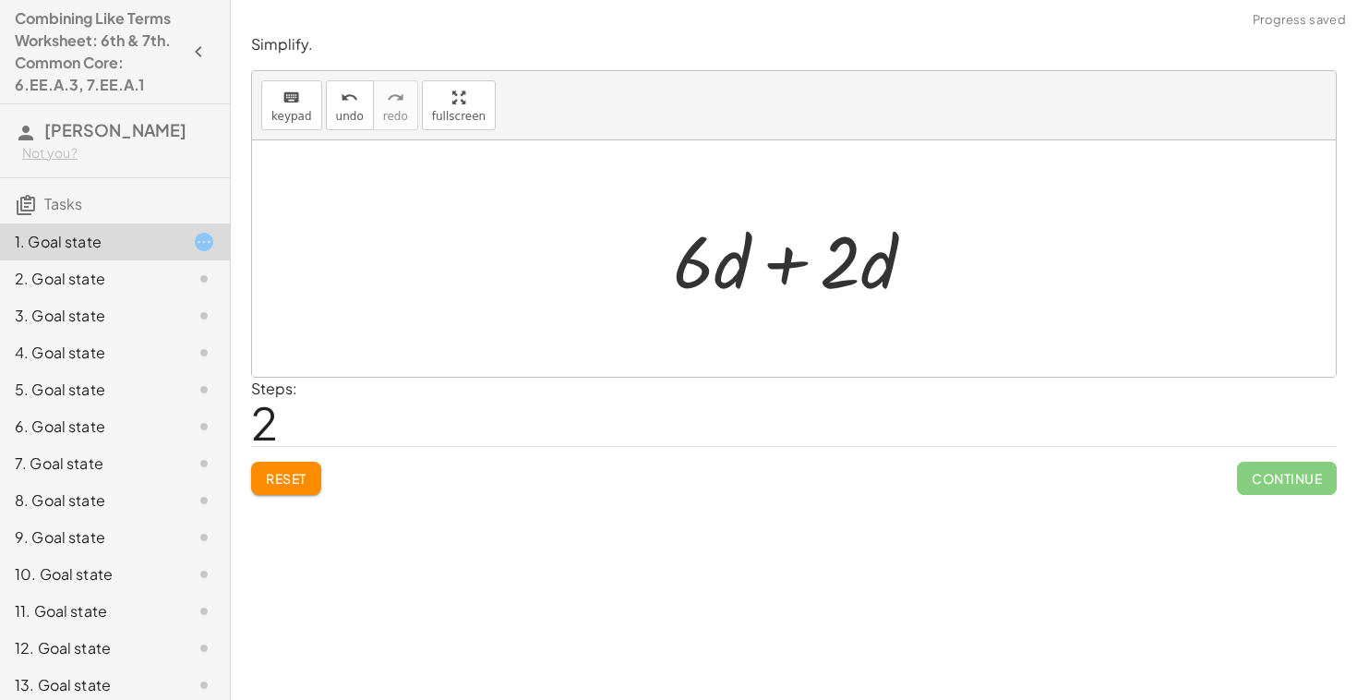
click at [280, 474] on span "Reset" at bounding box center [286, 478] width 41 height 17
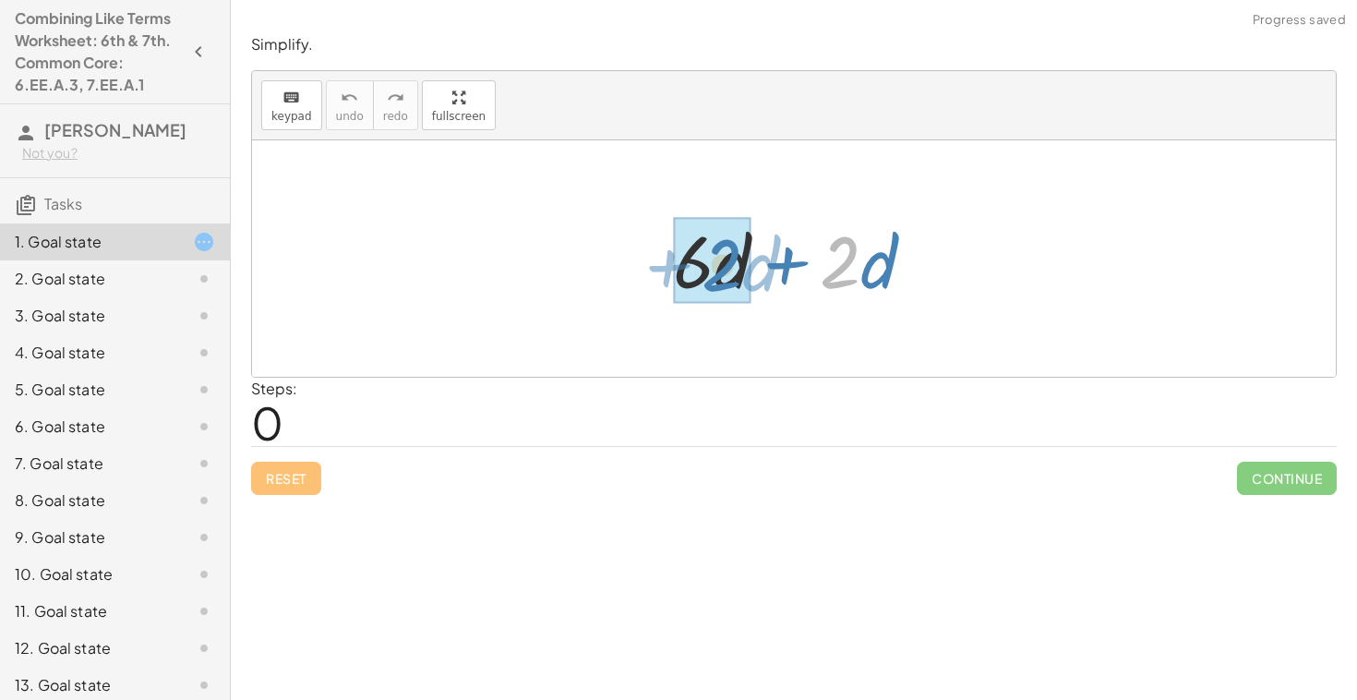
drag, startPoint x: 849, startPoint y: 286, endPoint x: 731, endPoint y: 287, distance: 117.3
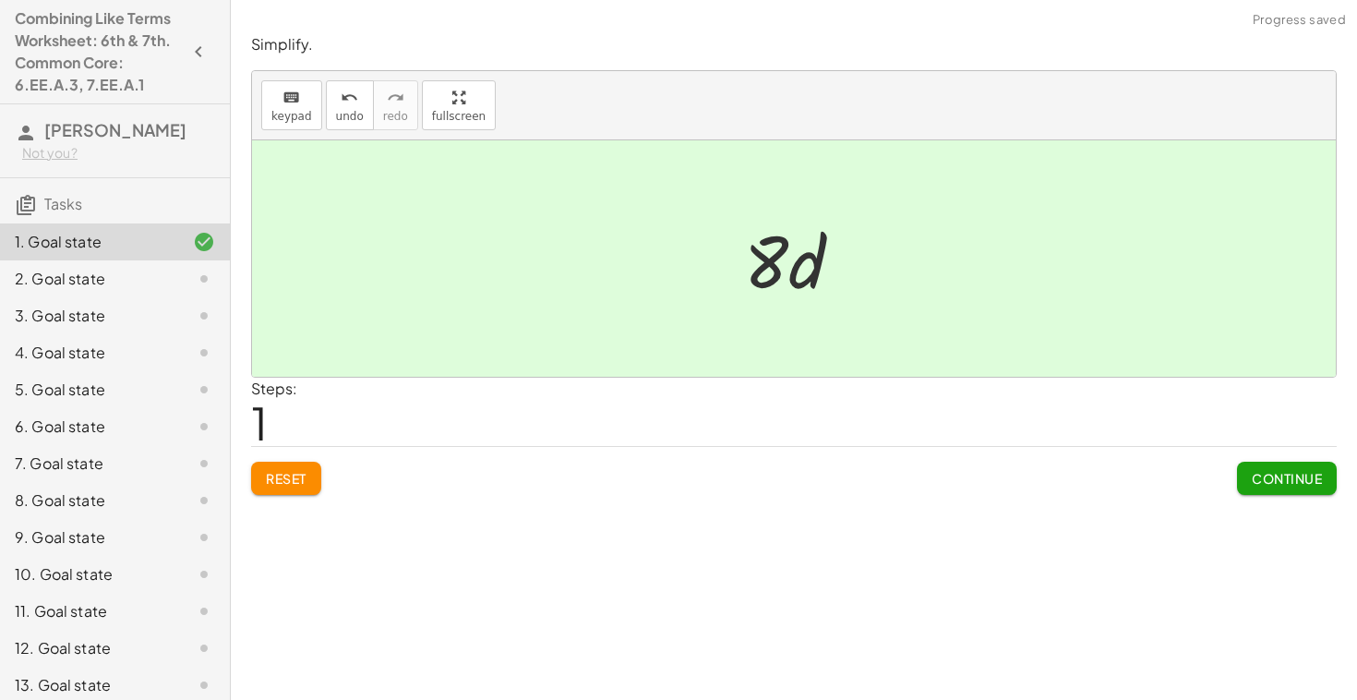
click at [1287, 472] on span "Continue" at bounding box center [1287, 478] width 70 height 17
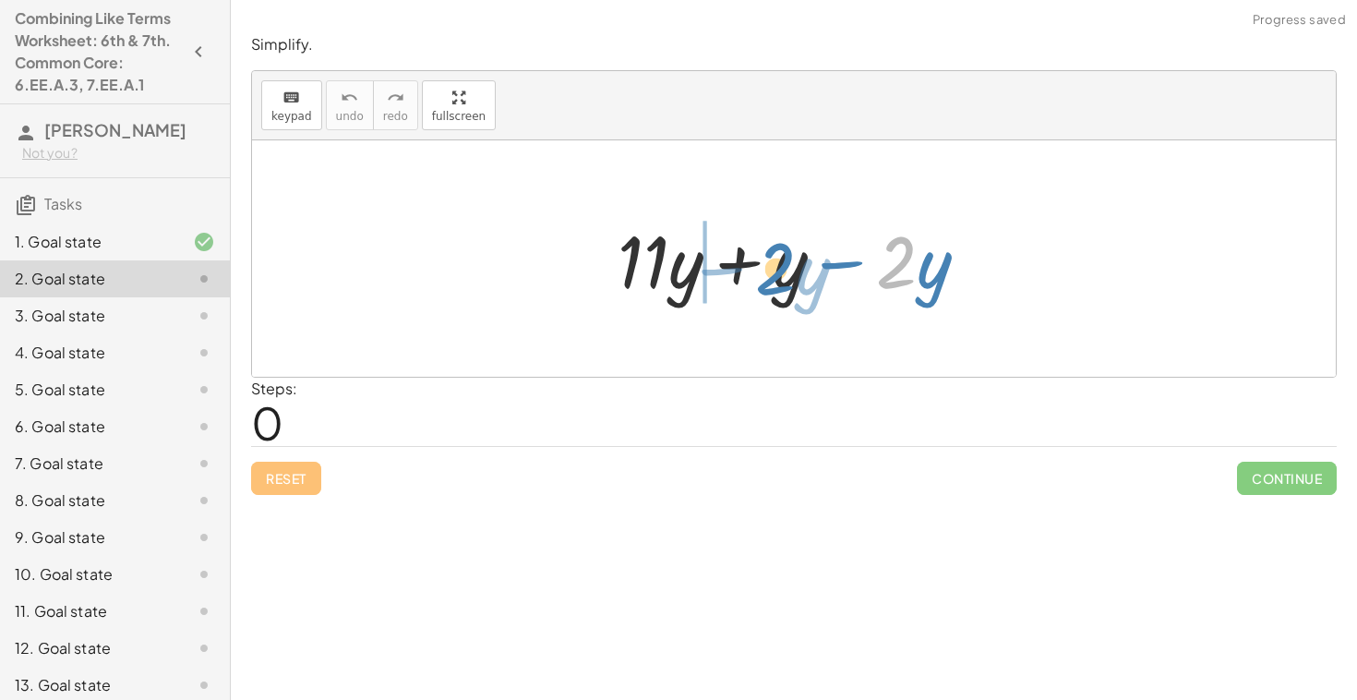
drag, startPoint x: 898, startPoint y: 265, endPoint x: 777, endPoint y: 271, distance: 122.1
click at [777, 271] on div at bounding box center [800, 258] width 384 height 95
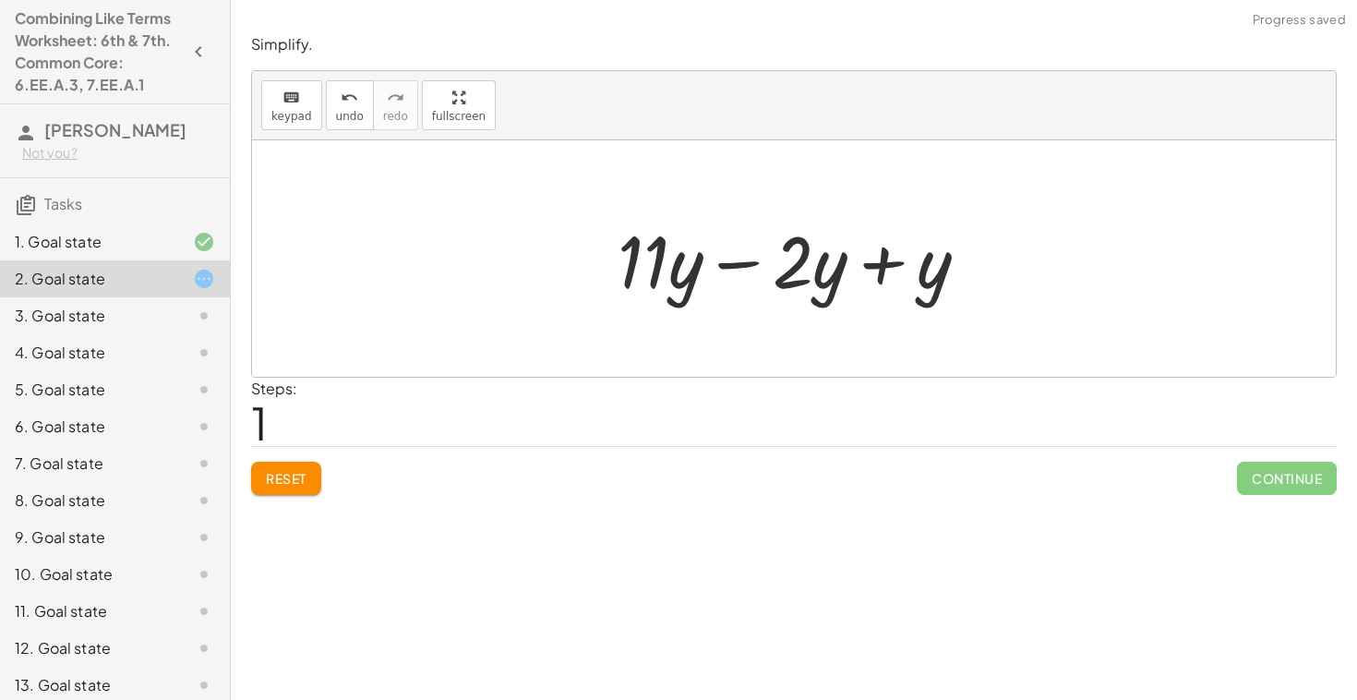
click at [295, 462] on button "Reset" at bounding box center [286, 478] width 70 height 33
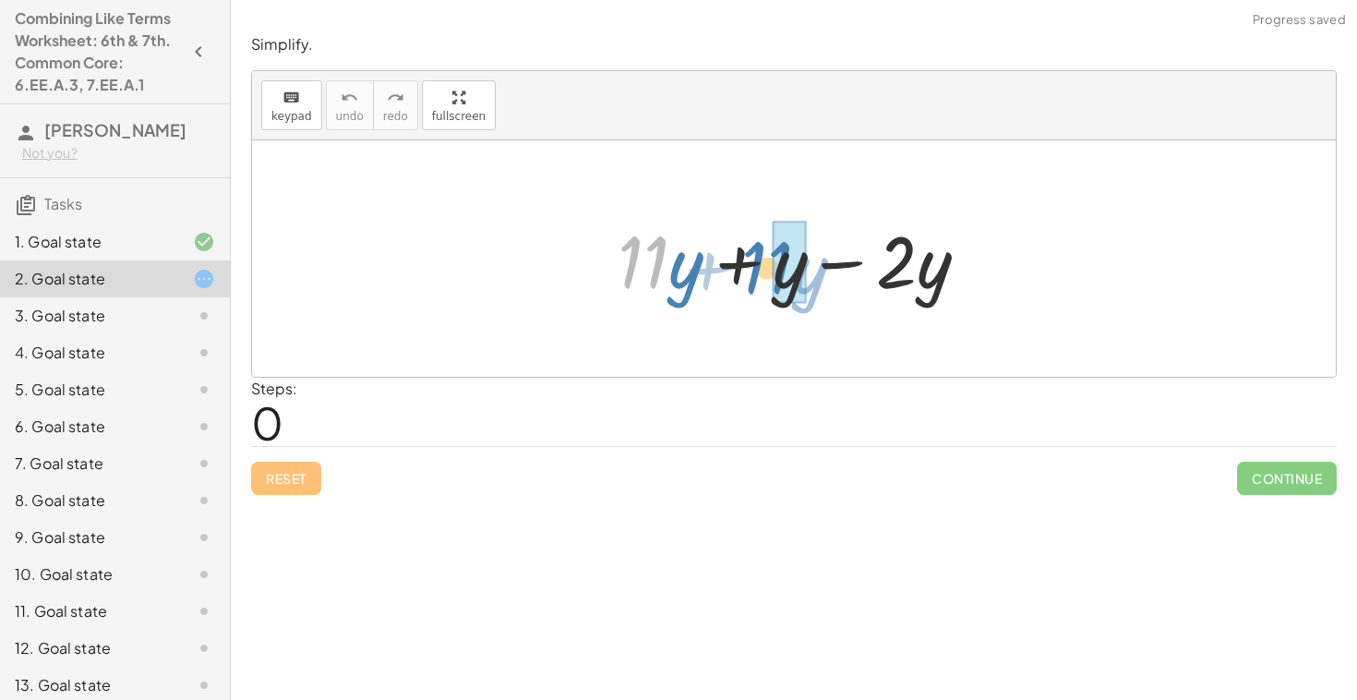
drag, startPoint x: 650, startPoint y: 271, endPoint x: 775, endPoint y: 276, distance: 124.8
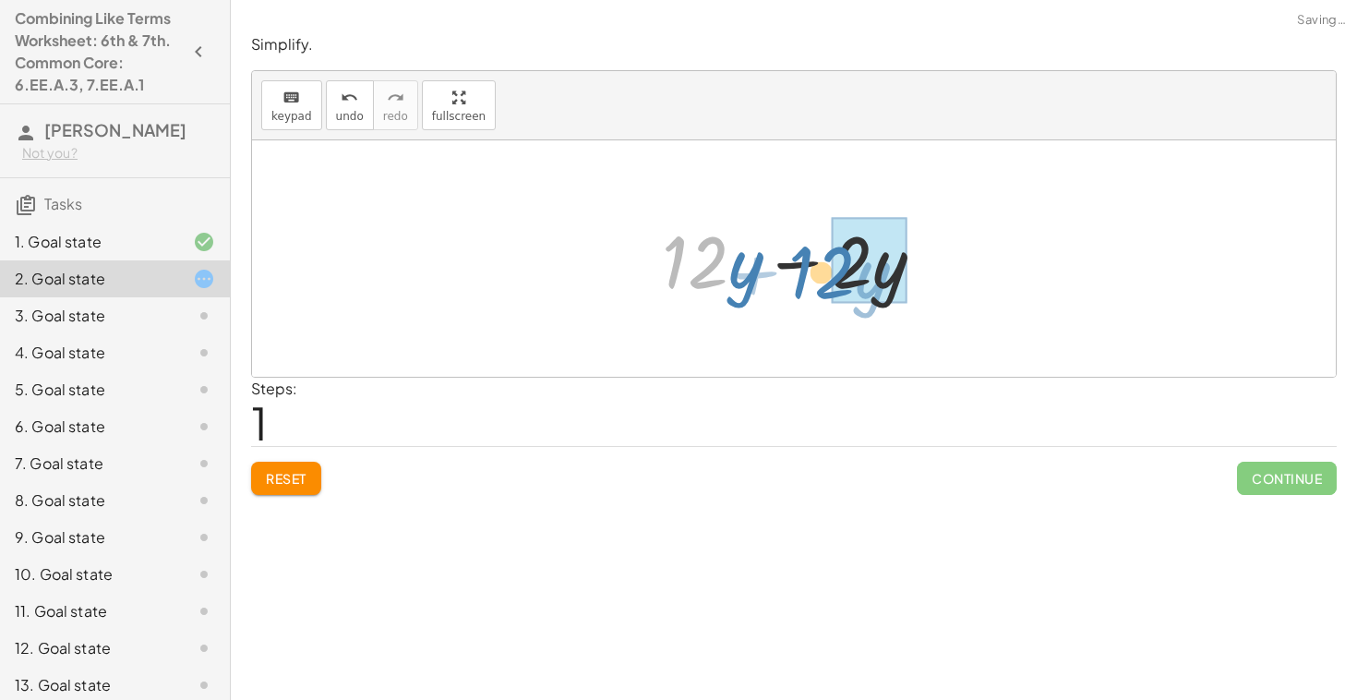
drag, startPoint x: 680, startPoint y: 274, endPoint x: 807, endPoint y: 284, distance: 127.8
click at [806, 284] on div at bounding box center [800, 258] width 295 height 95
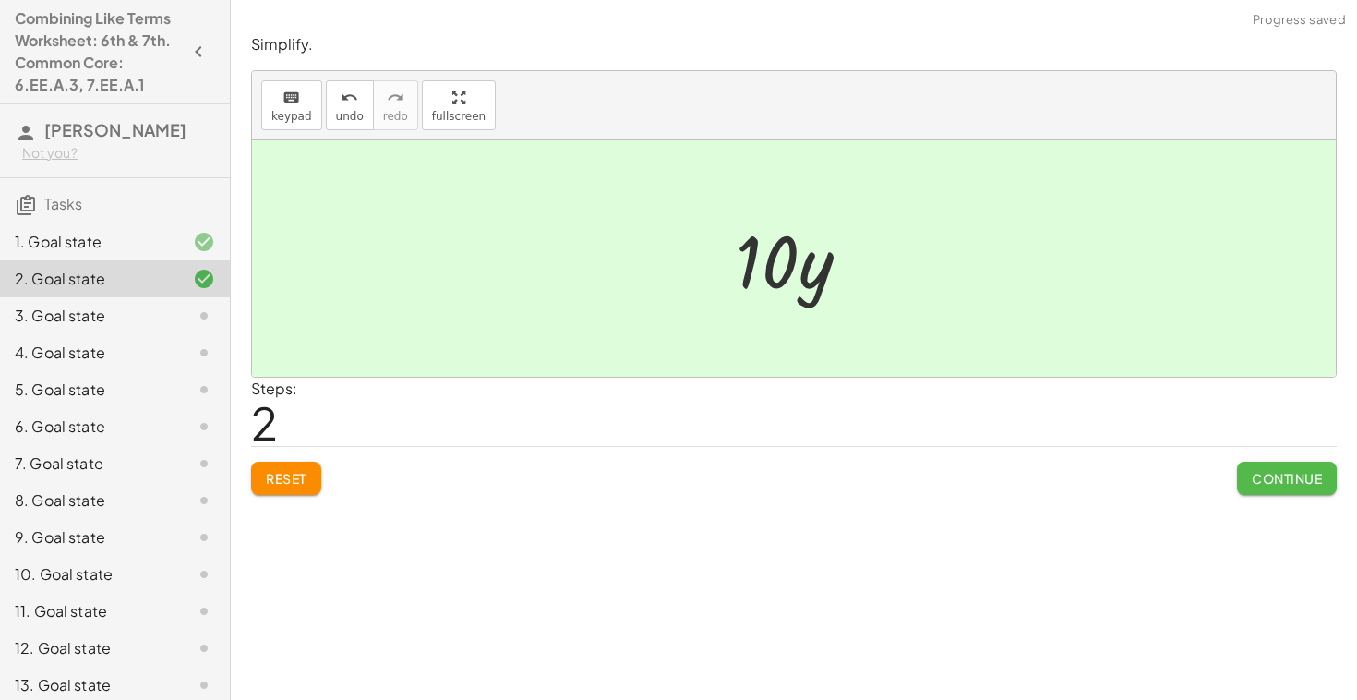
click at [1329, 481] on button "Continue" at bounding box center [1287, 478] width 100 height 33
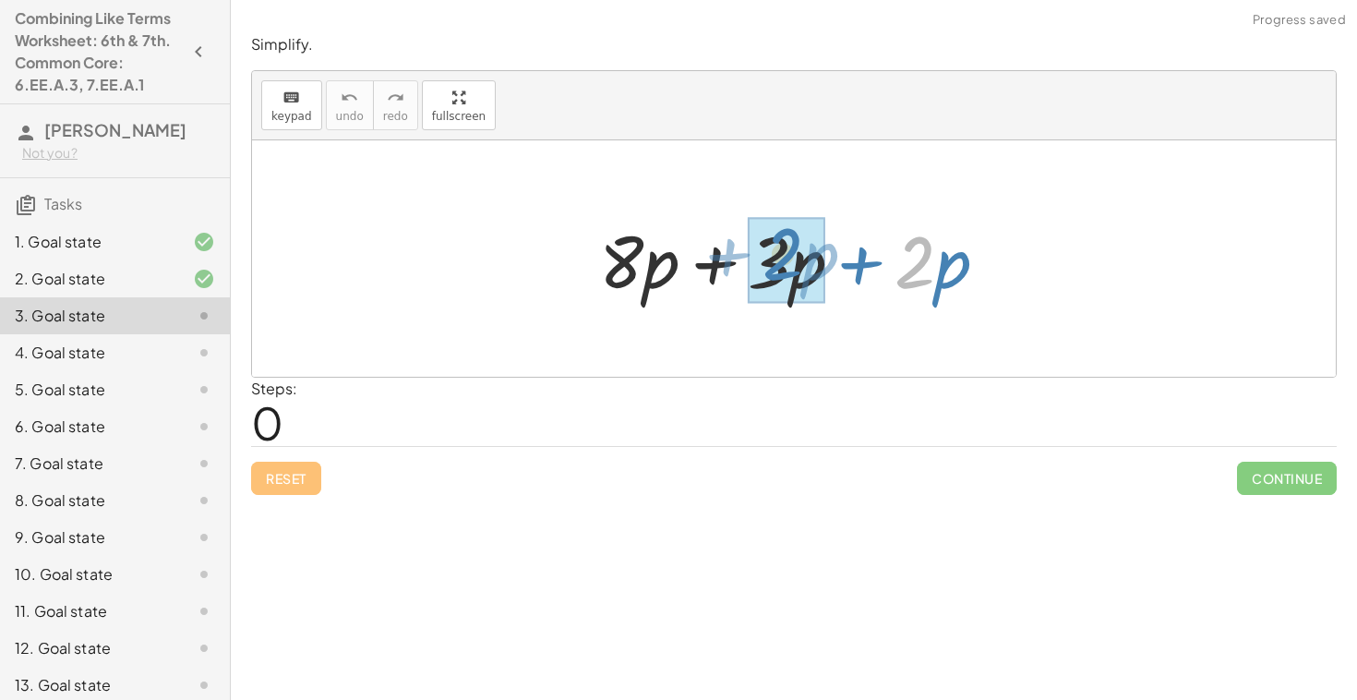
drag, startPoint x: 922, startPoint y: 283, endPoint x: 789, endPoint y: 276, distance: 133.2
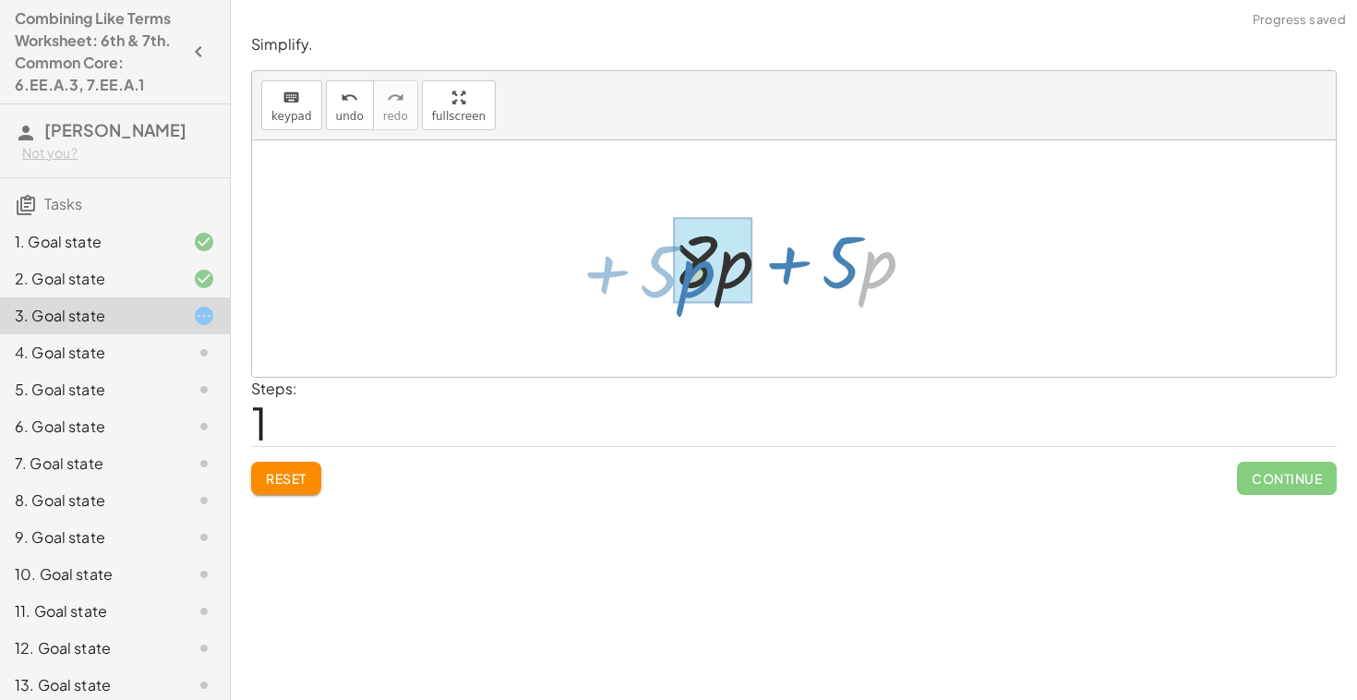
drag, startPoint x: 871, startPoint y: 276, endPoint x: 689, endPoint y: 285, distance: 182.1
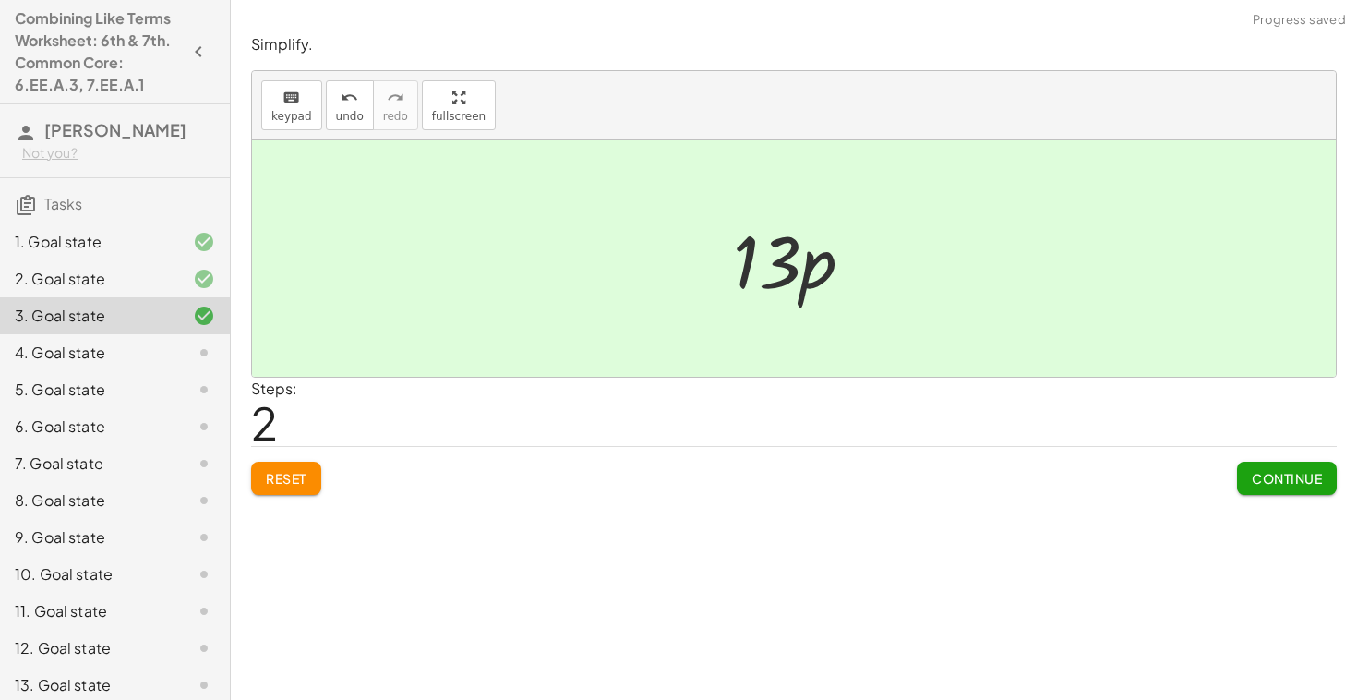
click at [1291, 484] on span "Continue" at bounding box center [1287, 478] width 70 height 17
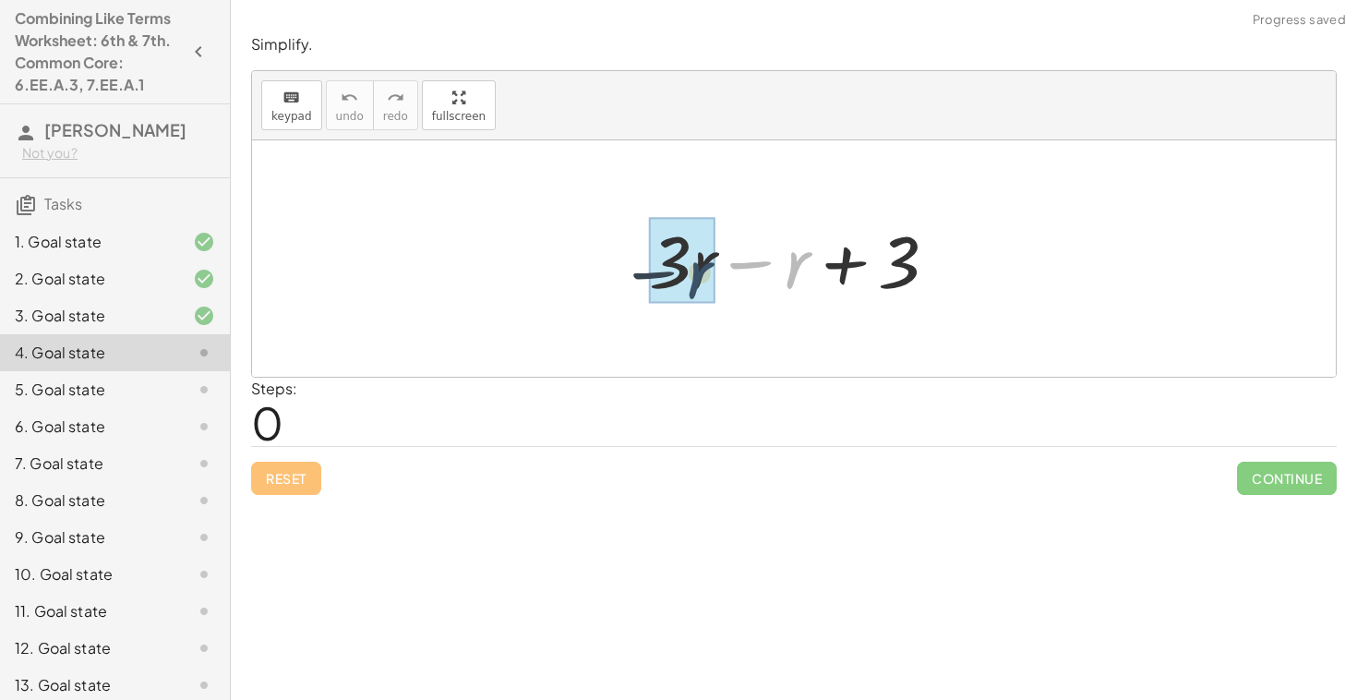
drag, startPoint x: 791, startPoint y: 266, endPoint x: 690, endPoint y: 277, distance: 102.2
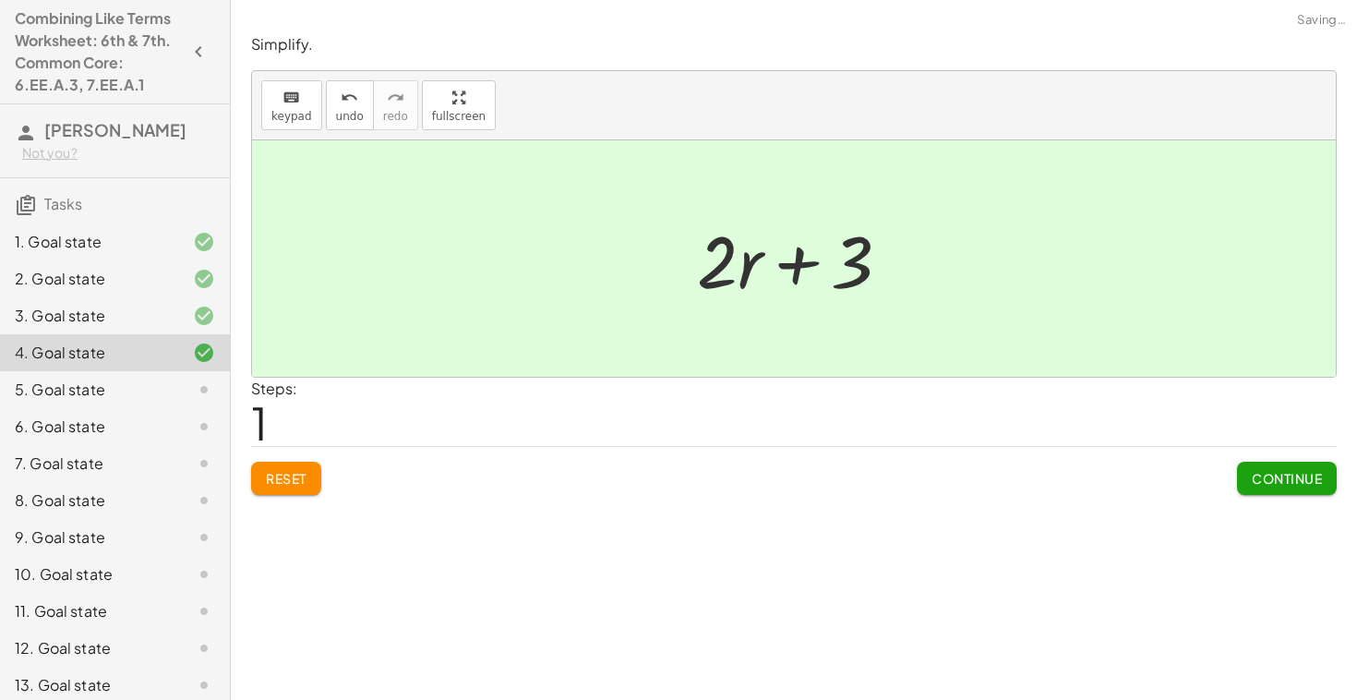
click at [1281, 470] on span "Continue" at bounding box center [1287, 478] width 70 height 17
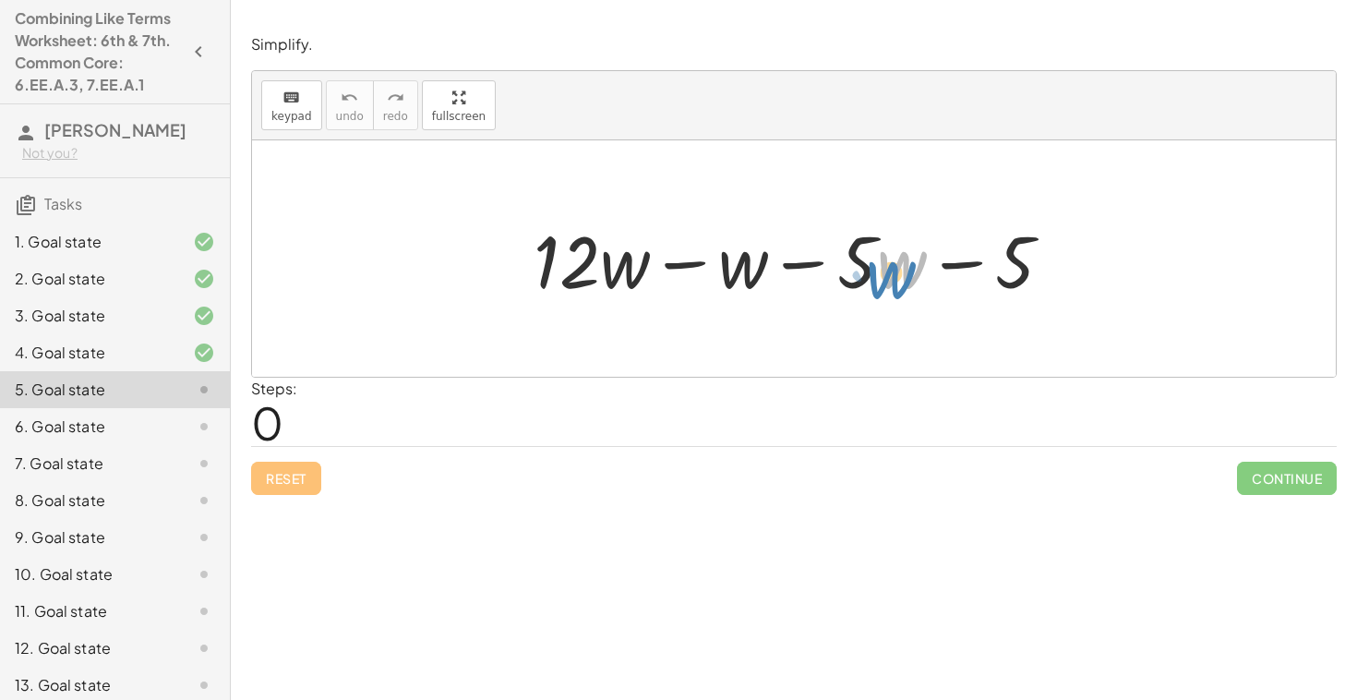
drag, startPoint x: 883, startPoint y: 267, endPoint x: 873, endPoint y: 276, distance: 13.1
click at [875, 276] on div at bounding box center [800, 258] width 552 height 95
drag, startPoint x: 864, startPoint y: 274, endPoint x: 740, endPoint y: 282, distance: 124.9
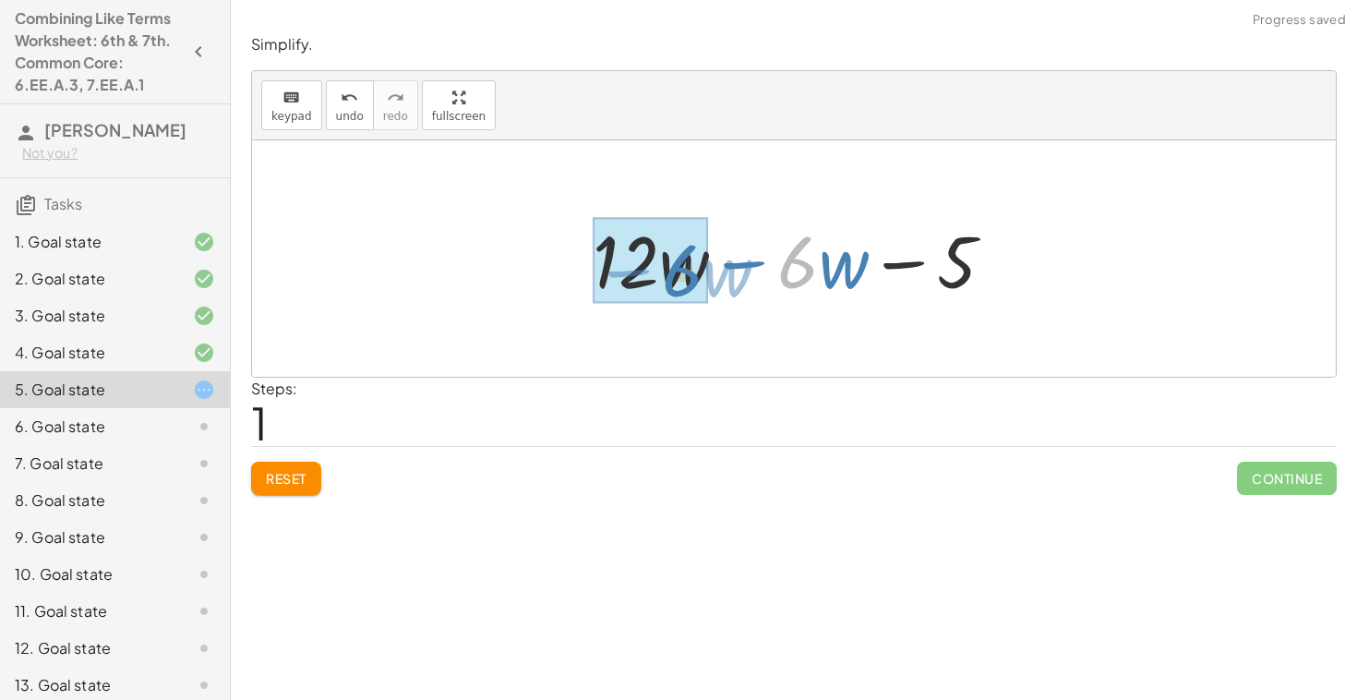
drag, startPoint x: 809, startPoint y: 266, endPoint x: 693, endPoint y: 274, distance: 116.6
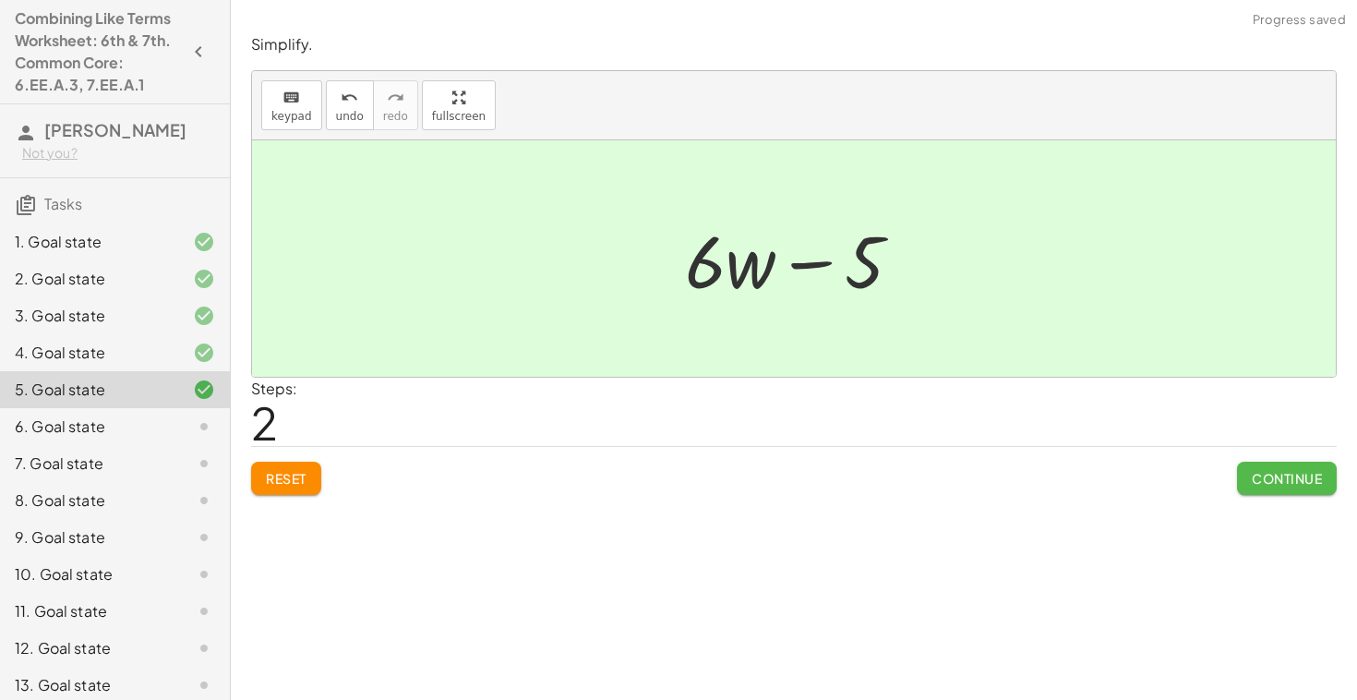
click at [1279, 475] on span "Continue" at bounding box center [1287, 478] width 70 height 17
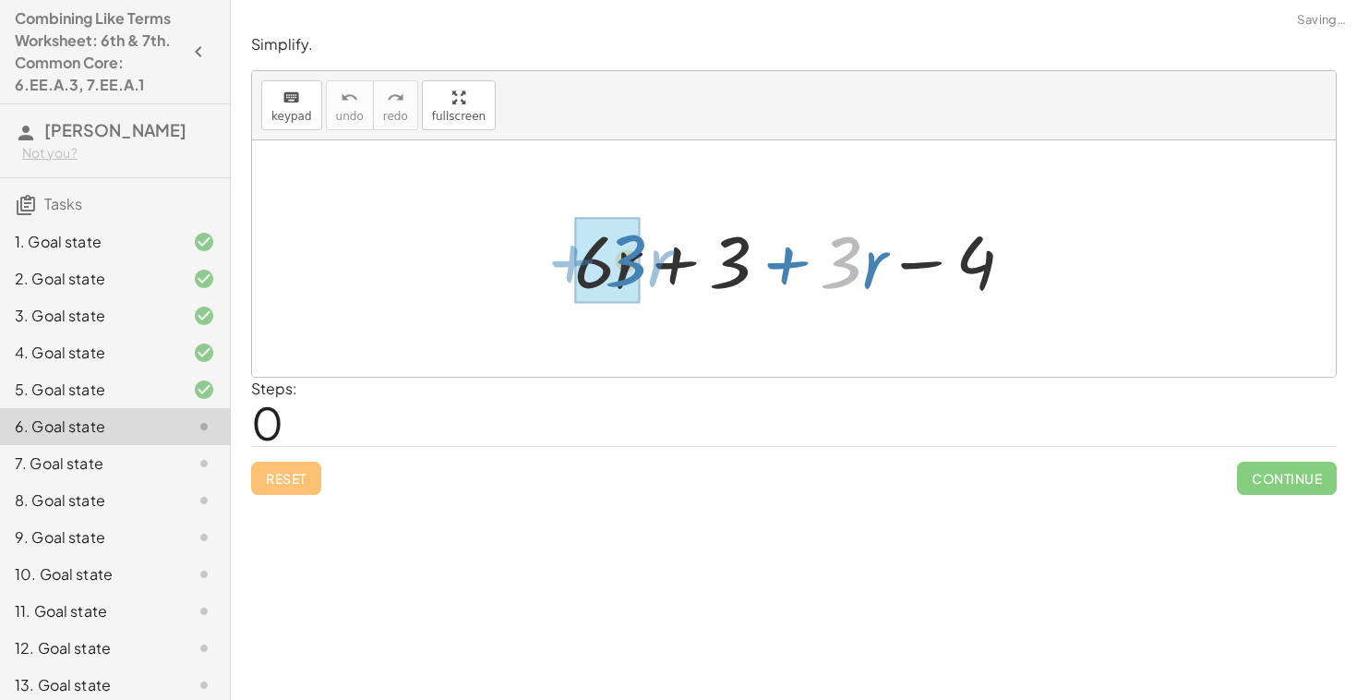
drag, startPoint x: 854, startPoint y: 274, endPoint x: 632, endPoint y: 272, distance: 222.5
click at [631, 275] on div at bounding box center [801, 258] width 473 height 95
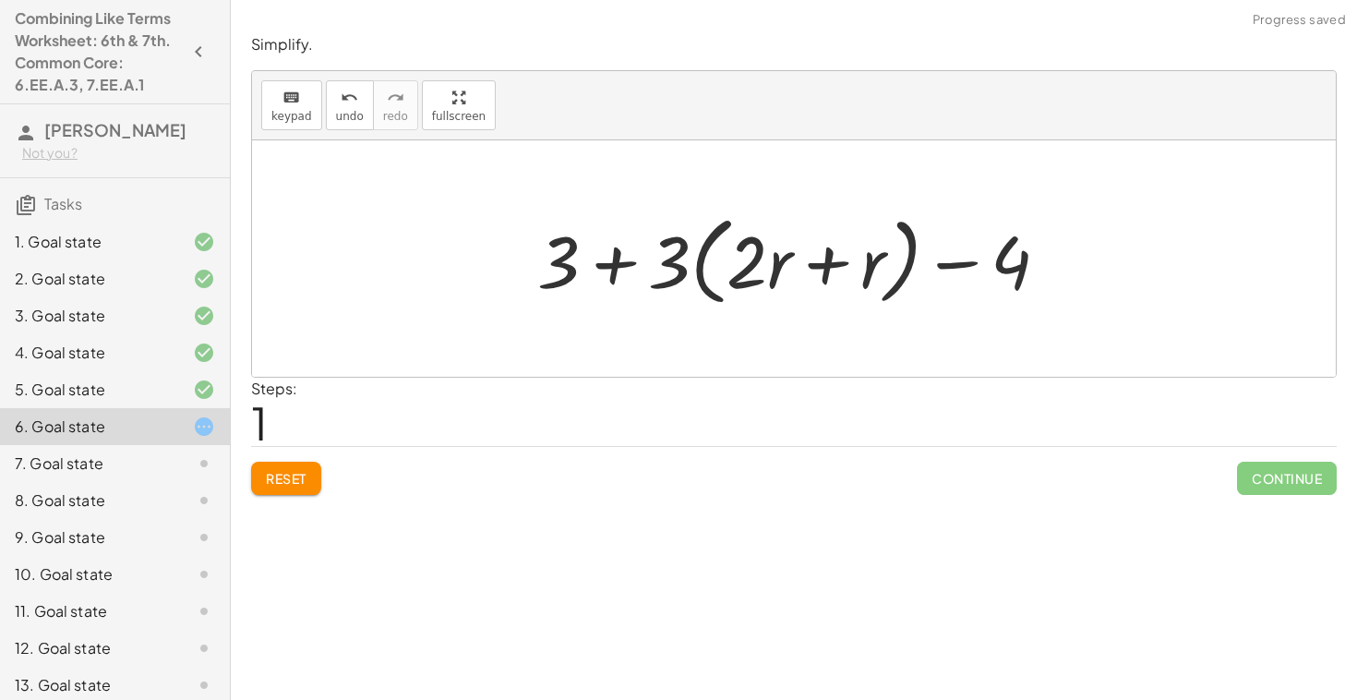
click at [298, 466] on button "Reset" at bounding box center [286, 478] width 70 height 33
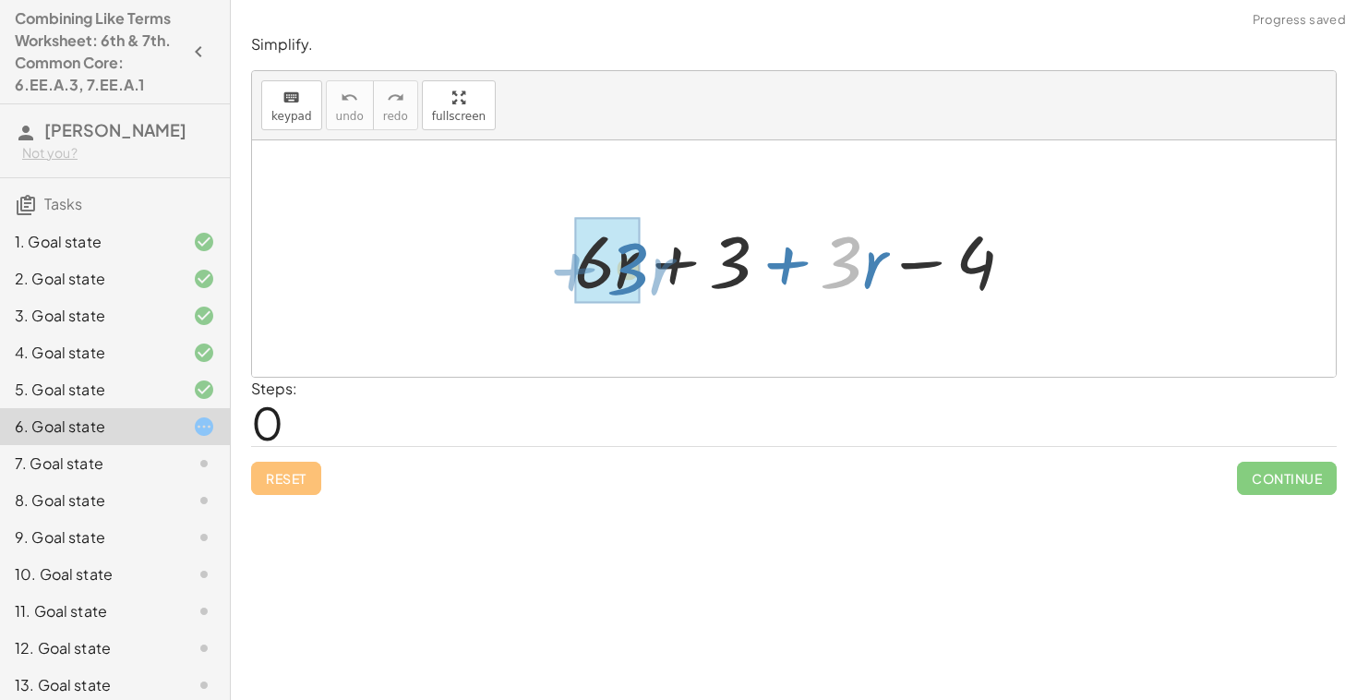
drag, startPoint x: 848, startPoint y: 279, endPoint x: 634, endPoint y: 285, distance: 213.4
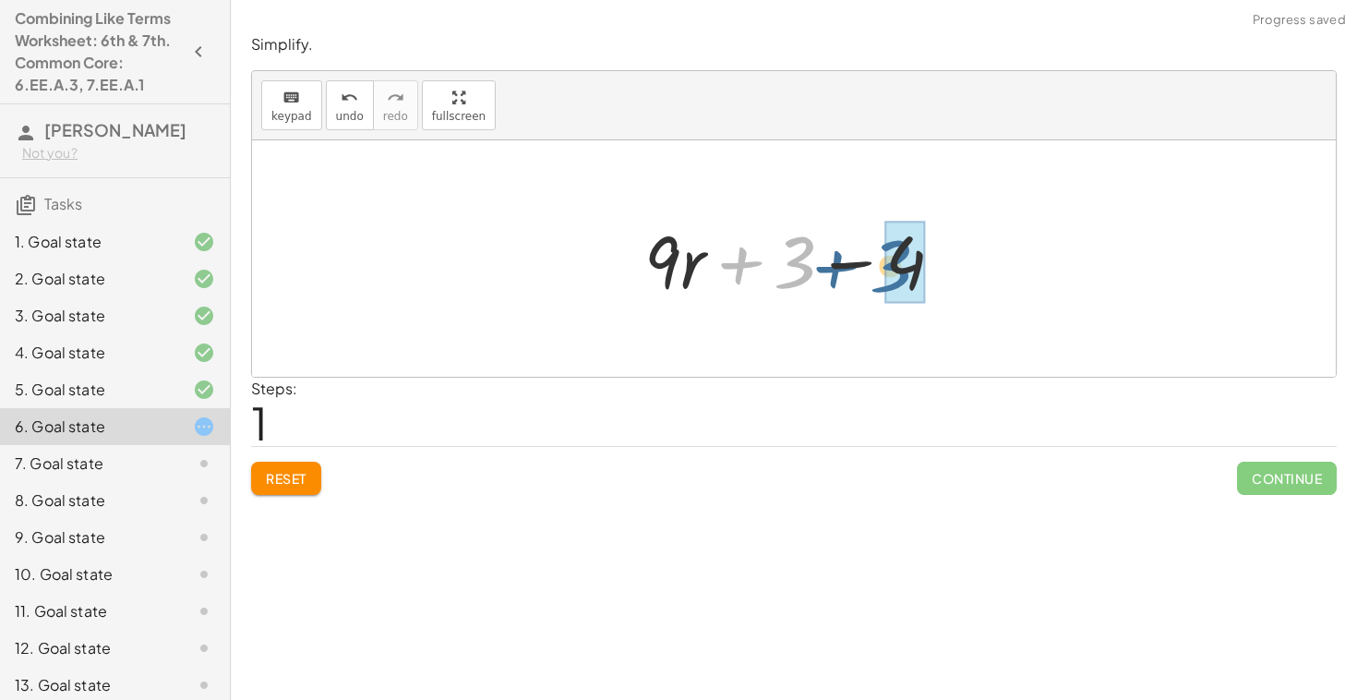
drag, startPoint x: 796, startPoint y: 259, endPoint x: 892, endPoint y: 262, distance: 96.1
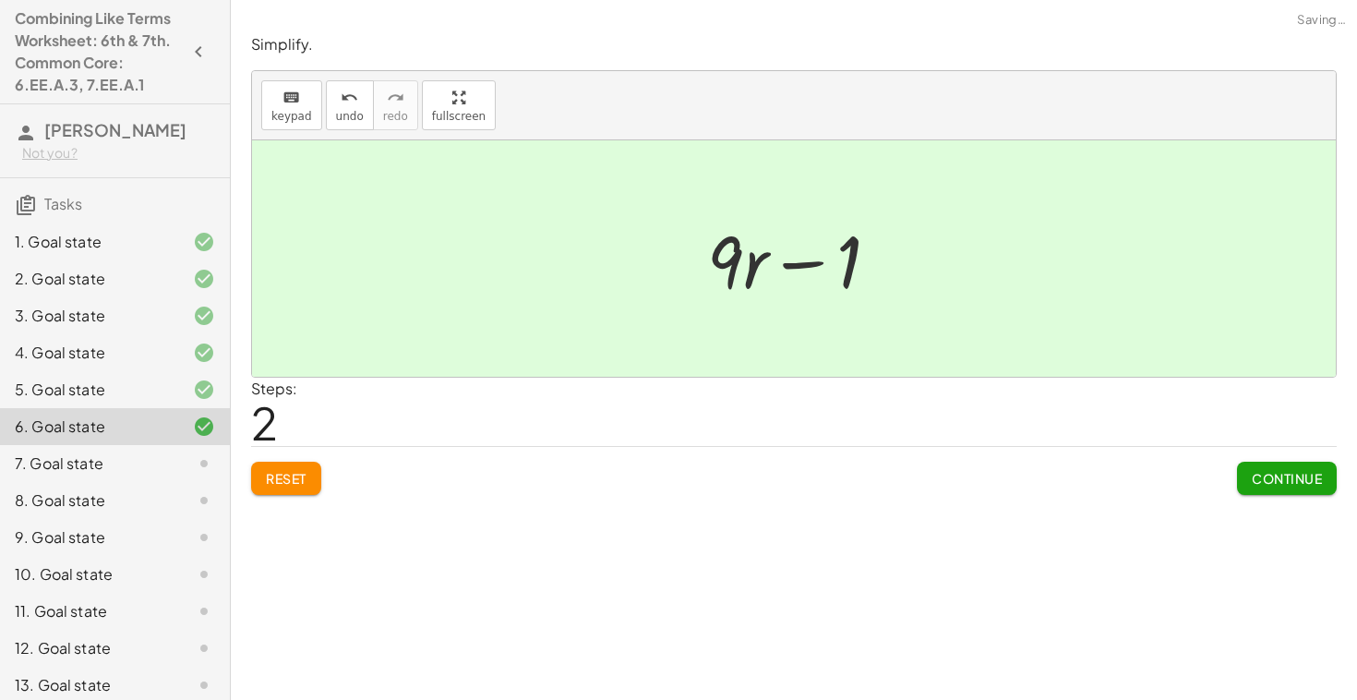
click at [1275, 476] on span "Continue" at bounding box center [1287, 478] width 70 height 17
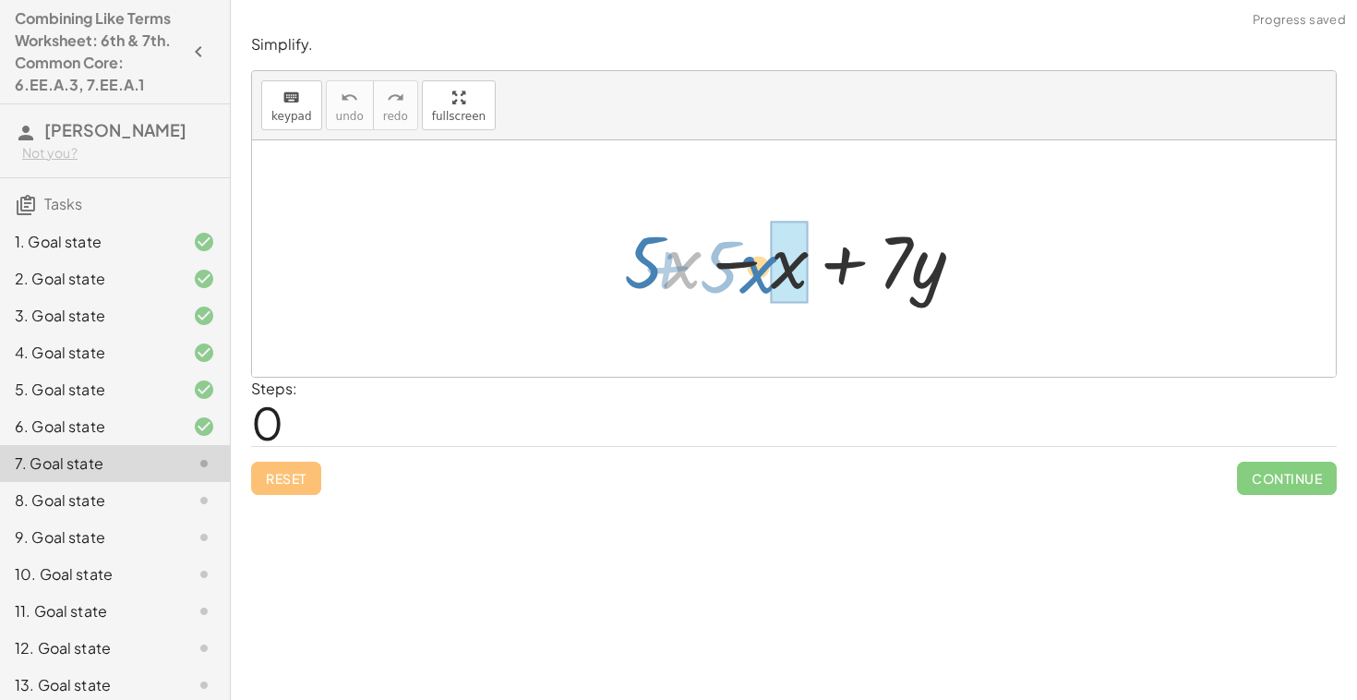
drag, startPoint x: 675, startPoint y: 274, endPoint x: 751, endPoint y: 279, distance: 75.9
click at [751, 279] on div at bounding box center [801, 258] width 373 height 95
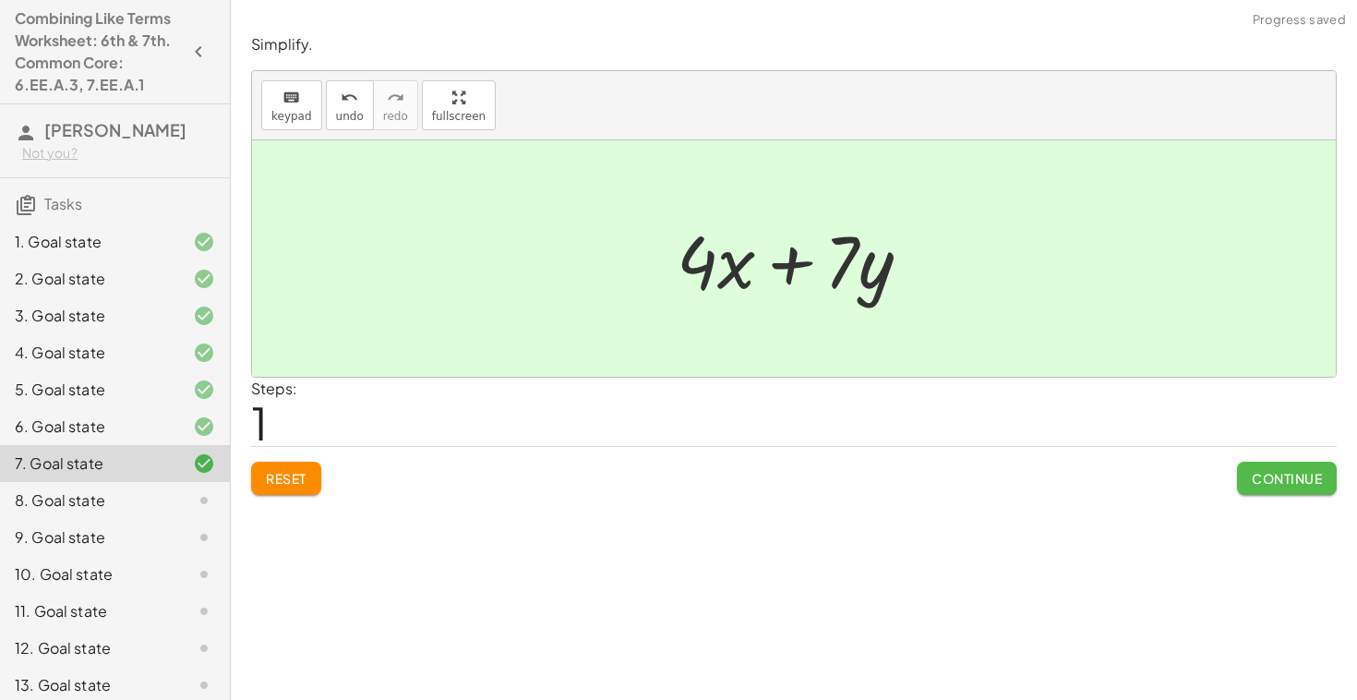
click at [1260, 481] on span "Continue" at bounding box center [1287, 478] width 70 height 17
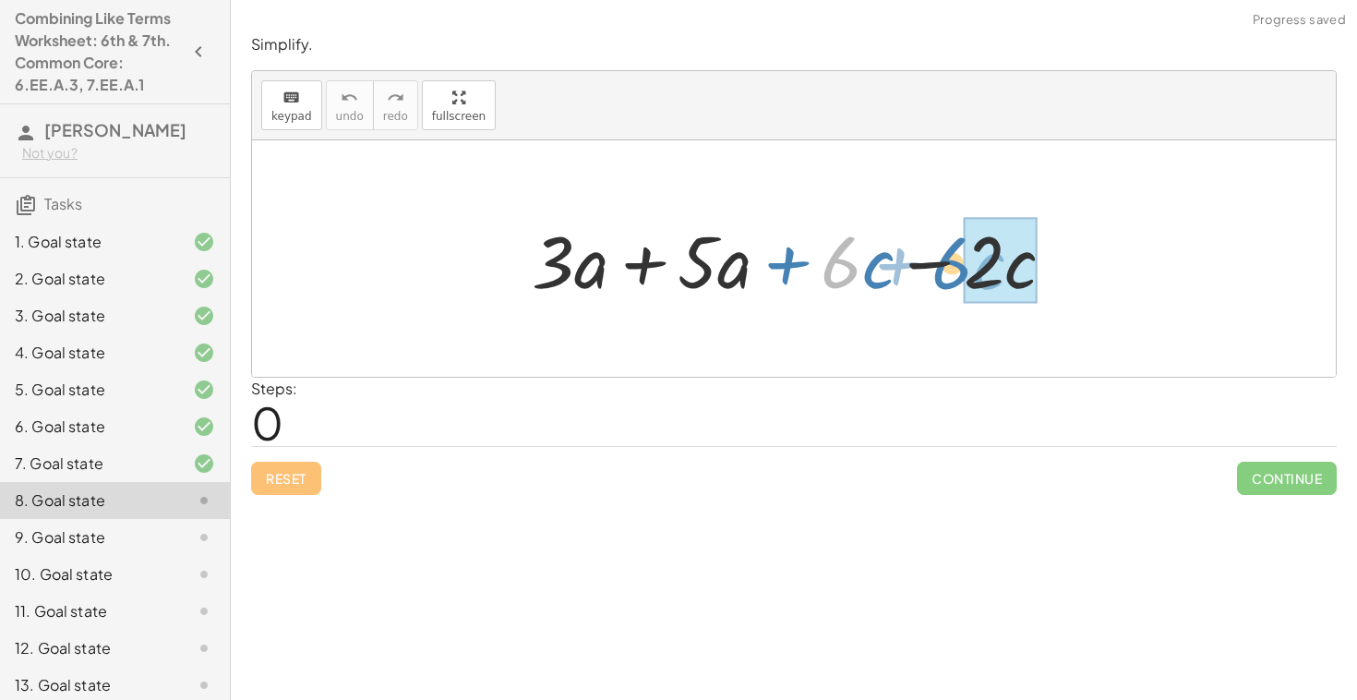
drag, startPoint x: 855, startPoint y: 279, endPoint x: 966, endPoint y: 280, distance: 110.8
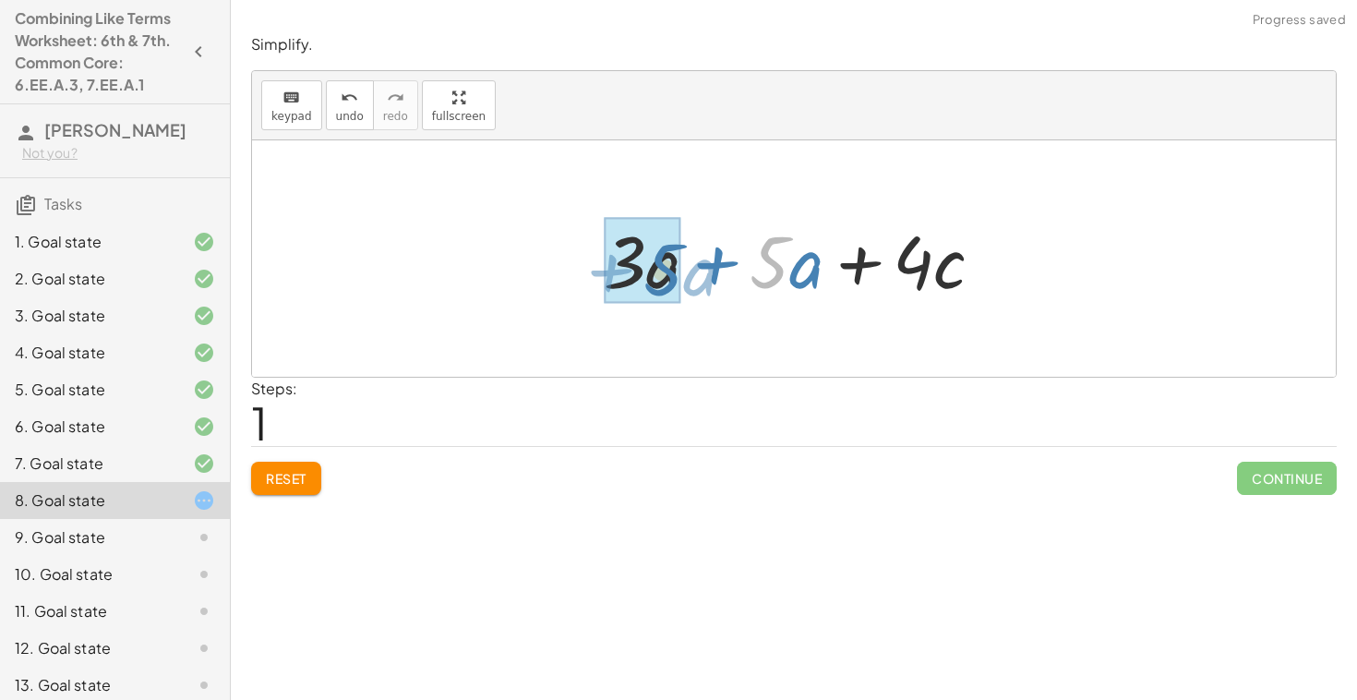
drag, startPoint x: 786, startPoint y: 276, endPoint x: 680, endPoint y: 283, distance: 106.4
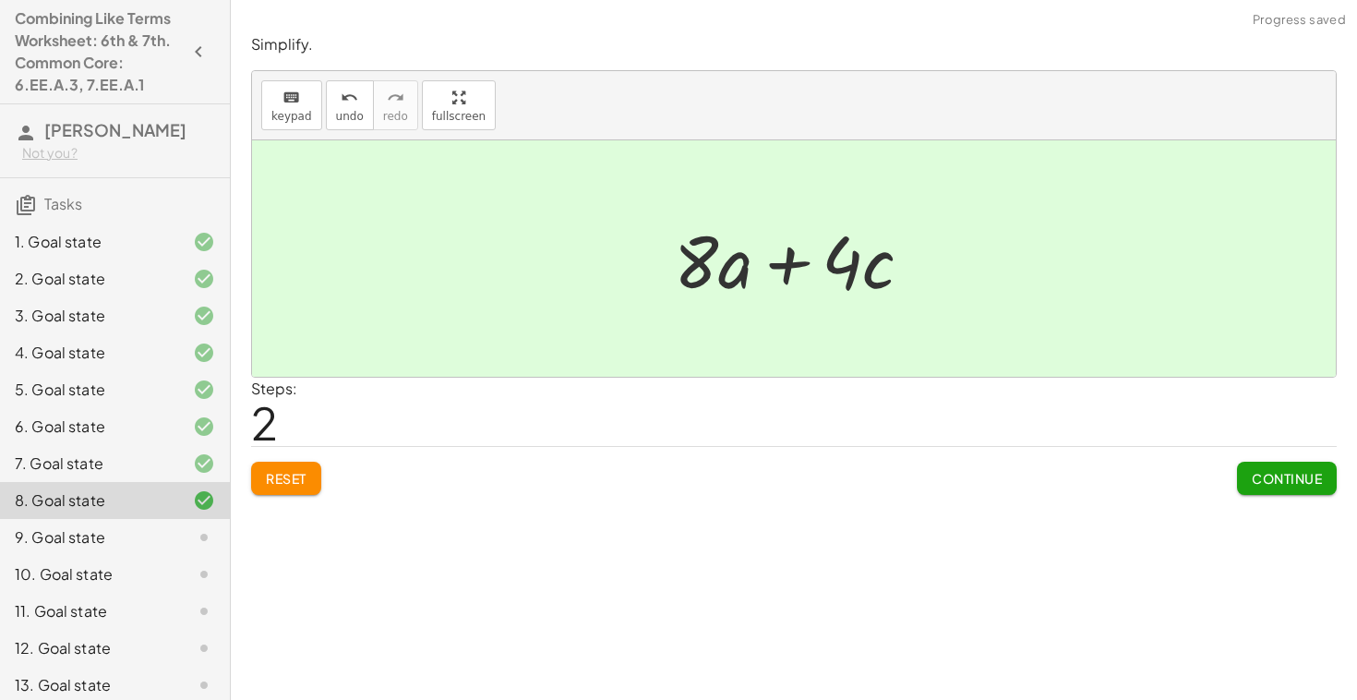
click at [1291, 464] on button "Continue" at bounding box center [1287, 478] width 100 height 33
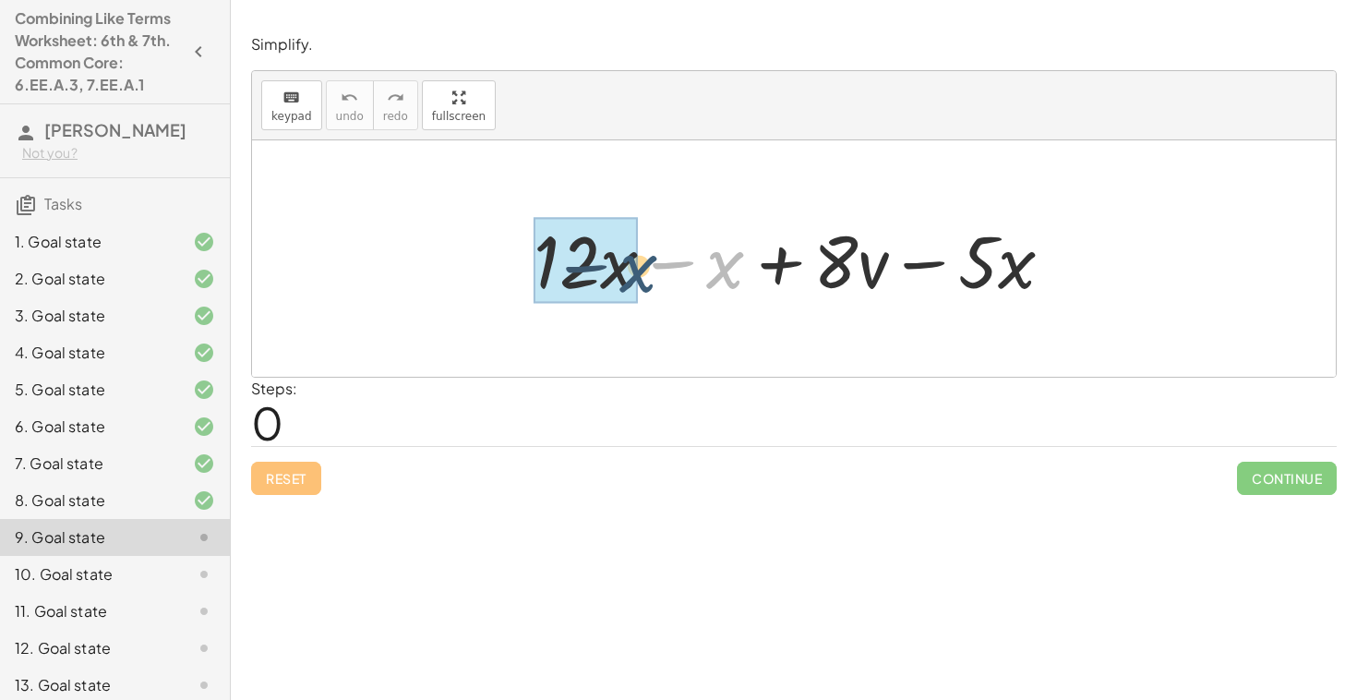
drag, startPoint x: 726, startPoint y: 283, endPoint x: 616, endPoint y: 287, distance: 110.0
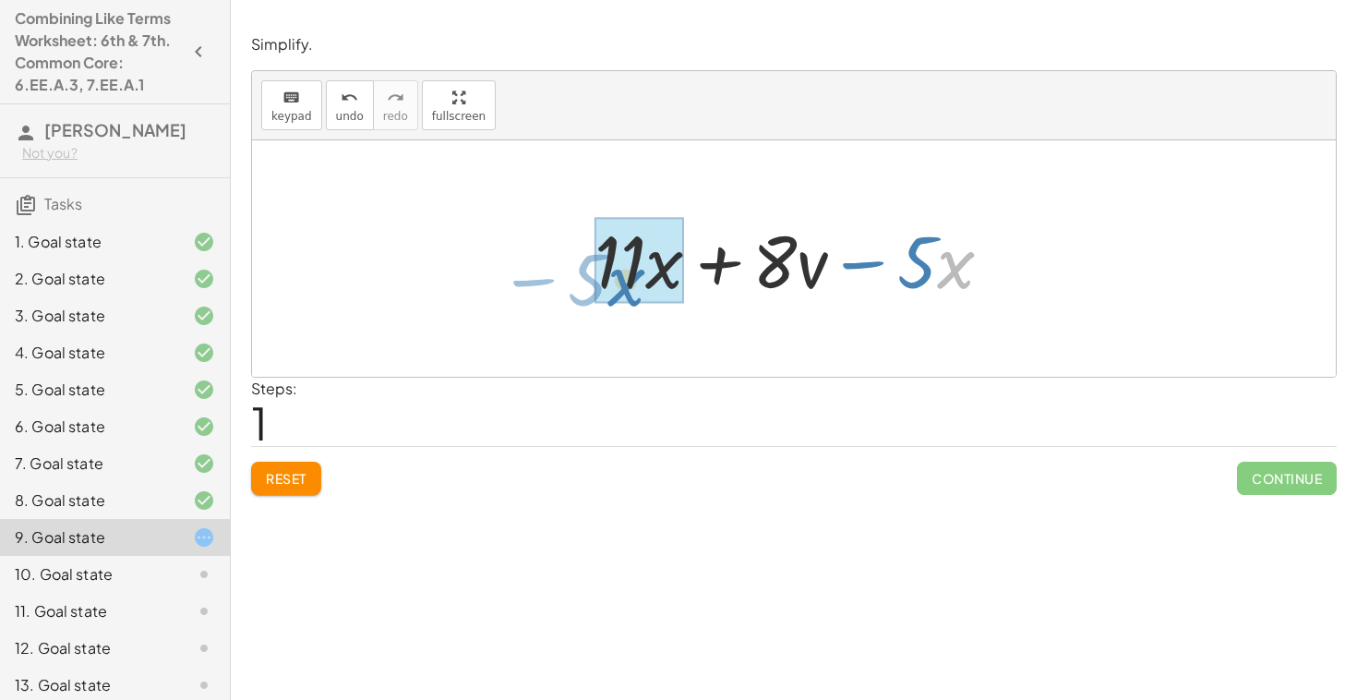
drag, startPoint x: 946, startPoint y: 280, endPoint x: 619, endPoint y: 296, distance: 328.2
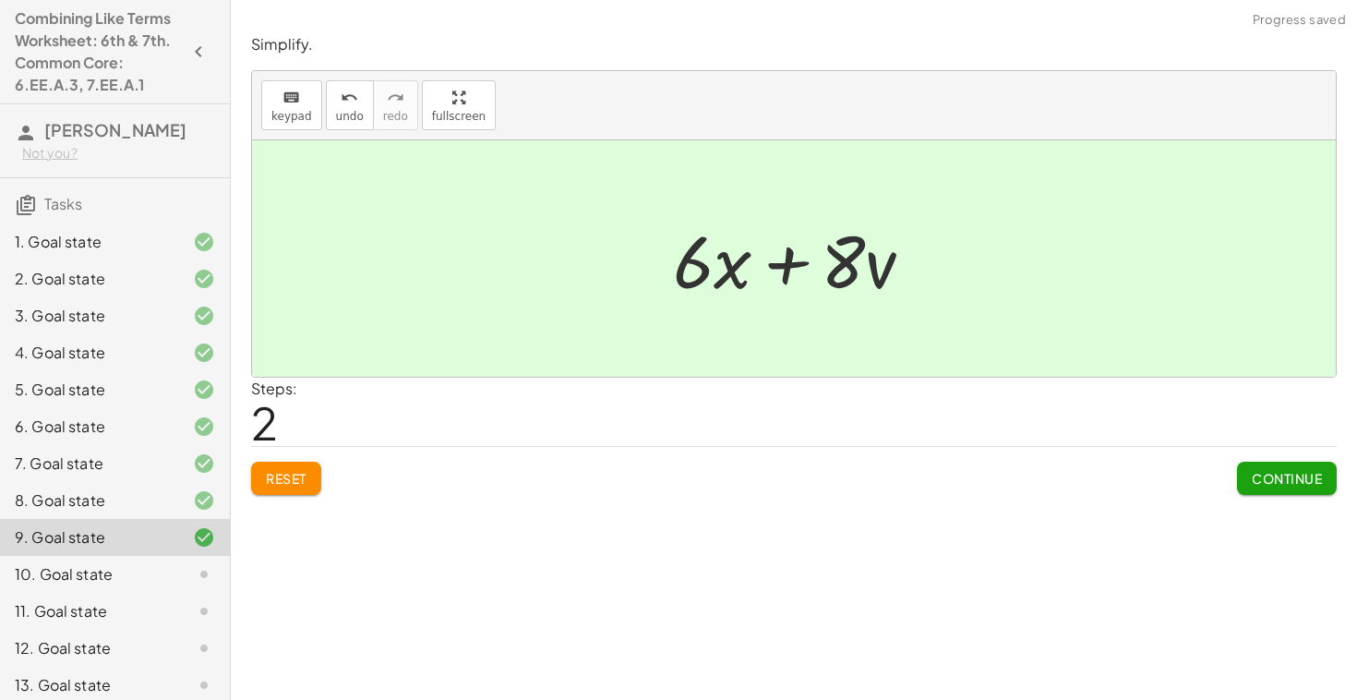
click at [1312, 473] on span "Continue" at bounding box center [1287, 478] width 70 height 17
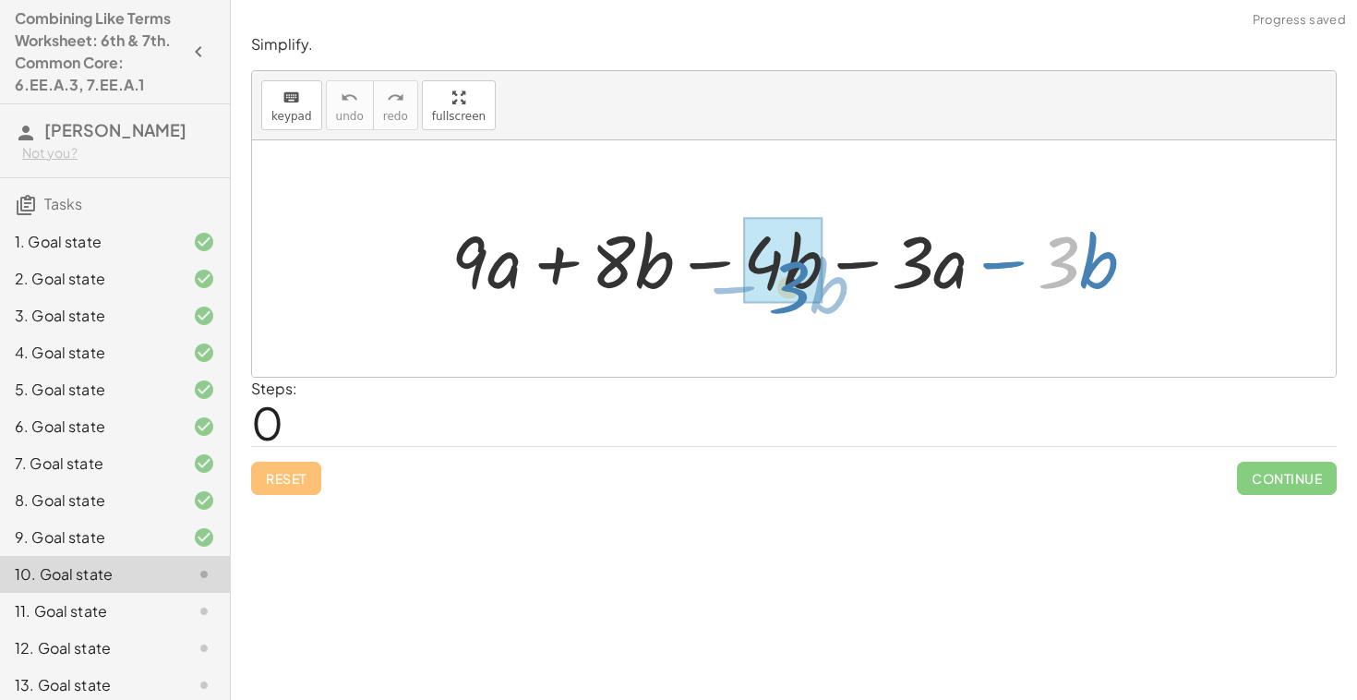
drag, startPoint x: 1074, startPoint y: 285, endPoint x: 798, endPoint y: 308, distance: 277.0
click at [798, 308] on div "· 3 − · b + · 9 · a + · 8 · b − · 4 · b − · 3 · a − · 3 · b" at bounding box center [794, 259] width 741 height 104
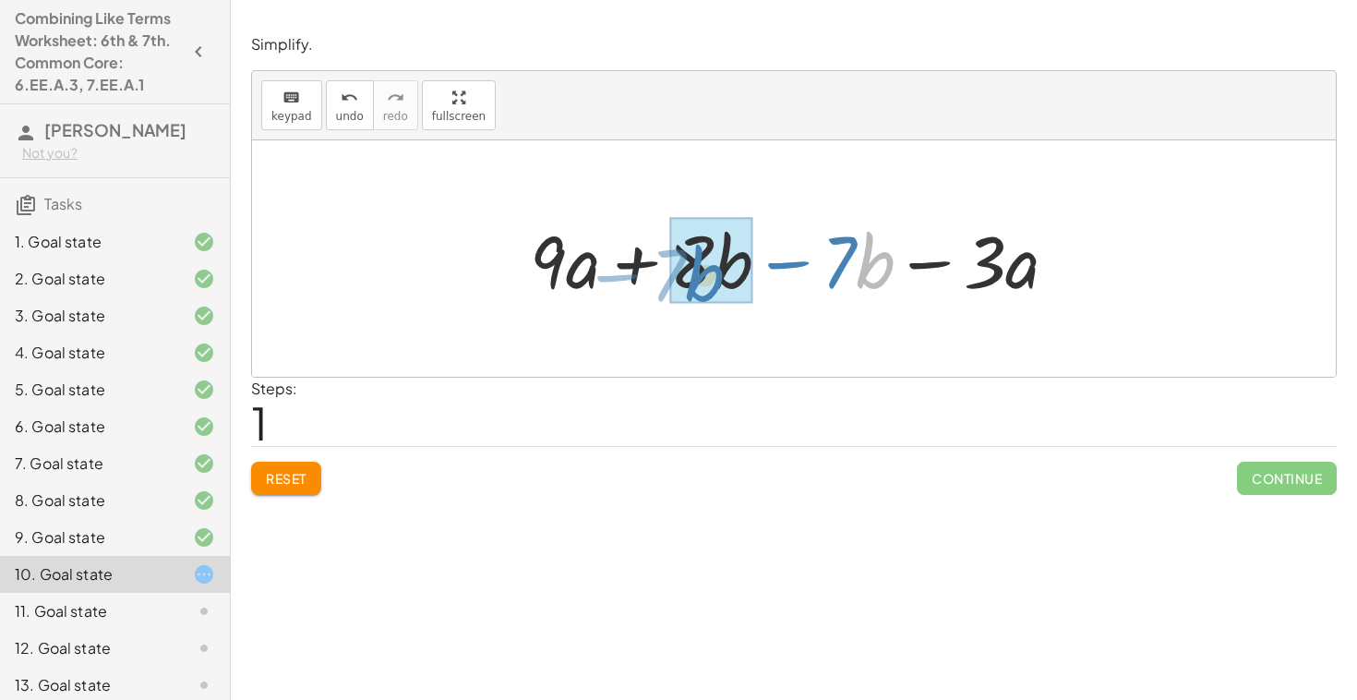
drag, startPoint x: 862, startPoint y: 280, endPoint x: 692, endPoint y: 293, distance: 171.3
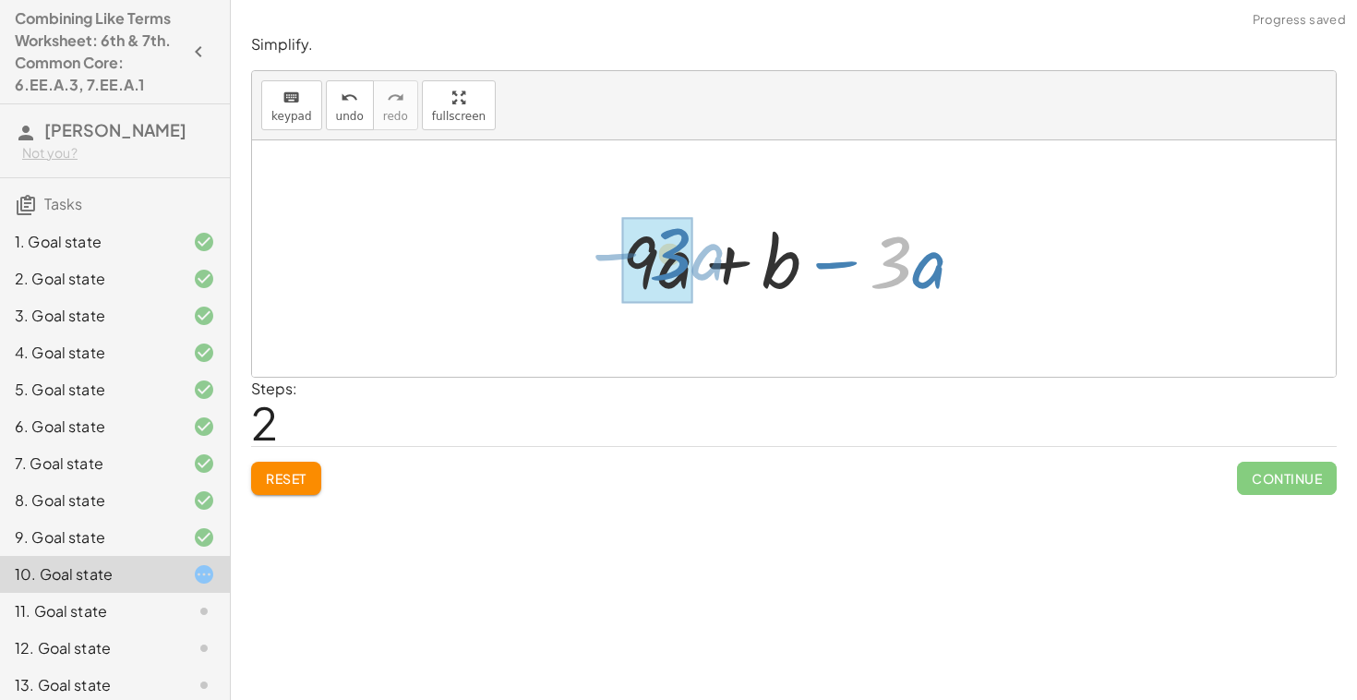
drag, startPoint x: 910, startPoint y: 283, endPoint x: 684, endPoint y: 277, distance: 226.3
click at [684, 277] on div at bounding box center [800, 258] width 375 height 95
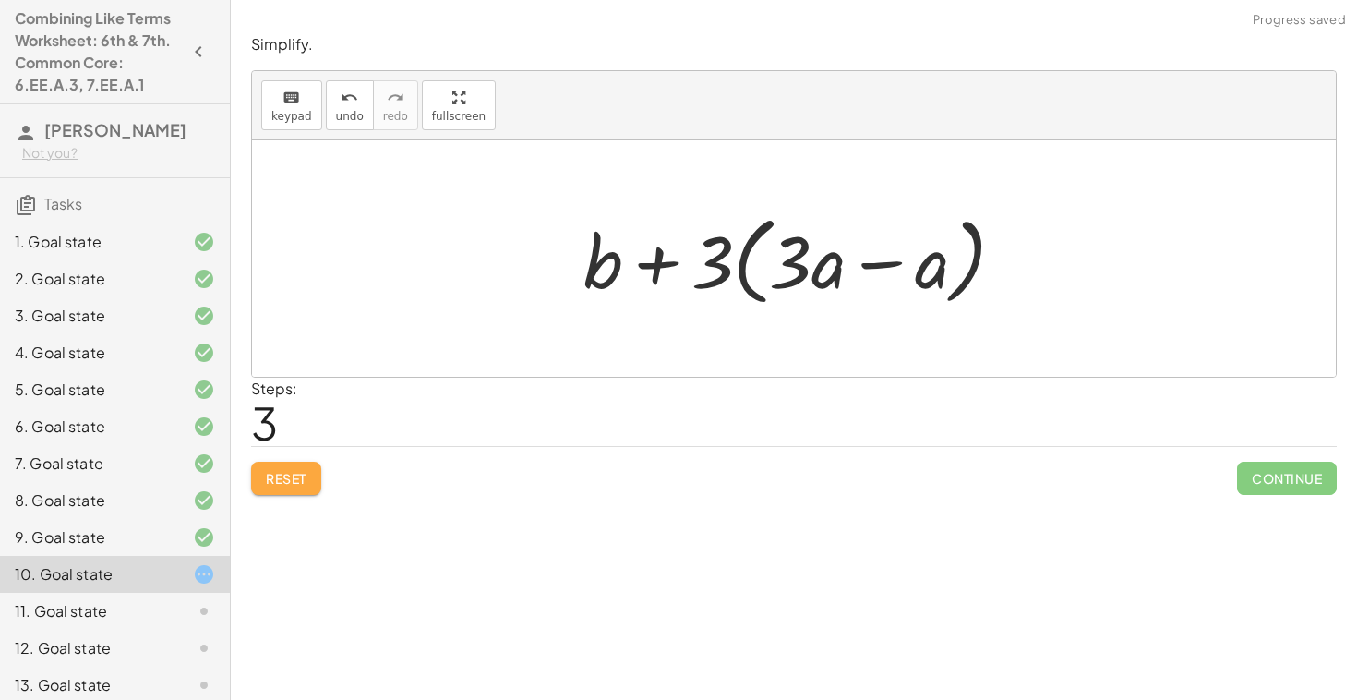
click at [293, 475] on span "Reset" at bounding box center [286, 478] width 41 height 17
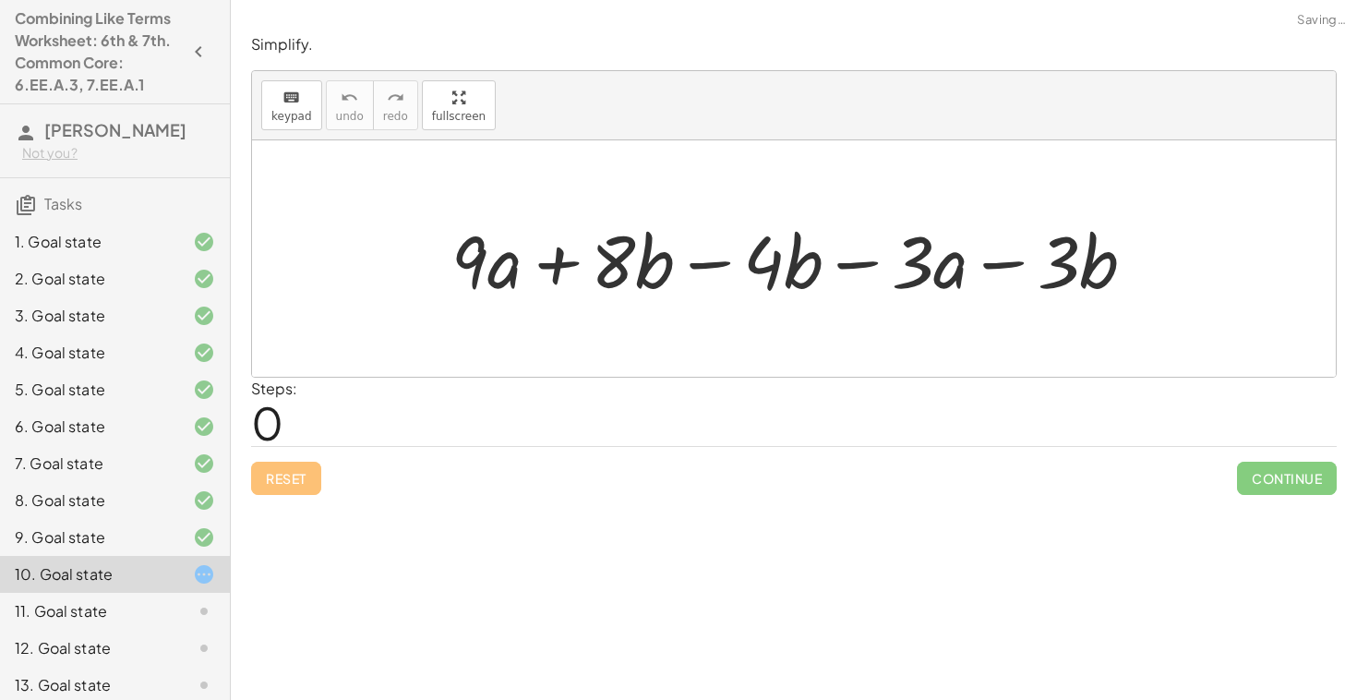
scroll to position [85, 0]
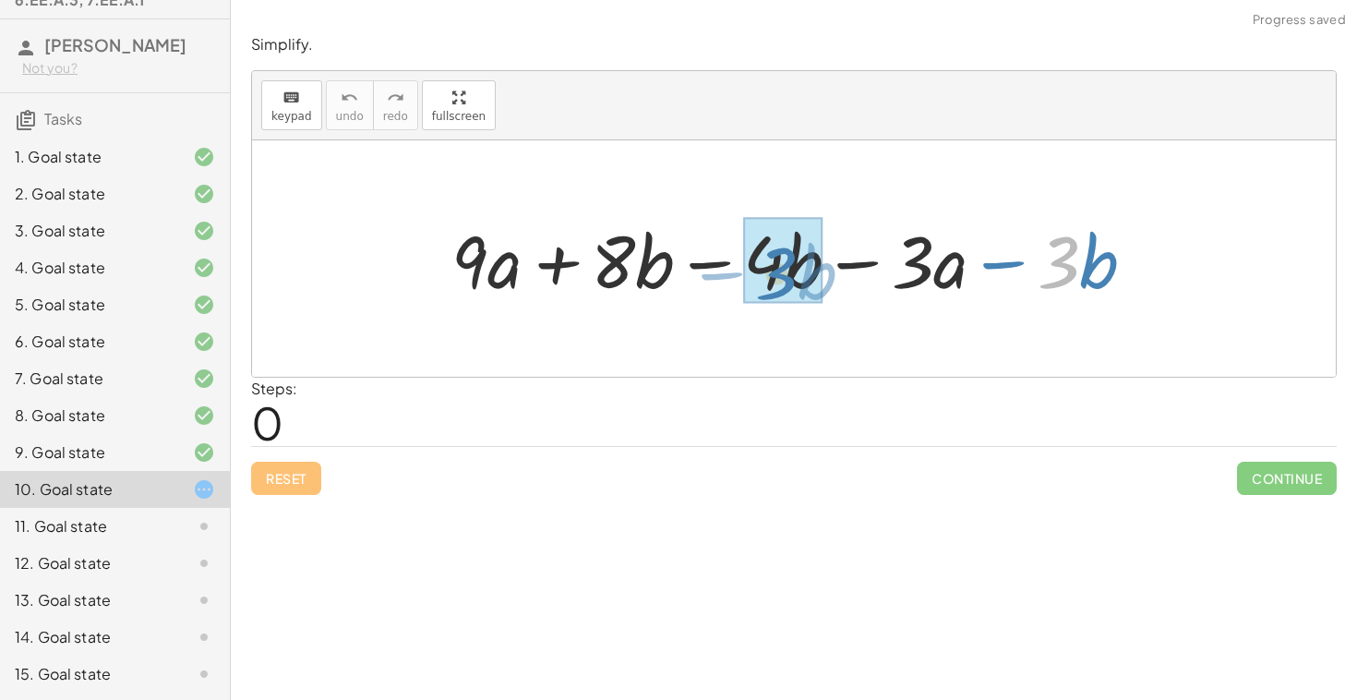
drag, startPoint x: 1074, startPoint y: 263, endPoint x: 790, endPoint y: 273, distance: 283.6
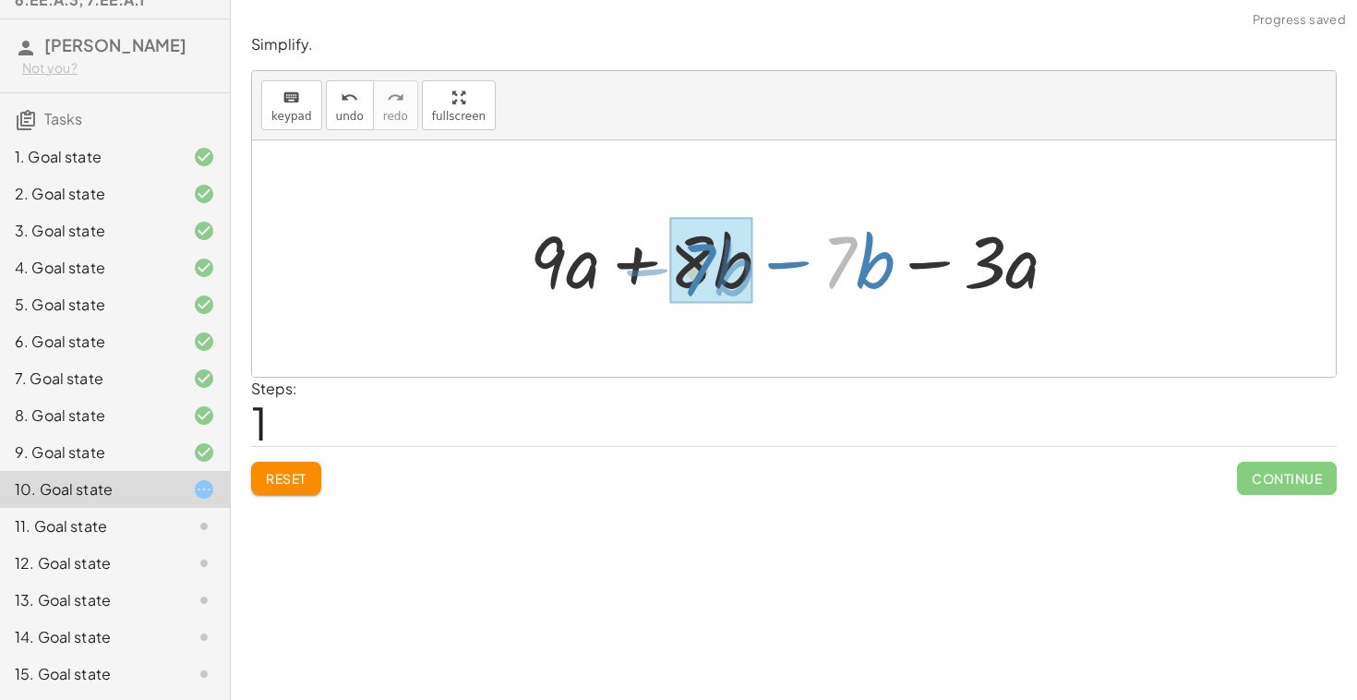
drag, startPoint x: 852, startPoint y: 283, endPoint x: 705, endPoint y: 292, distance: 148.0
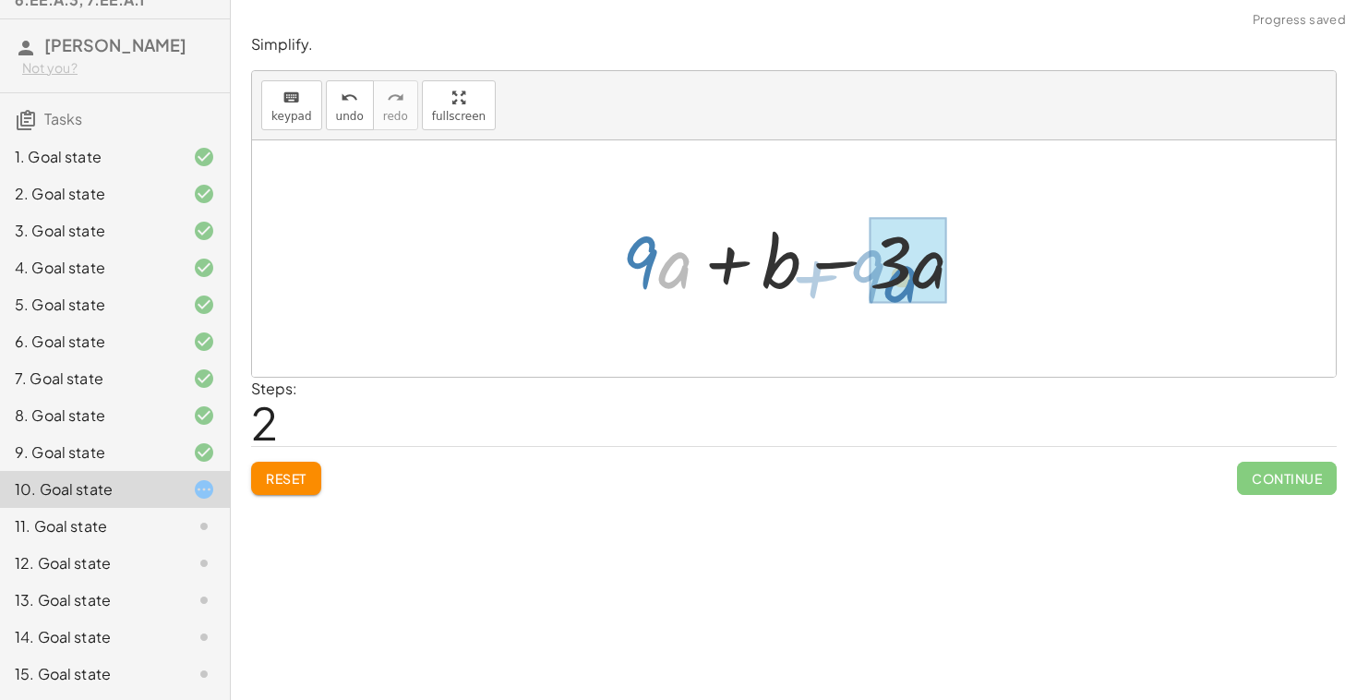
drag, startPoint x: 668, startPoint y: 277, endPoint x: 894, endPoint y: 291, distance: 226.6
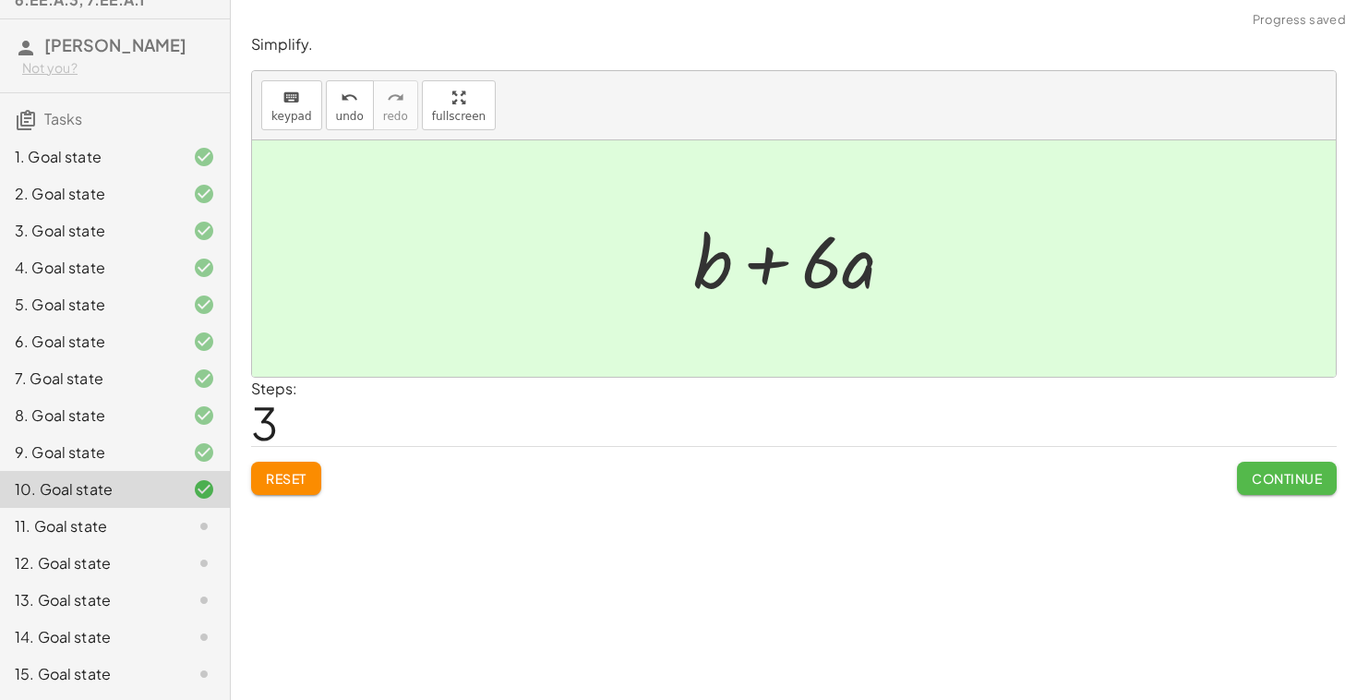
click at [1247, 477] on button "Continue" at bounding box center [1287, 478] width 100 height 33
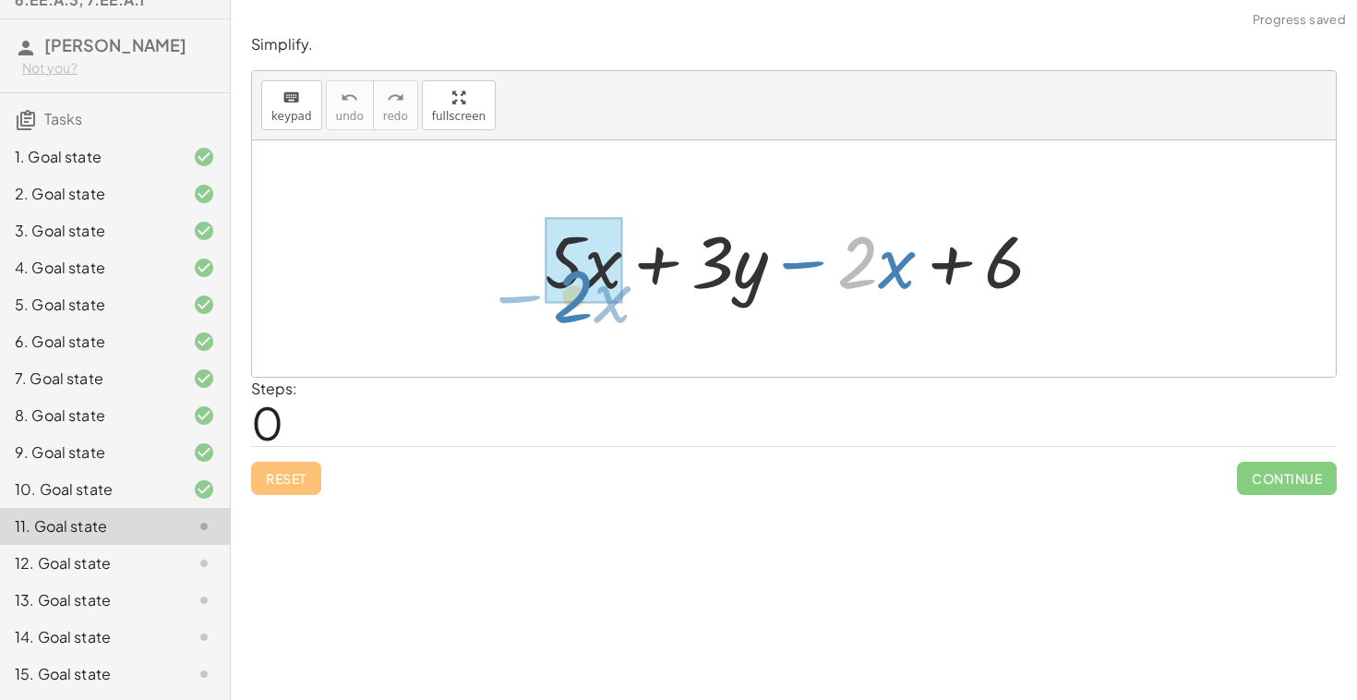
drag, startPoint x: 870, startPoint y: 284, endPoint x: 590, endPoint y: 319, distance: 281.8
click at [589, 319] on div "· 2 − · x + · 5 · x + · 3 · y − · 2 · x + 6" at bounding box center [794, 258] width 1084 height 236
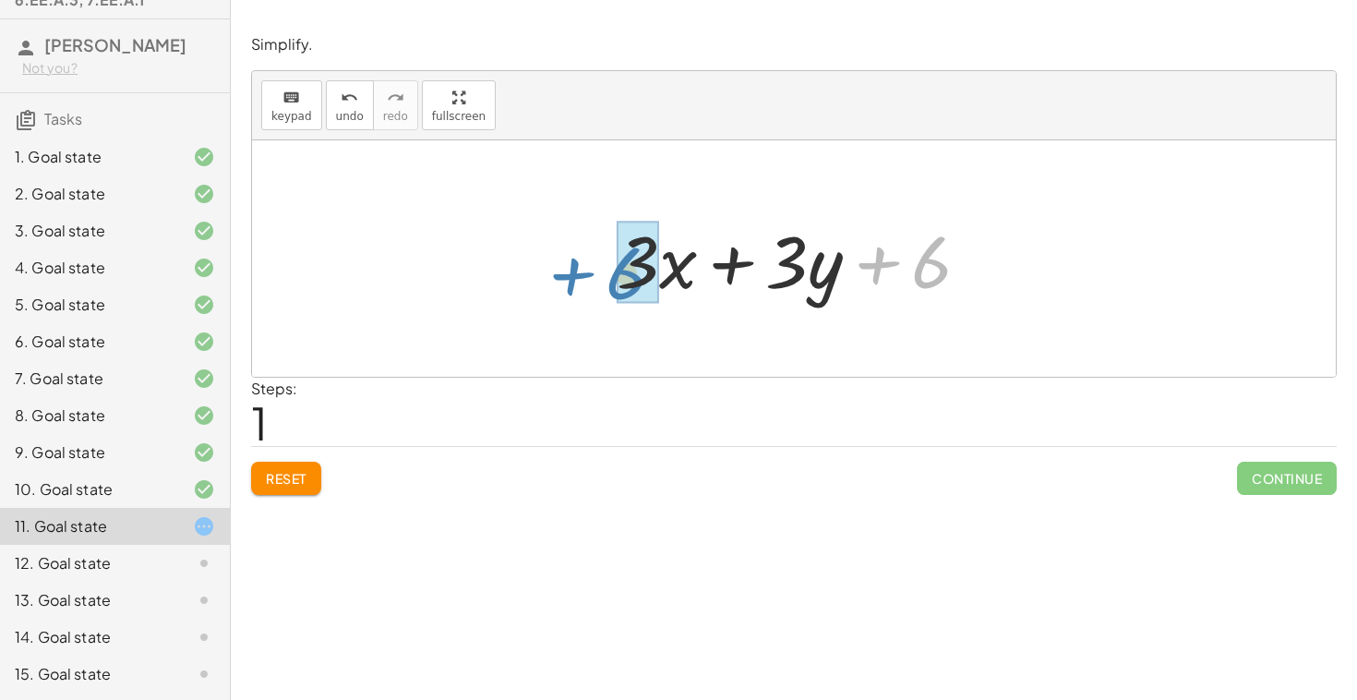
drag, startPoint x: 948, startPoint y: 276, endPoint x: 668, endPoint y: 291, distance: 281.1
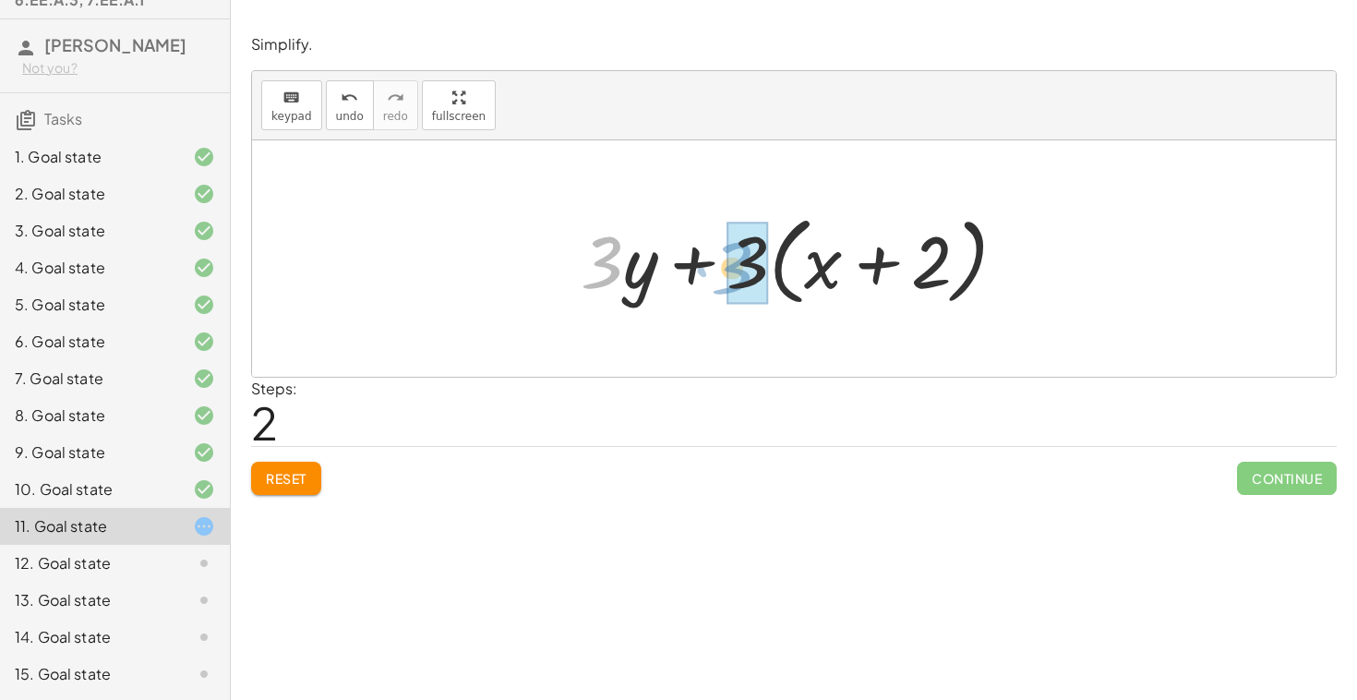
drag, startPoint x: 618, startPoint y: 277, endPoint x: 750, endPoint y: 283, distance: 132.2
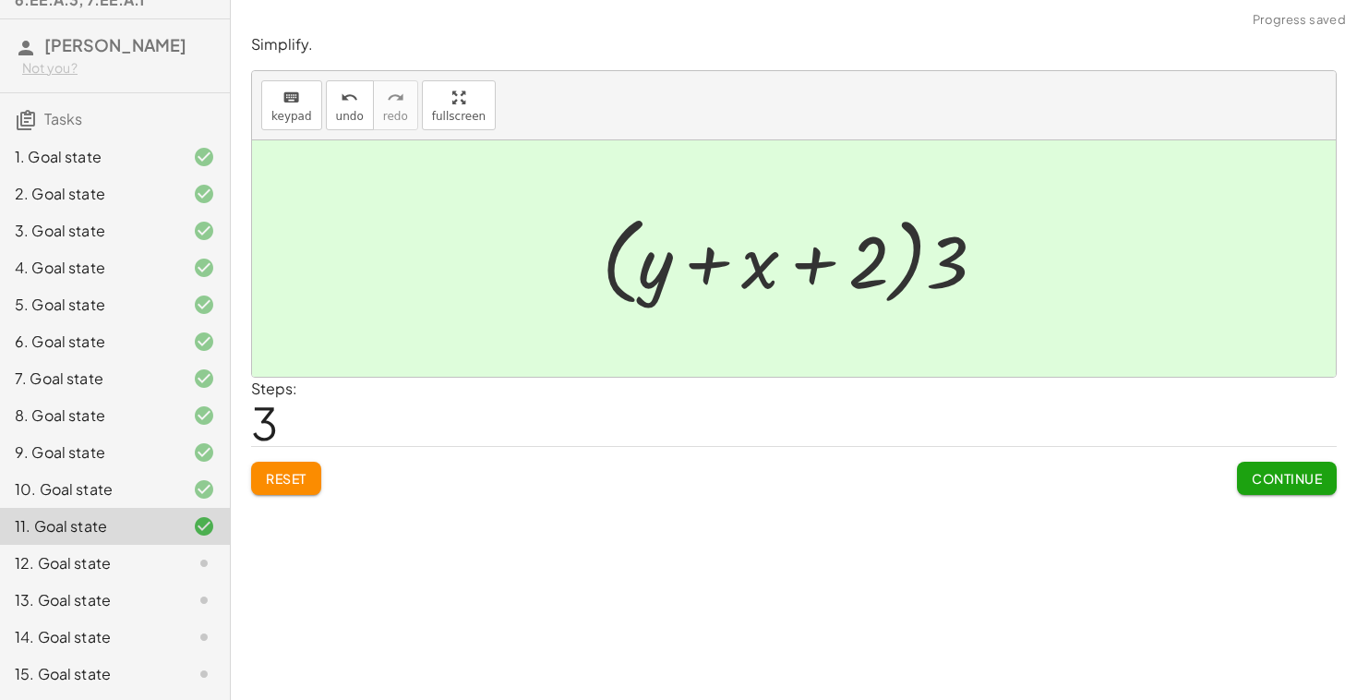
click at [1307, 486] on span "Continue" at bounding box center [1287, 478] width 70 height 17
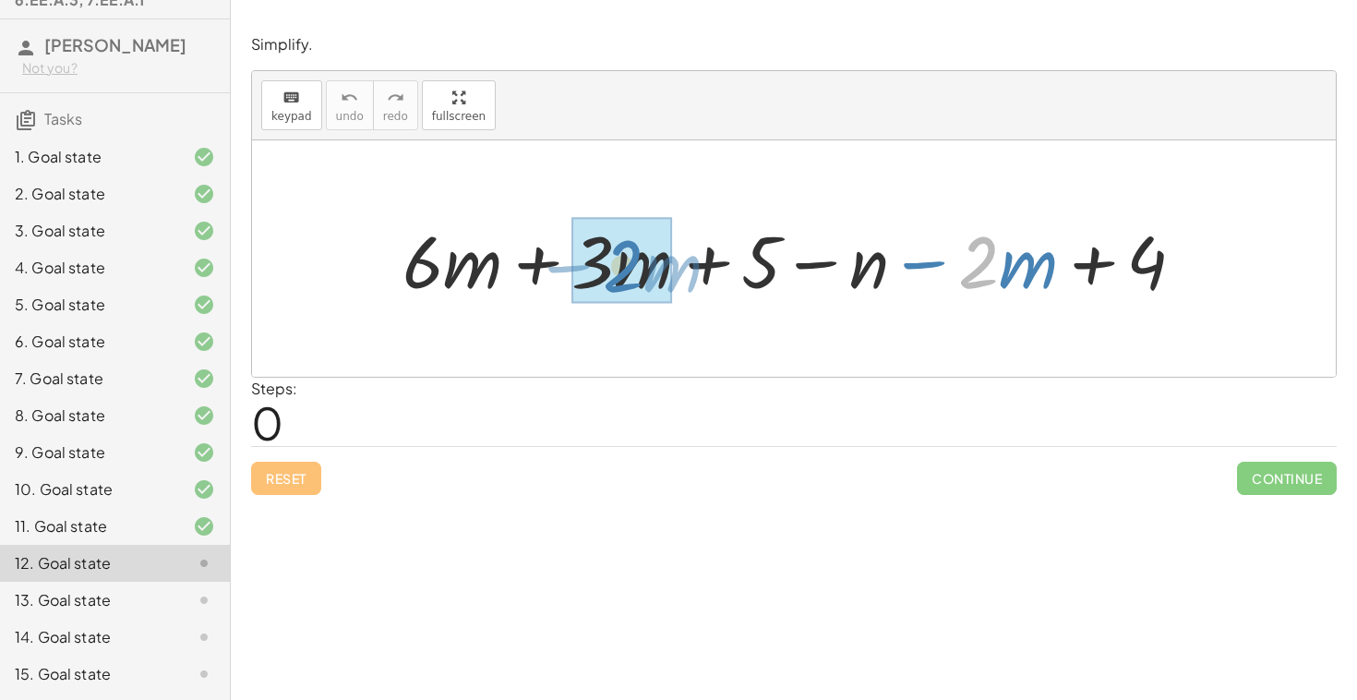
drag, startPoint x: 995, startPoint y: 278, endPoint x: 639, endPoint y: 283, distance: 356.4
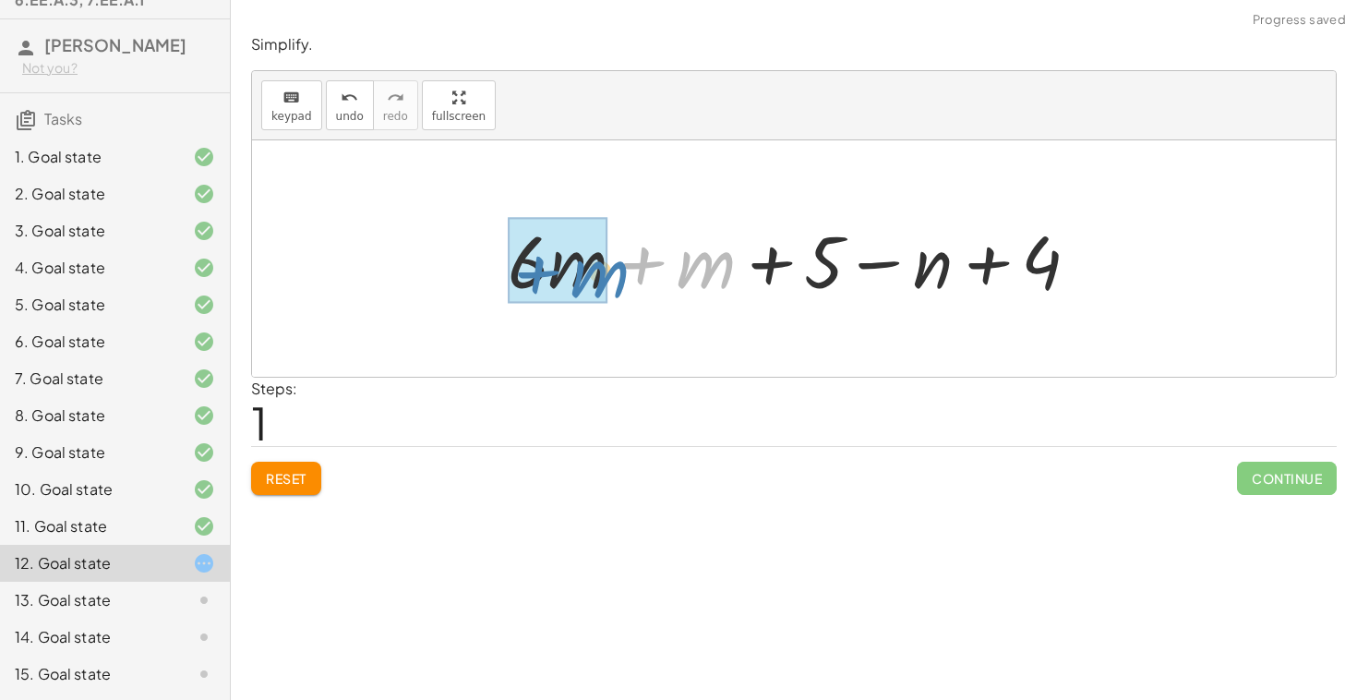
drag, startPoint x: 704, startPoint y: 272, endPoint x: 595, endPoint y: 279, distance: 109.1
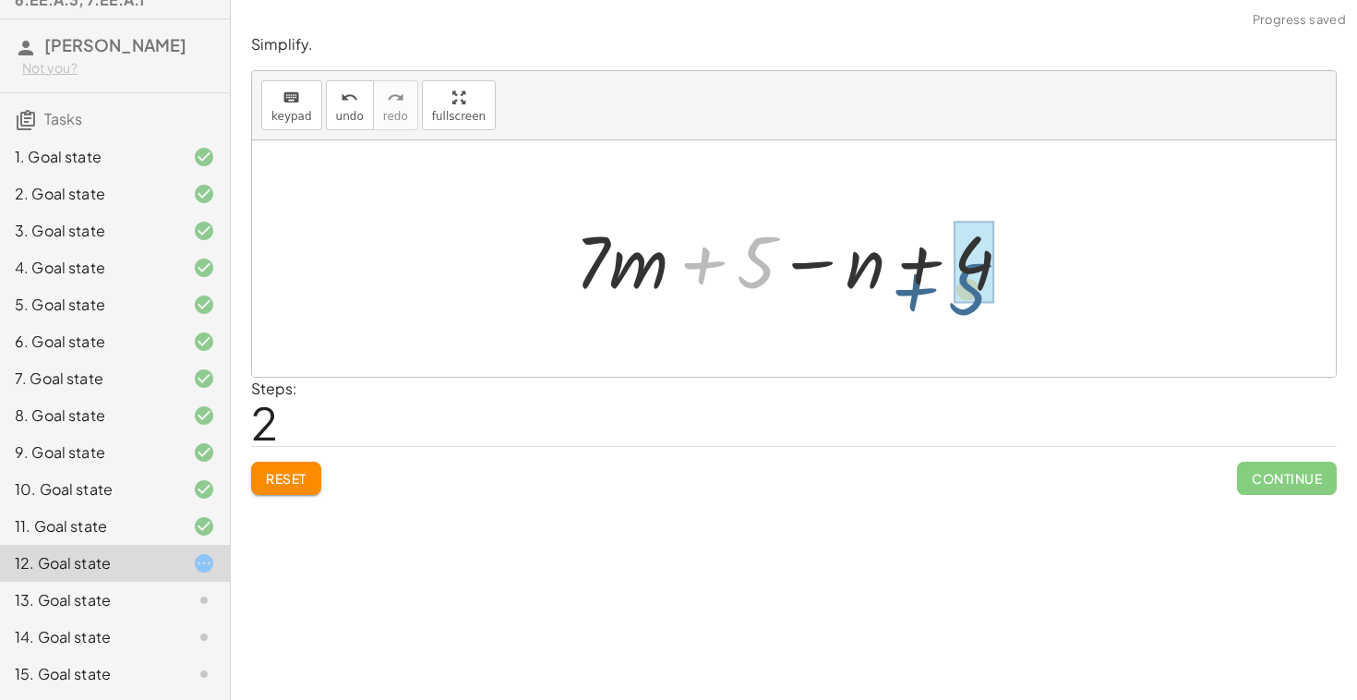
drag, startPoint x: 752, startPoint y: 272, endPoint x: 973, endPoint y: 297, distance: 223.0
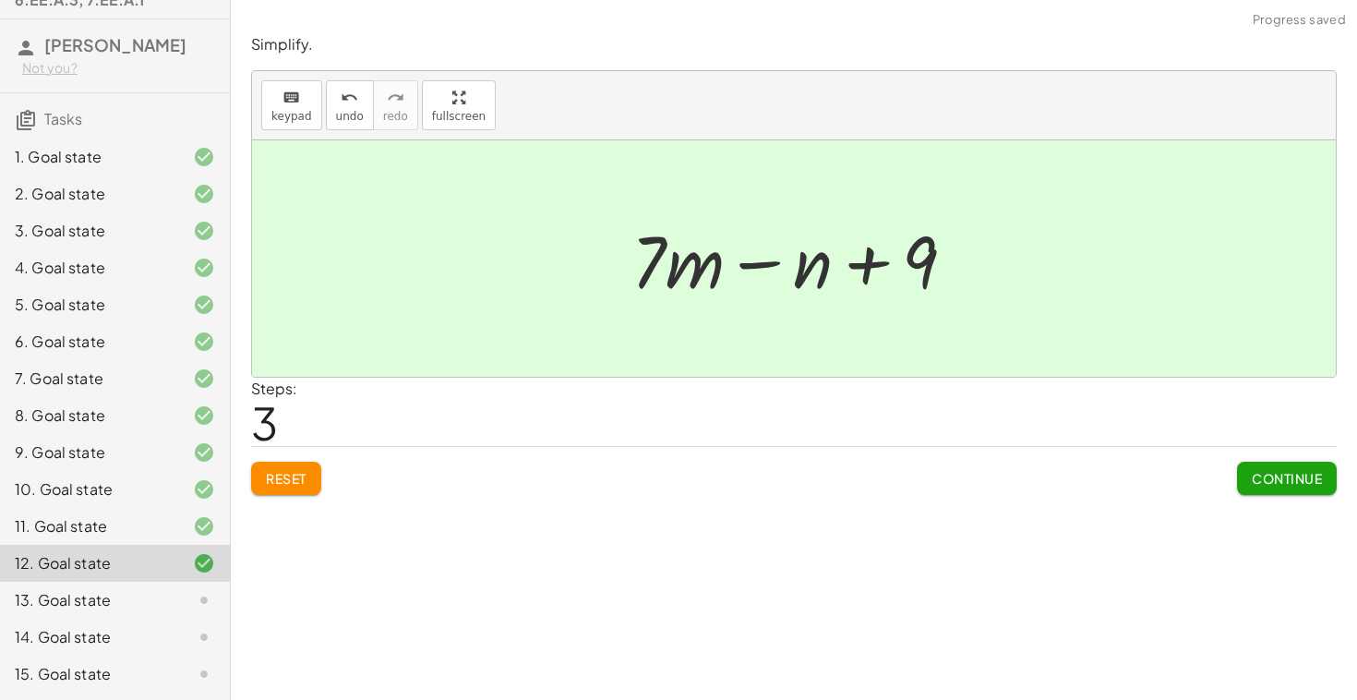
click at [1258, 487] on button "Continue" at bounding box center [1287, 478] width 100 height 33
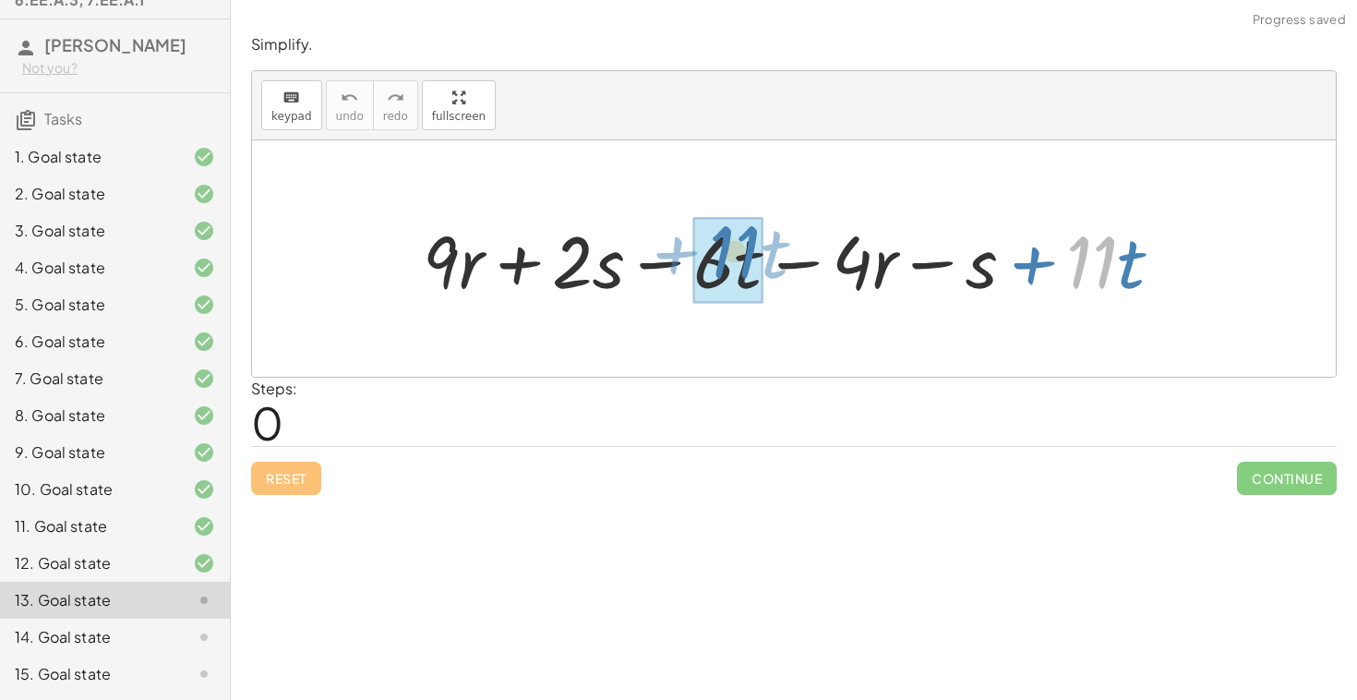
drag, startPoint x: 1092, startPoint y: 259, endPoint x: 734, endPoint y: 248, distance: 358.4
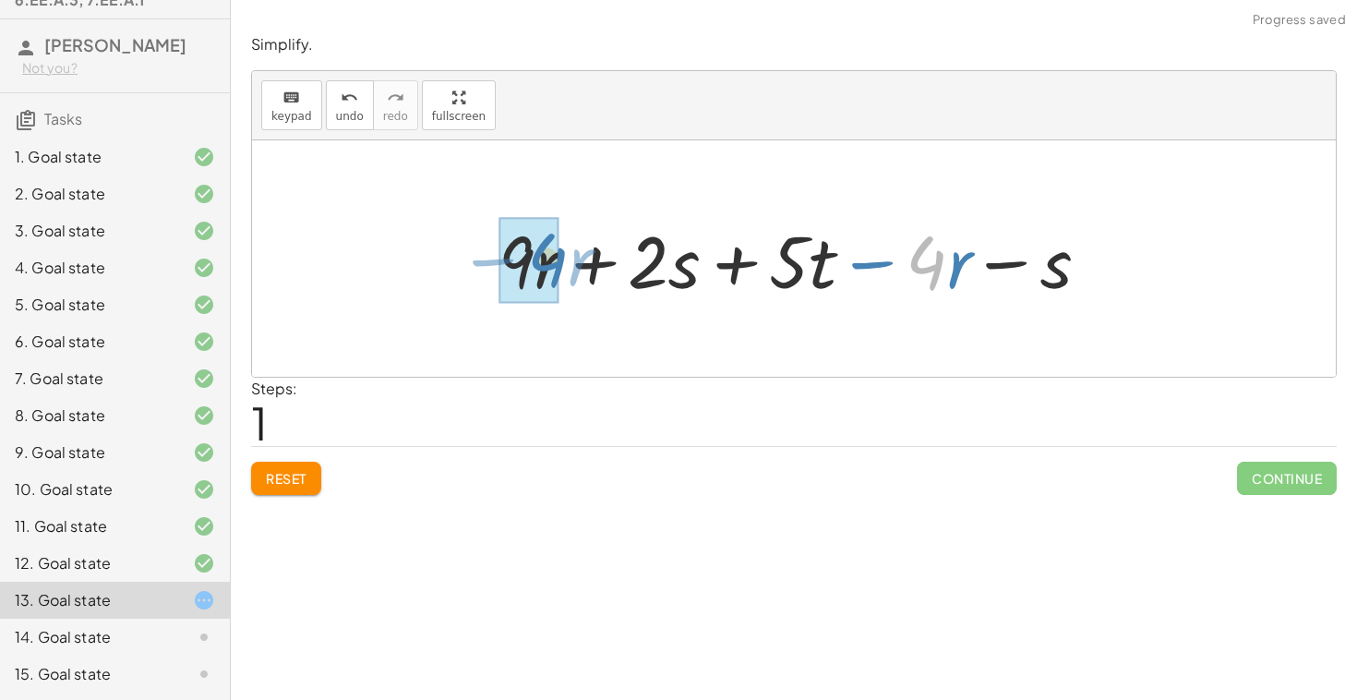
drag, startPoint x: 936, startPoint y: 266, endPoint x: 555, endPoint y: 265, distance: 381.3
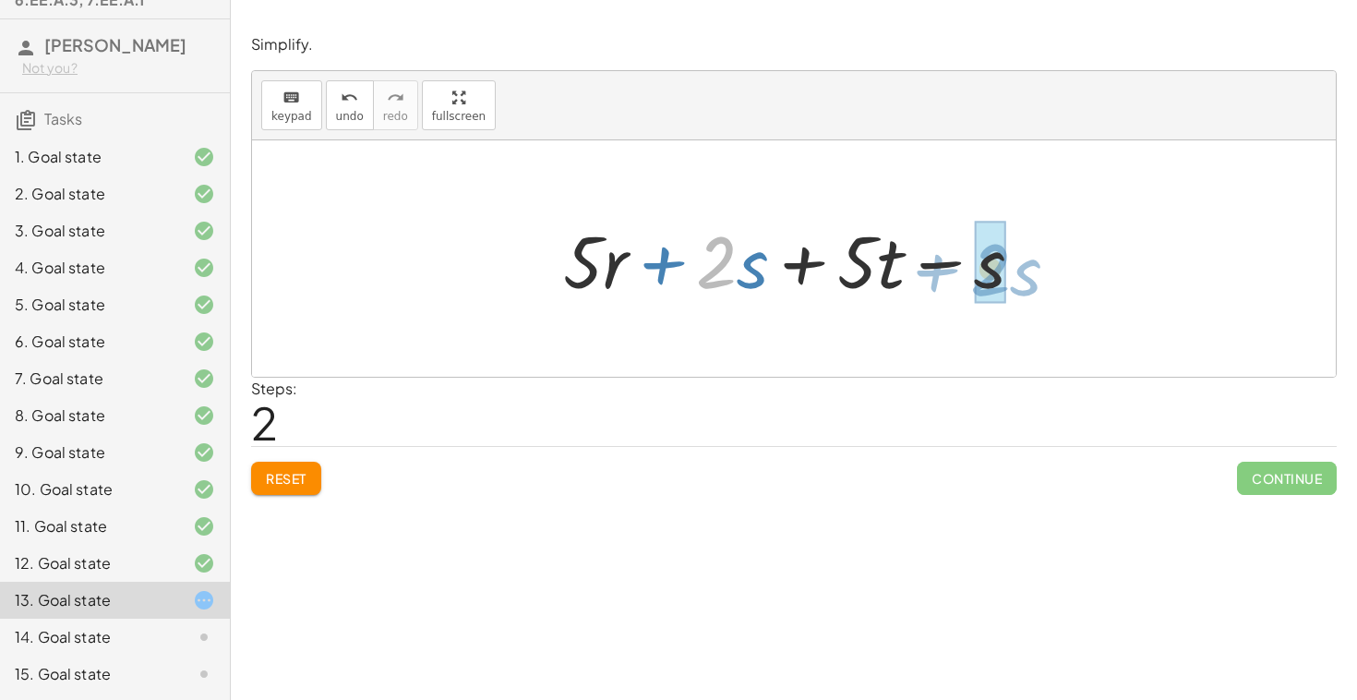
drag, startPoint x: 729, startPoint y: 275, endPoint x: 1007, endPoint y: 284, distance: 278.1
click at [1007, 284] on div at bounding box center [800, 258] width 493 height 95
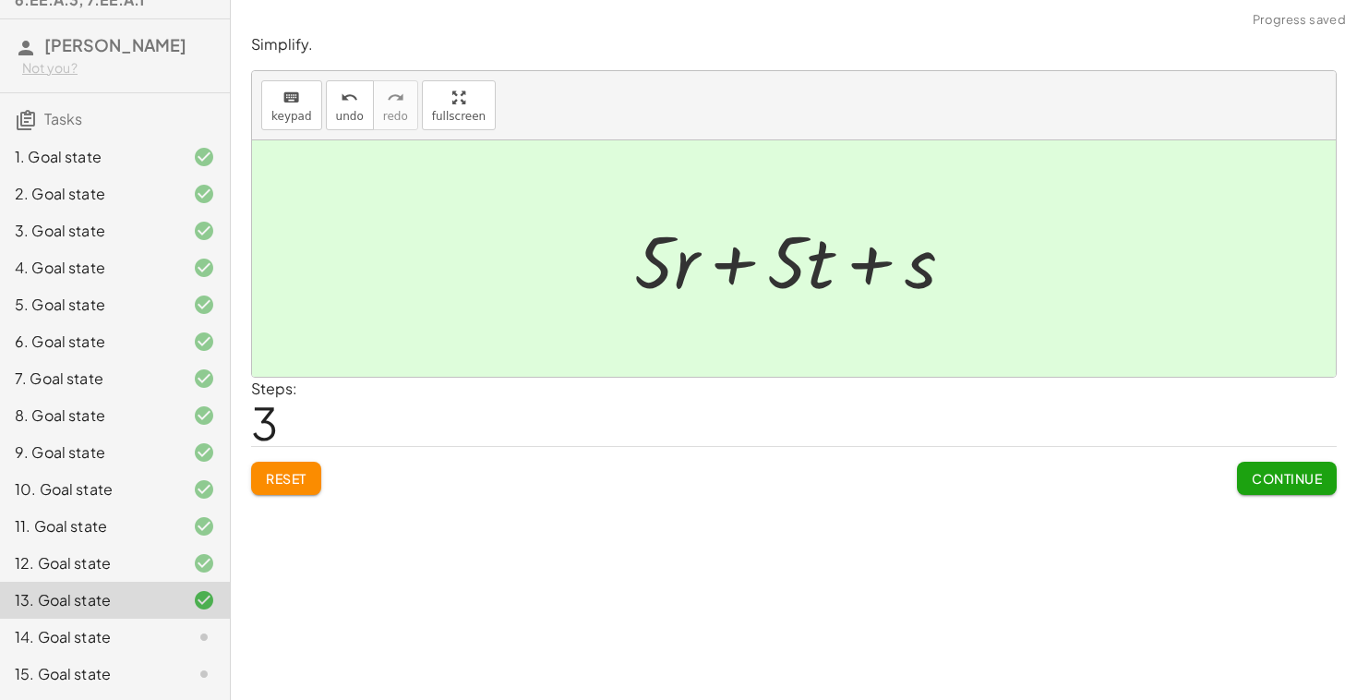
click at [1256, 491] on button "Continue" at bounding box center [1287, 478] width 100 height 33
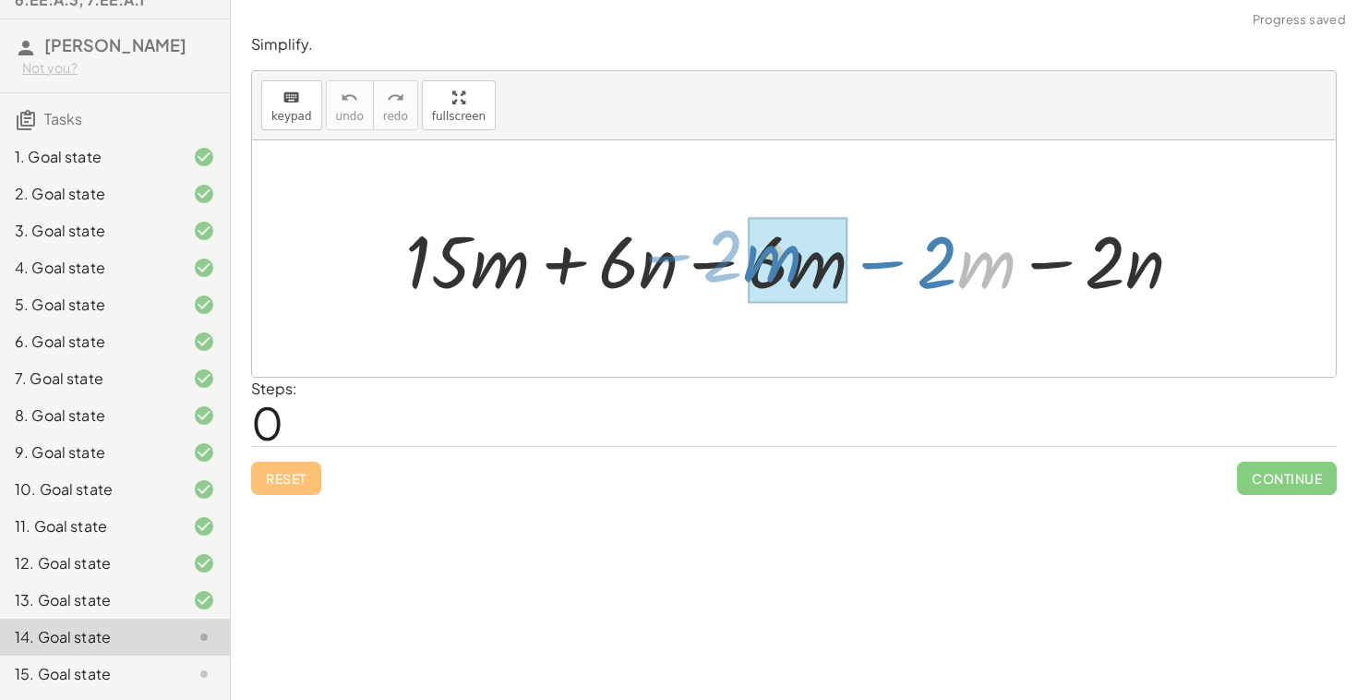
drag, startPoint x: 982, startPoint y: 286, endPoint x: 775, endPoint y: 281, distance: 207.8
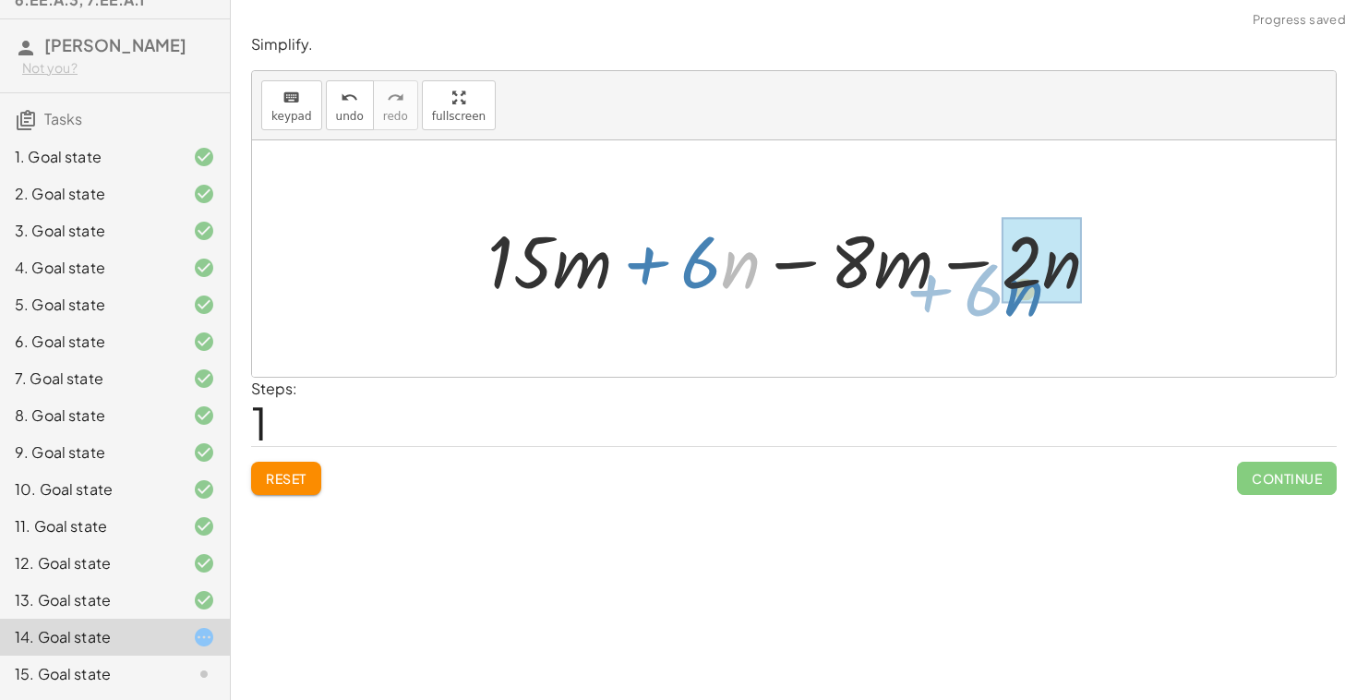
drag, startPoint x: 726, startPoint y: 274, endPoint x: 1018, endPoint y: 301, distance: 293.0
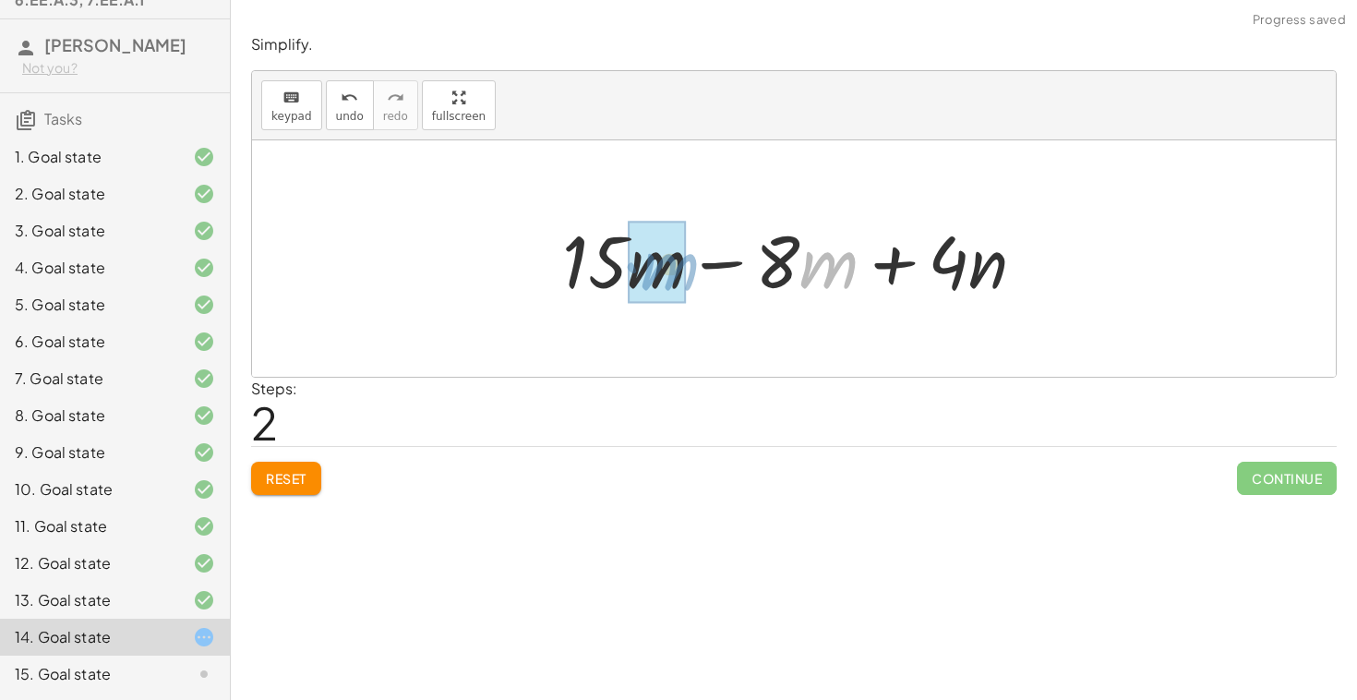
drag, startPoint x: 834, startPoint y: 277, endPoint x: 661, endPoint y: 282, distance: 172.7
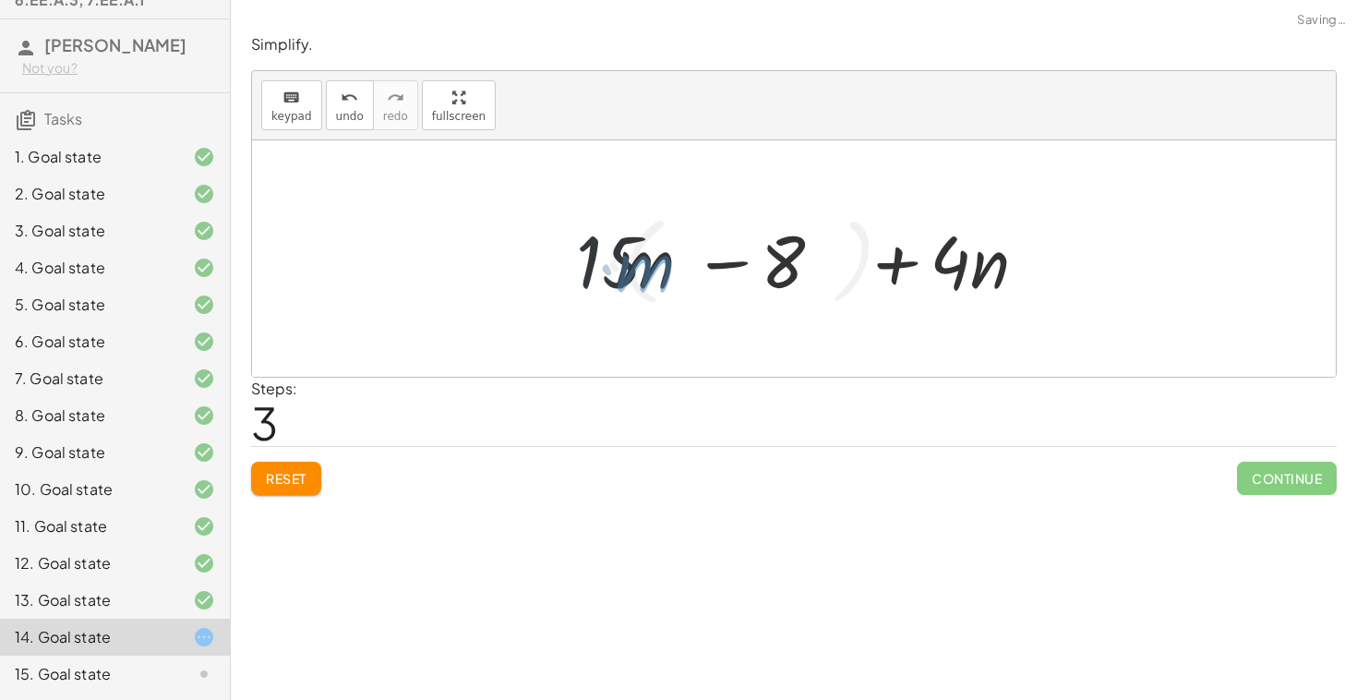
click at [661, 282] on div at bounding box center [801, 259] width 528 height 106
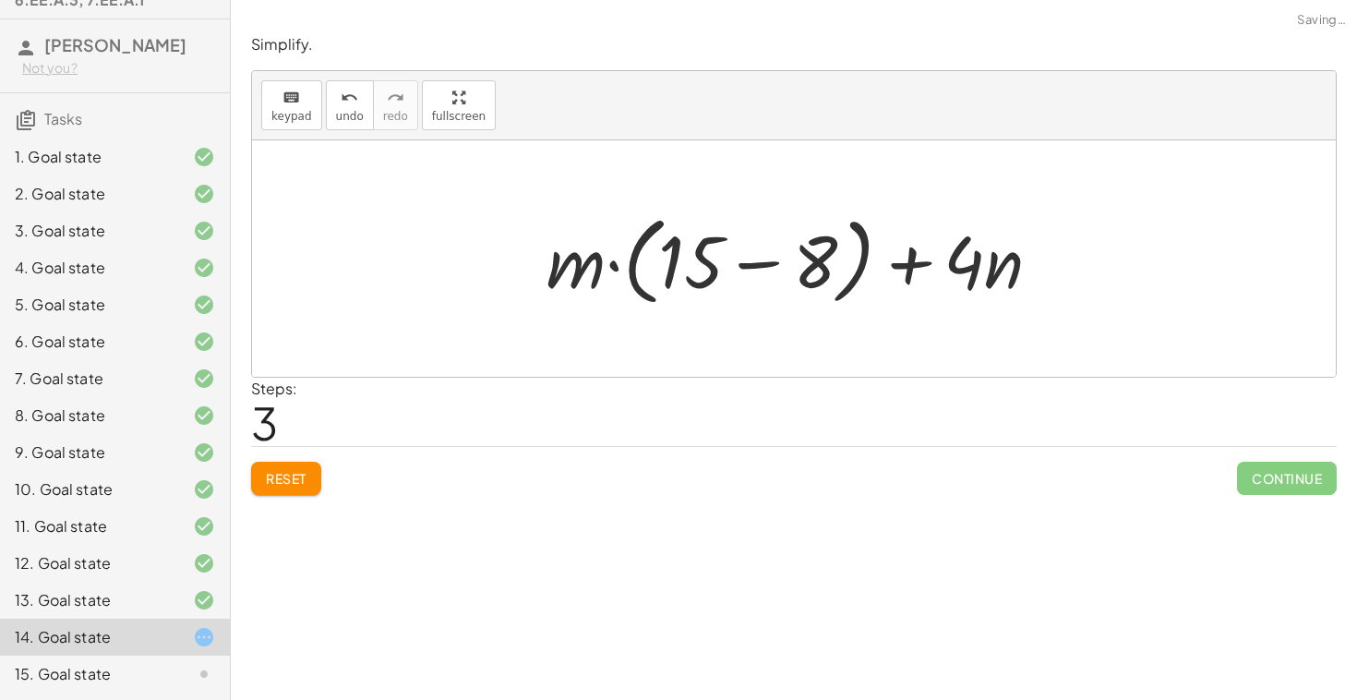
click at [279, 465] on button "Reset" at bounding box center [286, 478] width 70 height 33
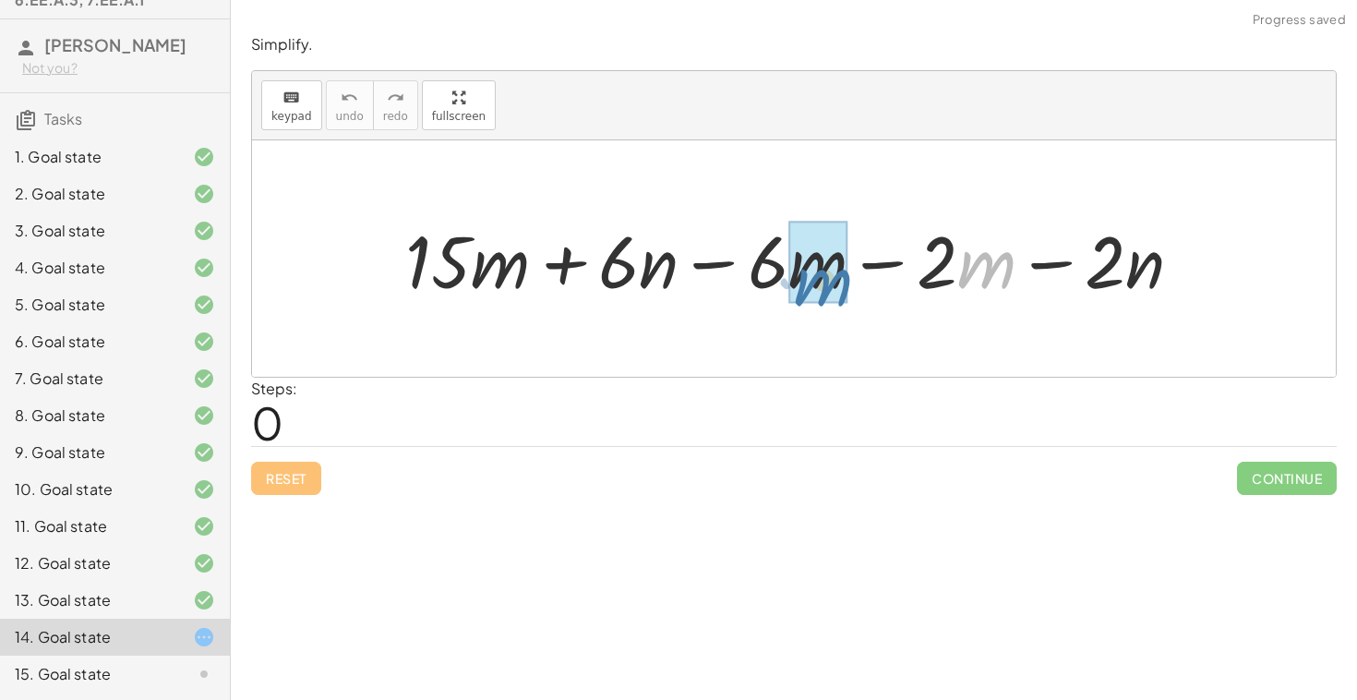
drag, startPoint x: 962, startPoint y: 283, endPoint x: 800, endPoint y: 295, distance: 163.0
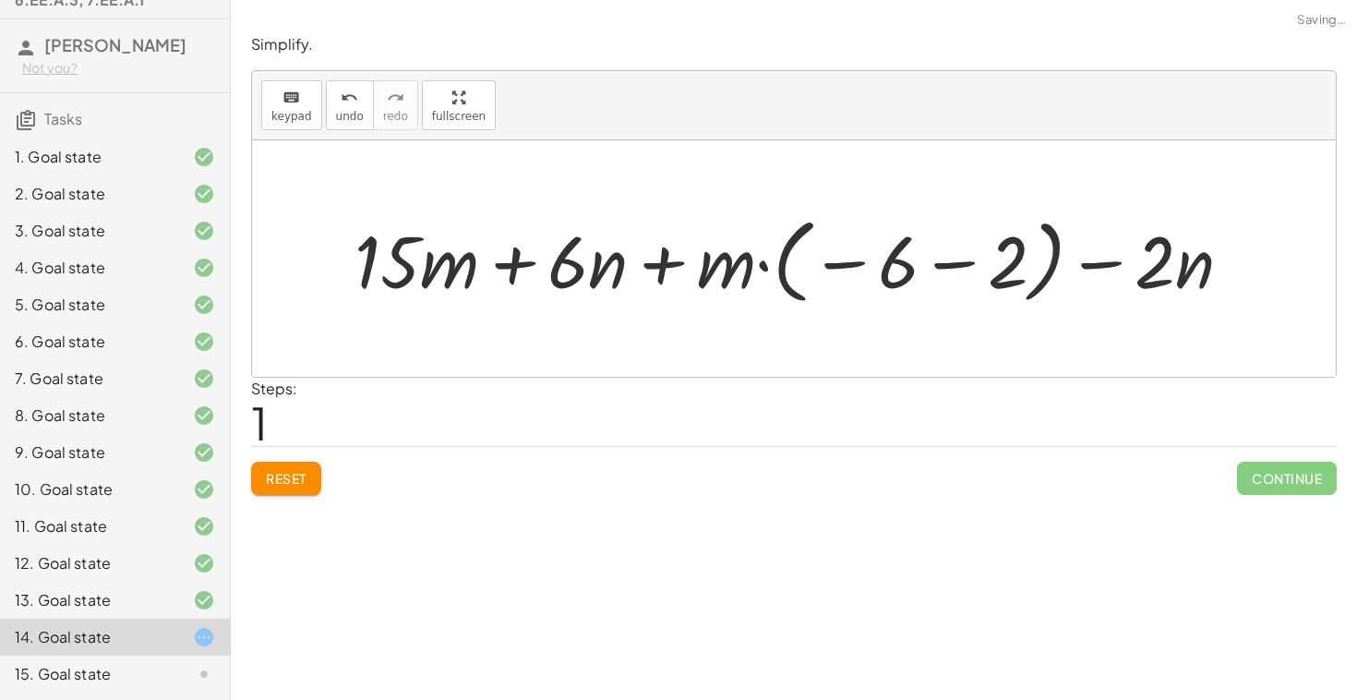
click at [271, 463] on button "Reset" at bounding box center [286, 478] width 70 height 33
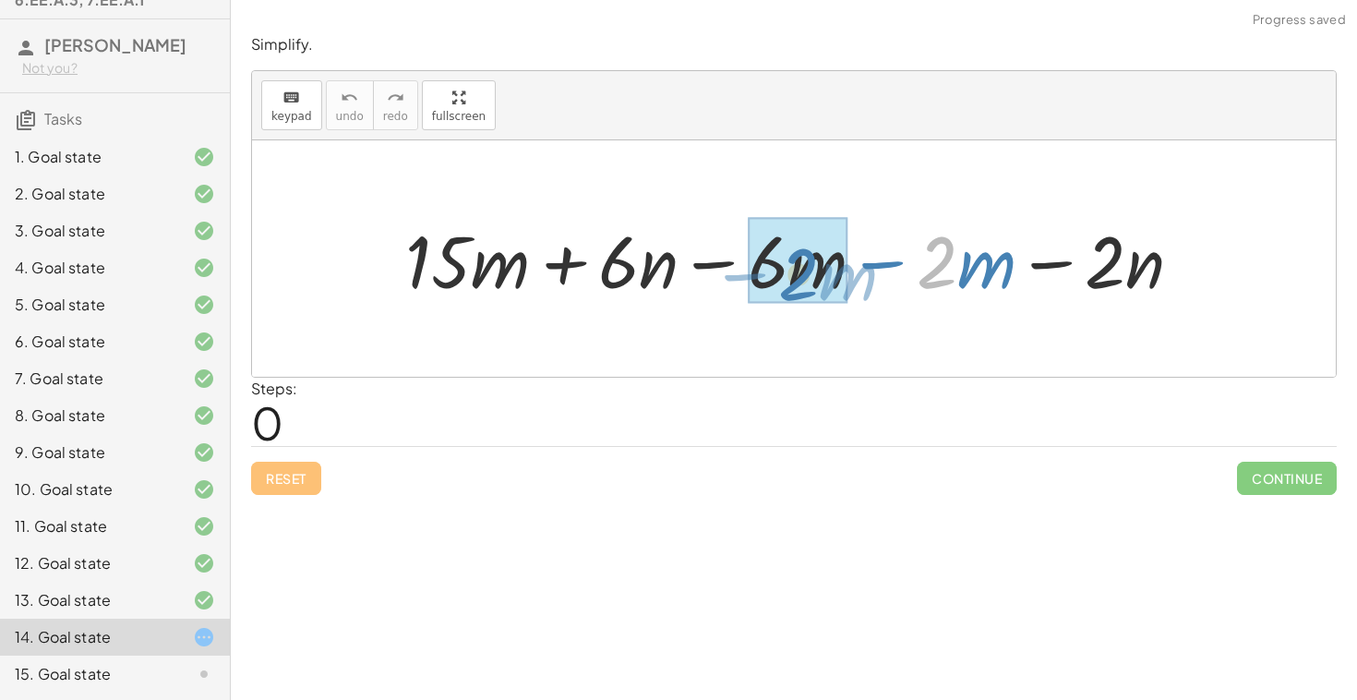
drag, startPoint x: 955, startPoint y: 281, endPoint x: 817, endPoint y: 293, distance: 138.1
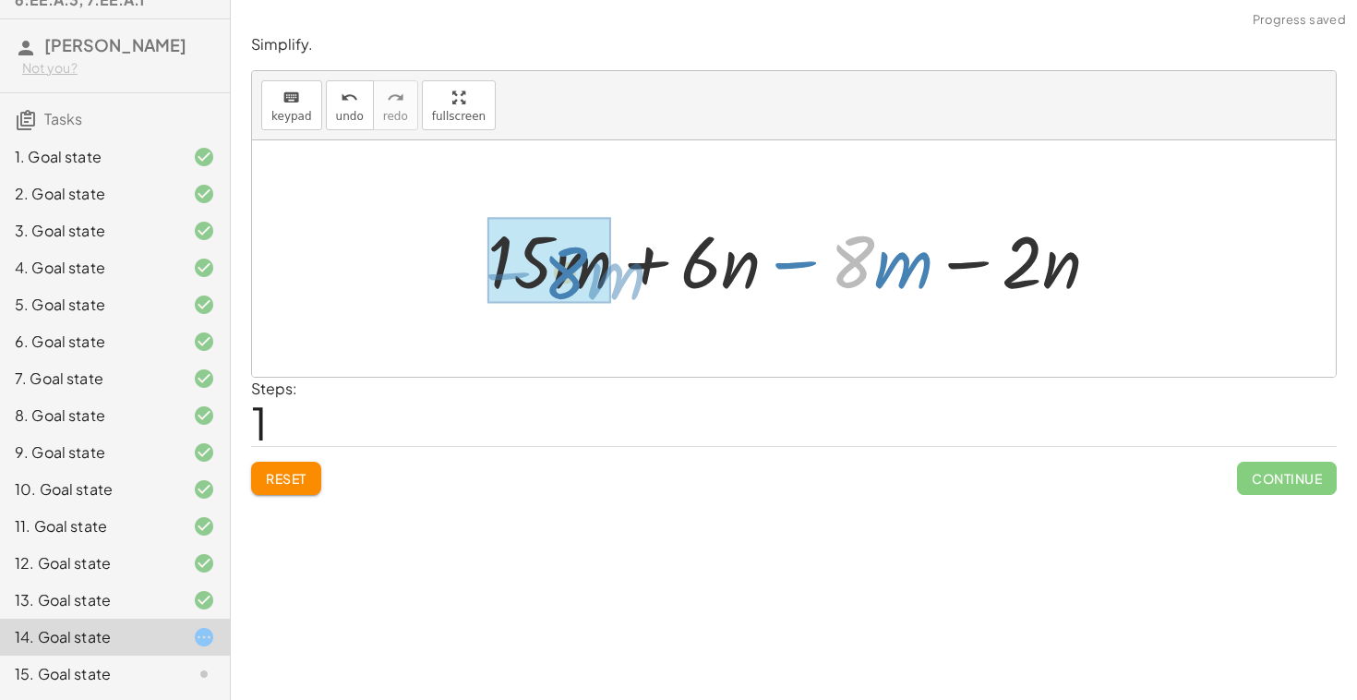
drag, startPoint x: 861, startPoint y: 283, endPoint x: 572, endPoint y: 295, distance: 289.2
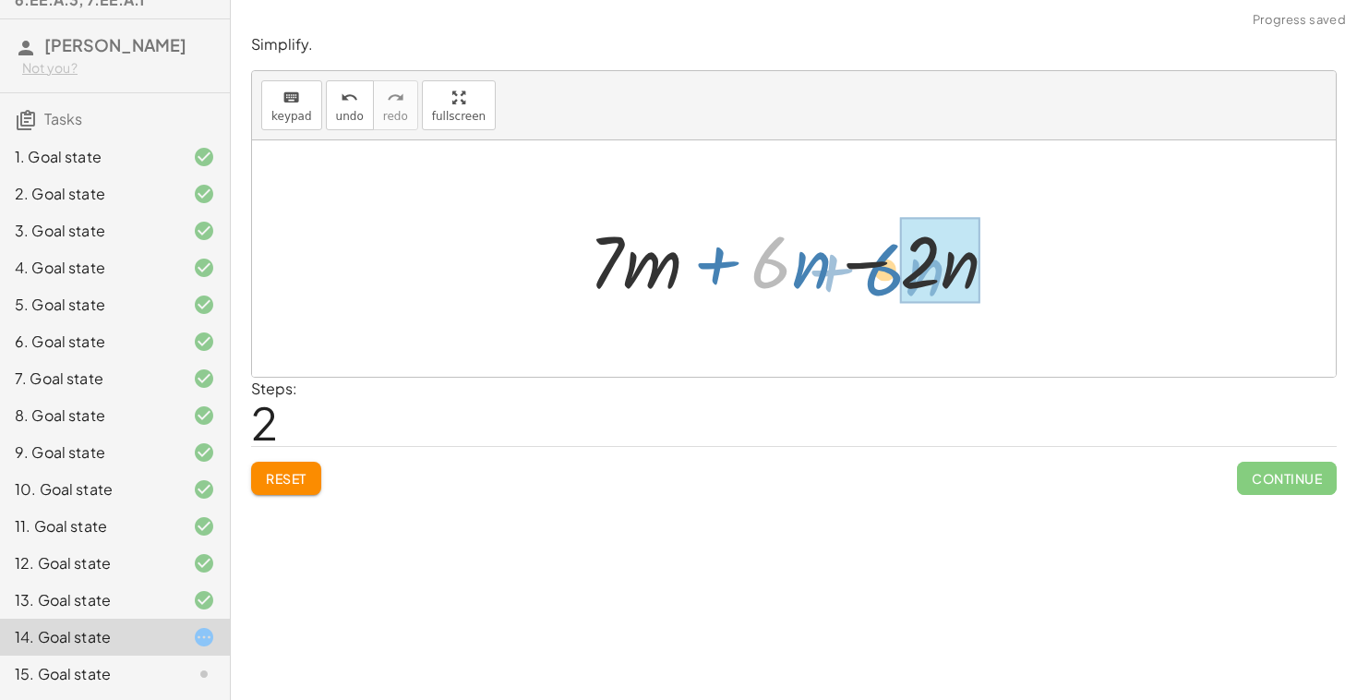
drag, startPoint x: 782, startPoint y: 275, endPoint x: 895, endPoint y: 283, distance: 113.0
click at [895, 283] on div at bounding box center [801, 258] width 442 height 95
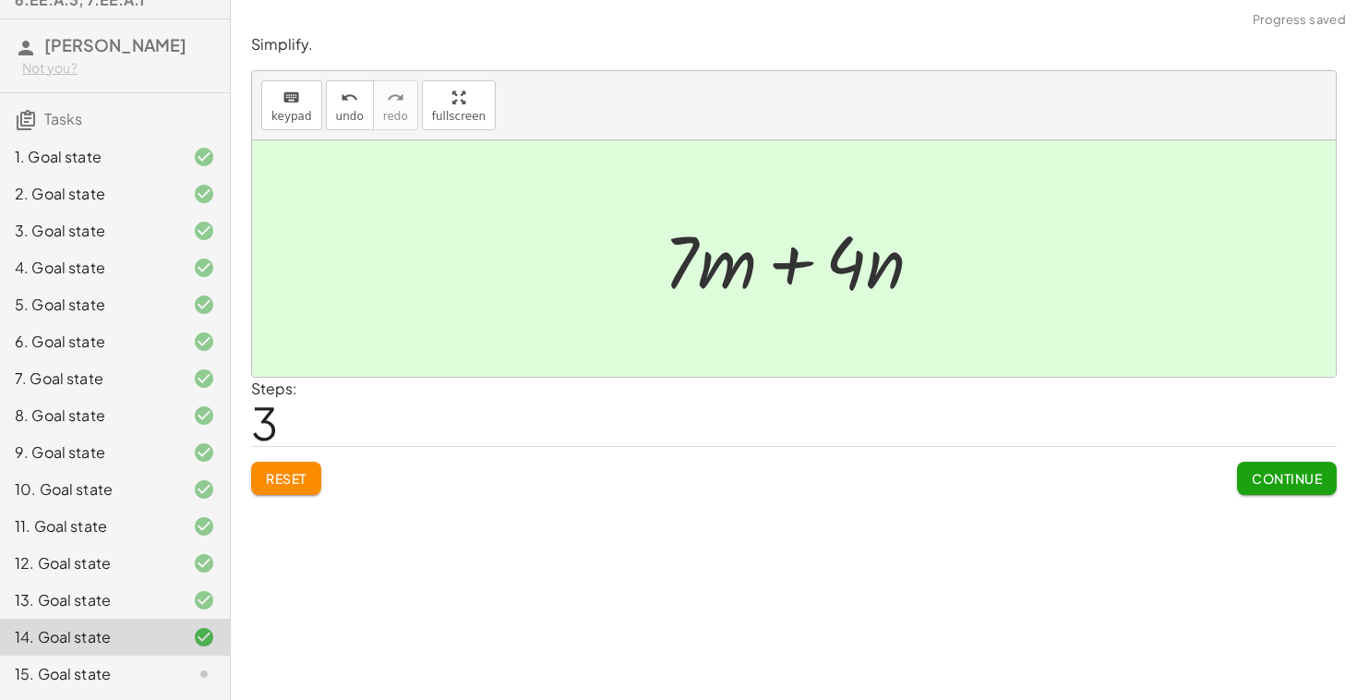
click at [1258, 489] on button "Continue" at bounding box center [1287, 478] width 100 height 33
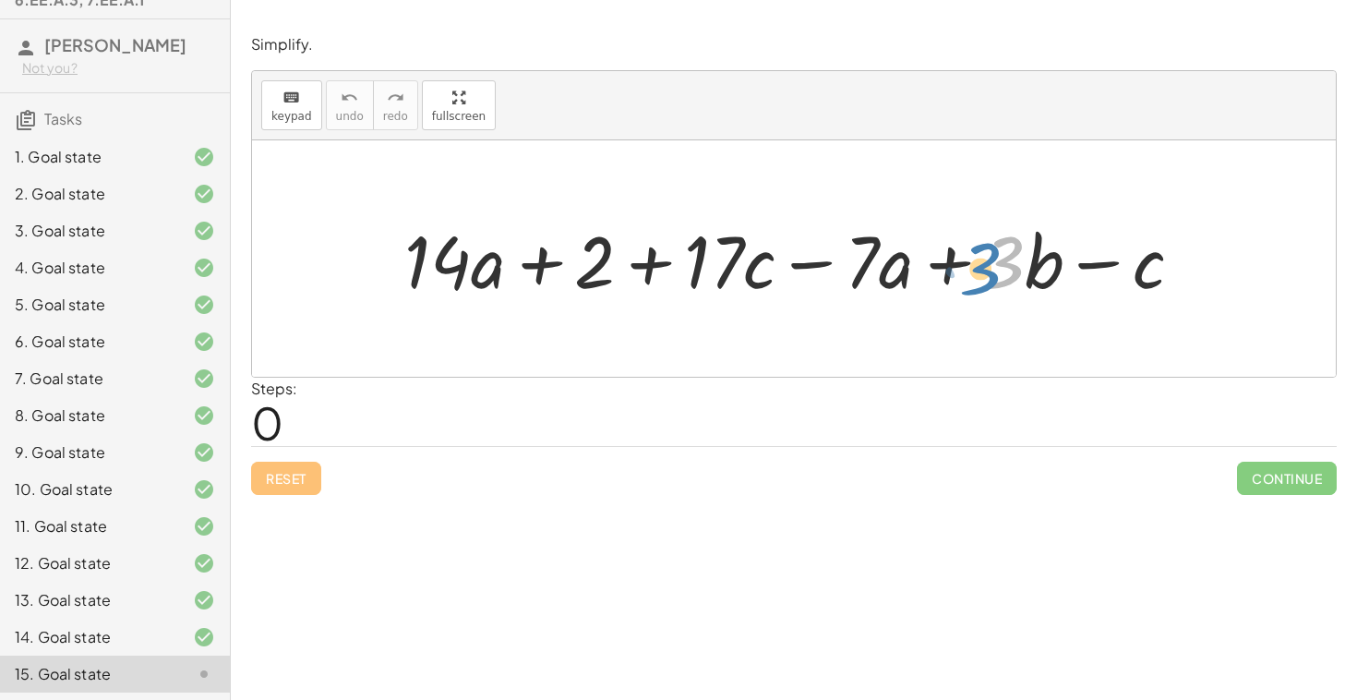
drag, startPoint x: 1018, startPoint y: 270, endPoint x: 999, endPoint y: 276, distance: 19.6
click at [999, 276] on div at bounding box center [801, 258] width 812 height 95
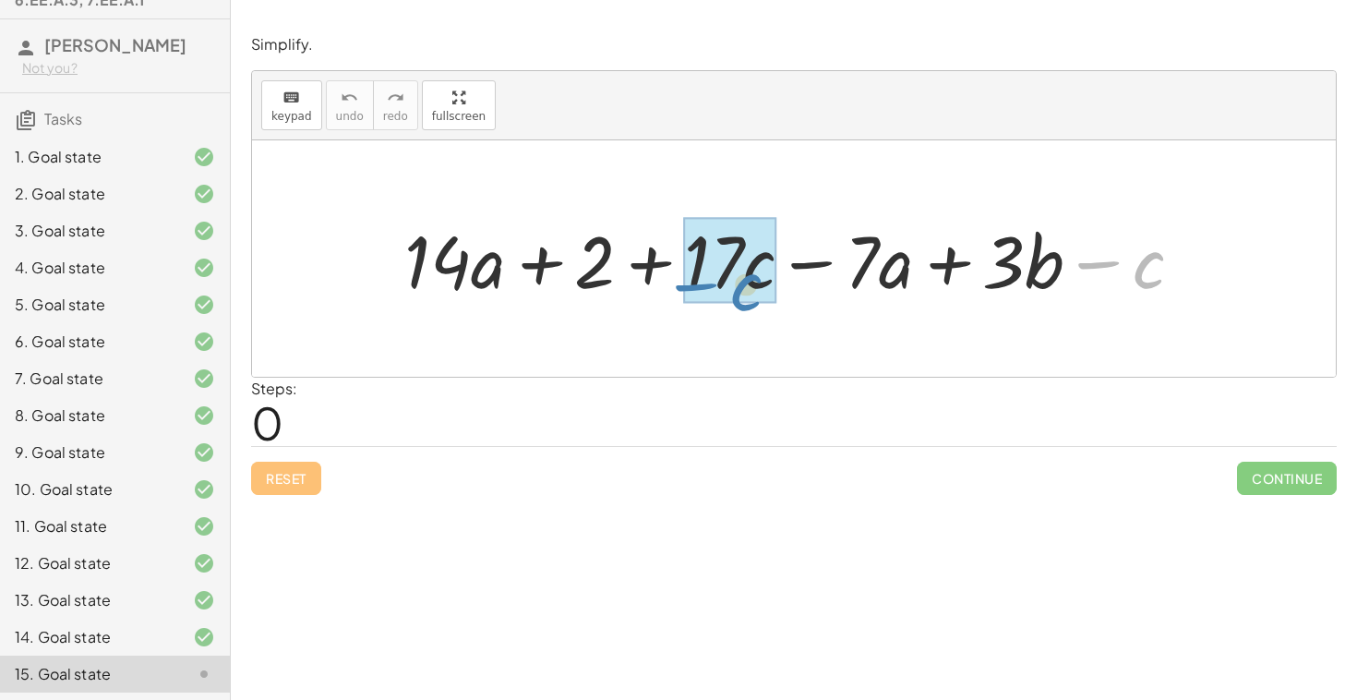
drag, startPoint x: 1155, startPoint y: 281, endPoint x: 749, endPoint y: 301, distance: 406.8
click at [749, 303] on div at bounding box center [801, 258] width 812 height 95
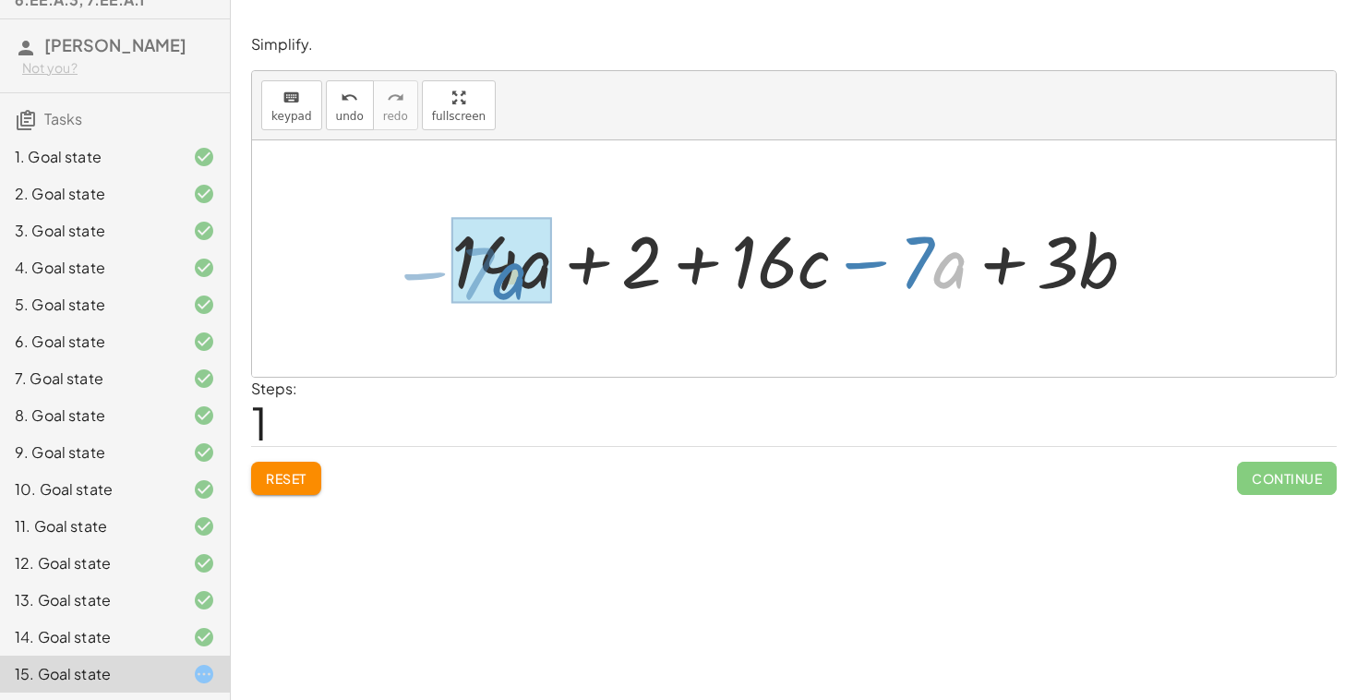
drag, startPoint x: 938, startPoint y: 279, endPoint x: 498, endPoint y: 290, distance: 440.6
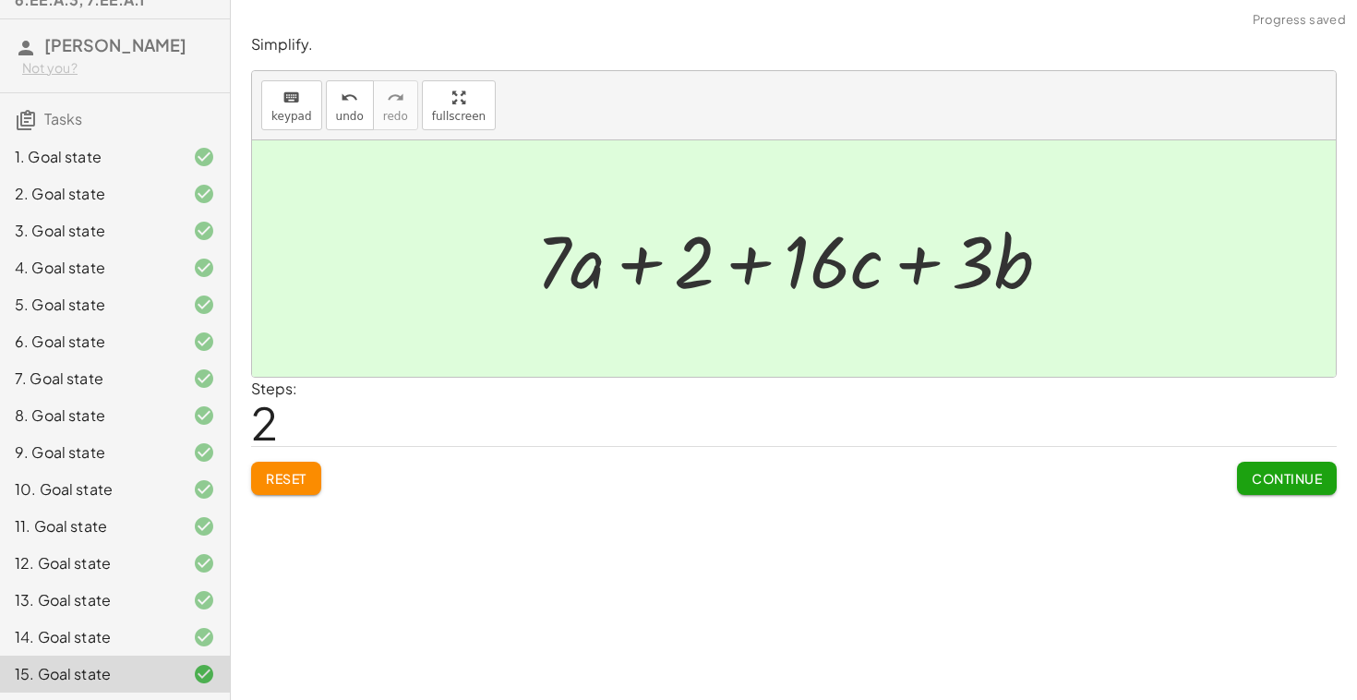
click at [1246, 474] on button "Continue" at bounding box center [1287, 478] width 100 height 33
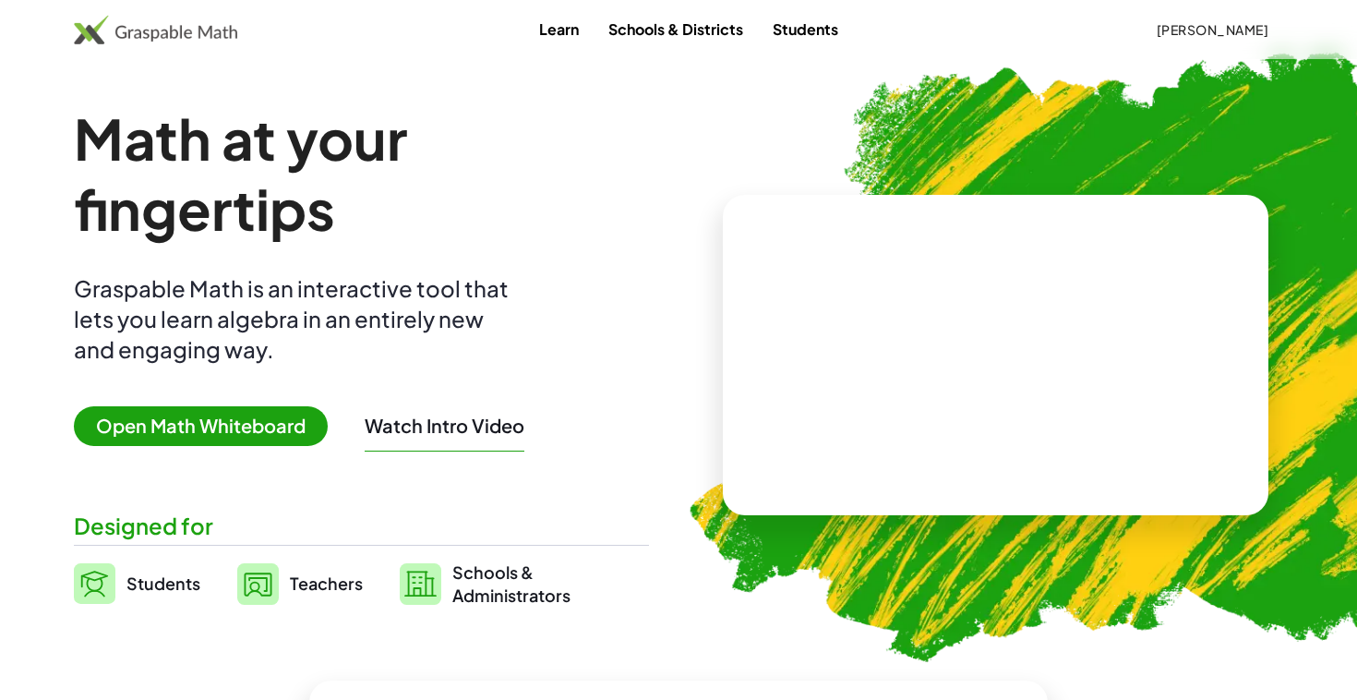
click at [1191, 30] on span "[PERSON_NAME]" at bounding box center [1212, 29] width 113 height 17
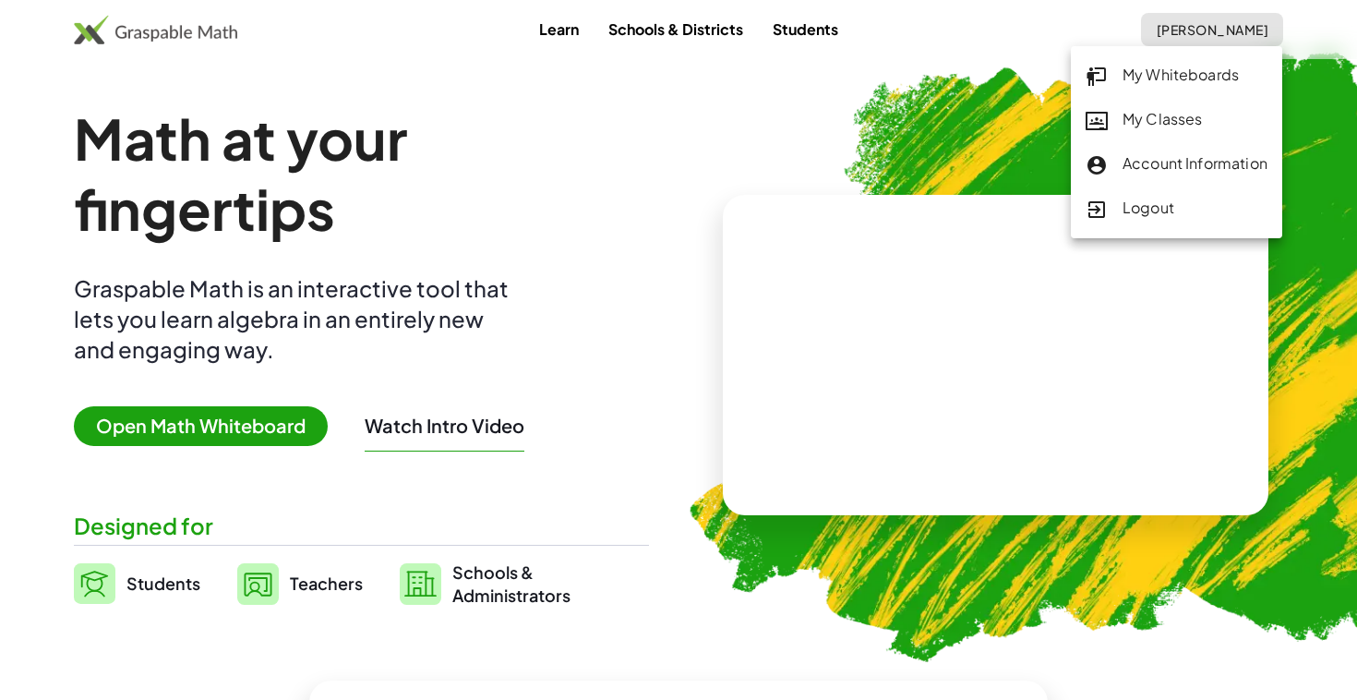
click at [1163, 124] on div "My Classes" at bounding box center [1177, 120] width 182 height 24
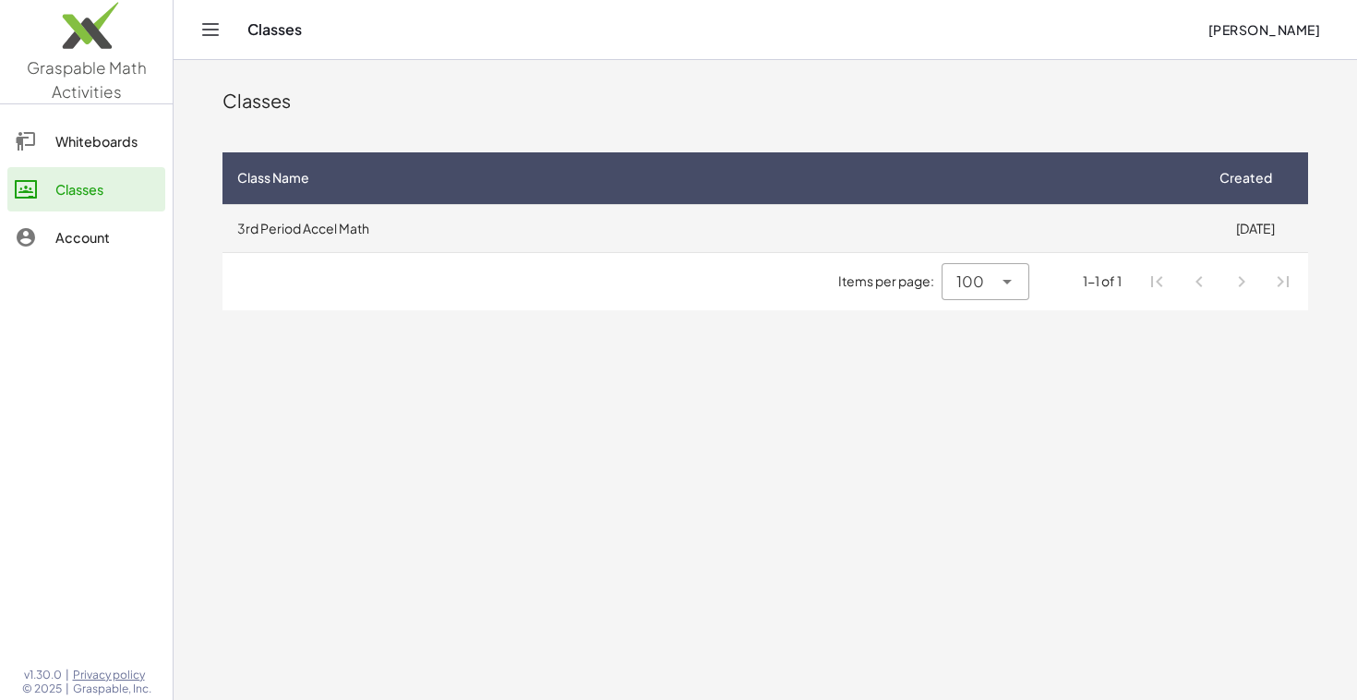
click at [596, 228] on td "3rd Period Accel Math" at bounding box center [713, 228] width 980 height 48
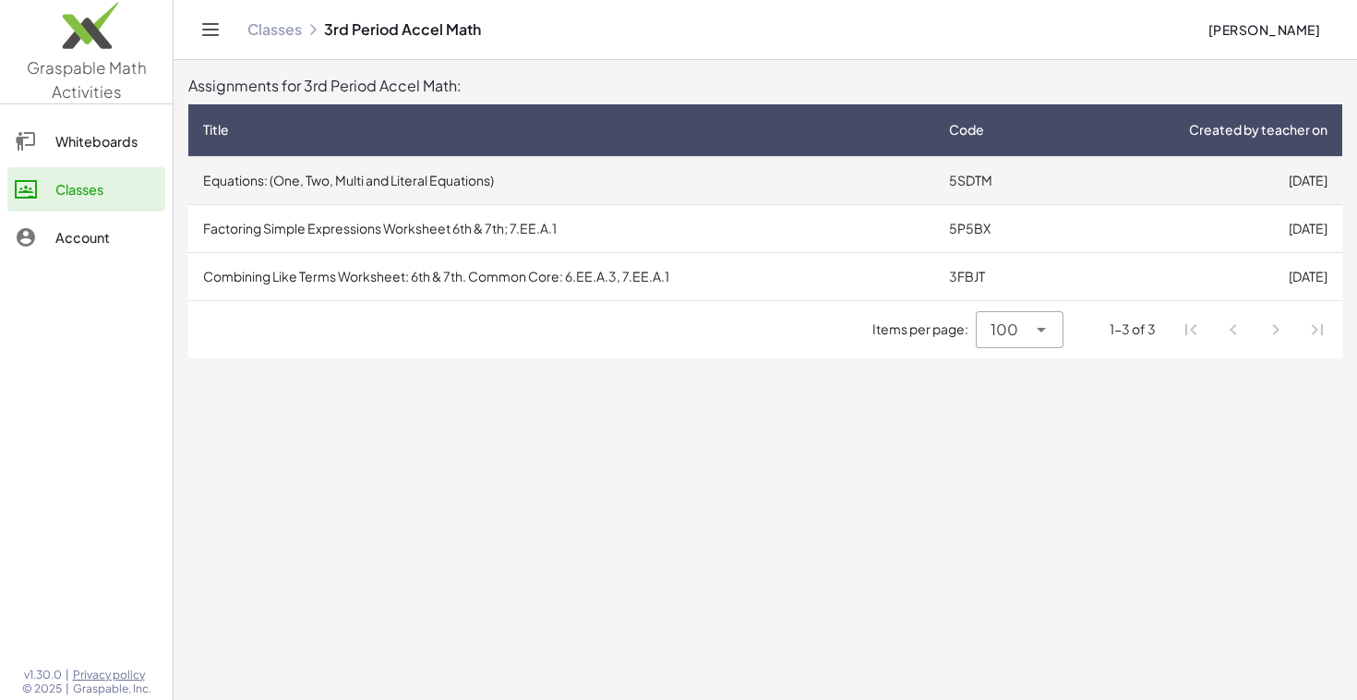
click at [989, 171] on td "5SDTM" at bounding box center [997, 180] width 126 height 48
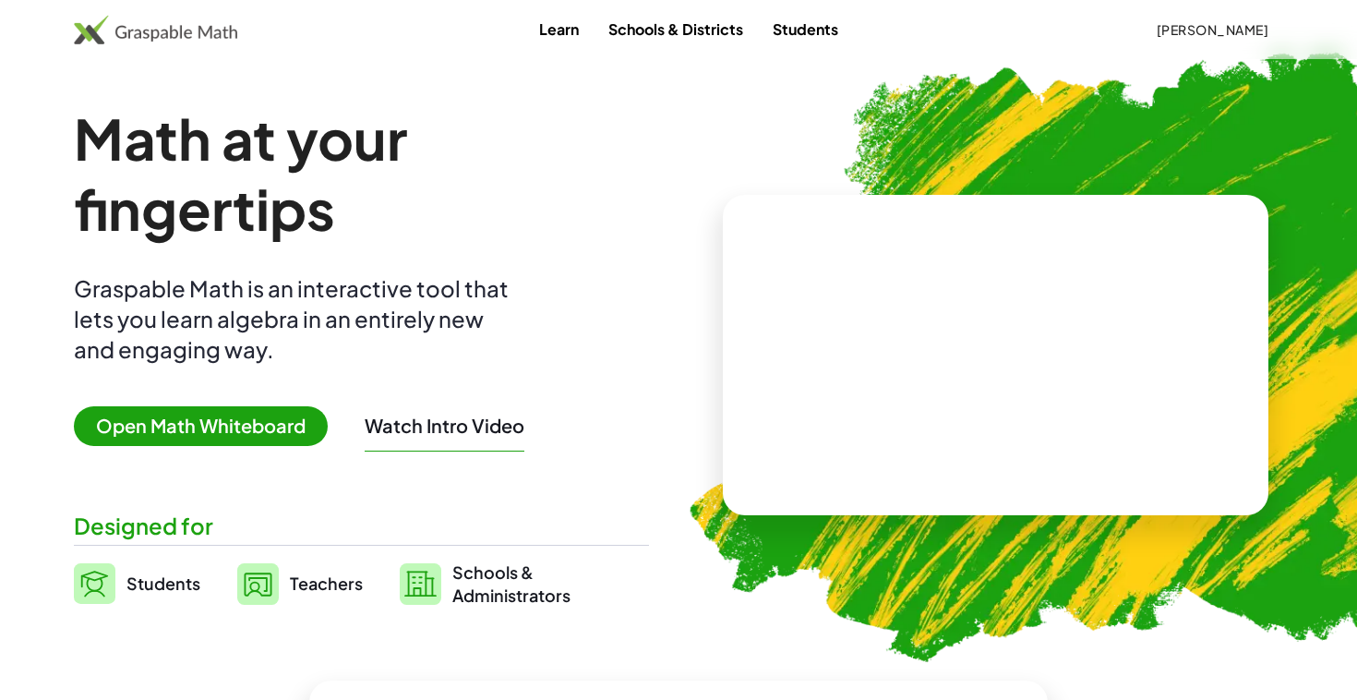
click at [1235, 41] on button "[PERSON_NAME]" at bounding box center [1212, 29] width 142 height 33
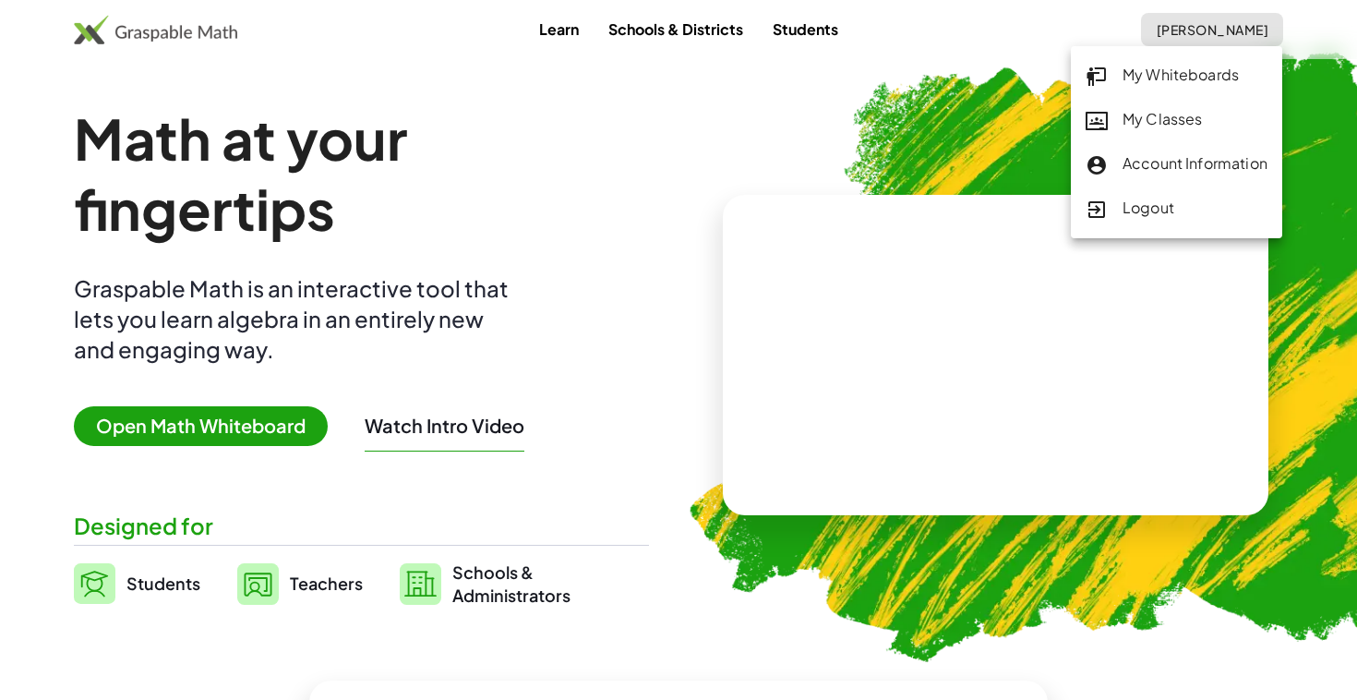
click at [1185, 129] on div "My Classes" at bounding box center [1177, 120] width 182 height 24
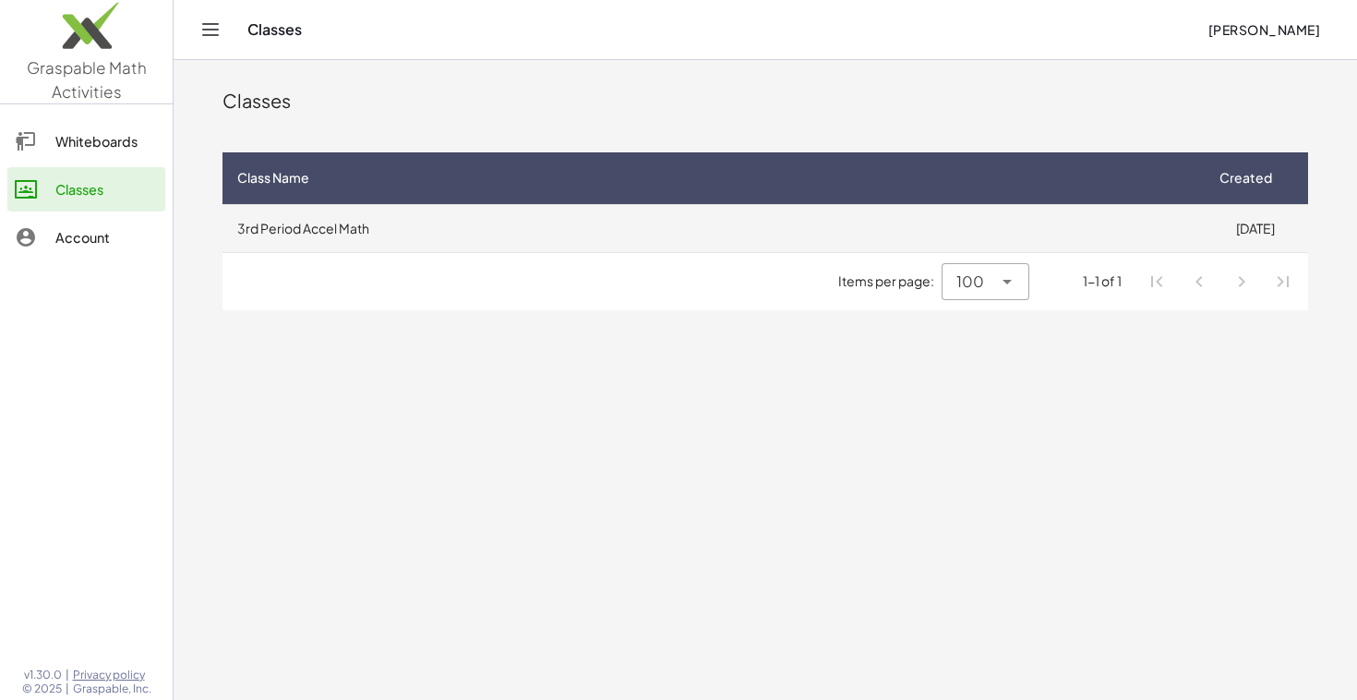
click at [584, 223] on td "3rd Period Accel Math" at bounding box center [713, 228] width 980 height 48
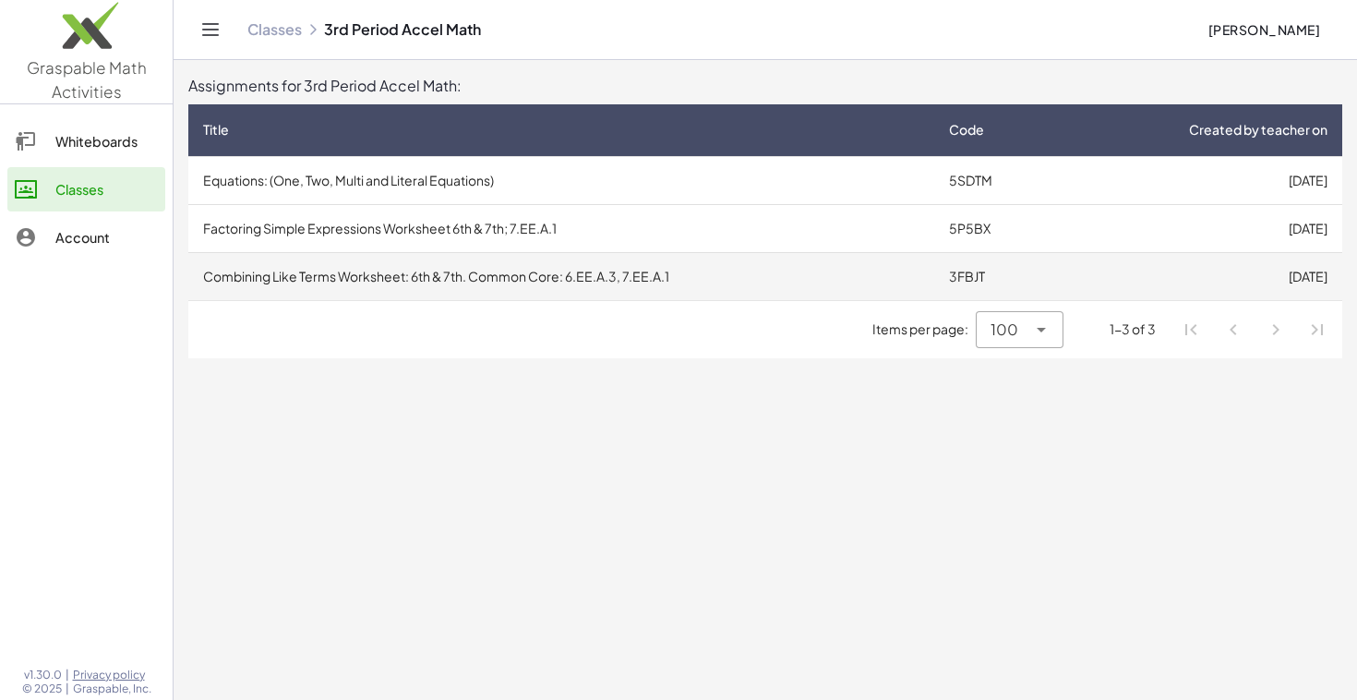
click at [616, 294] on td "Combining Like Terms Worksheet: 6th & 7th. Common Core: 6.EE.A.3, 7.EE.A.1" at bounding box center [561, 276] width 746 height 48
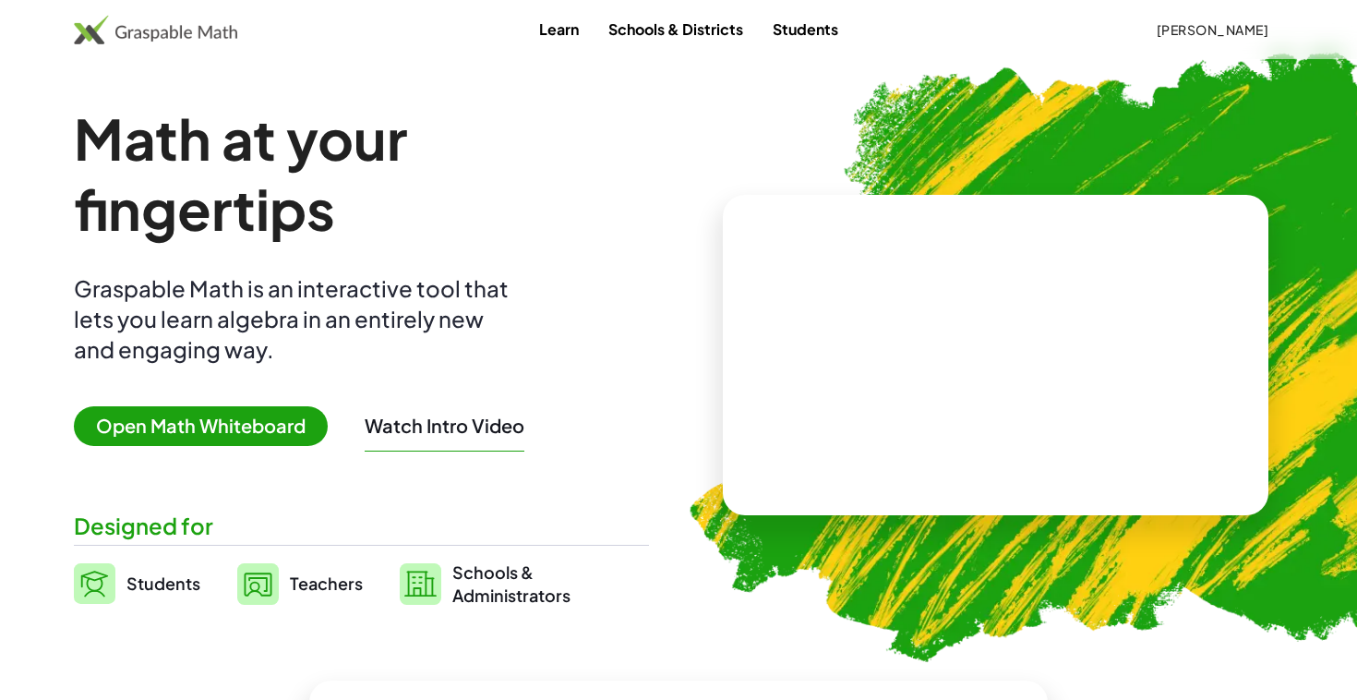
click at [1258, 30] on span "[PERSON_NAME]" at bounding box center [1212, 29] width 113 height 17
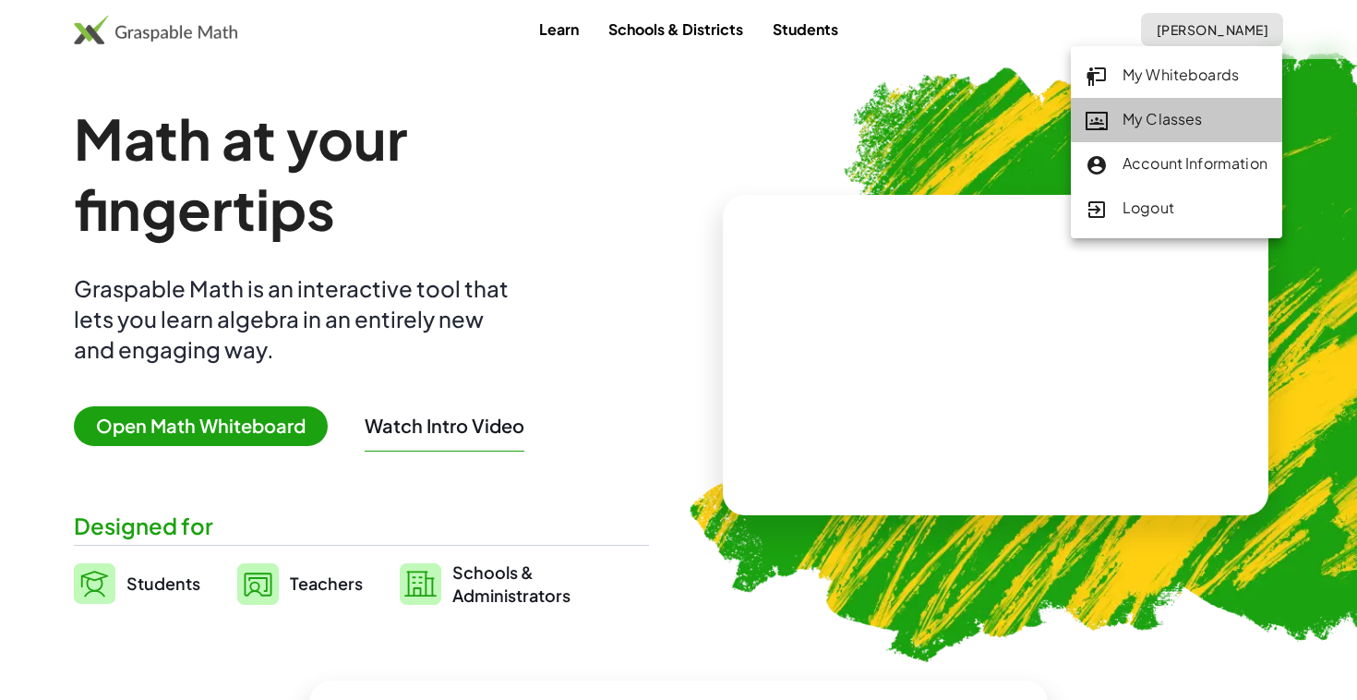
click at [1150, 125] on div "My Classes" at bounding box center [1177, 120] width 182 height 24
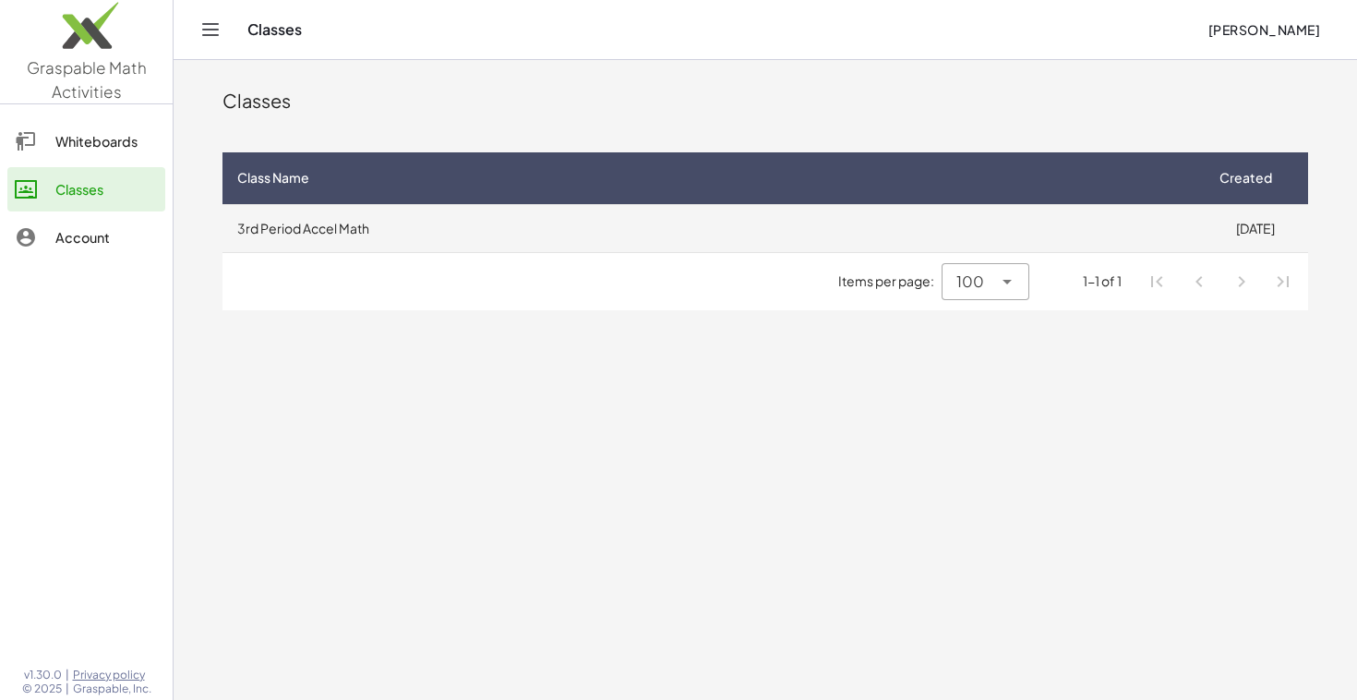
click at [606, 227] on td "3rd Period Accel Math" at bounding box center [713, 228] width 980 height 48
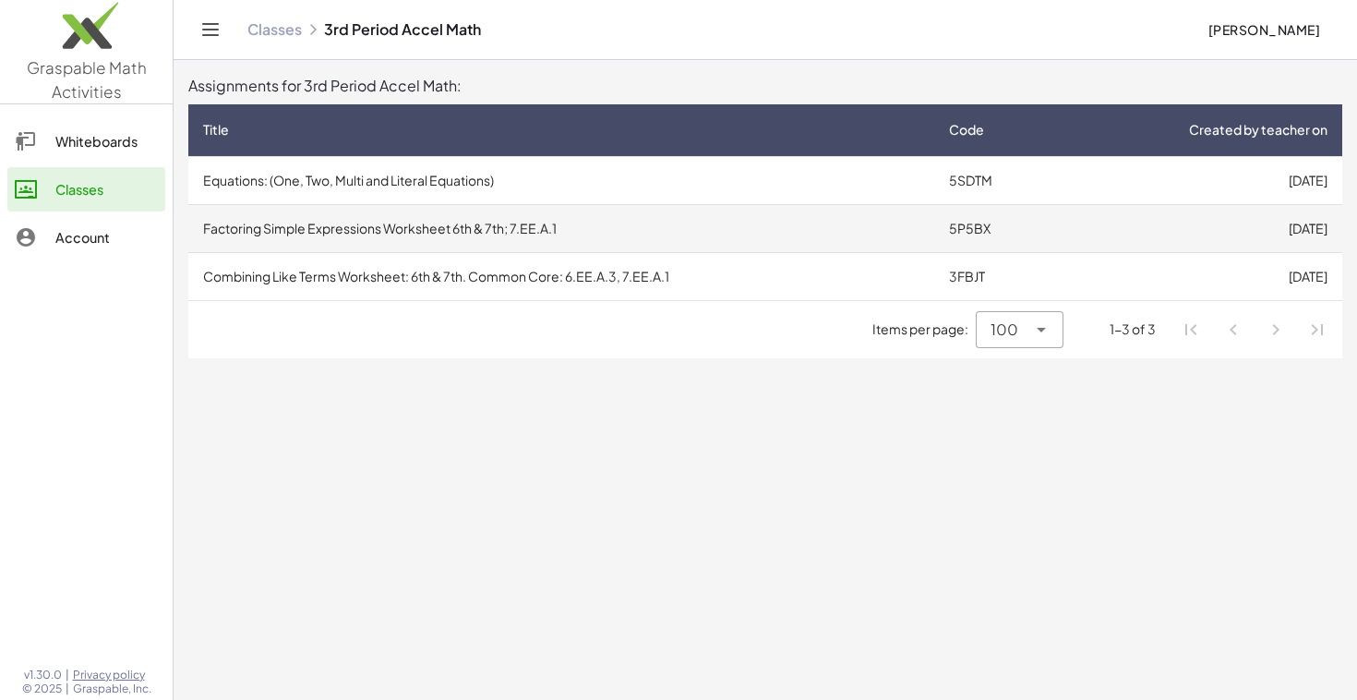
click at [574, 228] on td "Factoring Simple Expressions Worksheet 6th & 7th; 7.EE.A.1" at bounding box center [561, 228] width 746 height 48
